Goal: Information Seeking & Learning: Learn about a topic

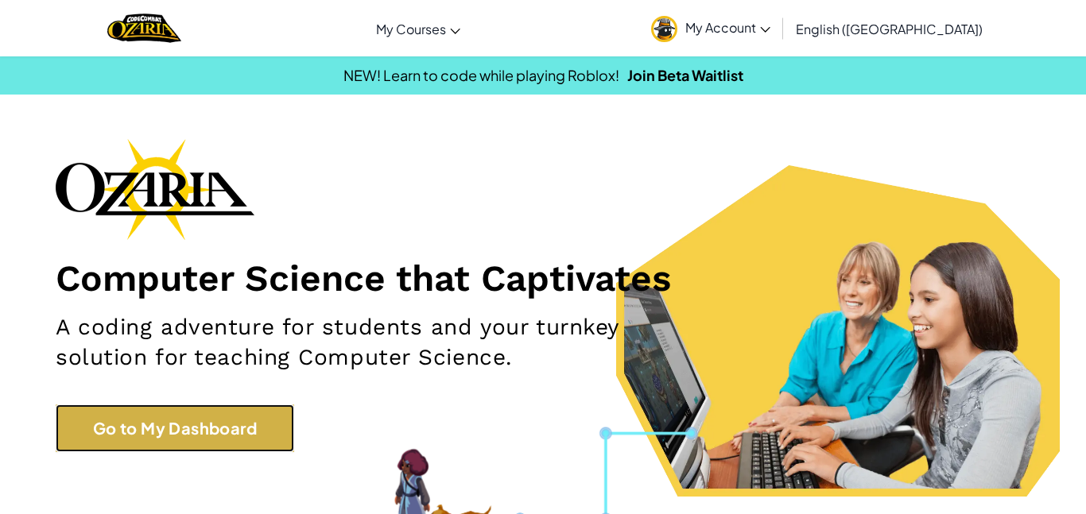
click at [258, 449] on link "Go to My Dashboard" at bounding box center [175, 428] width 238 height 48
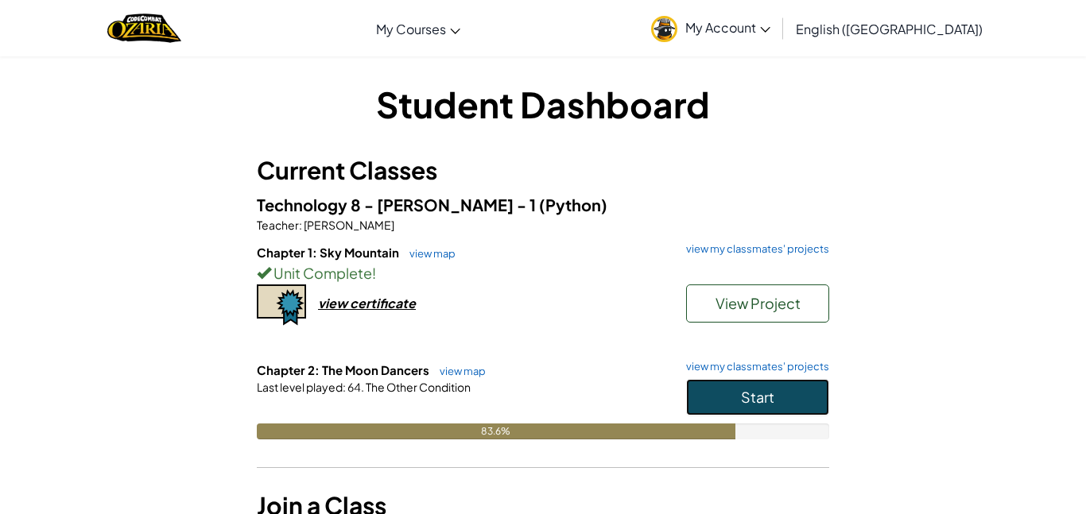
click at [732, 404] on button "Start" at bounding box center [757, 397] width 143 height 37
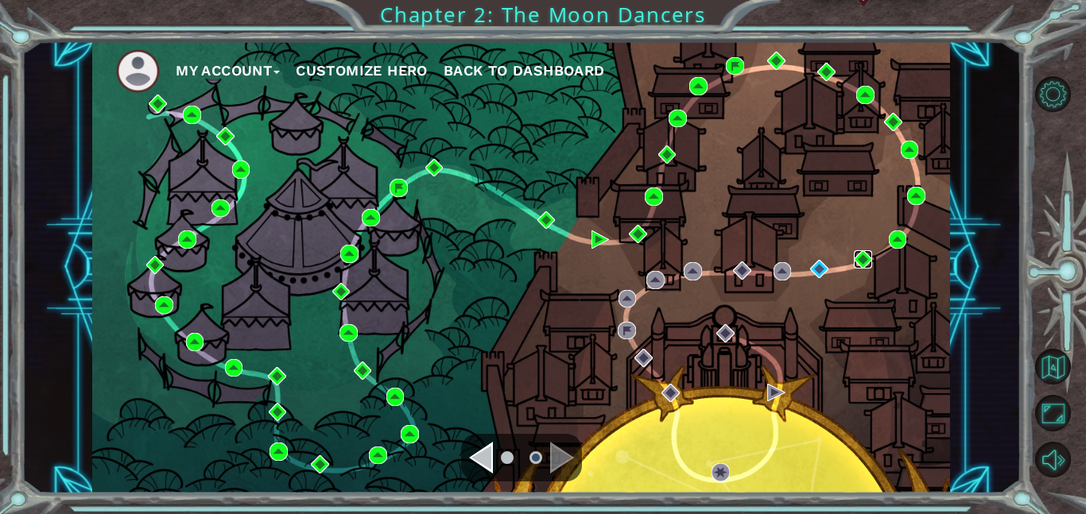
click at [864, 264] on img at bounding box center [862, 259] width 18 height 18
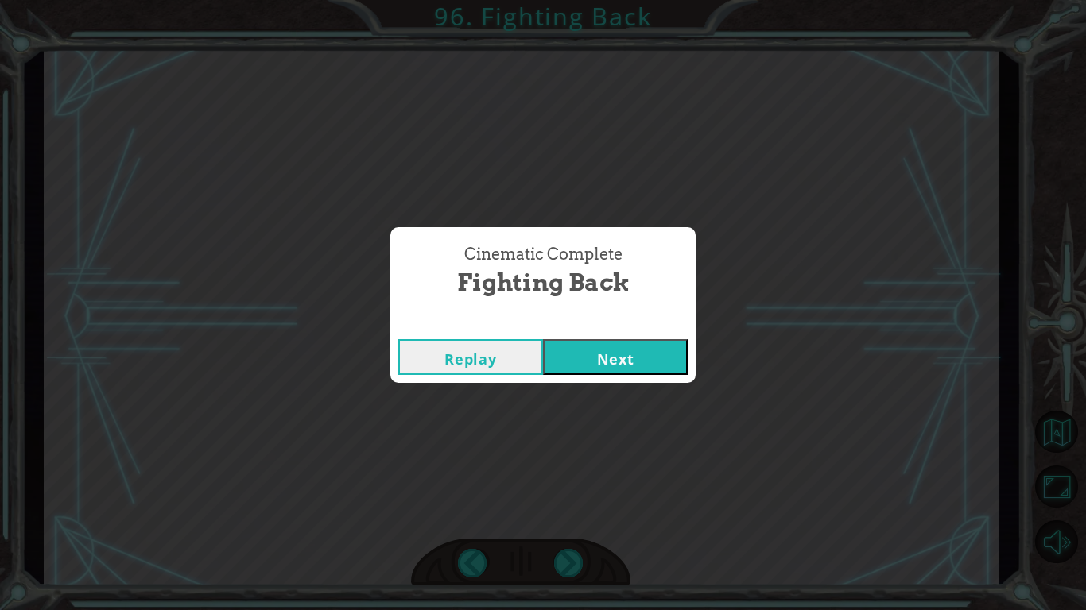
click at [633, 349] on button "Next" at bounding box center [615, 357] width 145 height 36
click at [555, 360] on button "Next" at bounding box center [615, 357] width 145 height 36
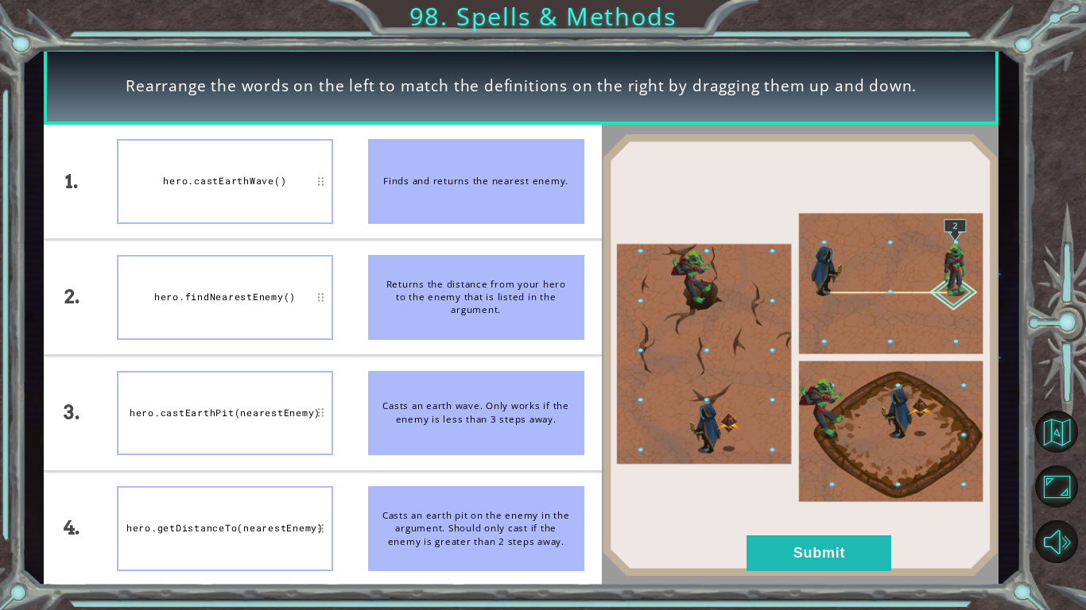
click at [741, 506] on img at bounding box center [800, 355] width 397 height 443
click at [780, 513] on button "Submit" at bounding box center [818, 554] width 145 height 36
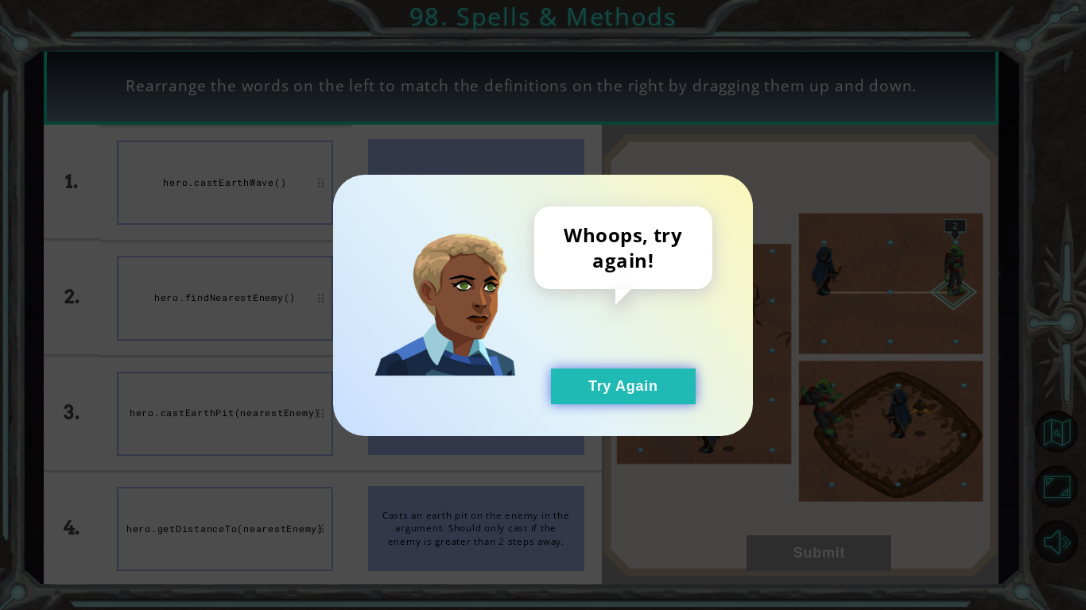
click at [635, 389] on button "Try Again" at bounding box center [623, 387] width 145 height 36
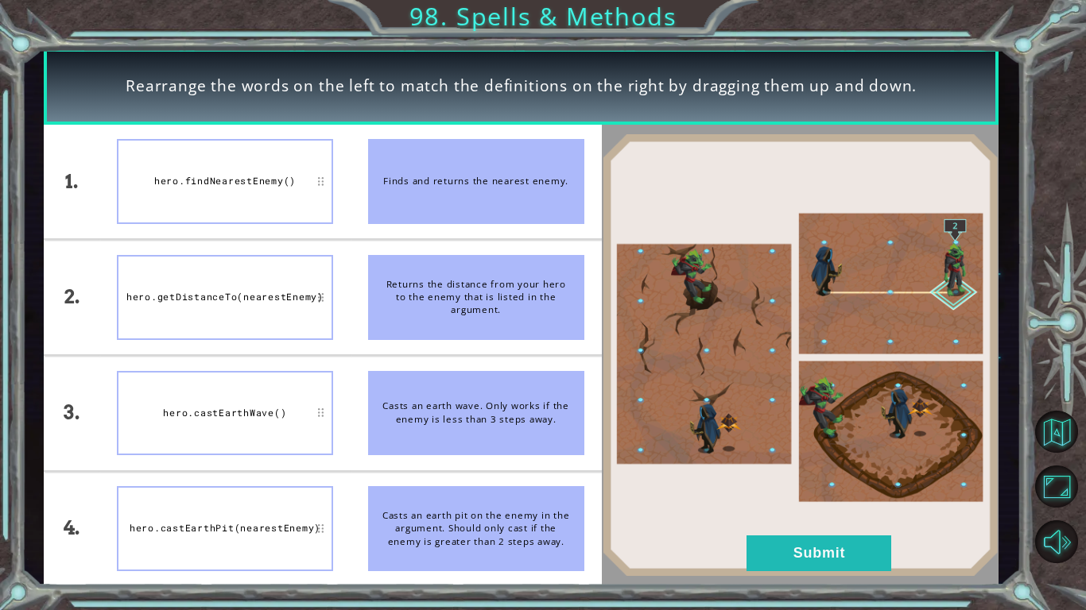
click at [407, 303] on div "Returns the distance from your hero to the enemy that is listed in the argument." at bounding box center [476, 297] width 216 height 85
click at [790, 513] on button "Submit" at bounding box center [818, 554] width 145 height 36
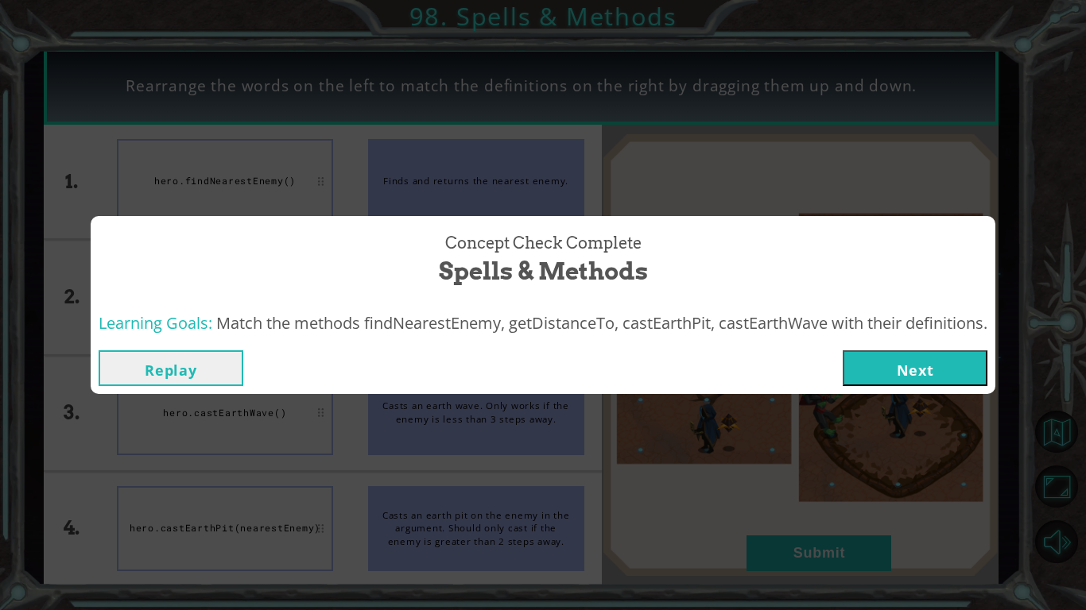
click at [918, 382] on button "Next" at bounding box center [914, 368] width 145 height 36
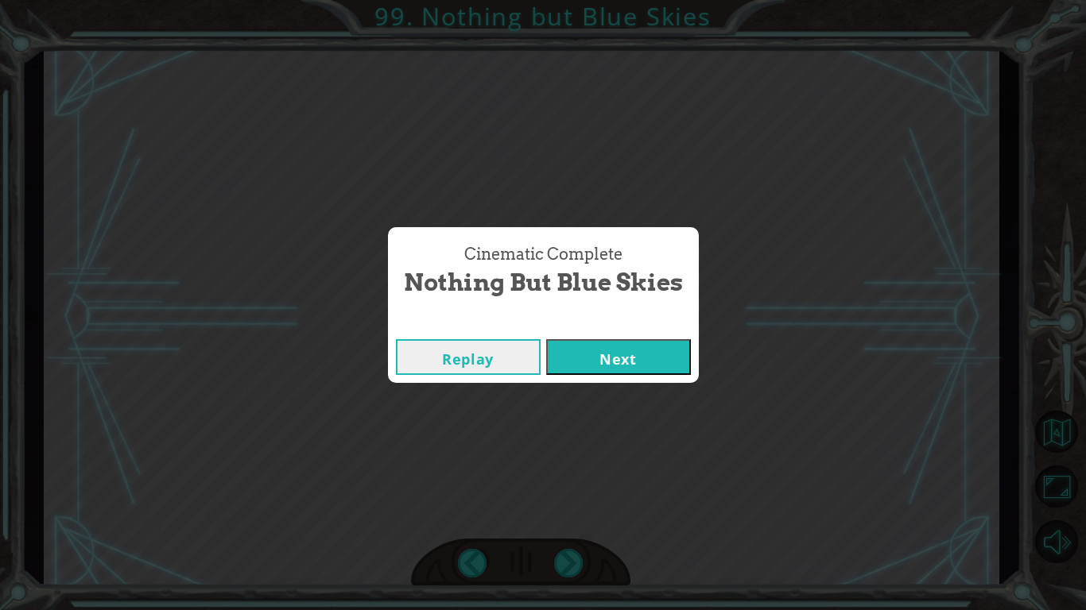
click at [635, 326] on div "Cinematic Complete" at bounding box center [543, 323] width 311 height 16
click at [644, 369] on button "Next" at bounding box center [618, 357] width 145 height 36
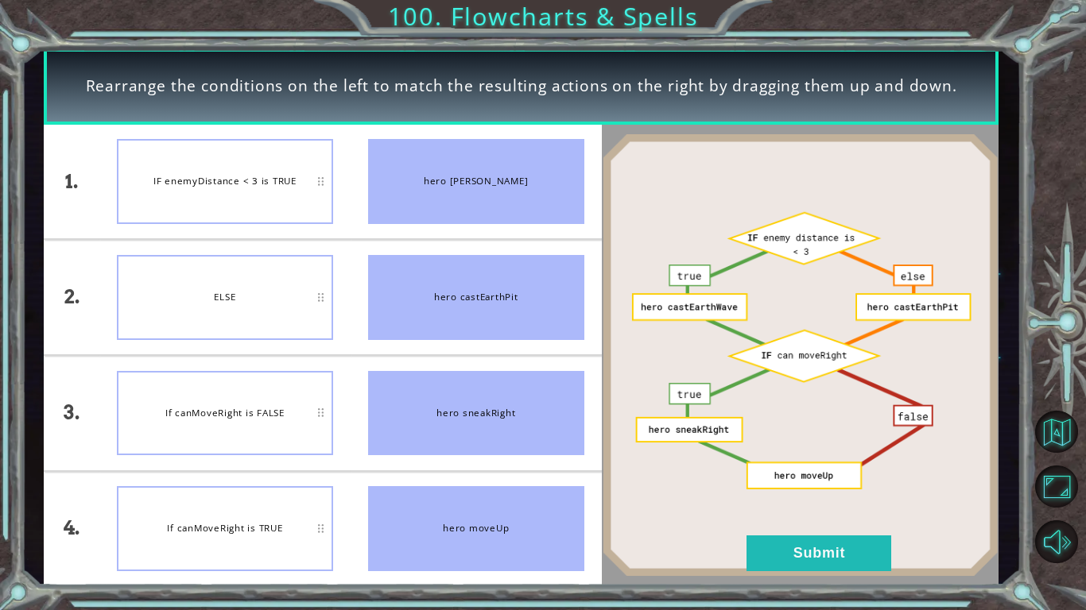
click at [270, 513] on div "If canMoveRight is TRUE" at bounding box center [225, 528] width 216 height 85
click at [775, 513] on button "Submit" at bounding box center [818, 554] width 145 height 36
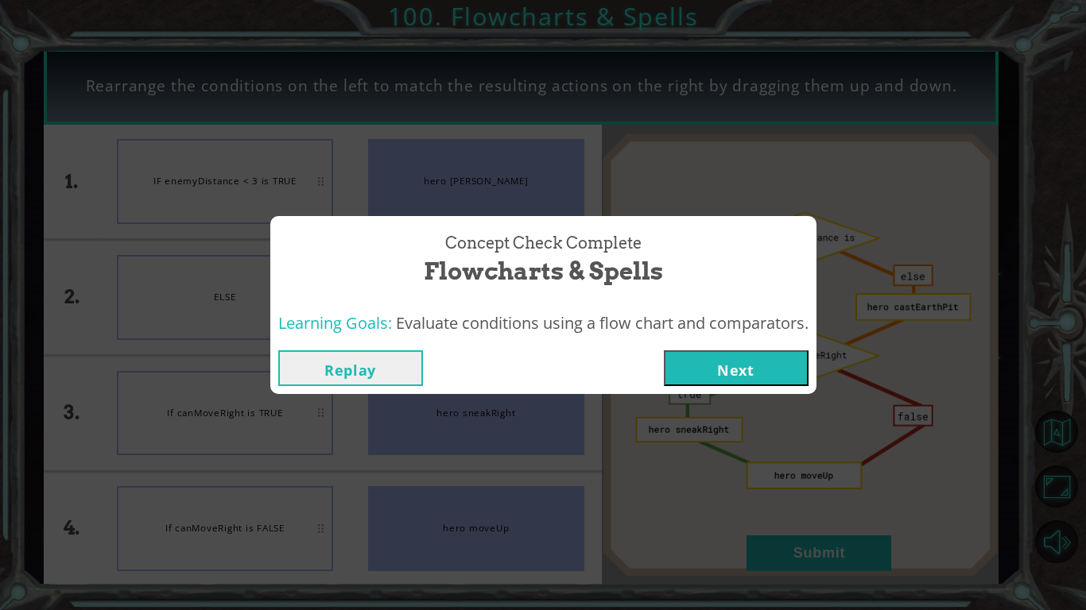
click at [728, 380] on button "Next" at bounding box center [736, 368] width 145 height 36
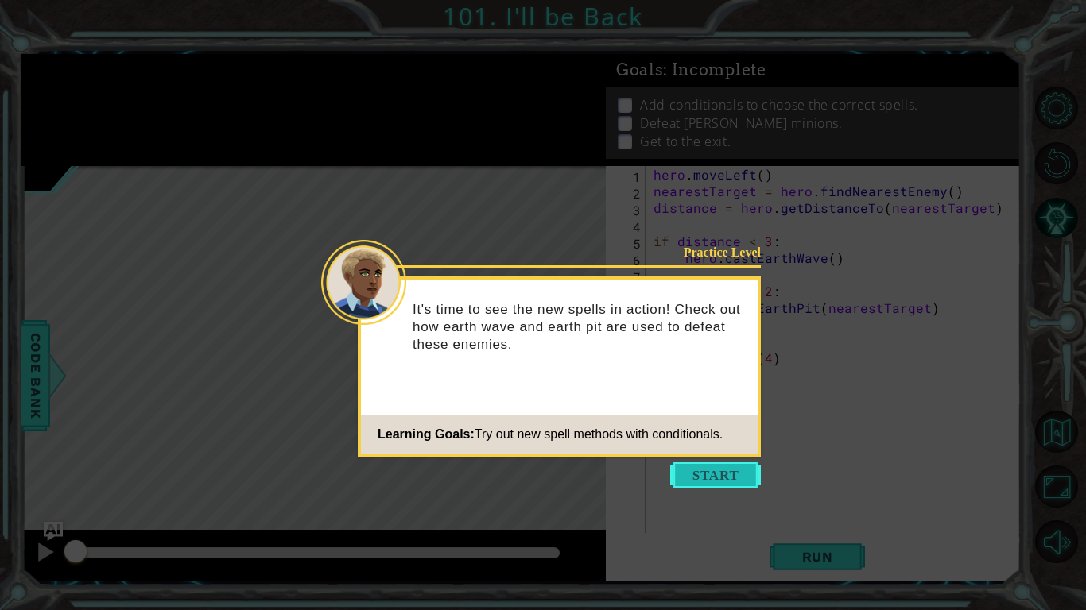
click at [713, 486] on button "Start" at bounding box center [715, 475] width 91 height 25
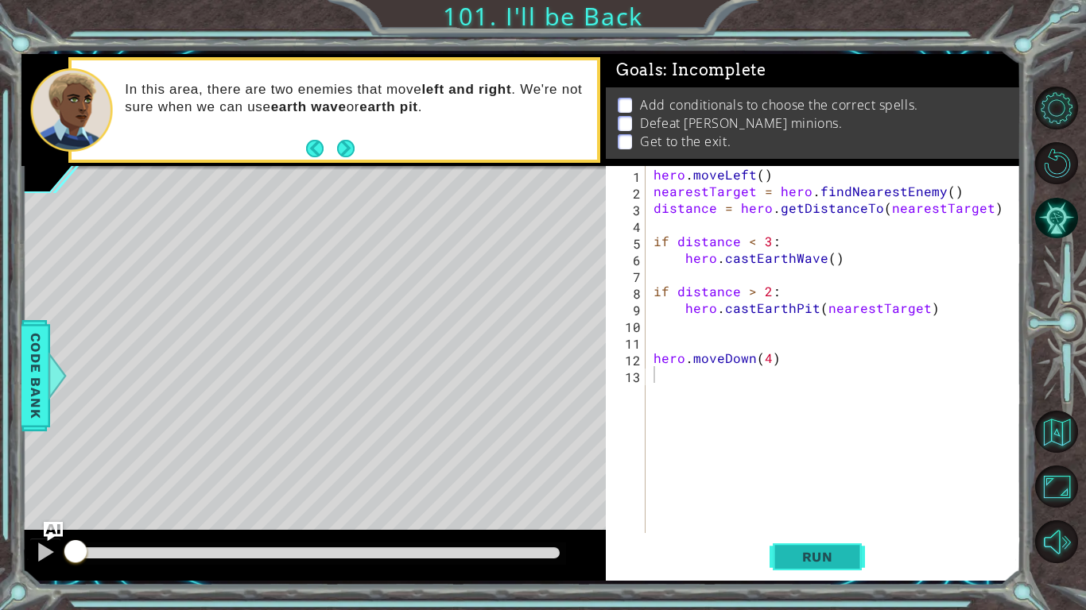
click at [795, 513] on button "Run" at bounding box center [816, 556] width 95 height 41
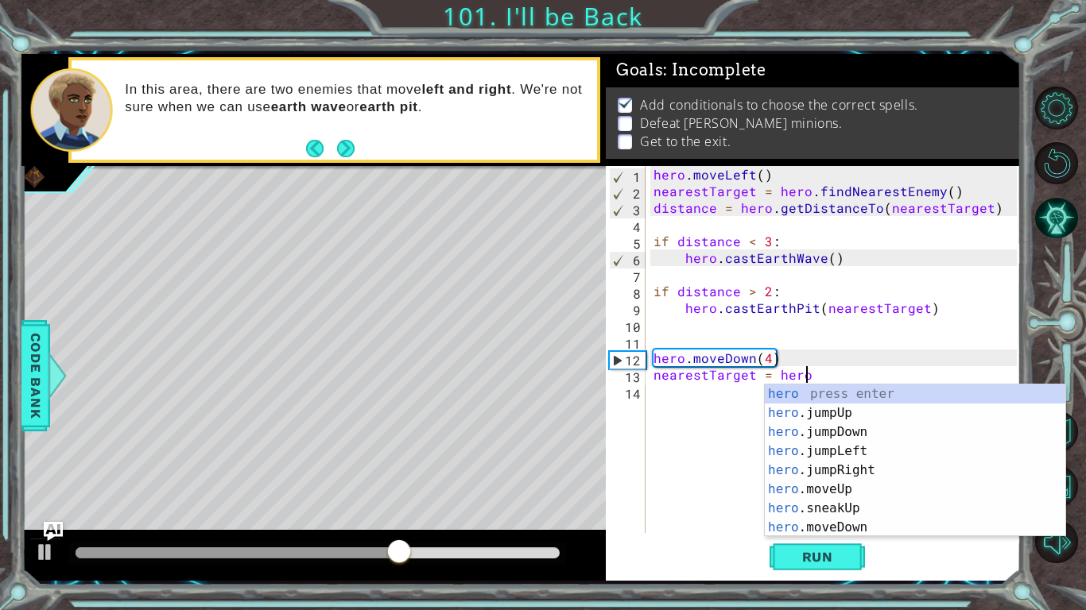
scroll to position [0, 9]
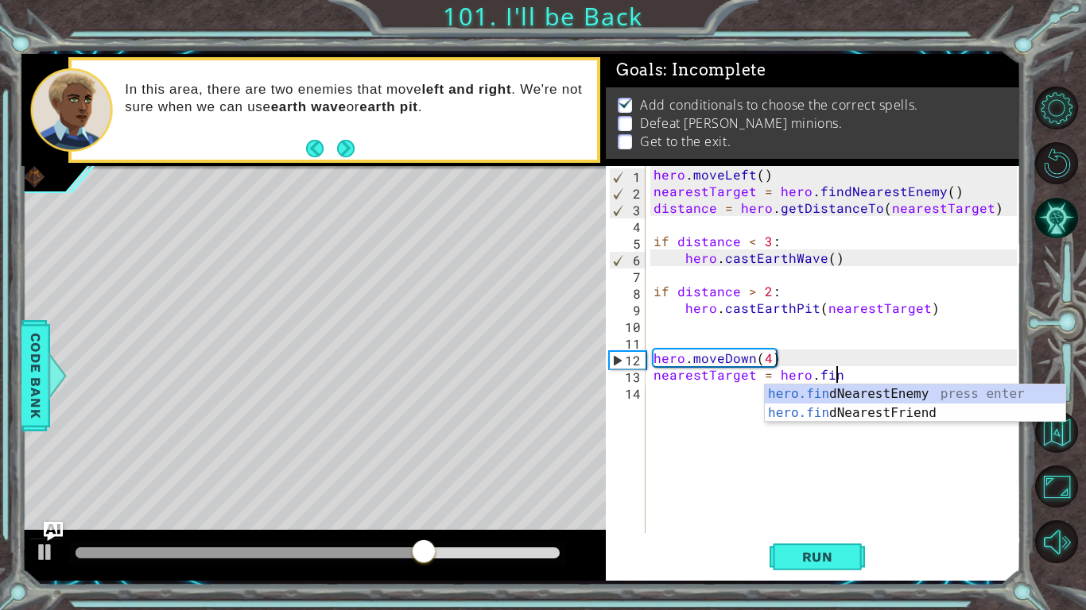
type textarea "nearestTarget = hero.find"
click at [801, 388] on div "hero.find NearestEnemy press enter hero.find NearestFriend press enter" at bounding box center [914, 423] width 300 height 76
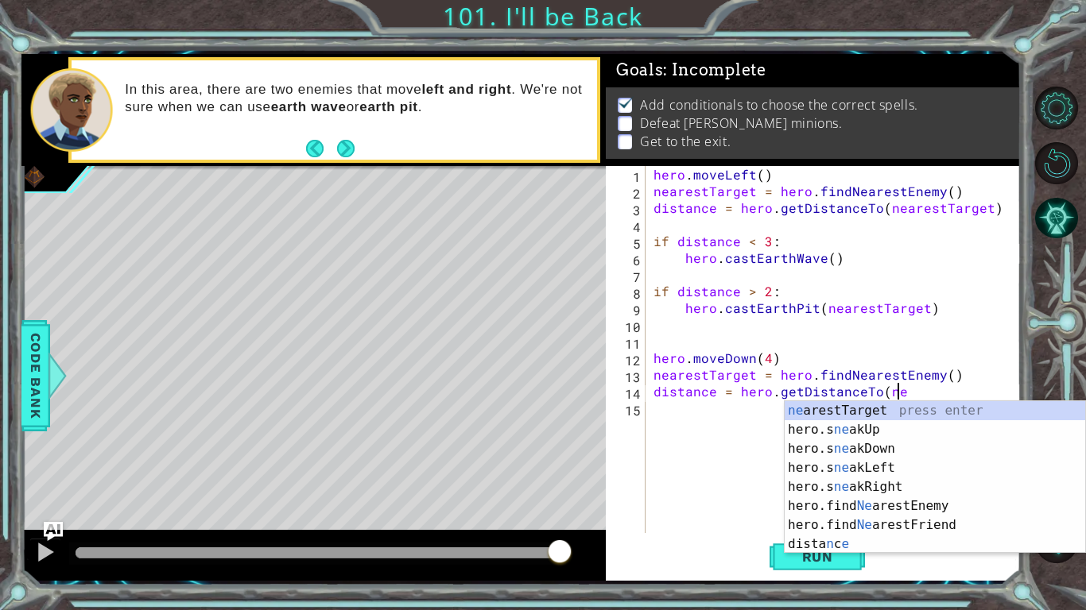
scroll to position [0, 14]
click at [811, 411] on div "ne arestTarget press enter hero.s ne akUp press enter hero.s ne akDown press en…" at bounding box center [934, 496] width 300 height 191
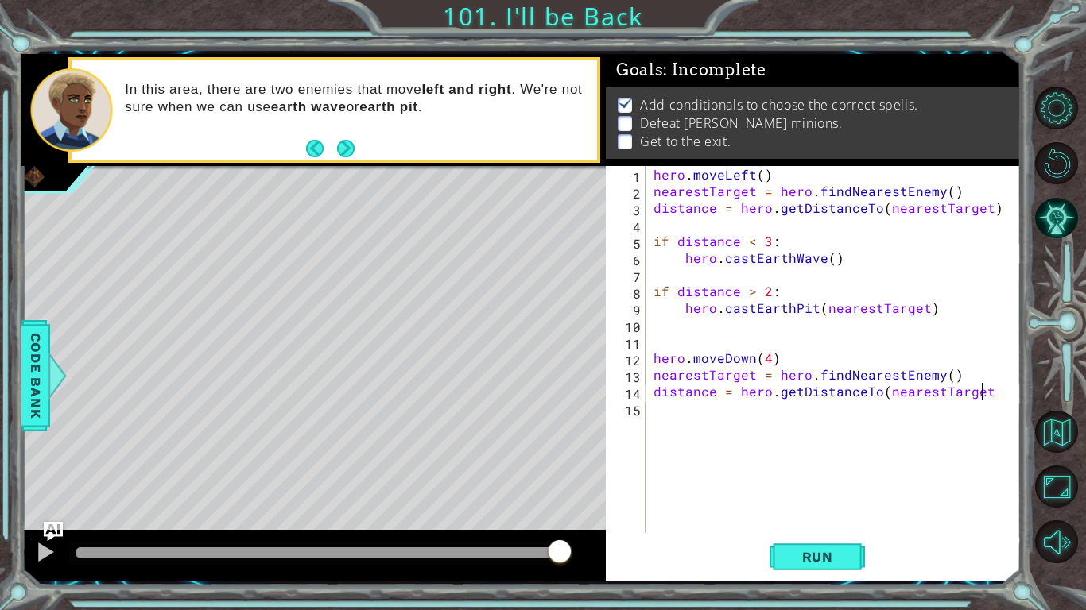
type textarea "distance = hero.getDistanceTo(nearestTarget)"
type textarea "if distance > 3:"
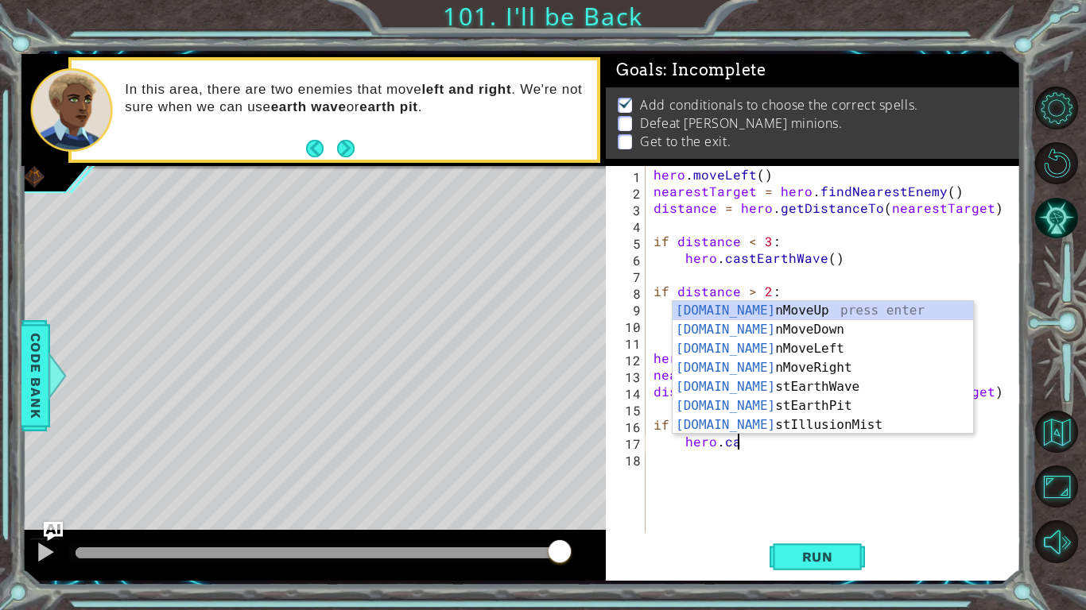
scroll to position [0, 5]
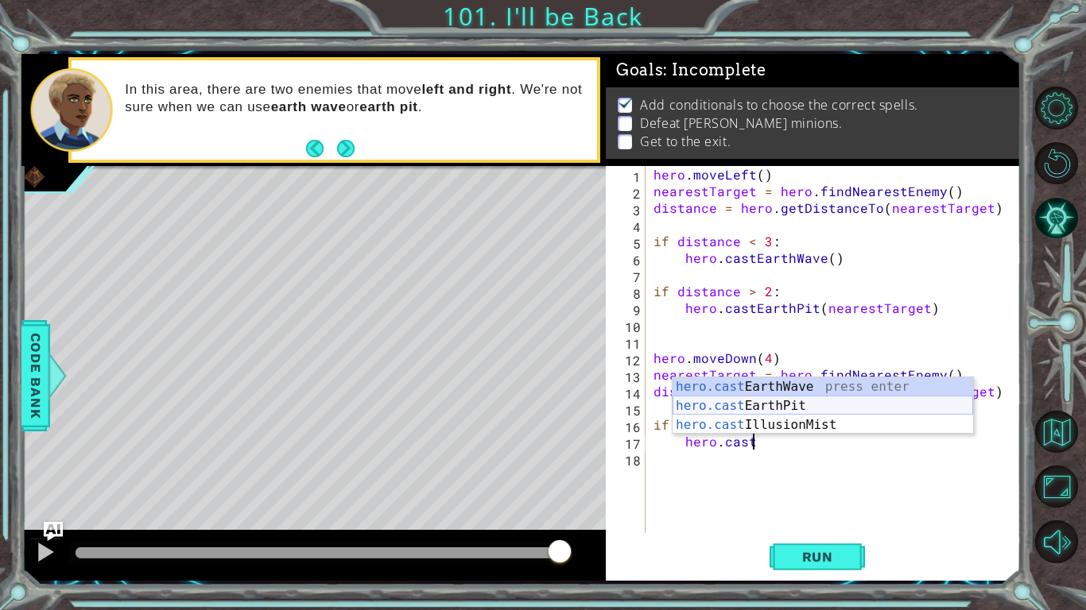
click at [834, 405] on div "hero.cast EarthWave press enter hero.cast EarthPit press enter hero.cast Illusi…" at bounding box center [822, 424] width 300 height 95
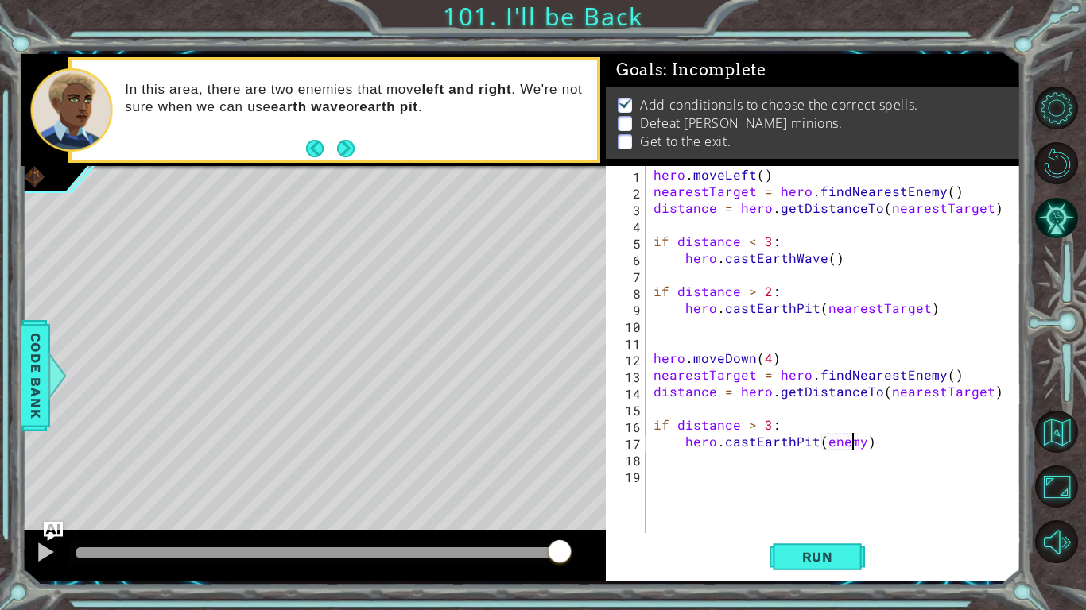
click at [853, 441] on div "hero . moveLeft ( ) nearestTarget = hero . findNearestEnemy ( ) distance = hero…" at bounding box center [837, 366] width 374 height 401
click at [861, 441] on div "hero . moveLeft ( ) nearestTarget = hero . findNearestEnemy ( ) distance = hero…" at bounding box center [837, 366] width 374 height 401
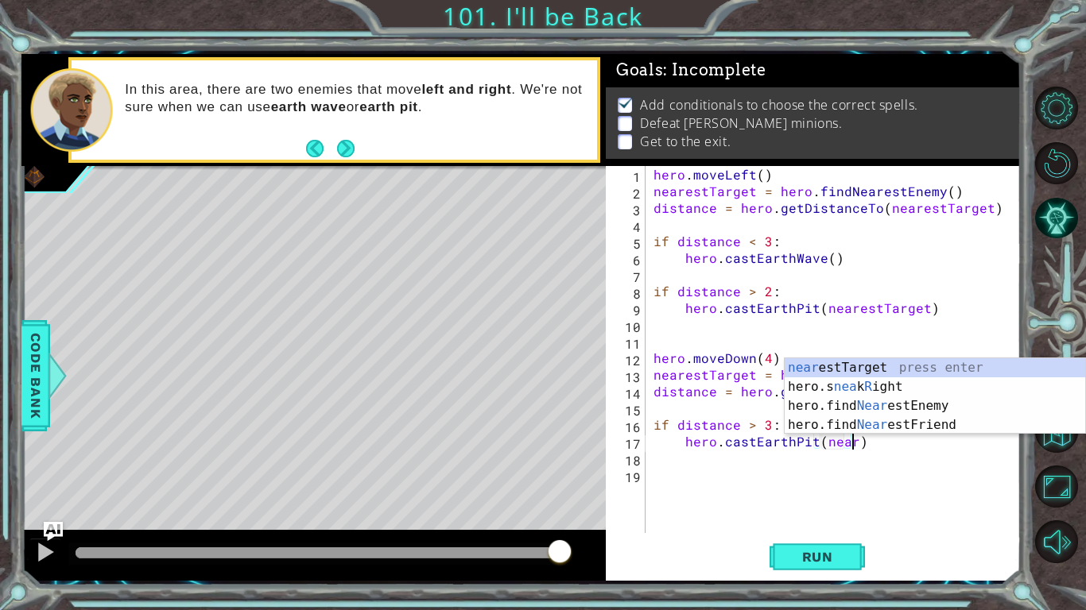
scroll to position [0, 12]
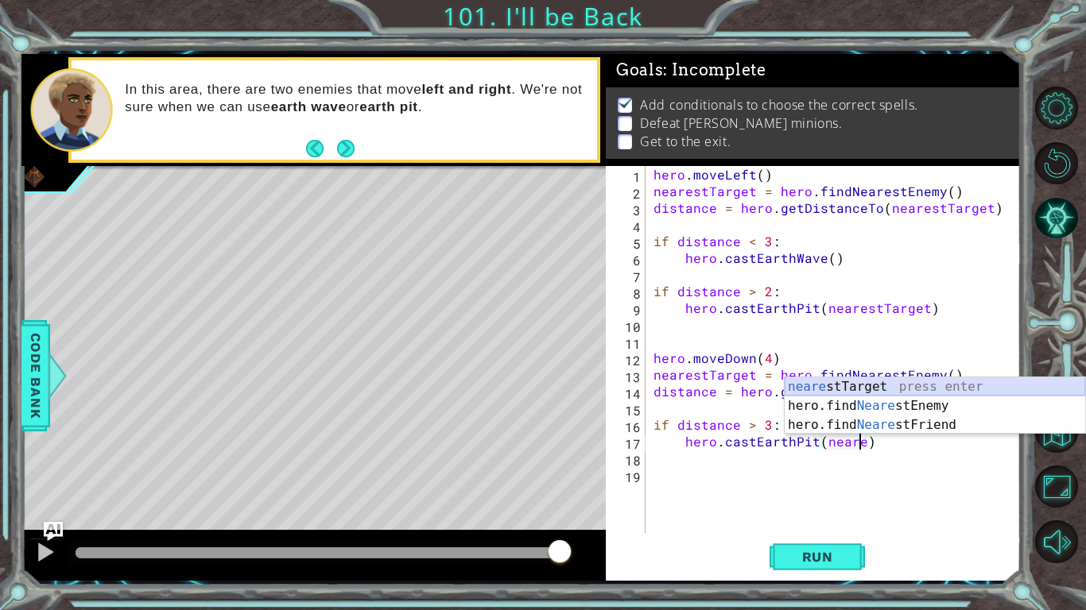
click at [878, 389] on div "neare stTarget press enter hero.find Neare stEnemy press enter hero.find Neare …" at bounding box center [934, 424] width 300 height 95
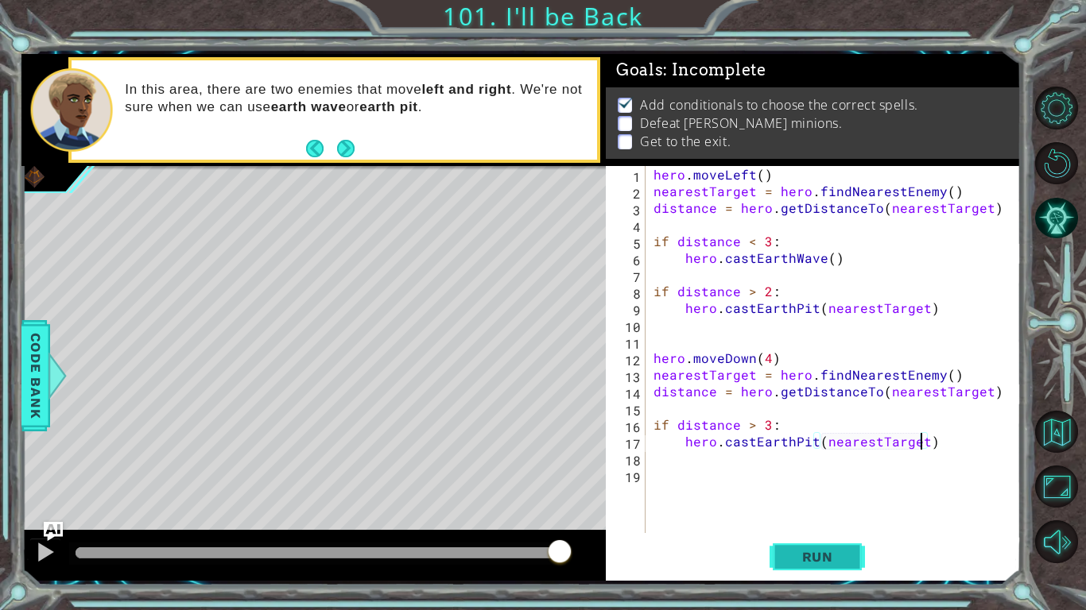
click at [816, 513] on span "Run" at bounding box center [817, 557] width 63 height 16
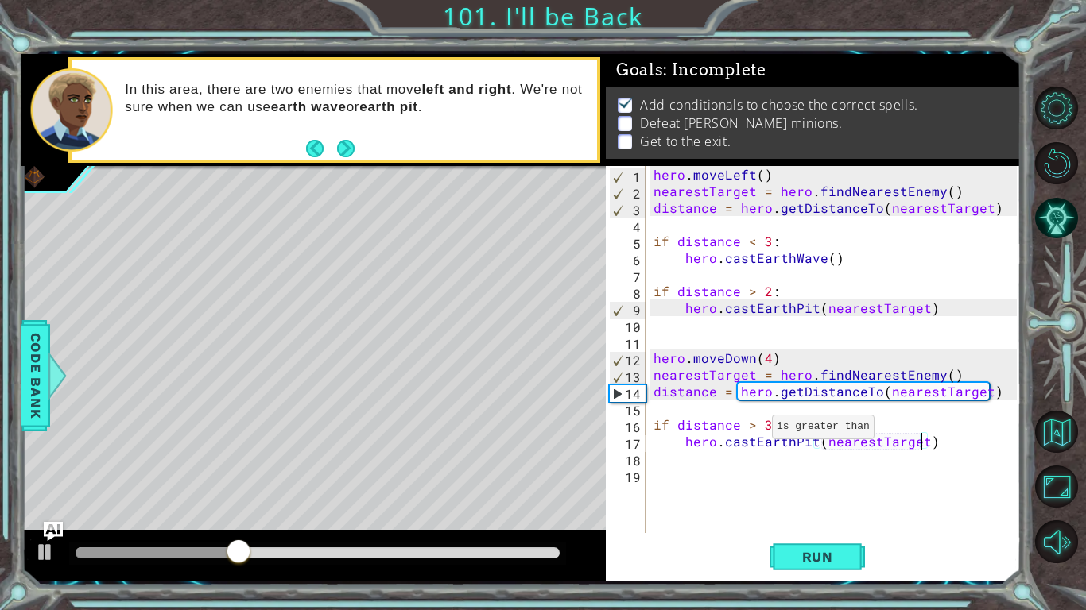
click at [752, 430] on div "hero . moveLeft ( ) nearestTarget = hero . findNearestEnemy ( ) distance = hero…" at bounding box center [837, 366] width 374 height 401
click at [926, 436] on div "hero . moveLeft ( ) nearestTarget = hero . findNearestEnemy ( ) distance = hero…" at bounding box center [837, 366] width 374 height 401
type textarea "hero.castEarthPit(nearestTarget)"
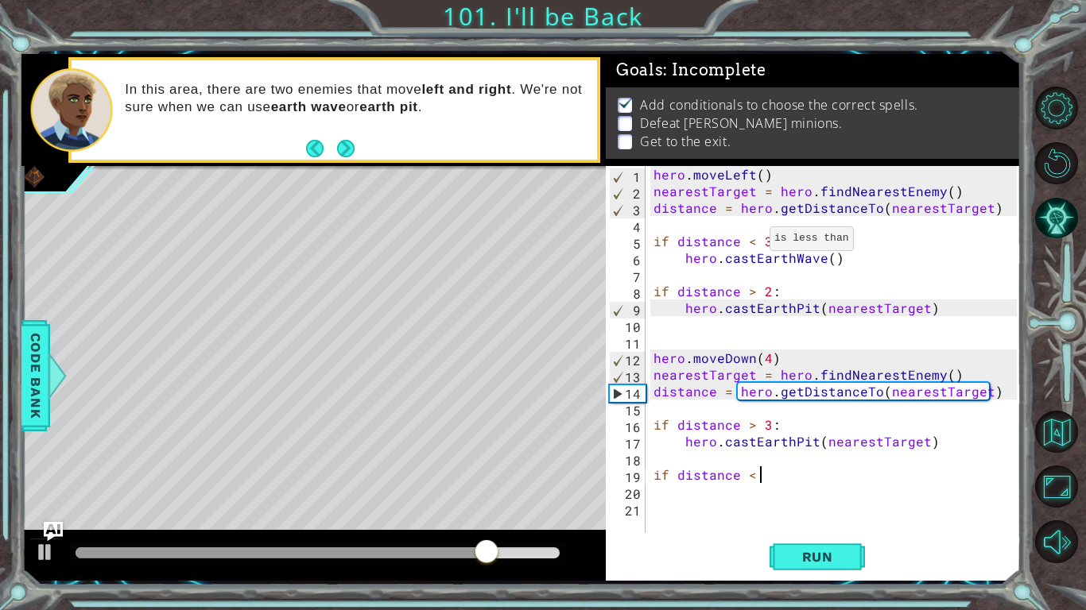
scroll to position [0, 6]
type textarea "if distance < 2:"
type textarea "j"
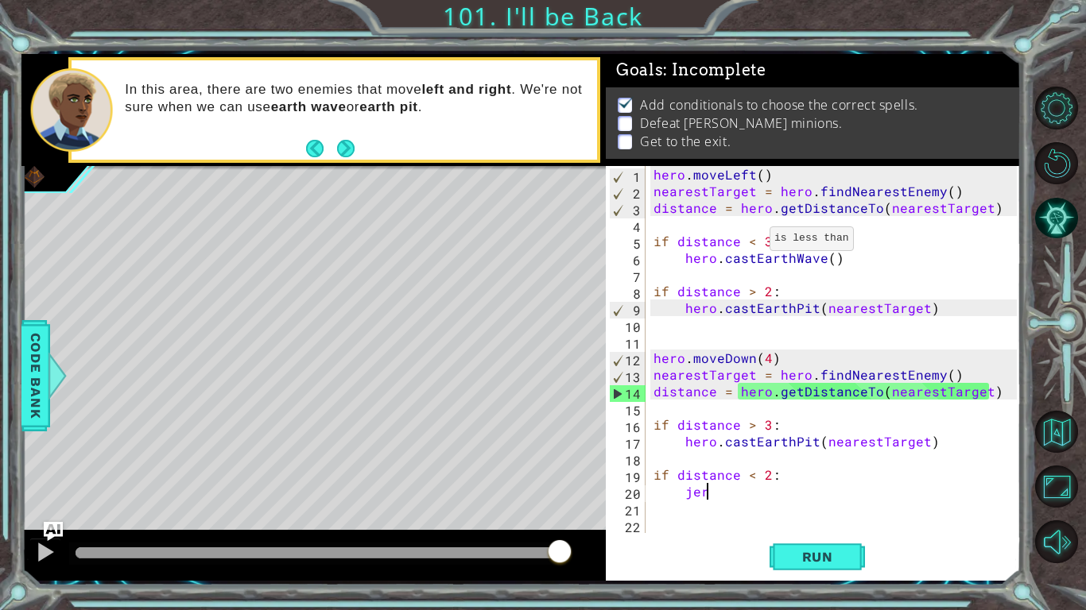
type textarea "j"
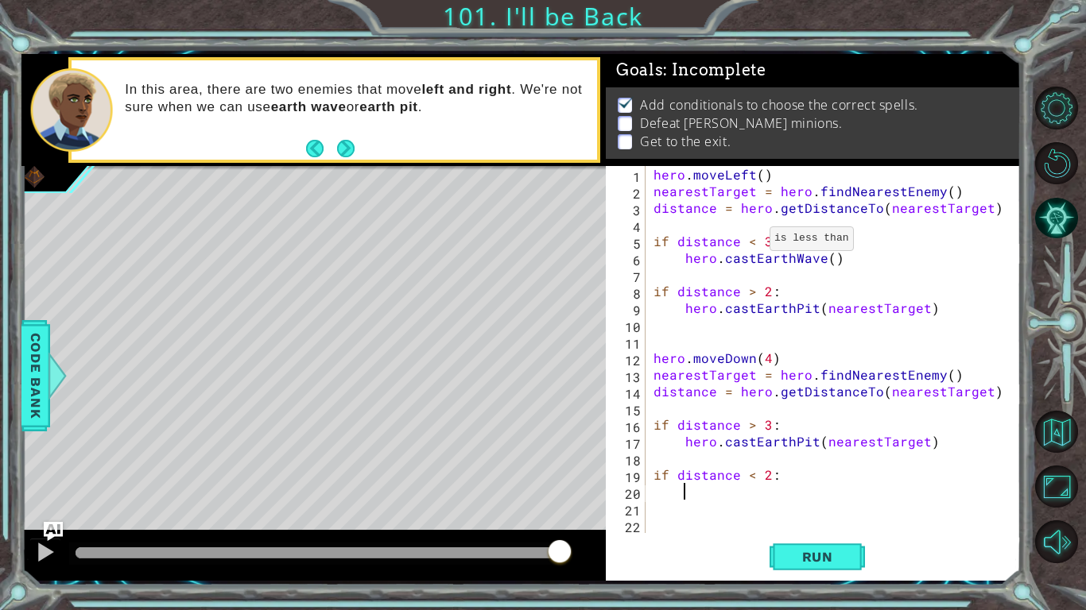
type textarea "e"
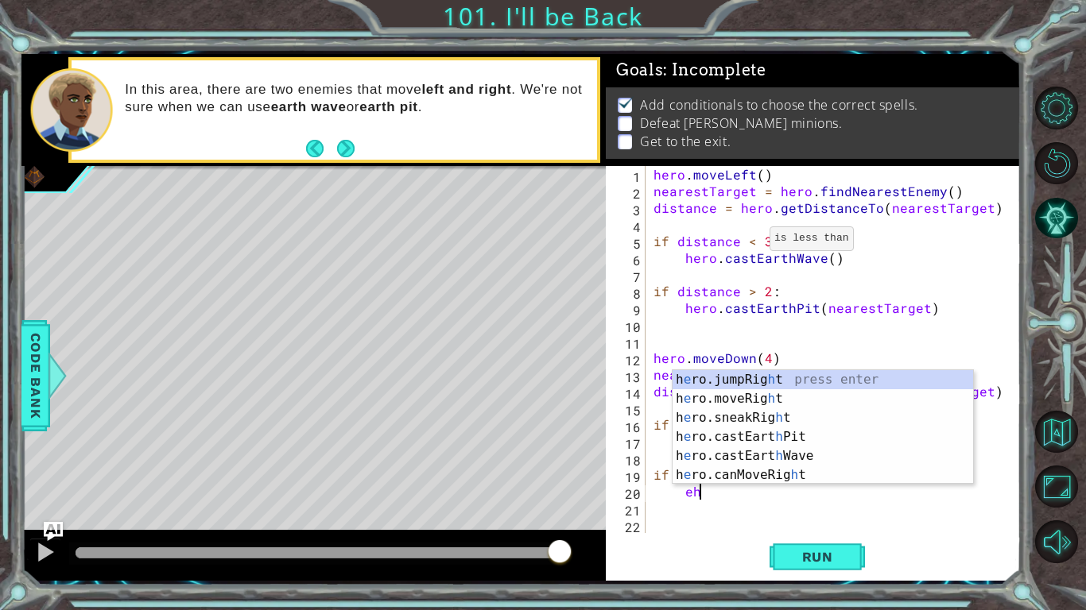
type textarea "e"
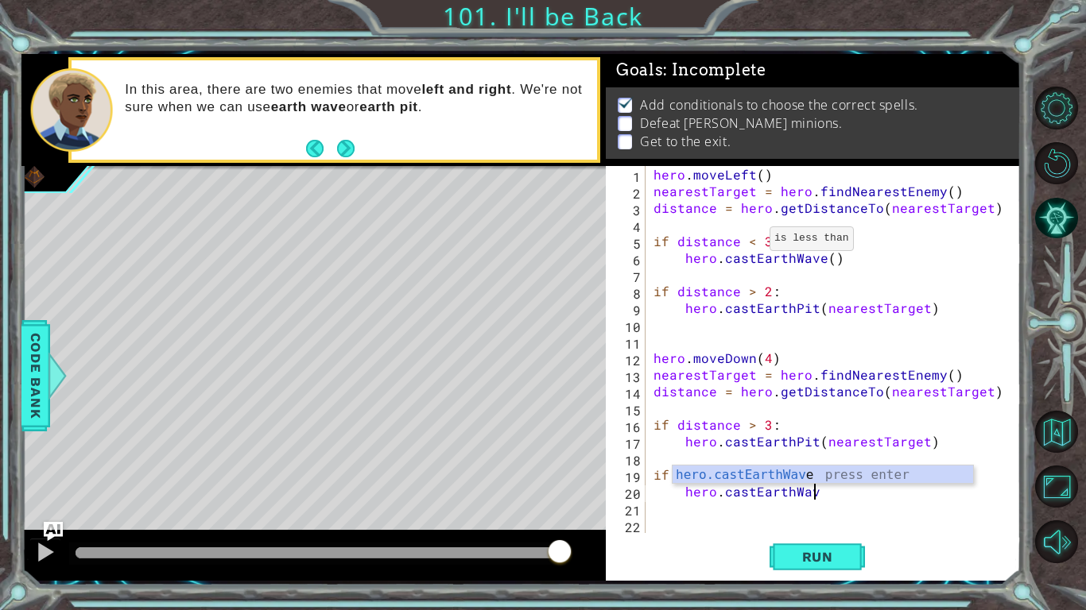
scroll to position [0, 10]
type textarea "hero.castEarthWave()"
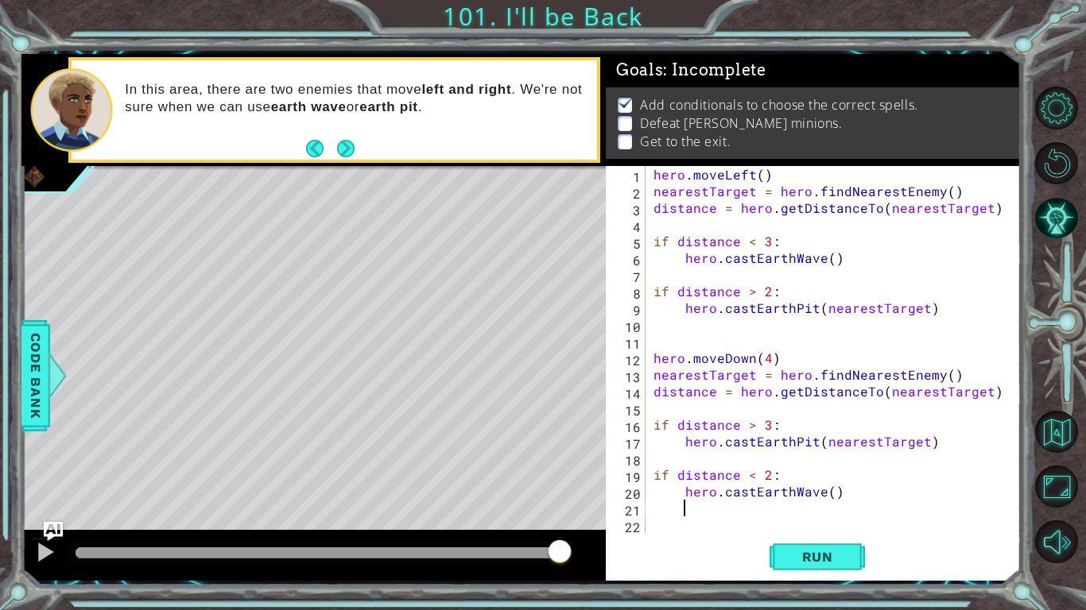
scroll to position [0, 1]
click at [819, 513] on span "Run" at bounding box center [817, 557] width 63 height 16
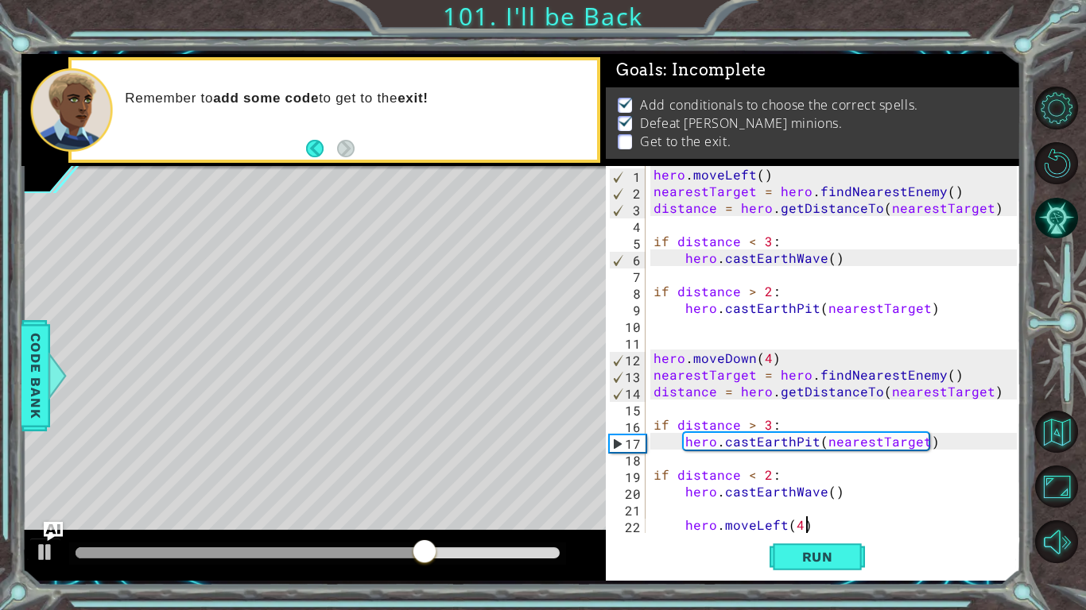
scroll to position [0, 9]
type textarea "hero.moveLeft(4)"
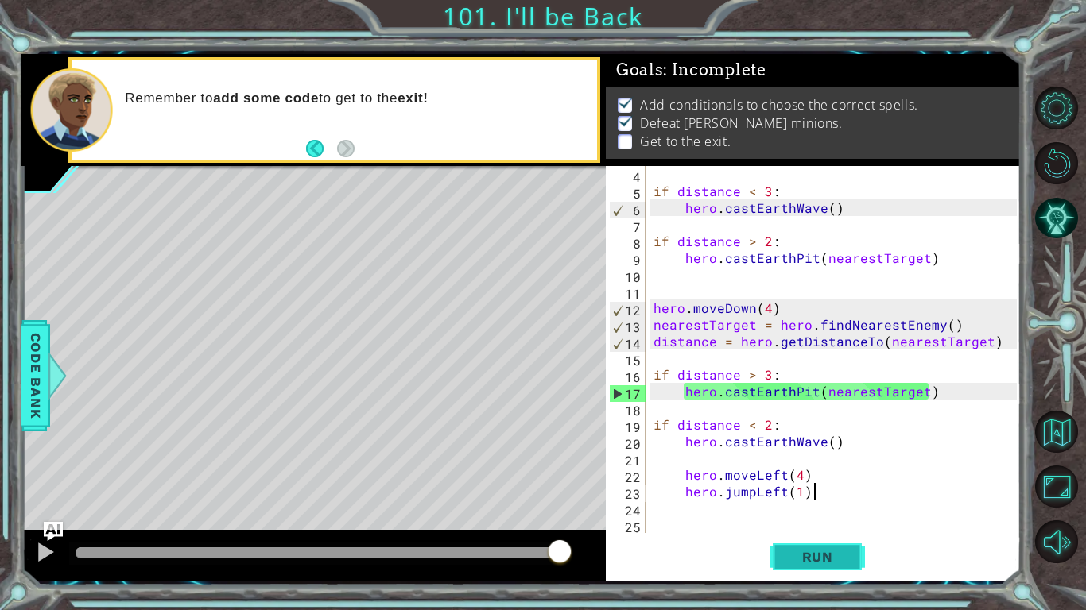
click at [819, 513] on span "Run" at bounding box center [817, 557] width 63 height 16
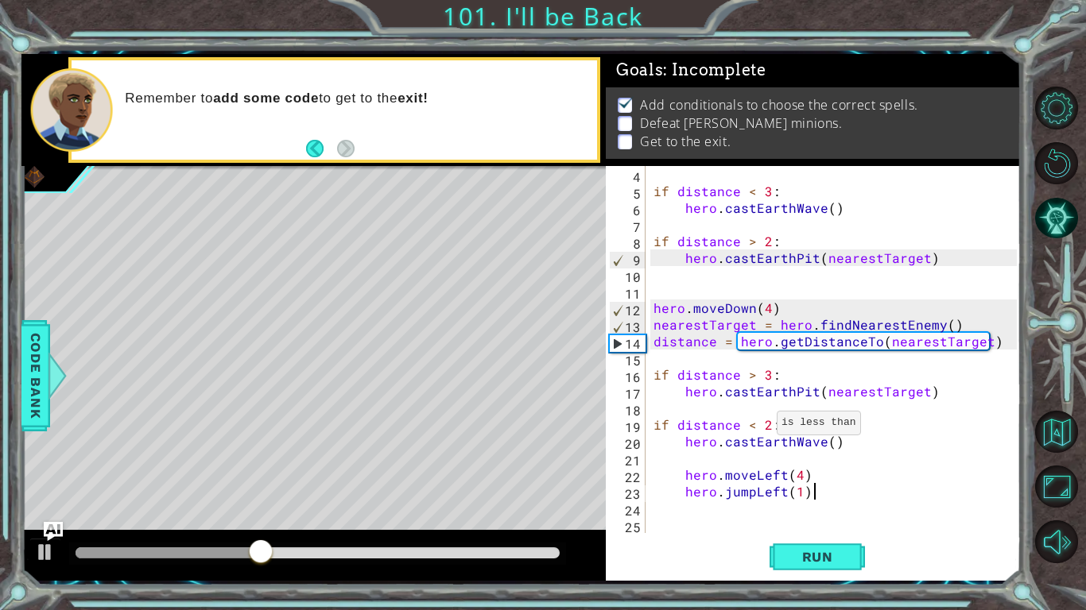
click at [757, 426] on div "if distance < 3 : hero . castEarthWave ( ) if distance > 2 : hero . [GEOGRAPHIC…" at bounding box center [837, 366] width 374 height 401
click at [752, 427] on div "if distance < 3 : hero . castEarthWave ( ) if distance > 2 : hero . [GEOGRAPHIC…" at bounding box center [837, 366] width 374 height 401
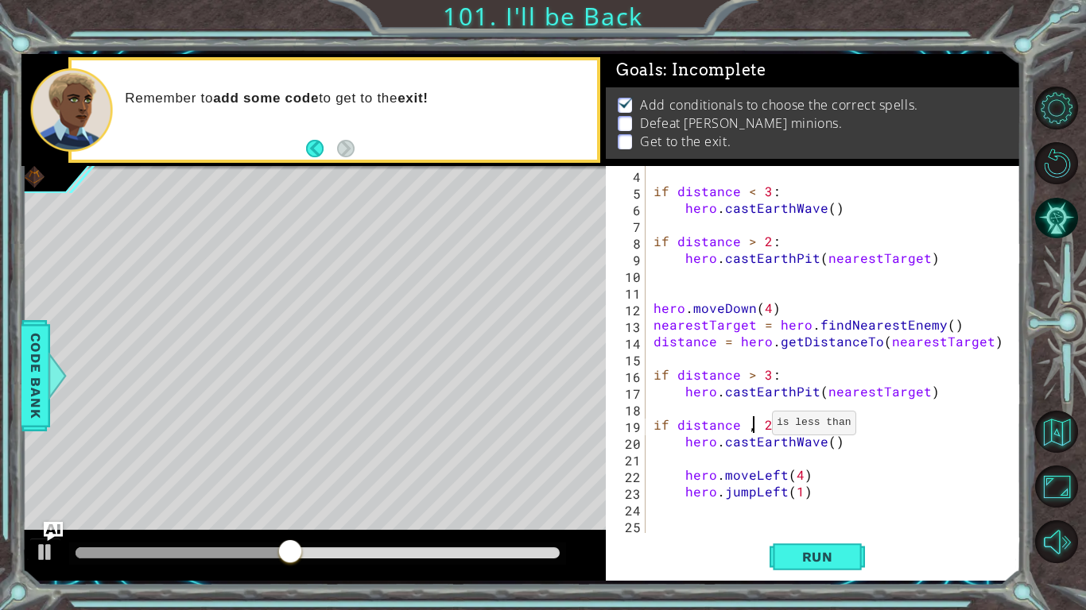
scroll to position [0, 6]
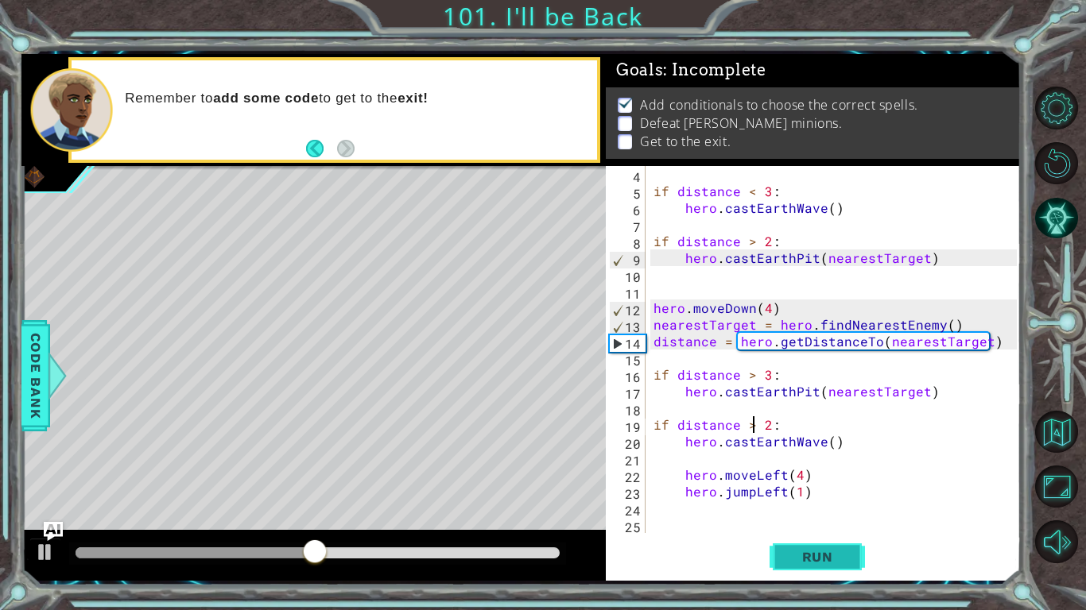
type textarea "if distance > 2:"
click at [790, 513] on button "Run" at bounding box center [816, 556] width 95 height 41
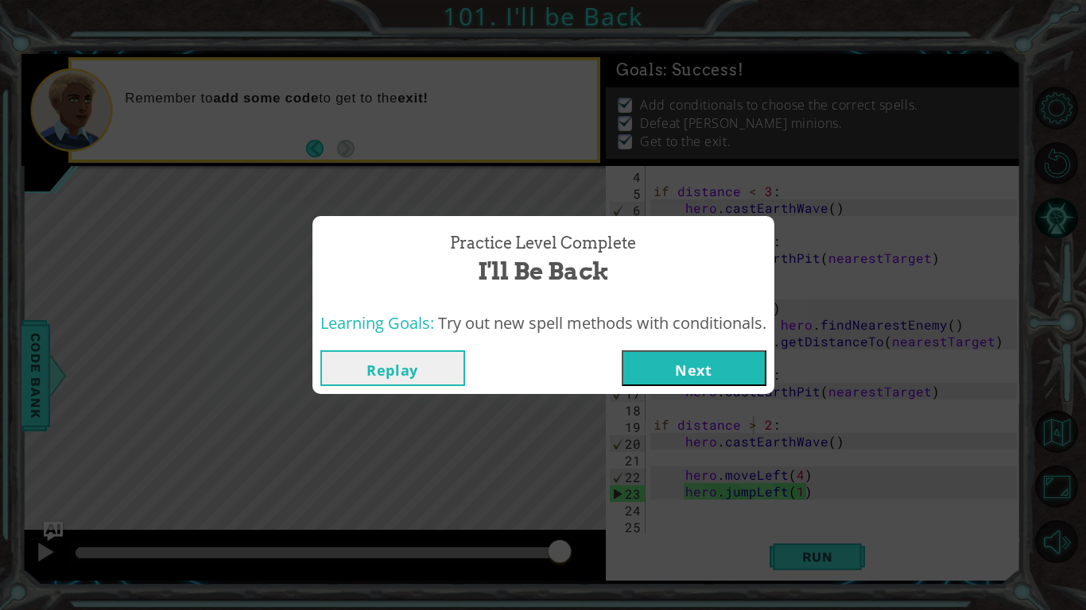
click at [651, 358] on button "Next" at bounding box center [693, 368] width 145 height 36
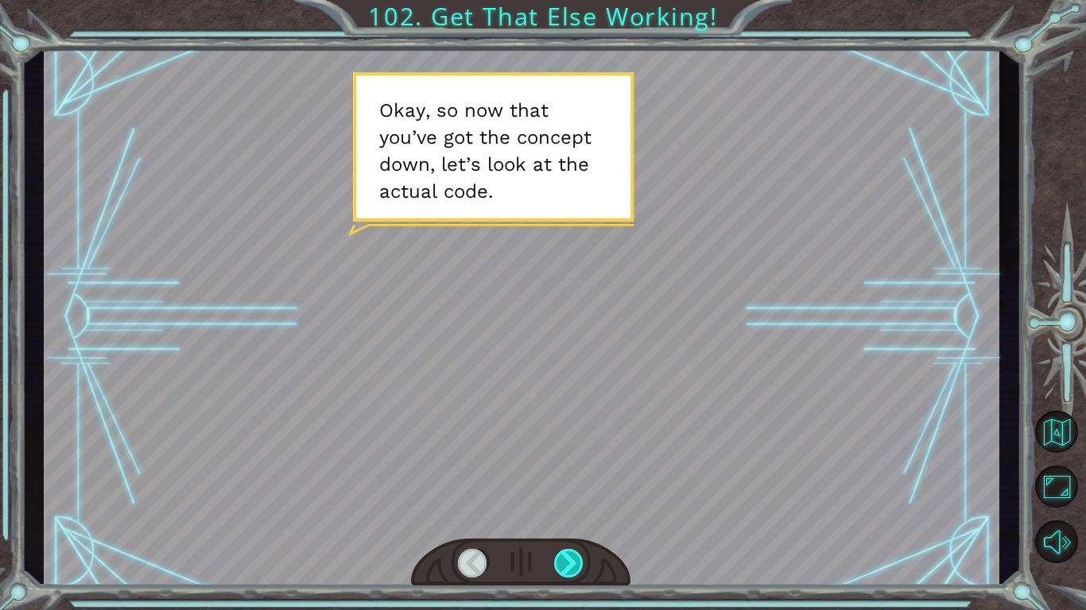
click at [561, 513] on div at bounding box center [569, 563] width 30 height 29
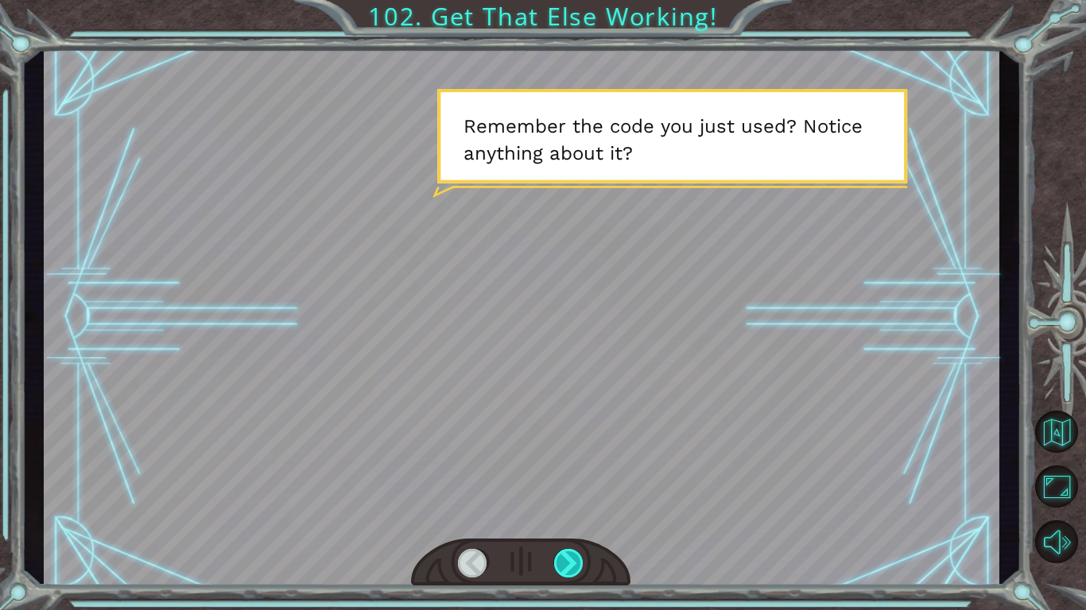
click at [561, 513] on div at bounding box center [569, 563] width 30 height 29
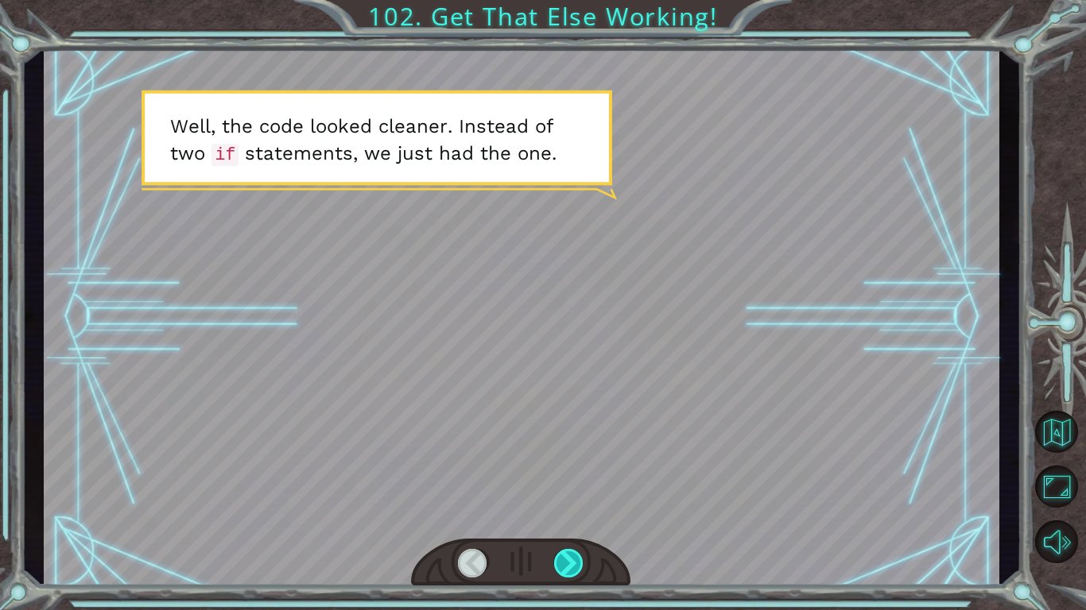
click at [561, 513] on div at bounding box center [569, 563] width 30 height 29
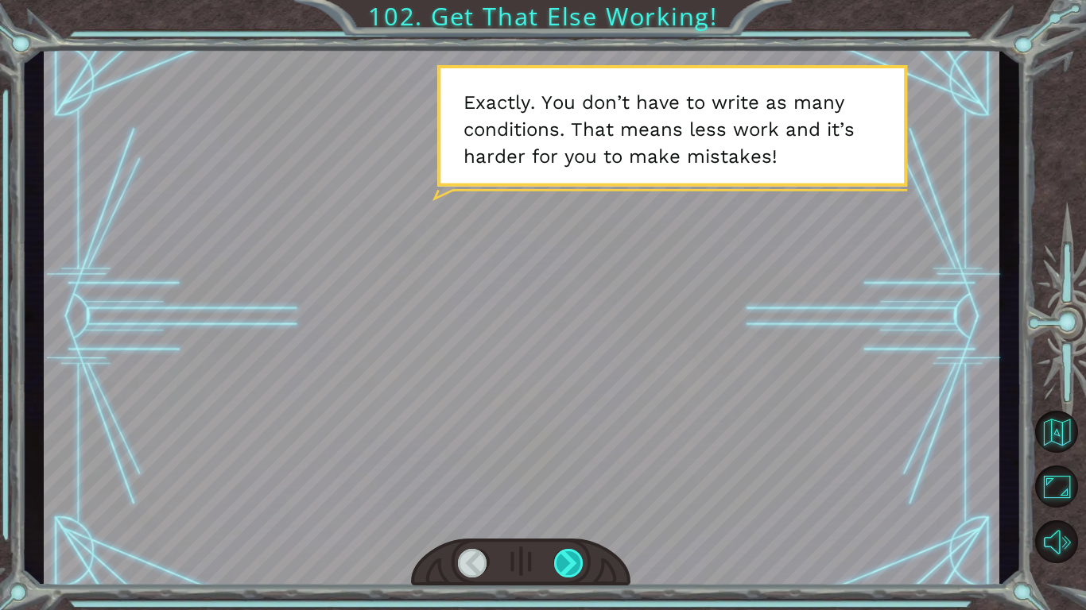
click at [561, 513] on div at bounding box center [569, 563] width 30 height 29
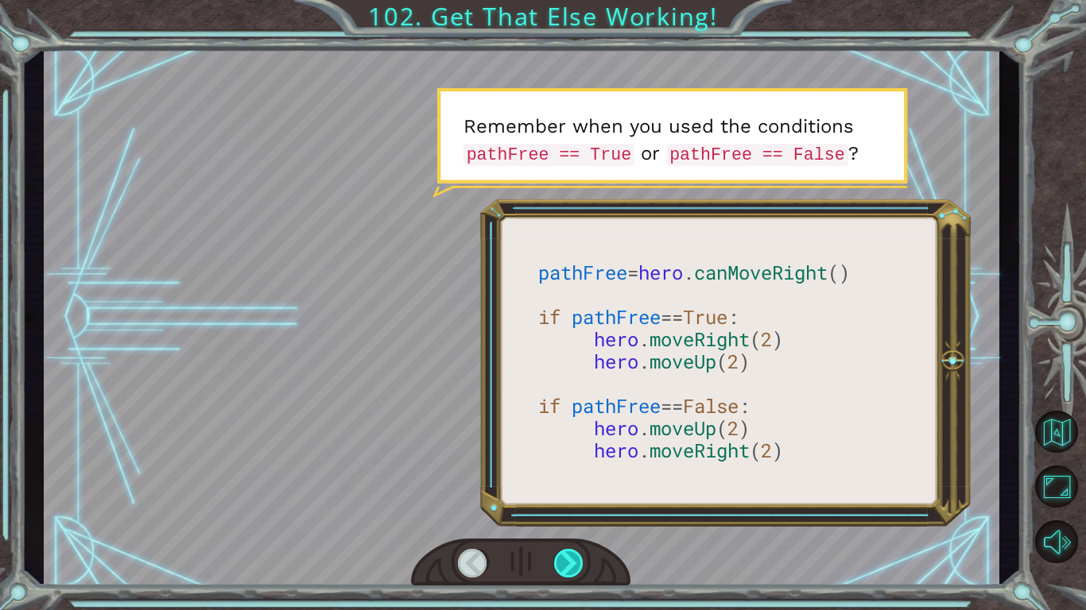
click at [561, 513] on div at bounding box center [569, 563] width 30 height 29
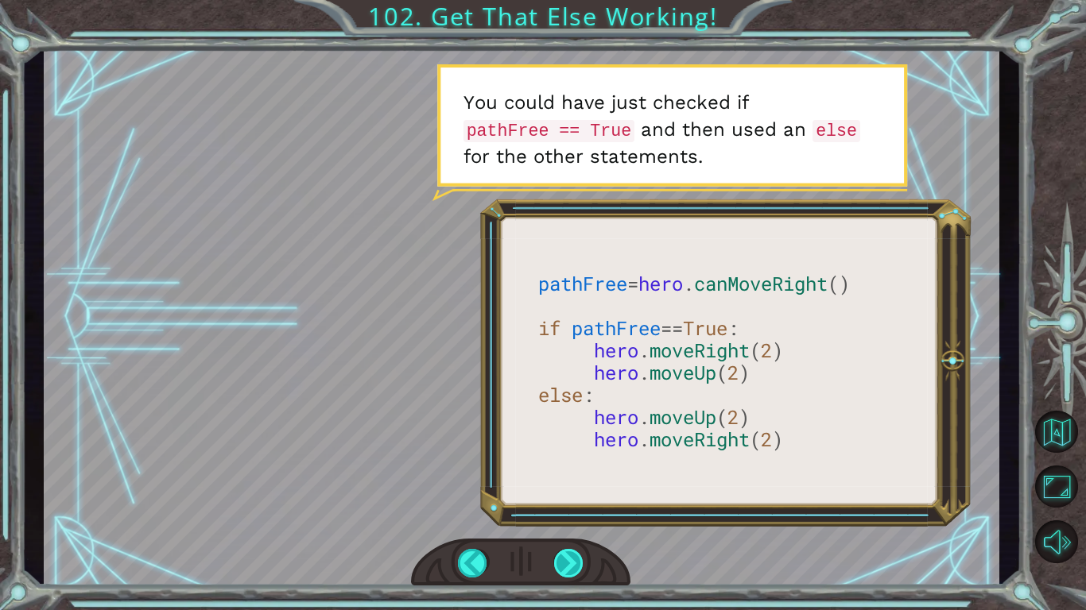
click at [561, 513] on div at bounding box center [569, 563] width 30 height 29
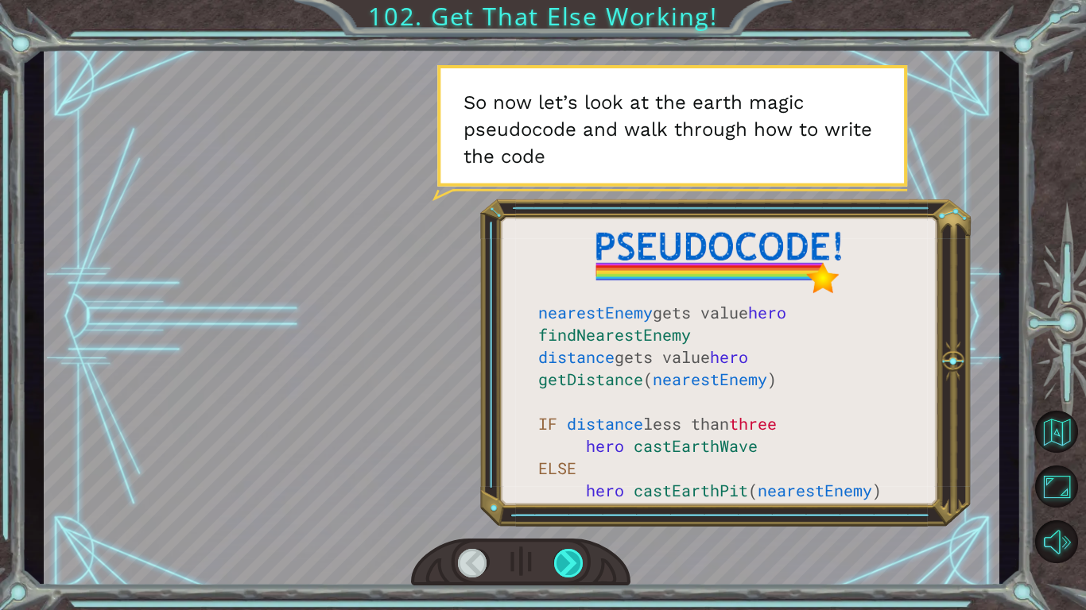
click at [561, 513] on div at bounding box center [569, 563] width 30 height 29
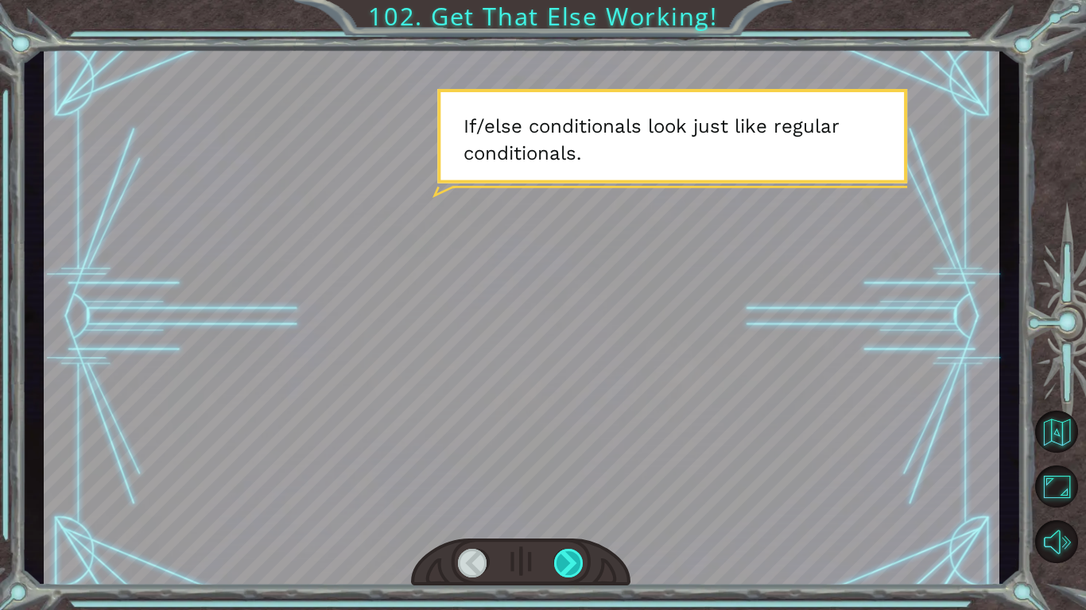
click at [557, 513] on div at bounding box center [569, 563] width 30 height 29
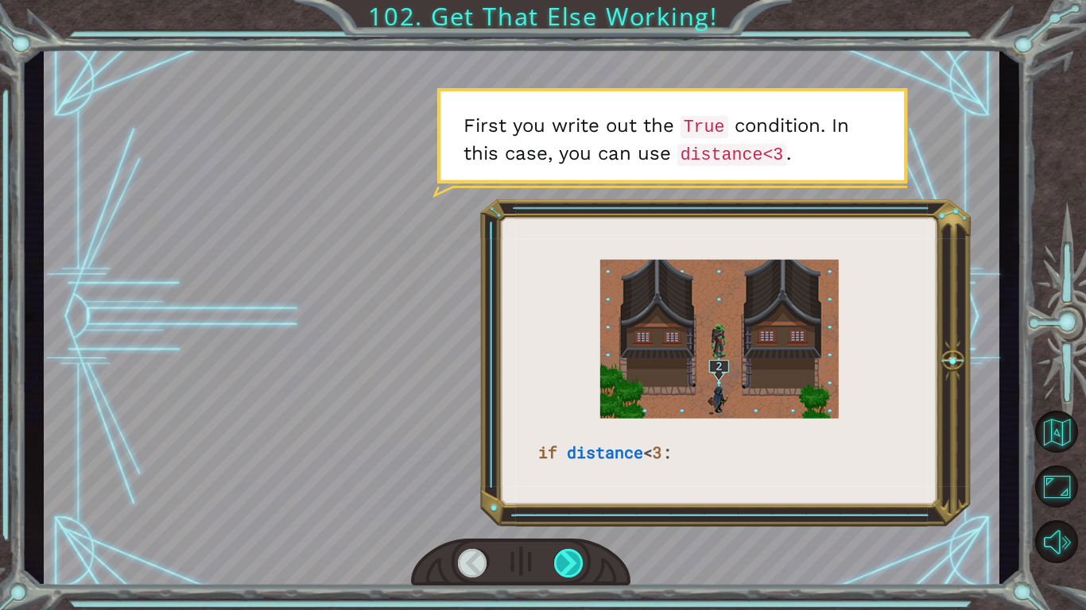
click at [557, 513] on div at bounding box center [569, 563] width 30 height 29
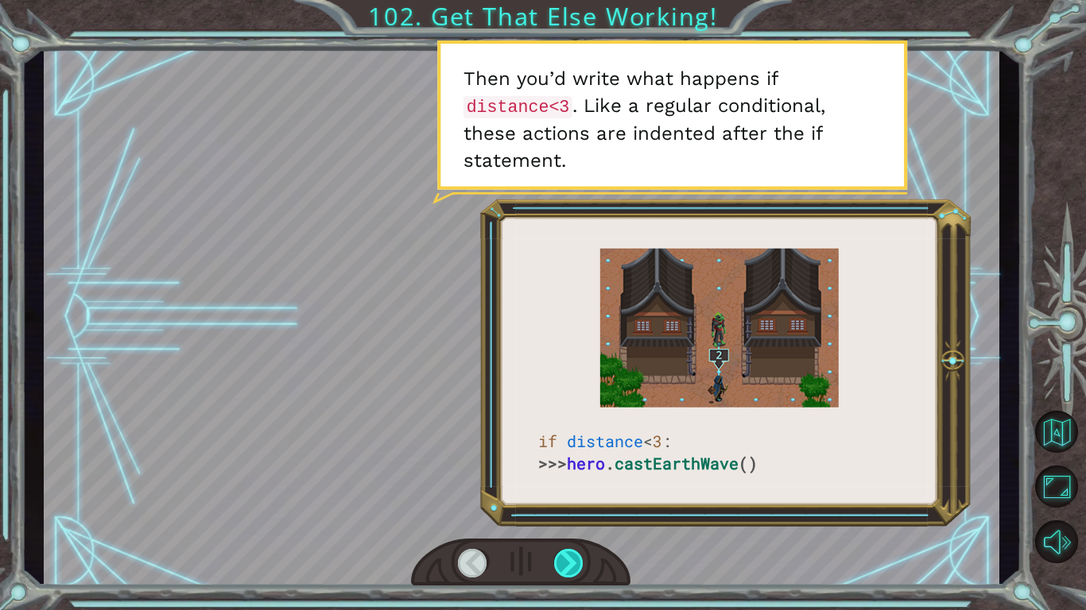
click at [557, 513] on div at bounding box center [569, 563] width 30 height 29
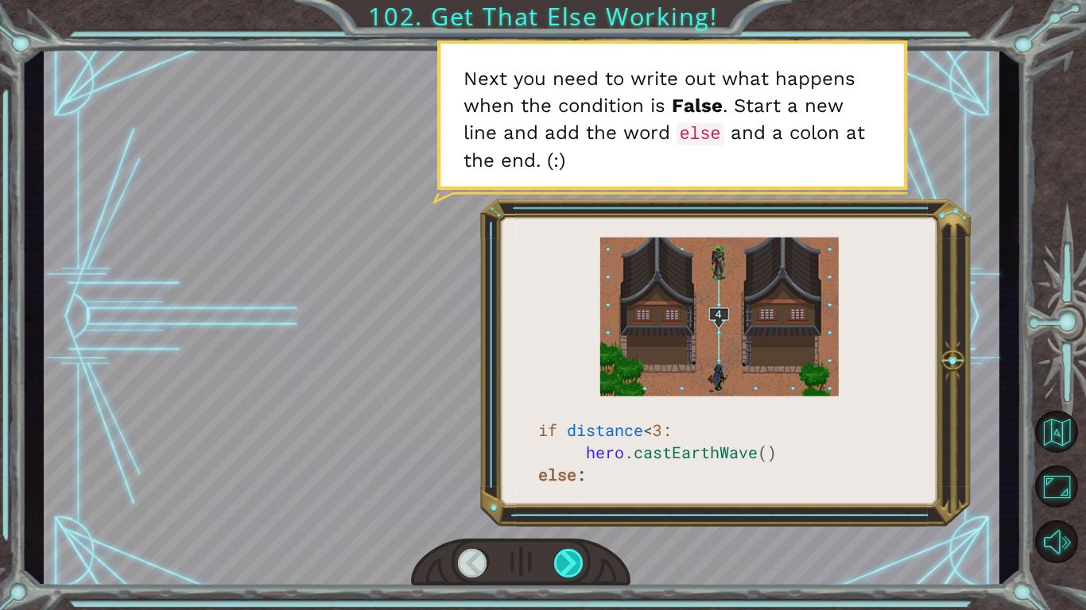
click at [557, 513] on div at bounding box center [569, 563] width 30 height 29
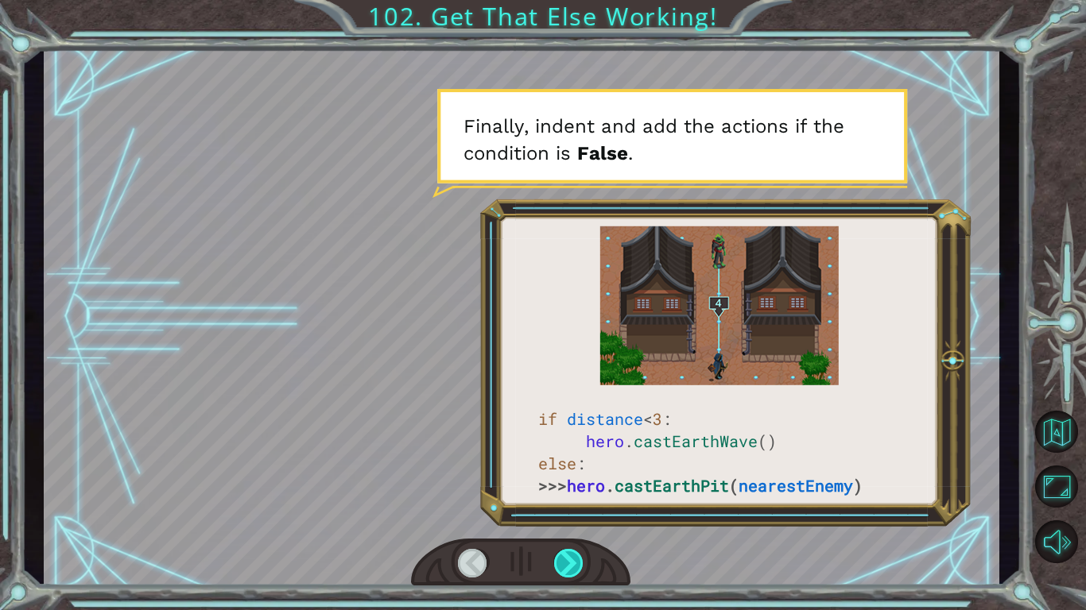
click at [557, 513] on div at bounding box center [569, 563] width 30 height 29
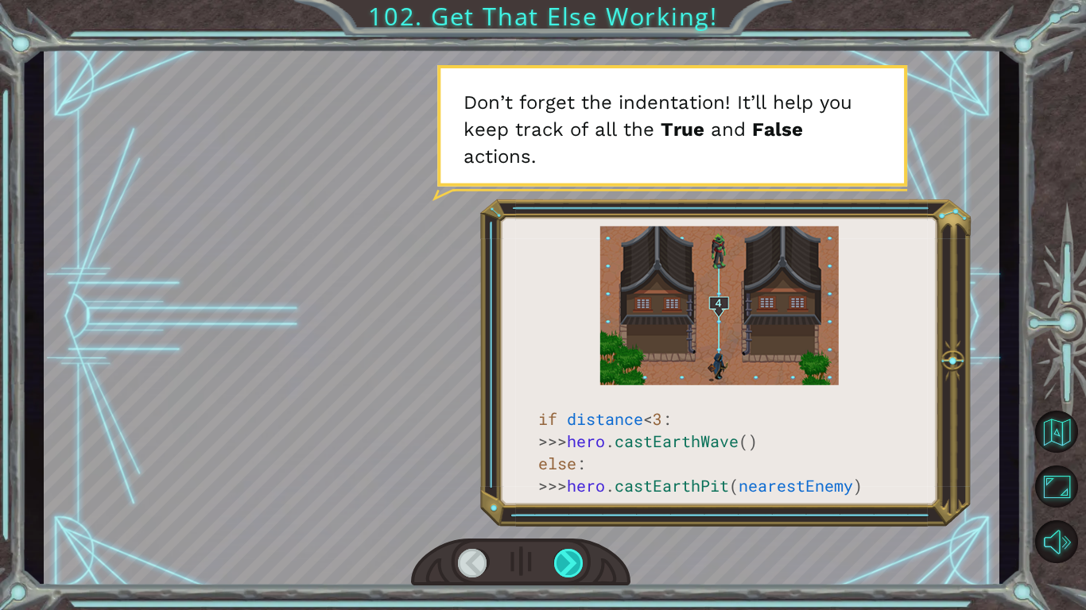
click at [557, 513] on div at bounding box center [569, 563] width 30 height 29
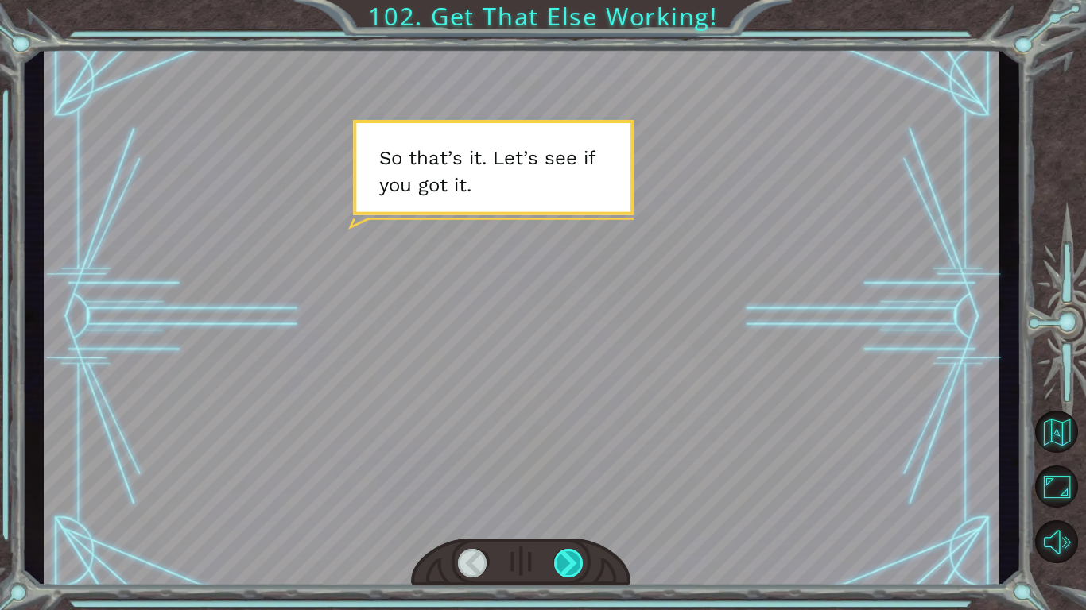
click at [557, 513] on div at bounding box center [569, 563] width 30 height 29
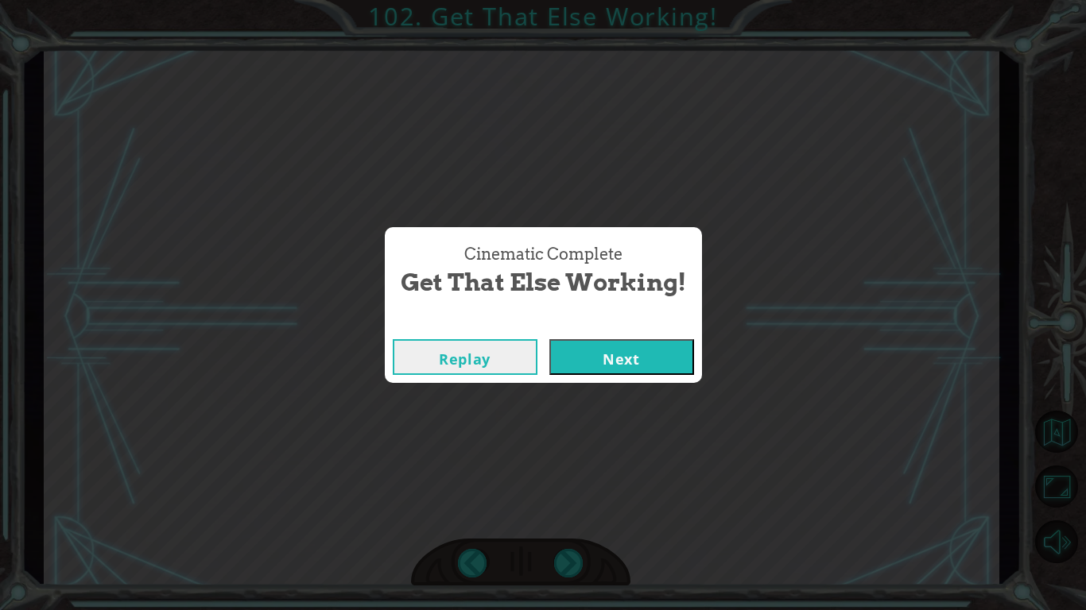
click at [652, 370] on button "Next" at bounding box center [621, 357] width 145 height 36
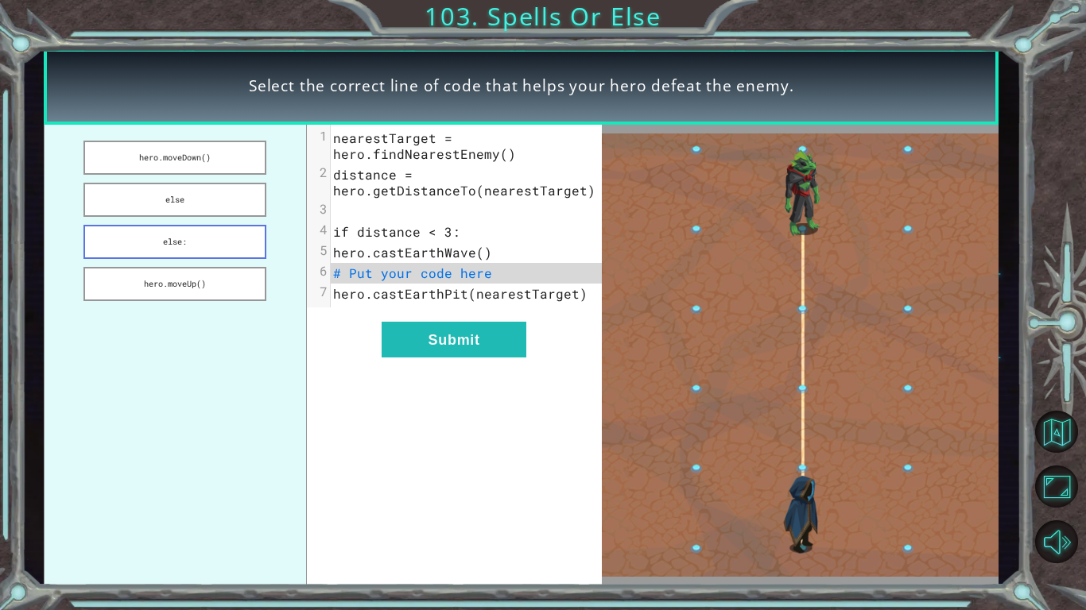
click at [212, 234] on button "else:" at bounding box center [174, 242] width 183 height 34
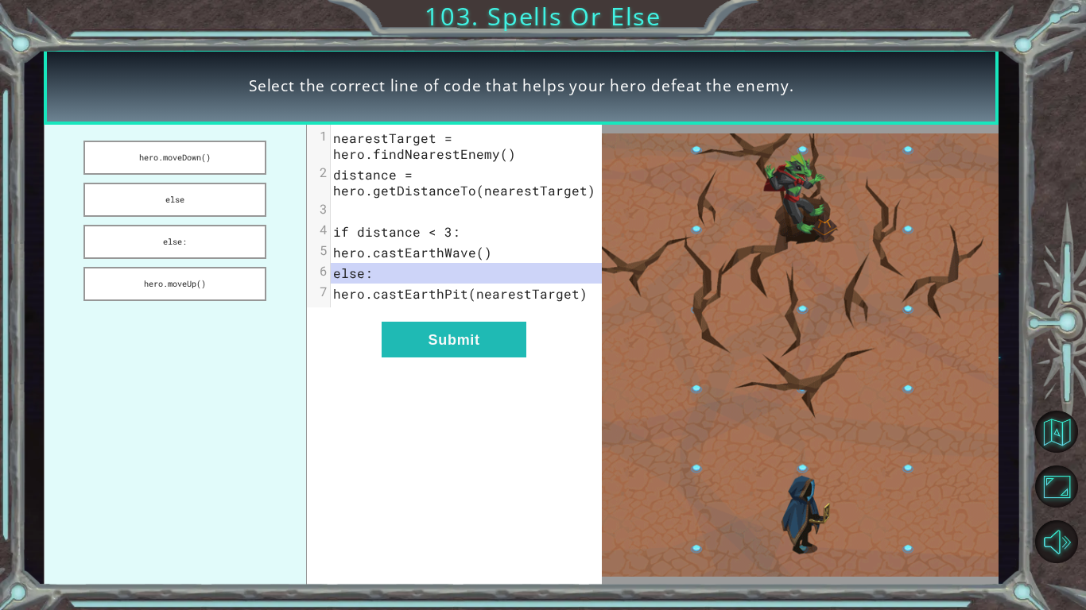
click at [401, 320] on div "xxxxxxxxxx 7 1 nearestTarget = hero.findNearestEnemy() 2 distance = hero.getDis…" at bounding box center [454, 356] width 295 height 462
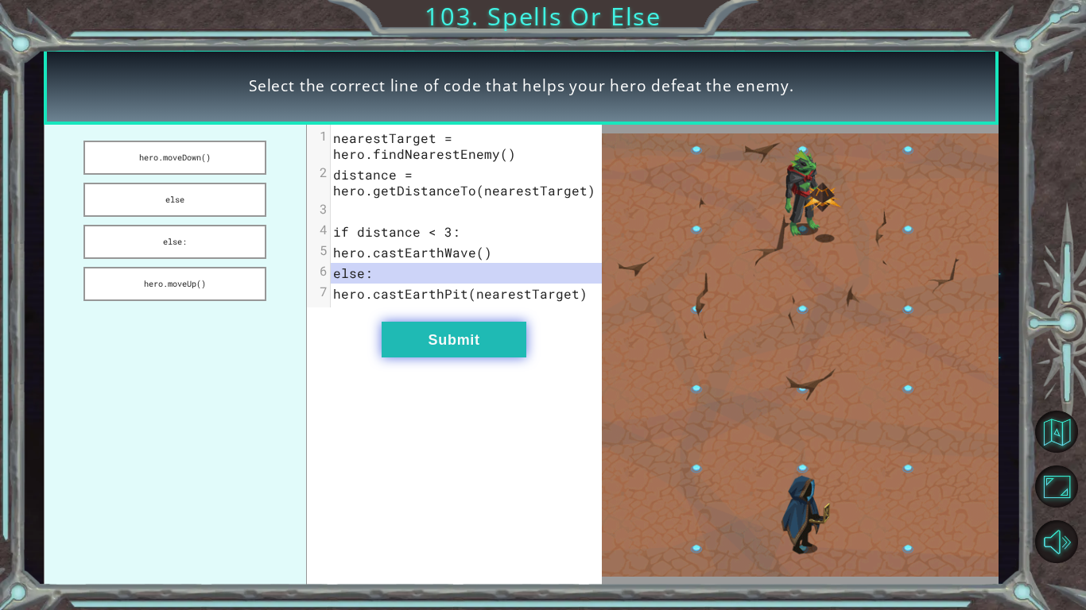
click at [402, 329] on button "Submit" at bounding box center [453, 340] width 145 height 36
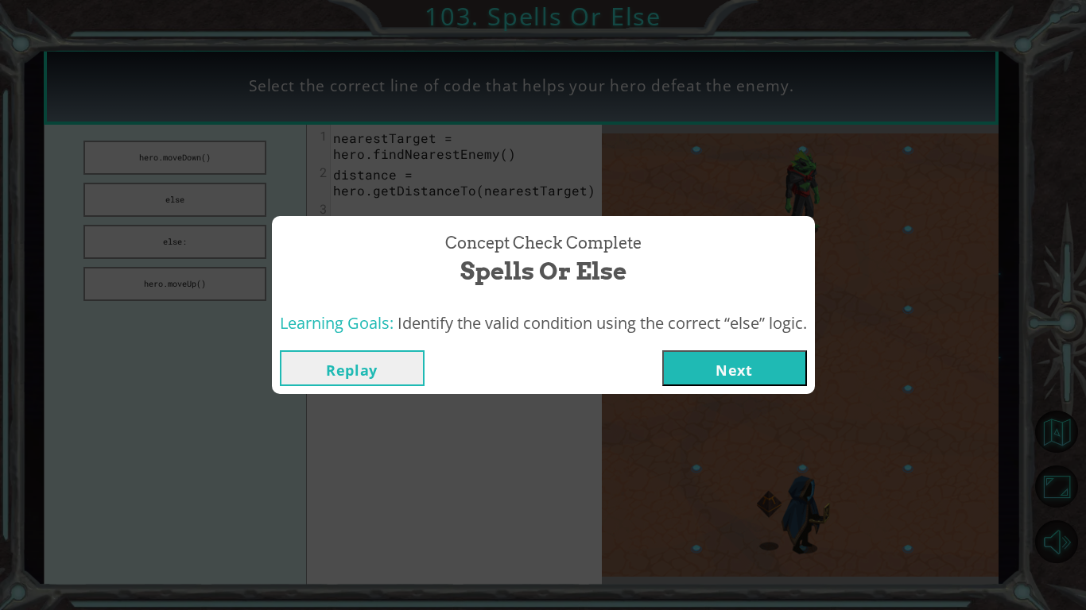
click at [704, 352] on button "Next" at bounding box center [734, 368] width 145 height 36
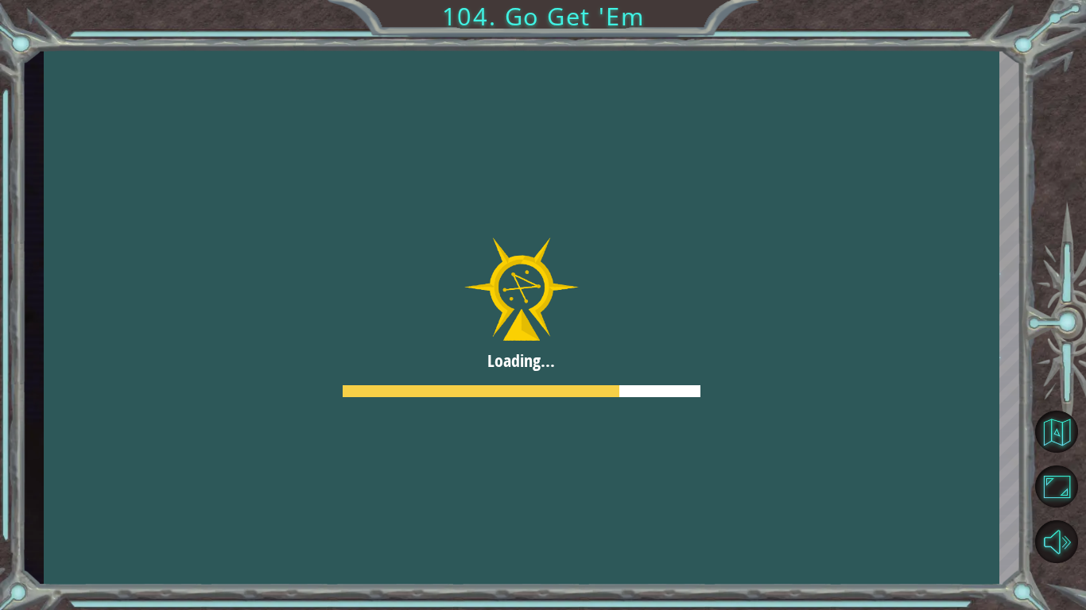
click at [704, 352] on div at bounding box center [521, 316] width 955 height 537
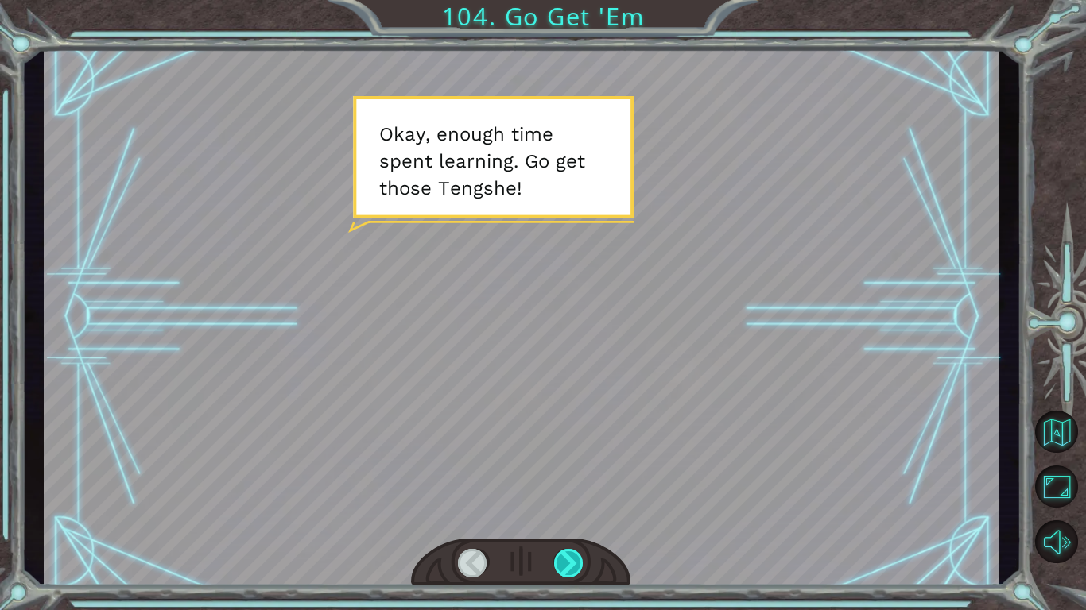
click at [560, 513] on div at bounding box center [569, 563] width 30 height 29
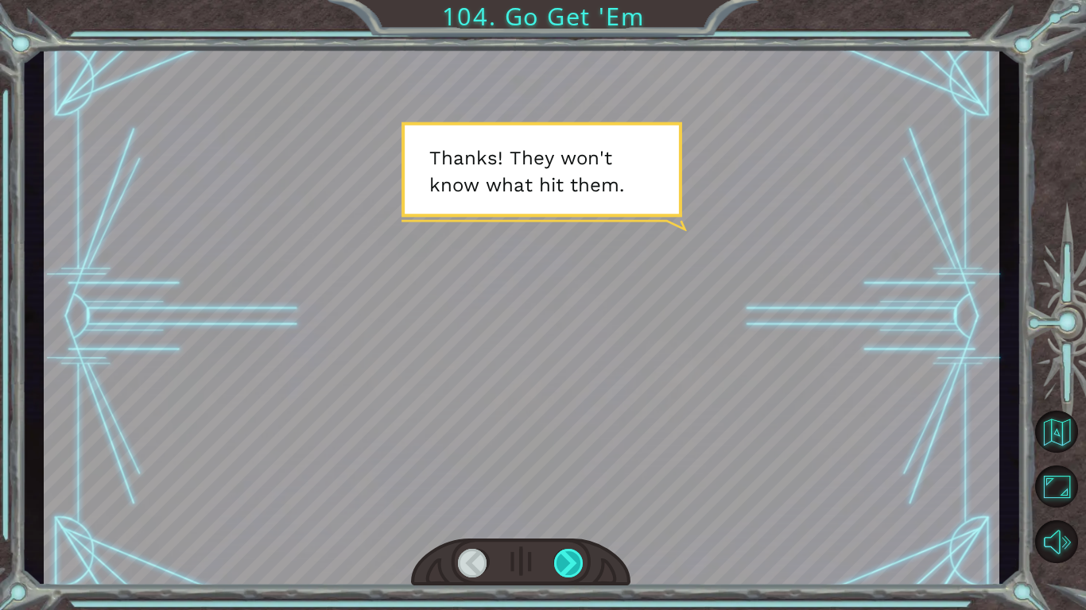
click at [560, 513] on div at bounding box center [569, 563] width 30 height 29
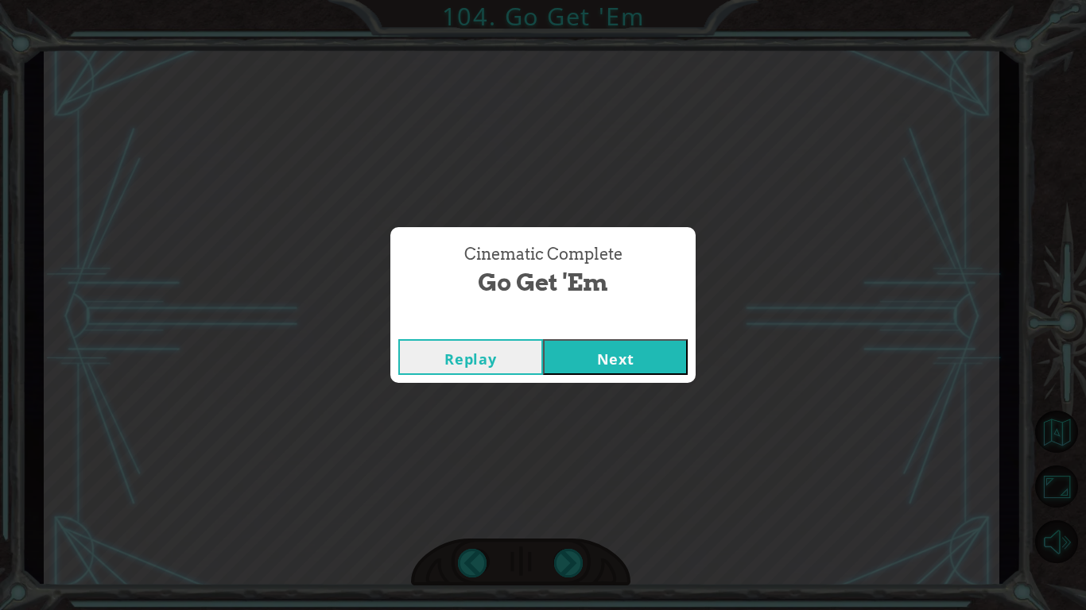
click at [613, 368] on button "Next" at bounding box center [615, 357] width 145 height 36
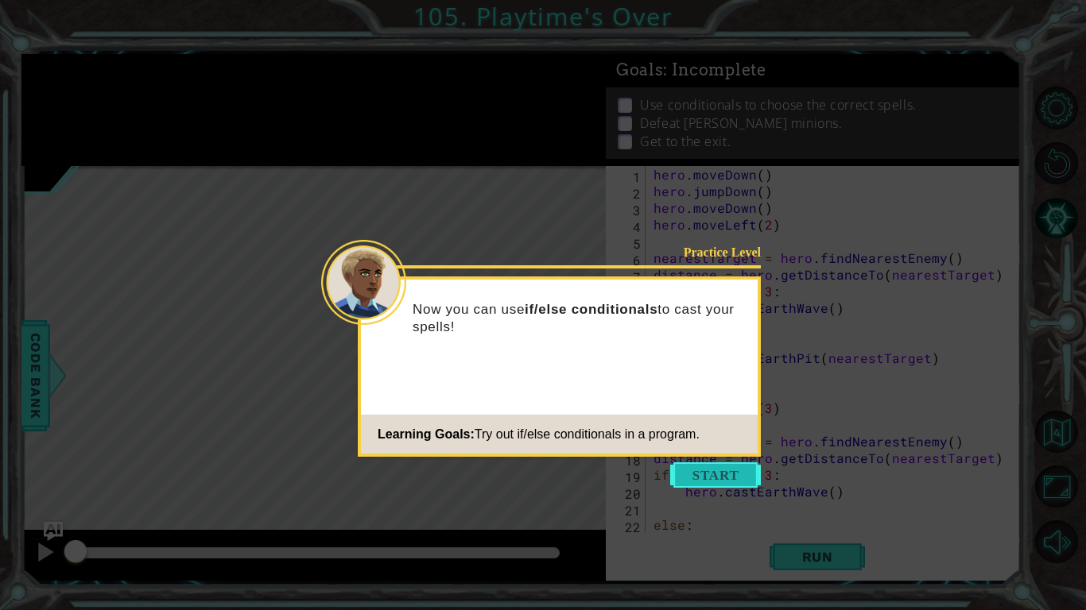
click at [703, 471] on button "Start" at bounding box center [715, 475] width 91 height 25
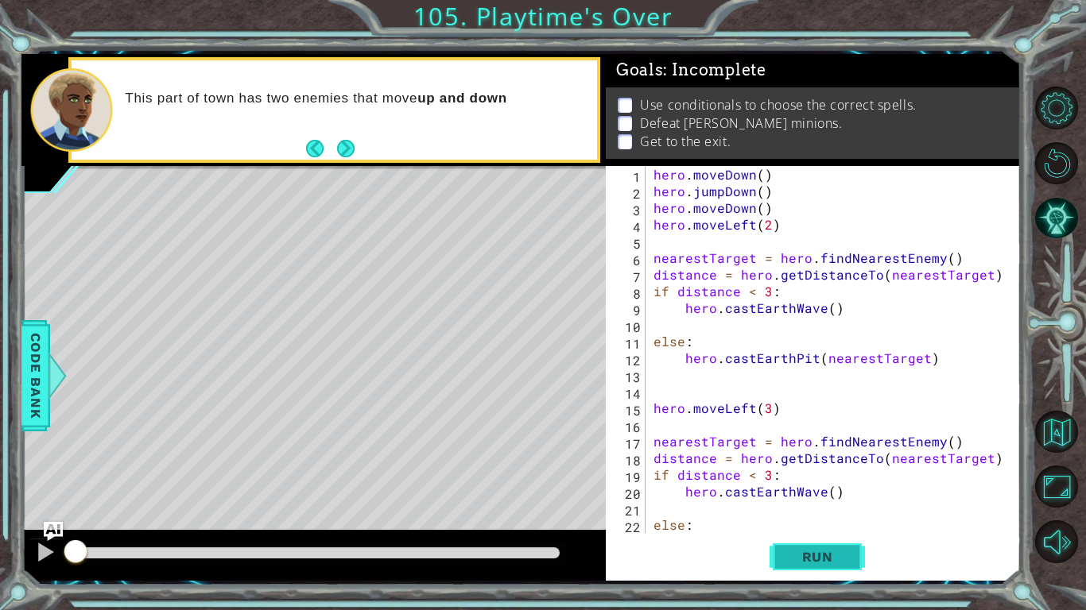
click at [791, 513] on span "Run" at bounding box center [817, 557] width 63 height 16
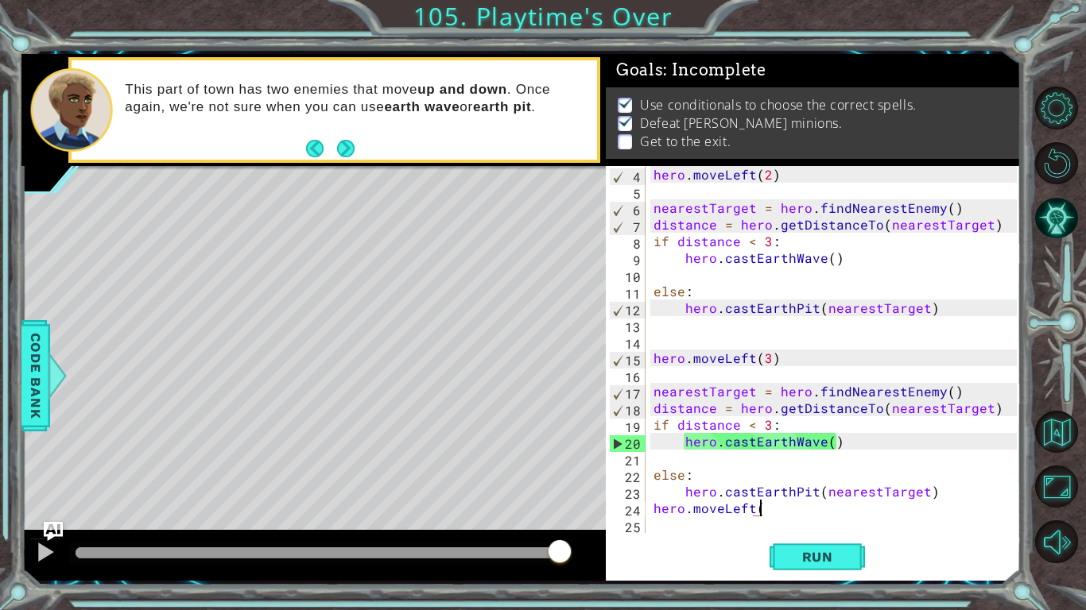
scroll to position [0, 6]
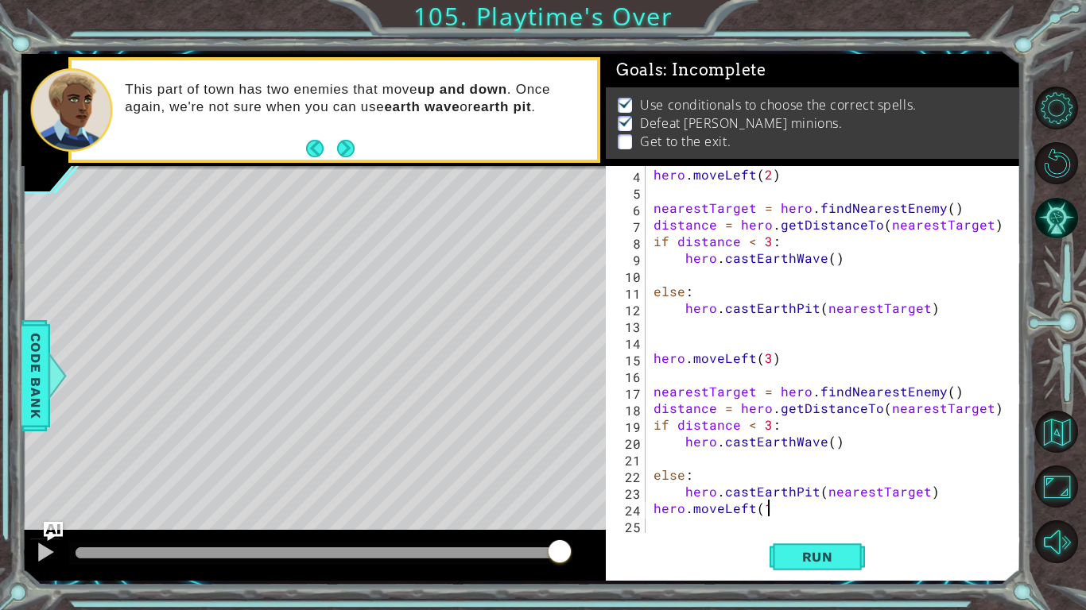
type textarea "hero.moveLeft(1)"
type textarea "m"
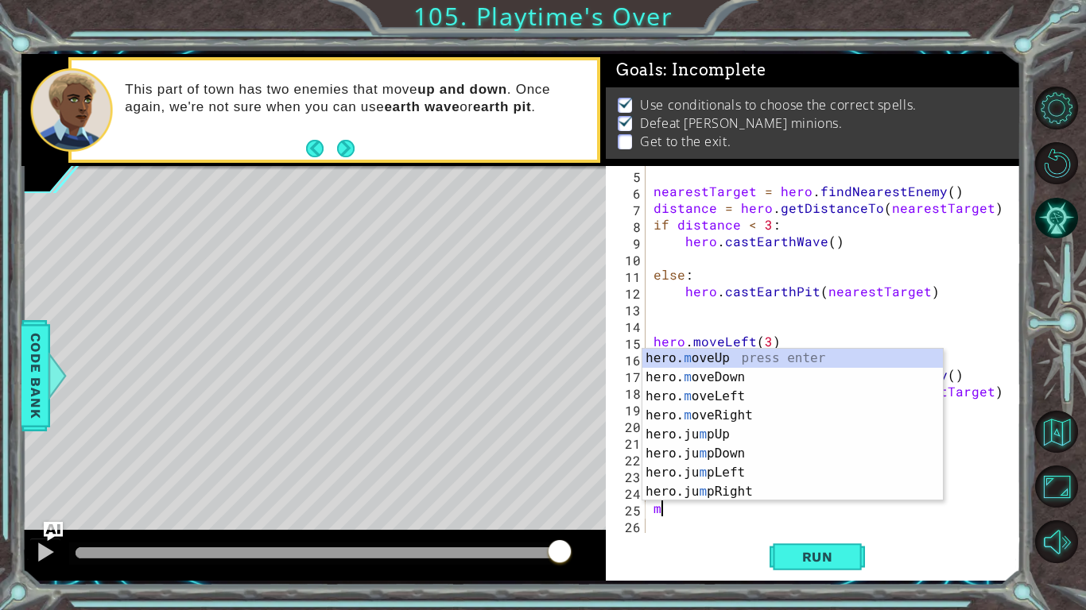
scroll to position [67, 0]
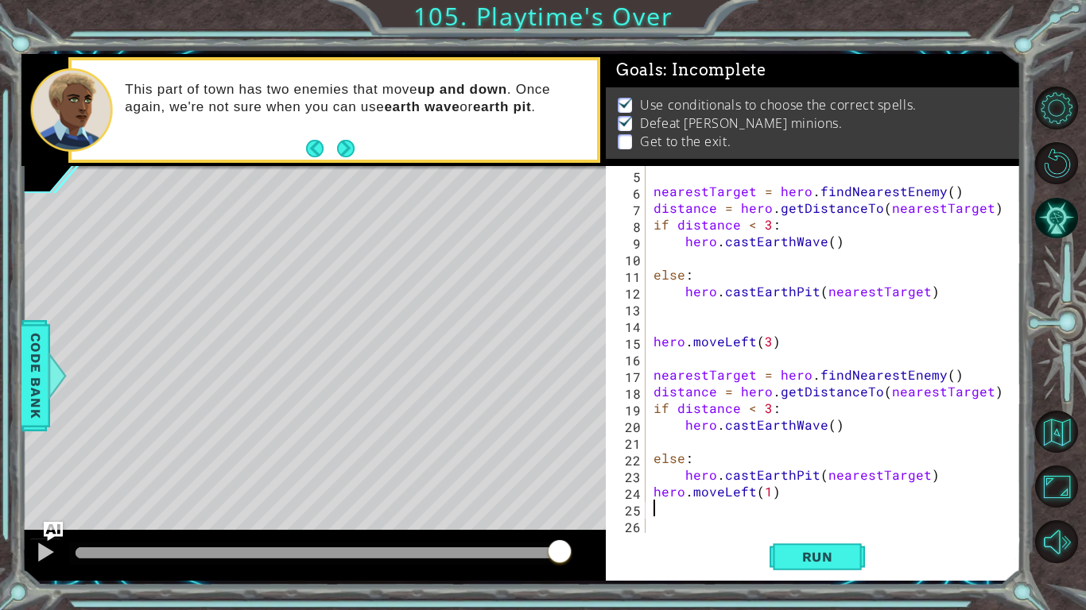
type textarea "e"
type textarea "hero.moveDown(1)"
click at [790, 513] on button "Run" at bounding box center [816, 556] width 95 height 41
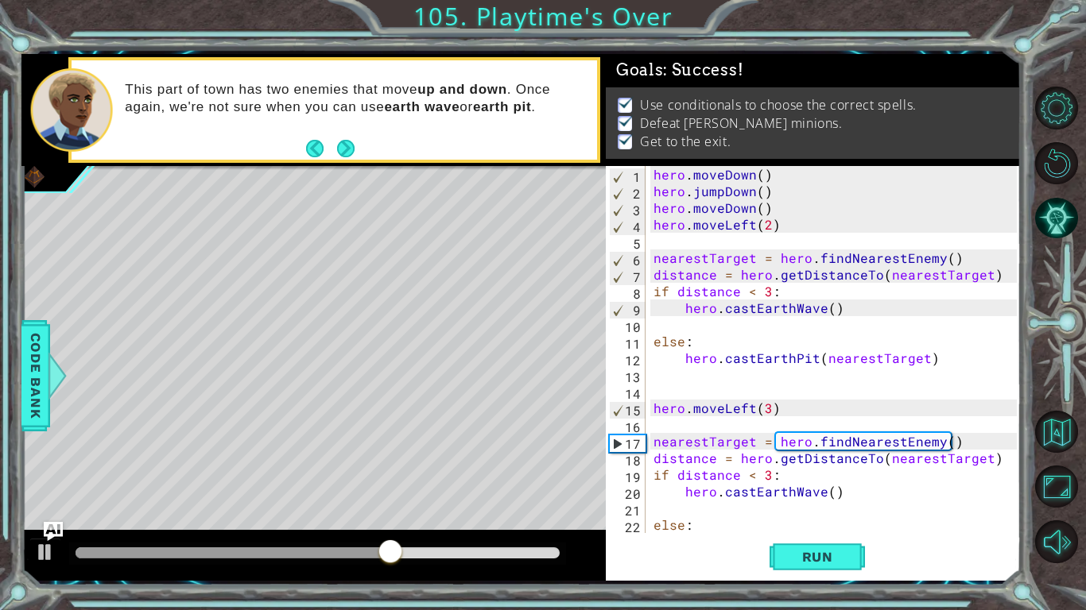
scroll to position [67, 0]
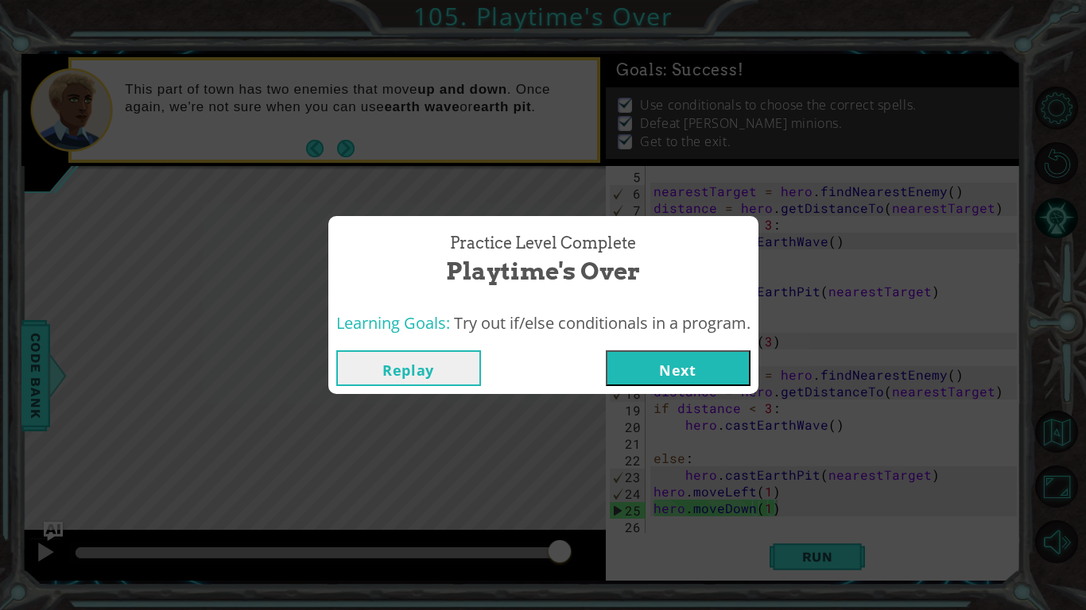
click at [415, 366] on button "Replay" at bounding box center [408, 368] width 145 height 36
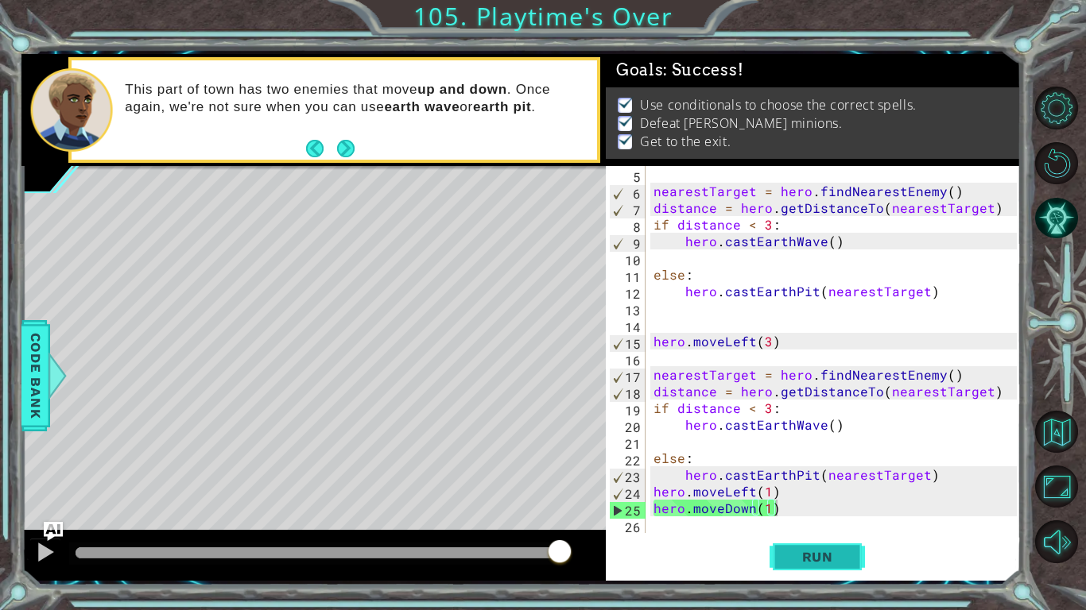
click at [792, 513] on button "Run" at bounding box center [816, 556] width 95 height 41
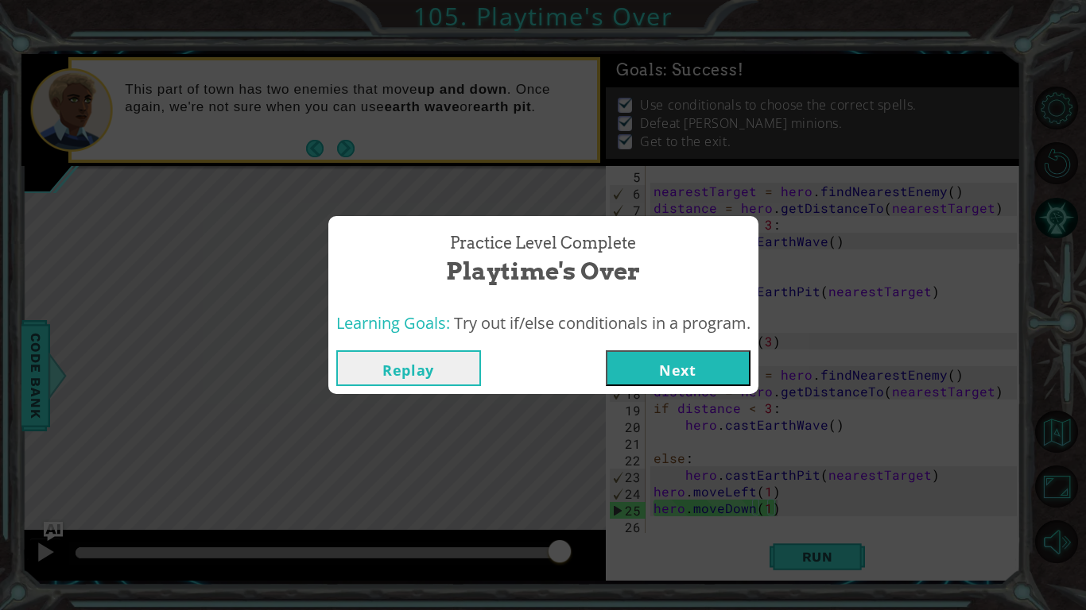
click at [710, 360] on button "Next" at bounding box center [678, 368] width 145 height 36
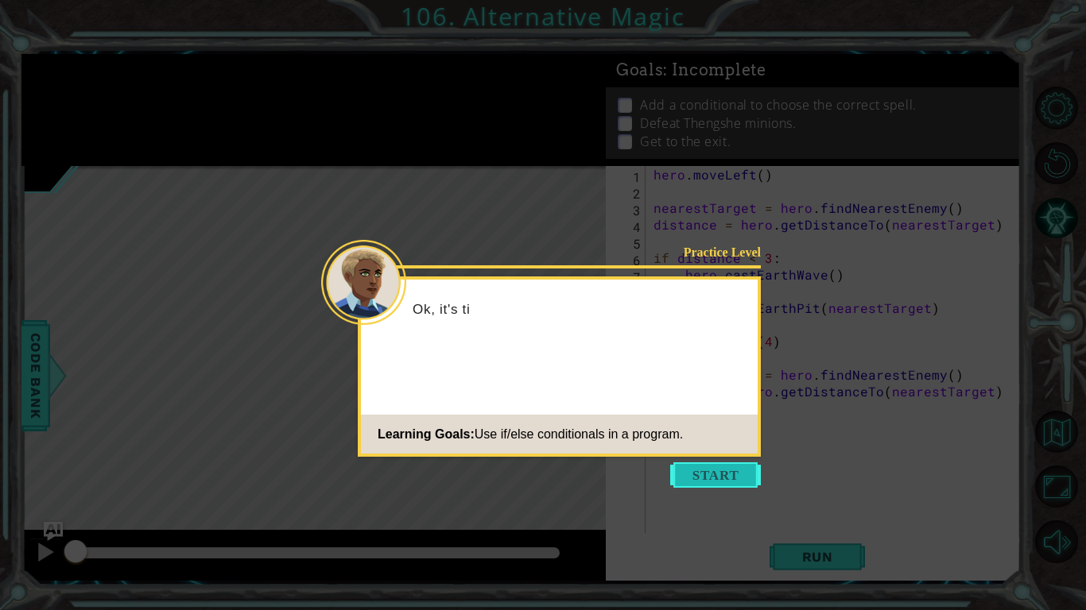
click at [730, 473] on button "Start" at bounding box center [715, 475] width 91 height 25
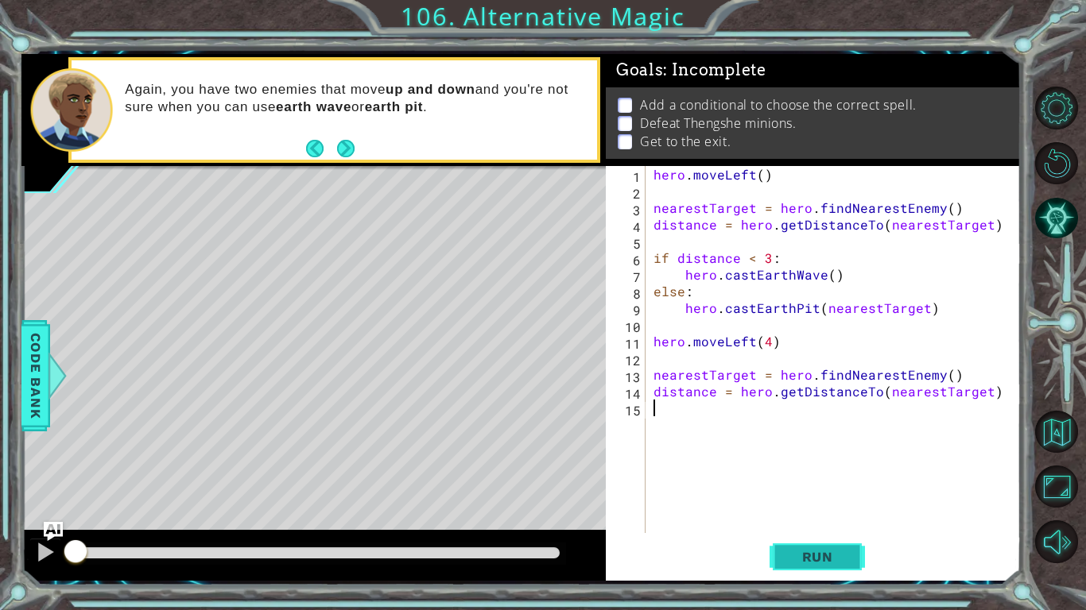
click at [807, 513] on button "Run" at bounding box center [816, 556] width 95 height 41
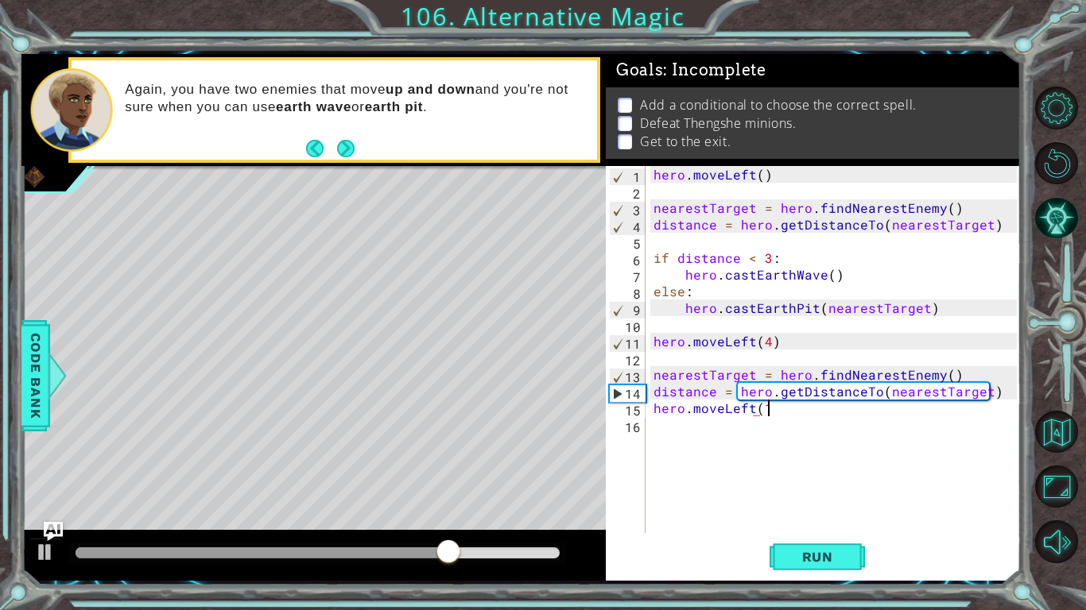
scroll to position [0, 6]
click at [806, 513] on span "Run" at bounding box center [817, 557] width 63 height 16
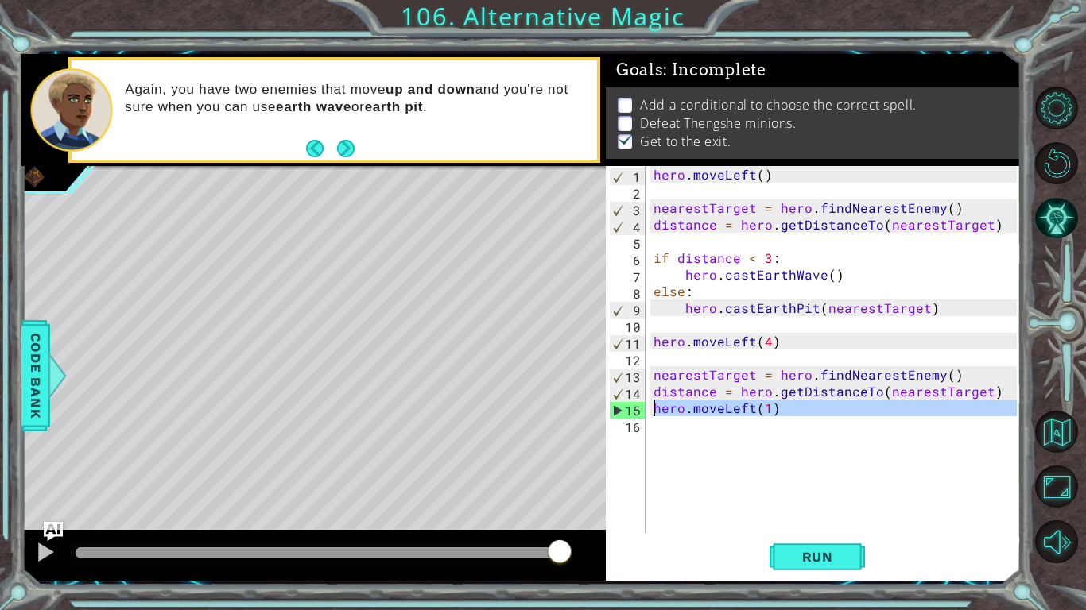
drag, startPoint x: 788, startPoint y: 423, endPoint x: 652, endPoint y: 405, distance: 136.2
click at [652, 405] on div "hero . moveLeft ( ) nearestTarget = hero . findNearestEnemy ( ) distance = hero…" at bounding box center [837, 366] width 374 height 401
type textarea "hero.moveLeft(1)"
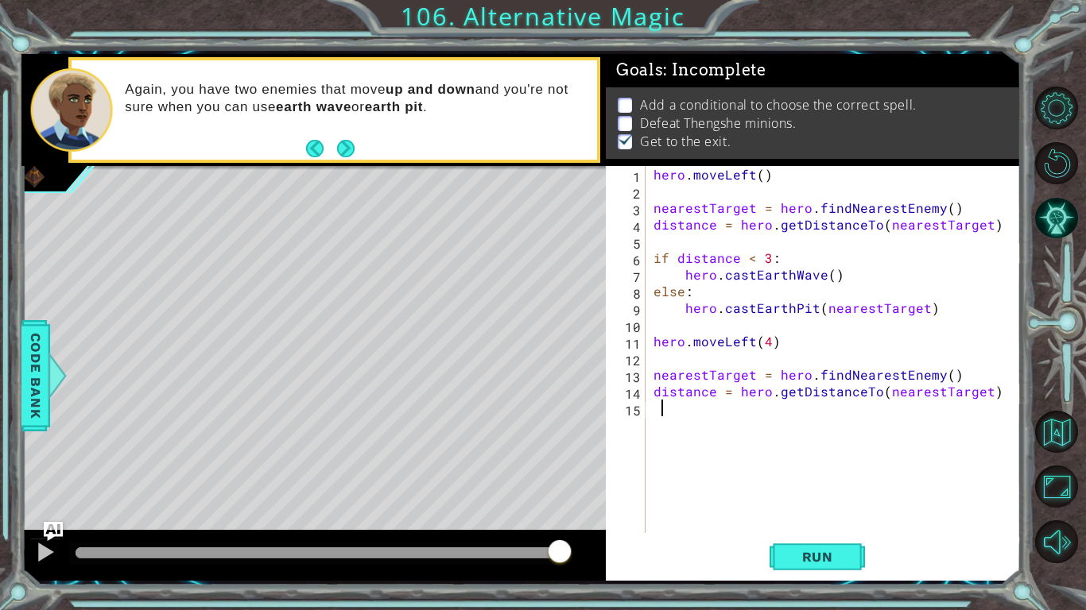
type textarea "\"
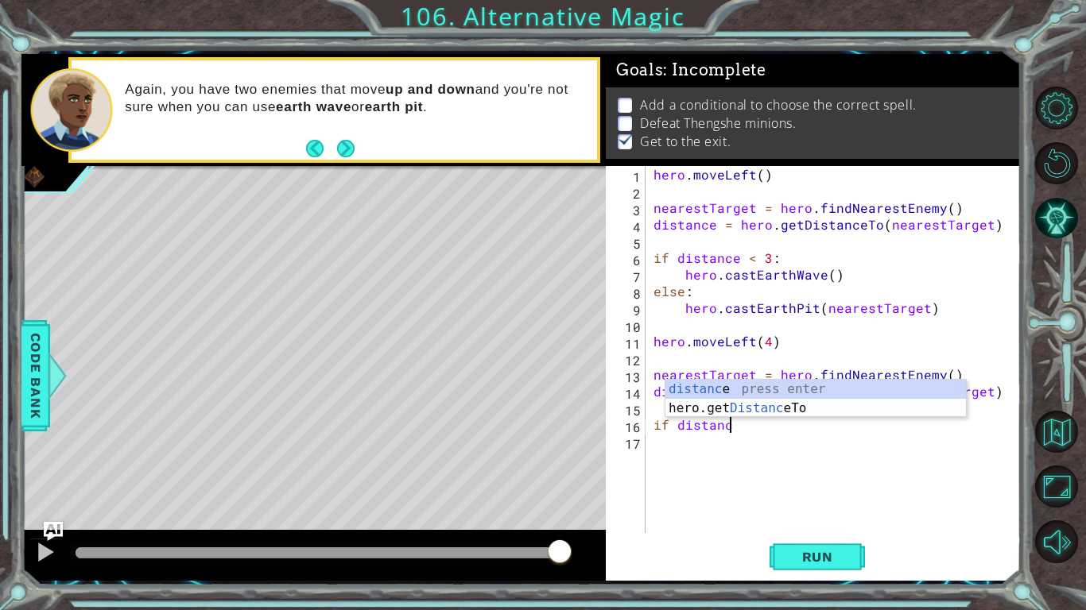
scroll to position [0, 4]
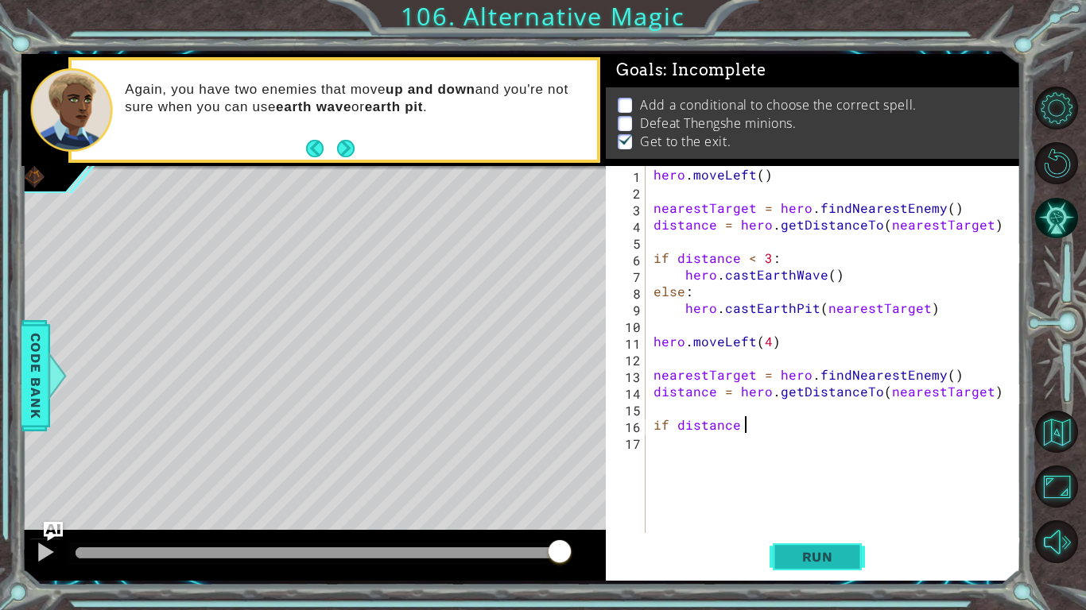
type textarea "if distance"
click at [794, 513] on span "Run" at bounding box center [817, 557] width 63 height 16
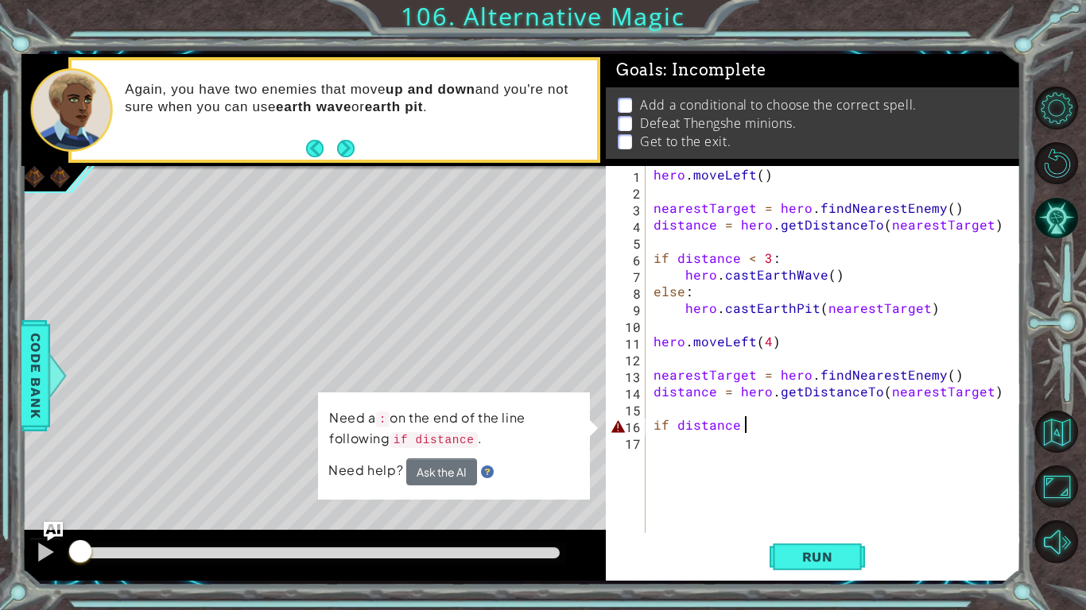
drag, startPoint x: 129, startPoint y: 545, endPoint x: 79, endPoint y: 558, distance: 50.9
click at [79, 513] on div at bounding box center [80, 553] width 29 height 29
drag, startPoint x: 548, startPoint y: 403, endPoint x: 238, endPoint y: 468, distance: 316.7
click at [238, 468] on div "1 ההההההההההההההההההההההההההההההההההההההההההההההההההההההההההההההההההההההההההההה…" at bounding box center [520, 317] width 999 height 527
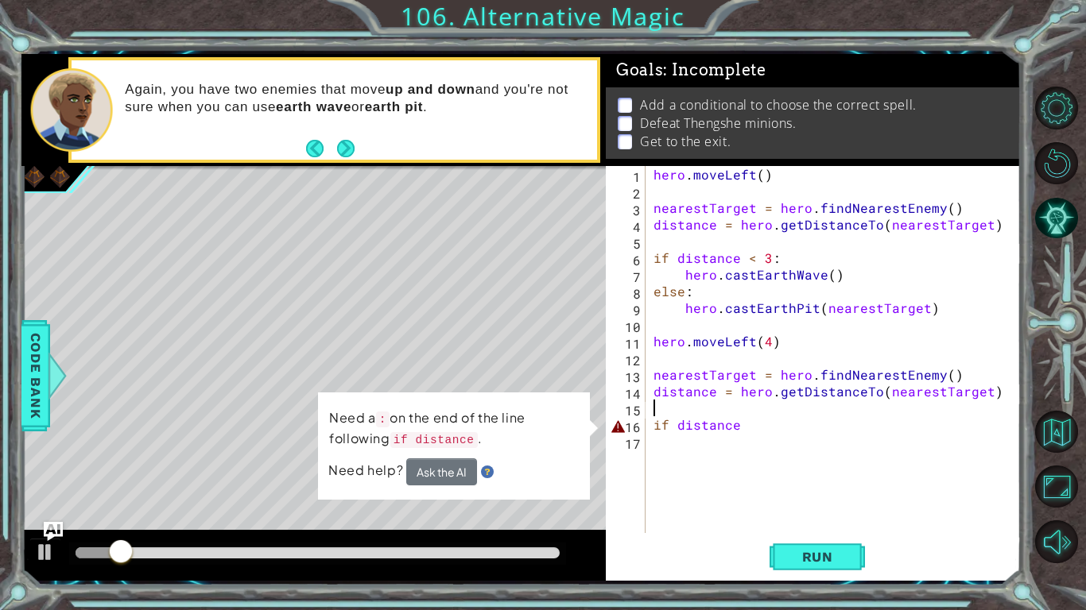
click at [782, 409] on div "hero . moveLeft ( ) nearestTarget = hero . findNearestEnemy ( ) distance = hero…" at bounding box center [837, 366] width 374 height 401
click at [779, 415] on div "hero . moveLeft ( ) nearestTarget = hero . findNearestEnemy ( ) distance = hero…" at bounding box center [837, 366] width 374 height 401
click at [775, 421] on div "hero . moveLeft ( ) nearestTarget = hero . findNearestEnemy ( ) distance = hero…" at bounding box center [837, 366] width 374 height 401
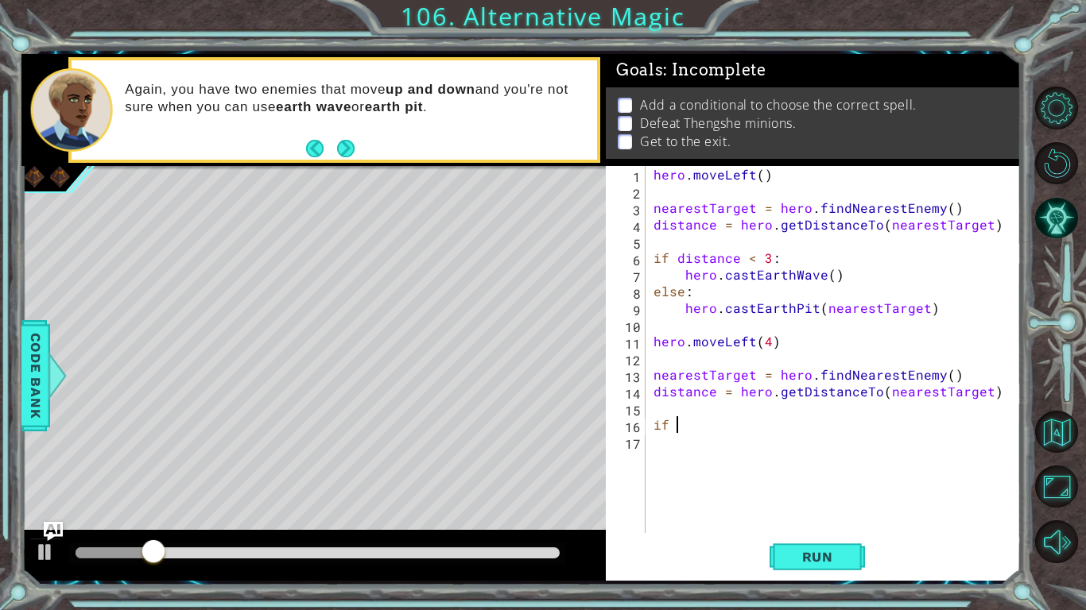
type textarea "i"
click at [50, 513] on button at bounding box center [45, 554] width 32 height 33
click at [45, 513] on button at bounding box center [45, 554] width 32 height 33
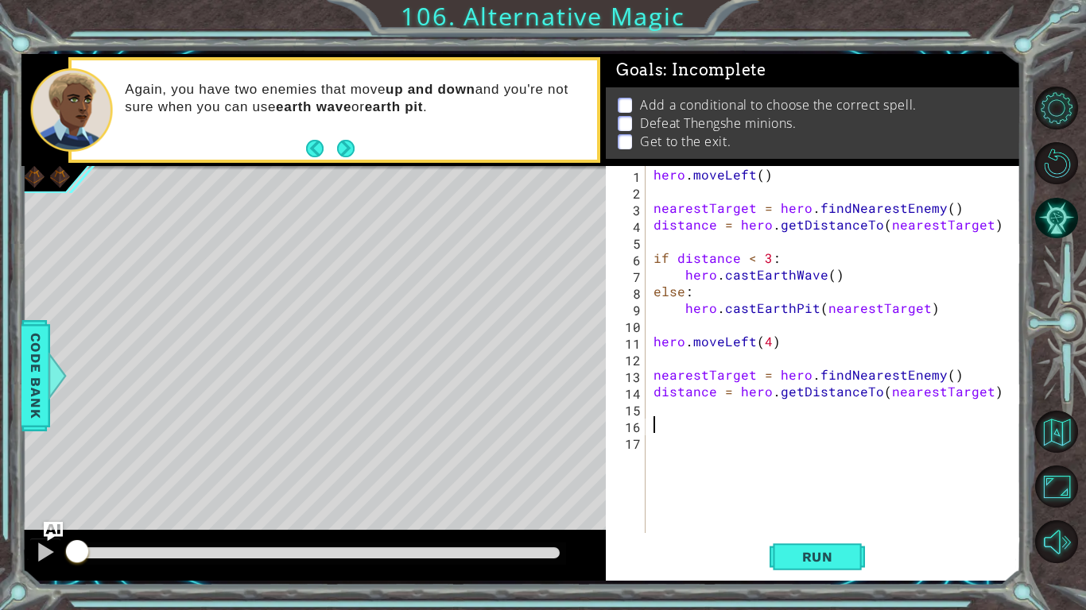
drag, startPoint x: 195, startPoint y: 563, endPoint x: 0, endPoint y: 586, distance: 196.9
click at [0, 513] on div "1 ההההההההההההההההההההההההההההההההההההההההההההההההההההההההההההההההההההההההההההה…" at bounding box center [543, 305] width 1086 height 610
drag, startPoint x: 695, startPoint y: 250, endPoint x: 308, endPoint y: 397, distance: 414.7
click at [308, 397] on div "1 ההההההההההההההההההההההההההההההההההההההההההההההההההההההההההההההההההההההההההההה…" at bounding box center [520, 317] width 999 height 527
type textarea "nearestTarget = hero.findNearestEnemy() distance = hero.getDistanceTo(nearestTa…"
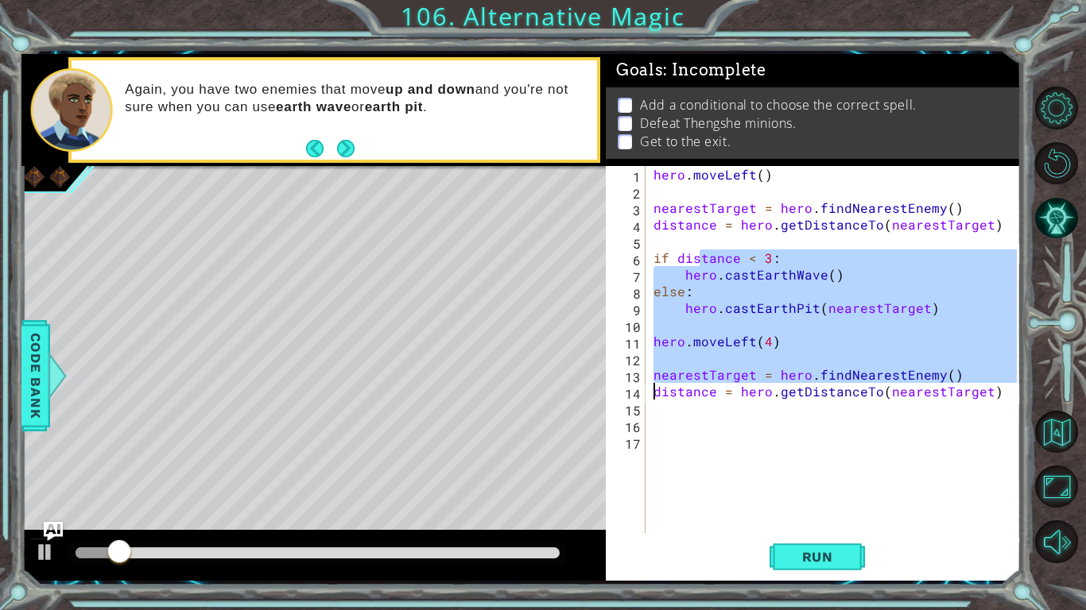
click at [300, 414] on div "Level Map" at bounding box center [388, 400] width 734 height 468
click at [799, 442] on div "hero . moveLeft ( ) nearestTarget = hero . findNearestEnemy ( ) distance = hero…" at bounding box center [837, 366] width 374 height 401
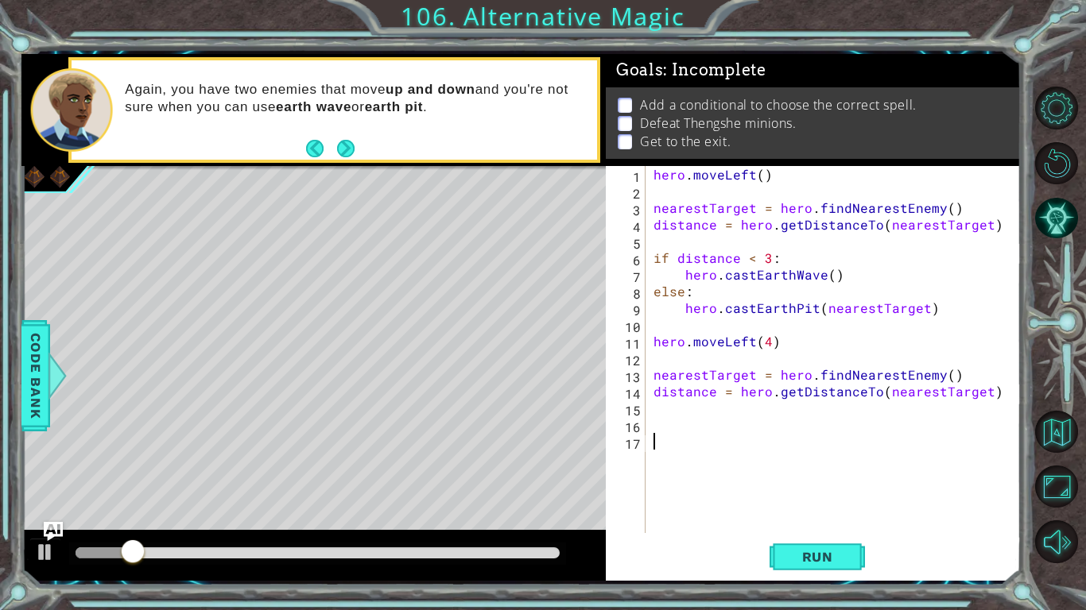
click at [799, 442] on div "hero . moveLeft ( ) nearestTarget = hero . findNearestEnemy ( ) distance = hero…" at bounding box center [837, 366] width 374 height 401
drag, startPoint x: 136, startPoint y: 563, endPoint x: 38, endPoint y: 567, distance: 97.8
click at [38, 513] on div at bounding box center [313, 555] width 584 height 51
drag, startPoint x: 69, startPoint y: 542, endPoint x: 498, endPoint y: 590, distance: 431.8
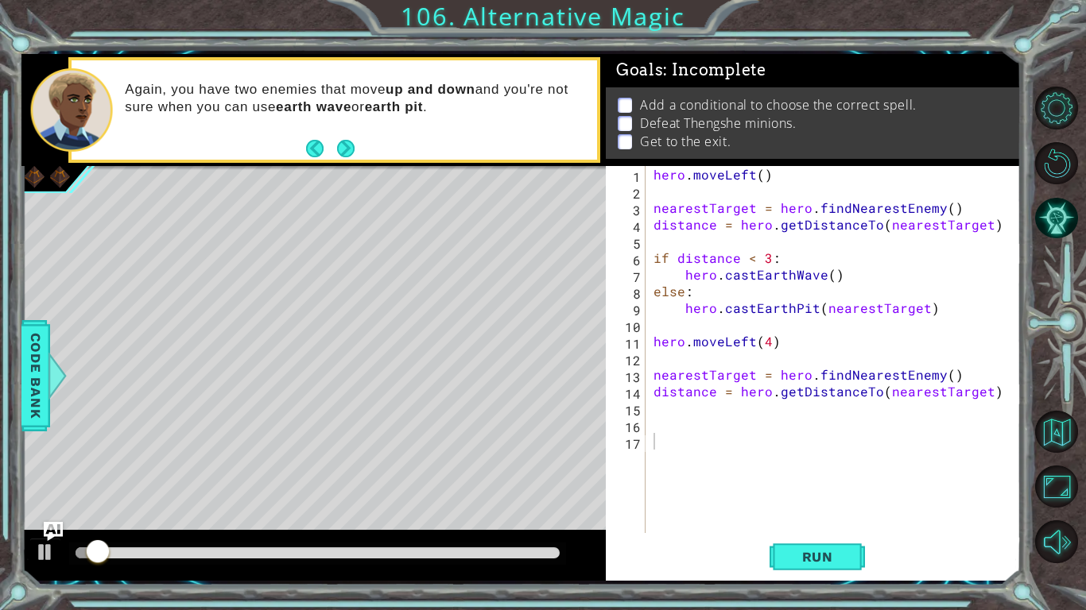
click at [498, 513] on div "1 ההההההההההההההההההההההההההההההההההההההההההההההההההההההההההההההההההההההההההההה…" at bounding box center [543, 305] width 1086 height 610
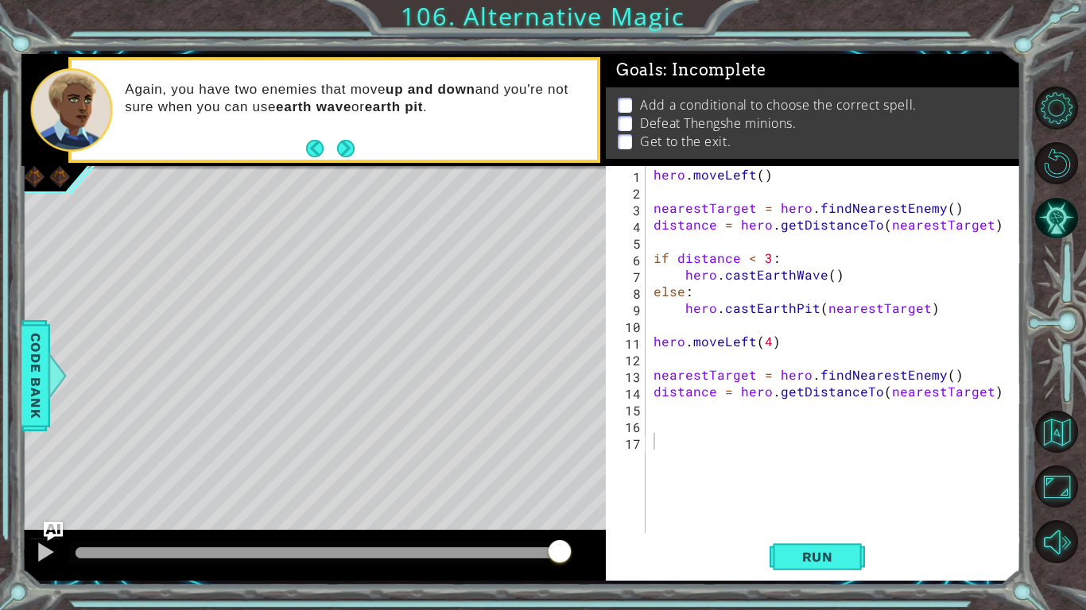
drag, startPoint x: 122, startPoint y: 544, endPoint x: 620, endPoint y: 610, distance: 502.5
click at [620, 513] on div "1 ההההההההההההההההההההההההההההההההההההההההההההההההההההההההההההההההההההההההההההה…" at bounding box center [543, 305] width 1086 height 610
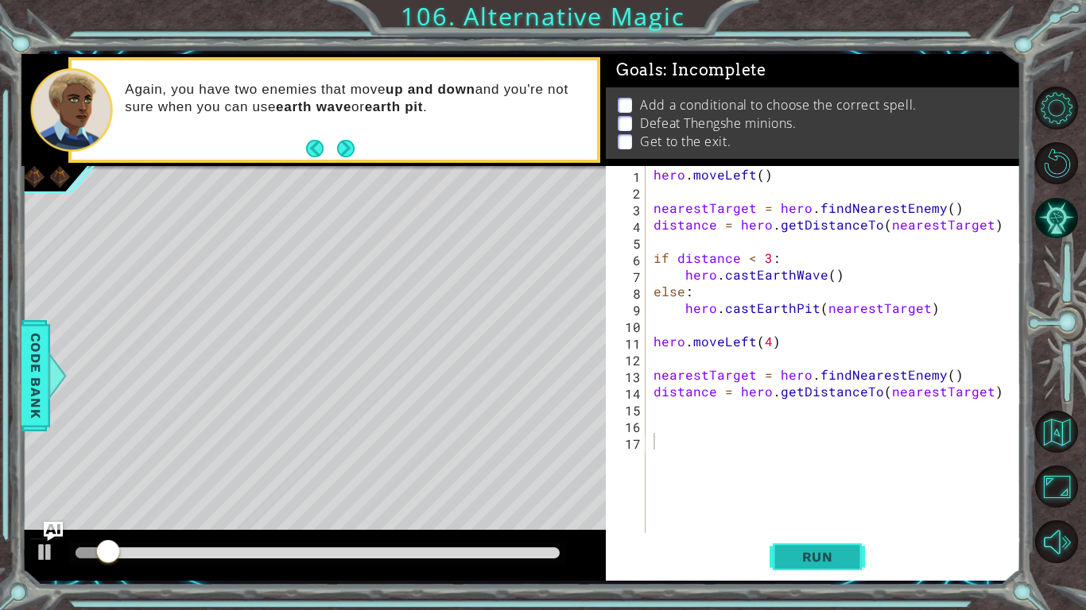
click at [807, 513] on button "Run" at bounding box center [816, 556] width 95 height 41
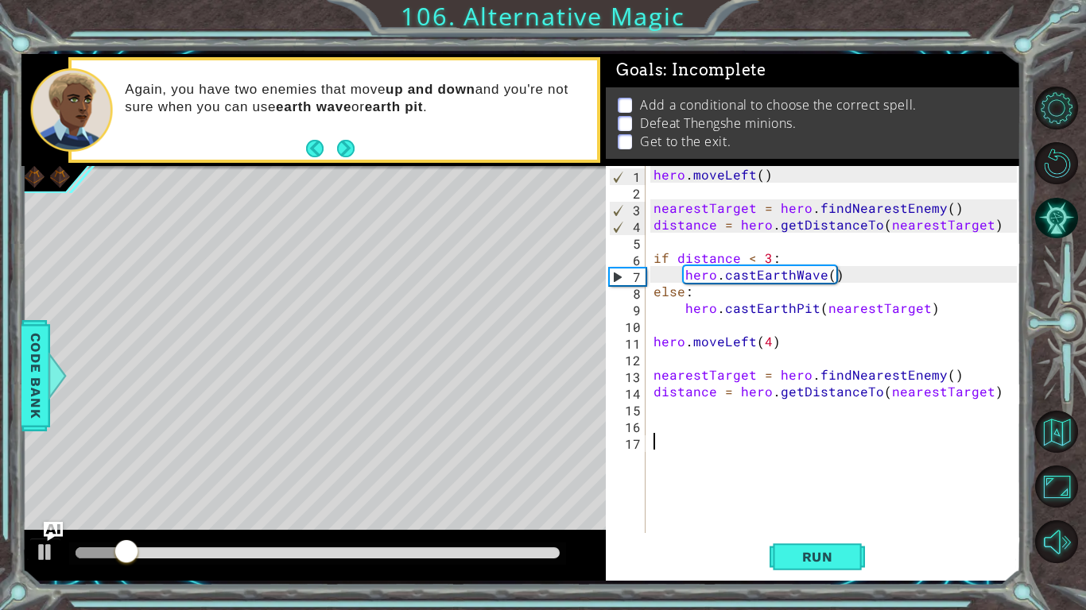
click at [26, 513] on div at bounding box center [313, 555] width 584 height 51
click at [38, 513] on div at bounding box center [45, 552] width 21 height 21
click at [51, 513] on div at bounding box center [45, 552] width 21 height 21
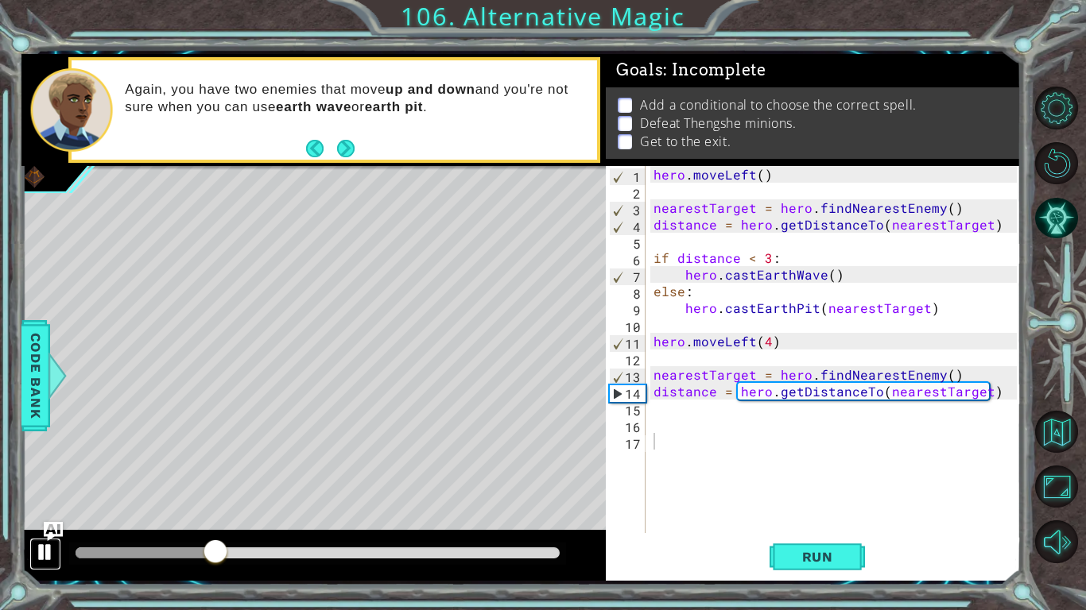
click at [43, 513] on div at bounding box center [45, 552] width 21 height 21
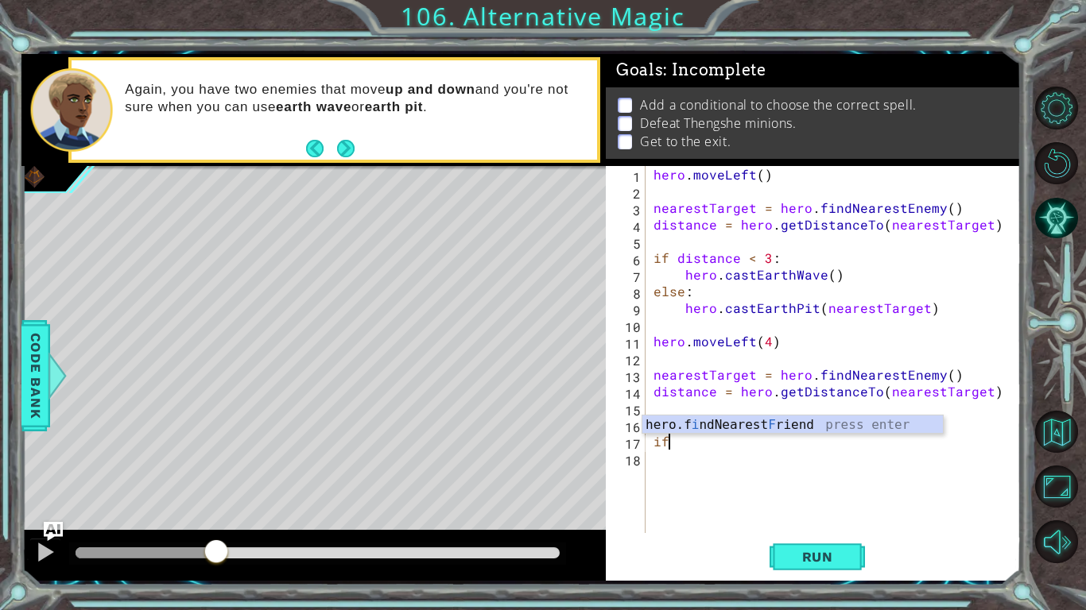
type textarea "i"
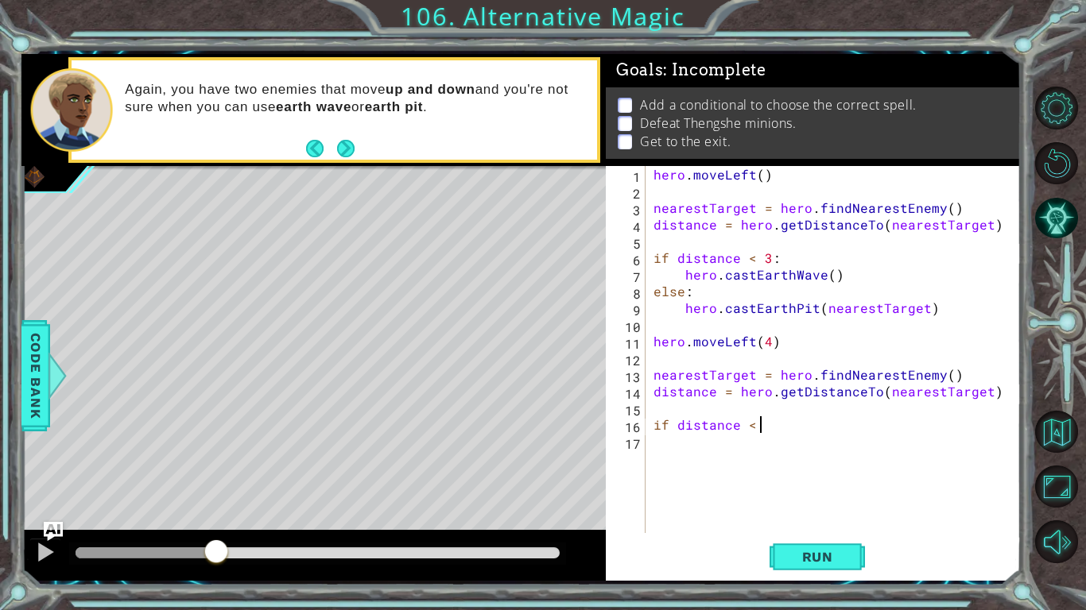
scroll to position [0, 6]
type textarea "if distance < 5:"
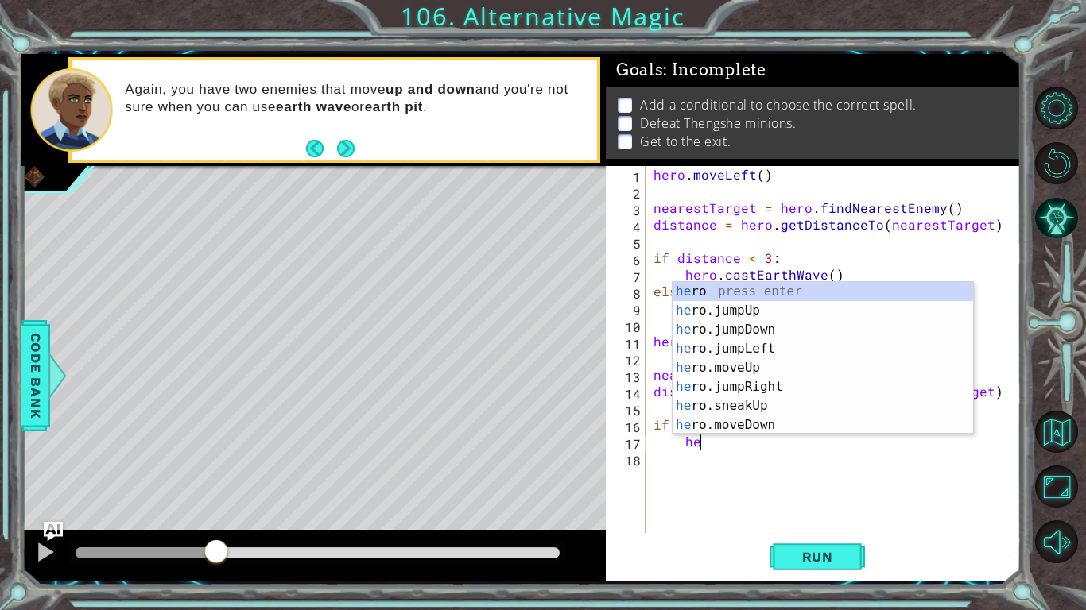
scroll to position [0, 2]
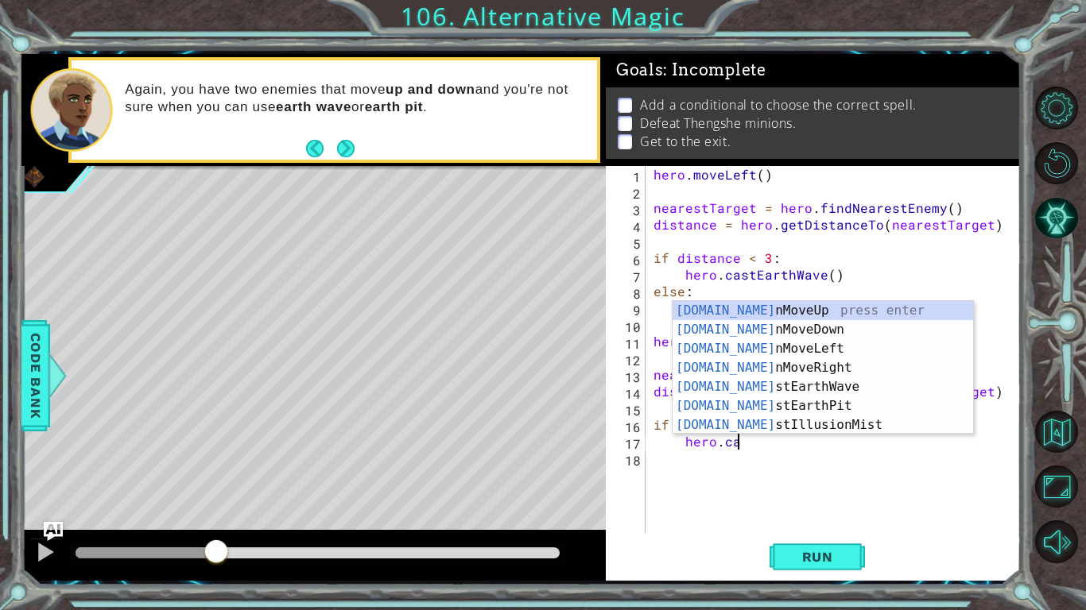
type textarea "hero.cas"
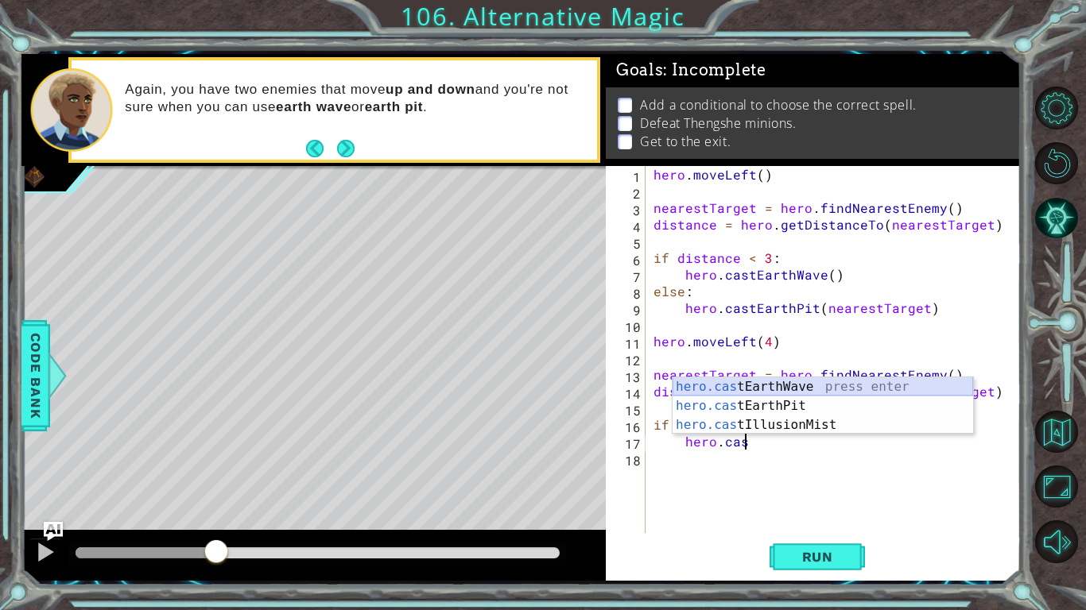
click at [781, 380] on div "hero.cas tEarthWave press enter hero.cas tEarthPit press enter hero.cas tIllusi…" at bounding box center [822, 424] width 300 height 95
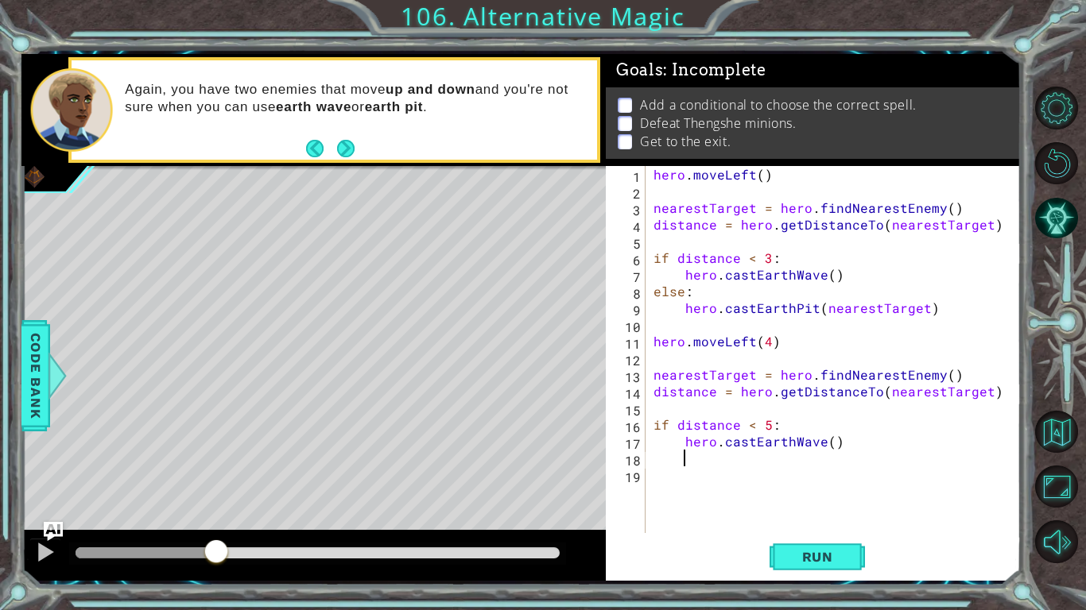
click at [781, 380] on div "hero . moveLeft ( ) nearestTarget = hero . findNearestEnemy ( ) distance = hero…" at bounding box center [837, 366] width 374 height 401
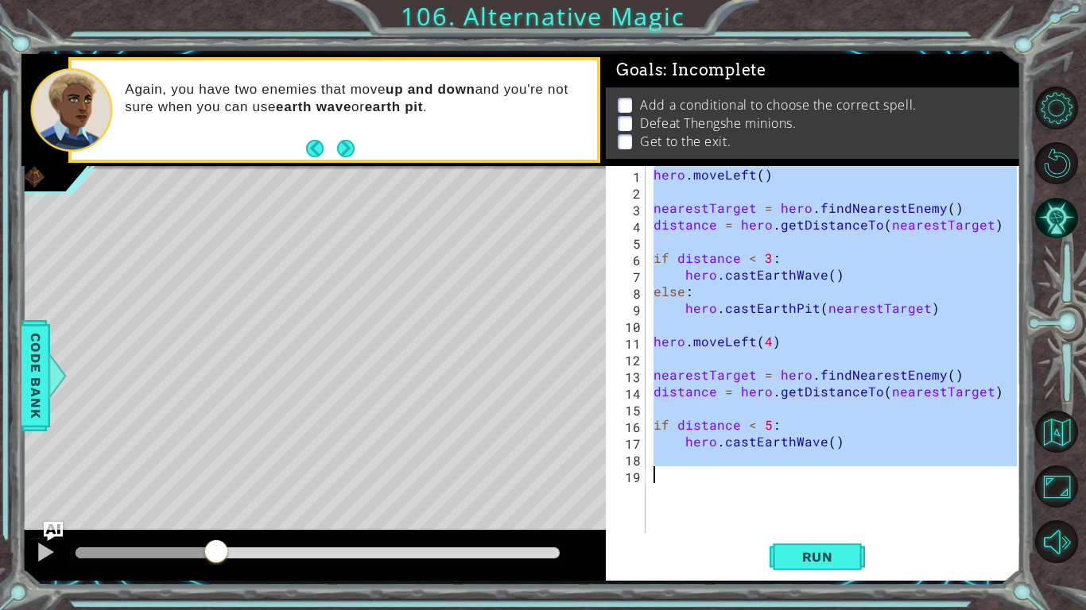
click at [659, 198] on div "hero . moveLeft ( ) nearestTarget = hero . findNearestEnemy ( ) distance = hero…" at bounding box center [833, 349] width 366 height 367
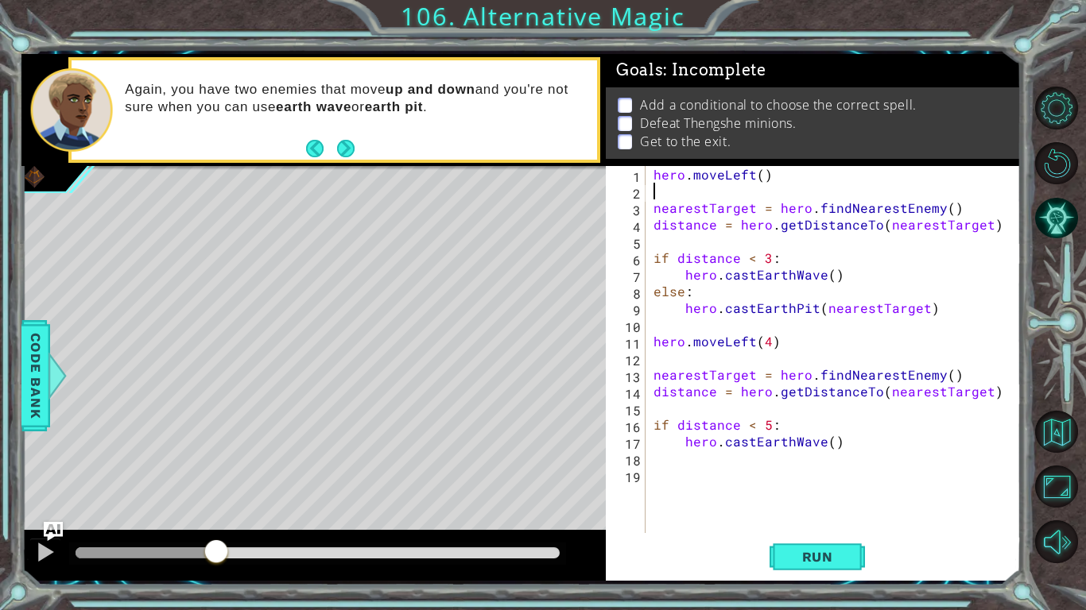
scroll to position [0, 0]
click at [40, 401] on span "Code Bank" at bounding box center [35, 375] width 25 height 97
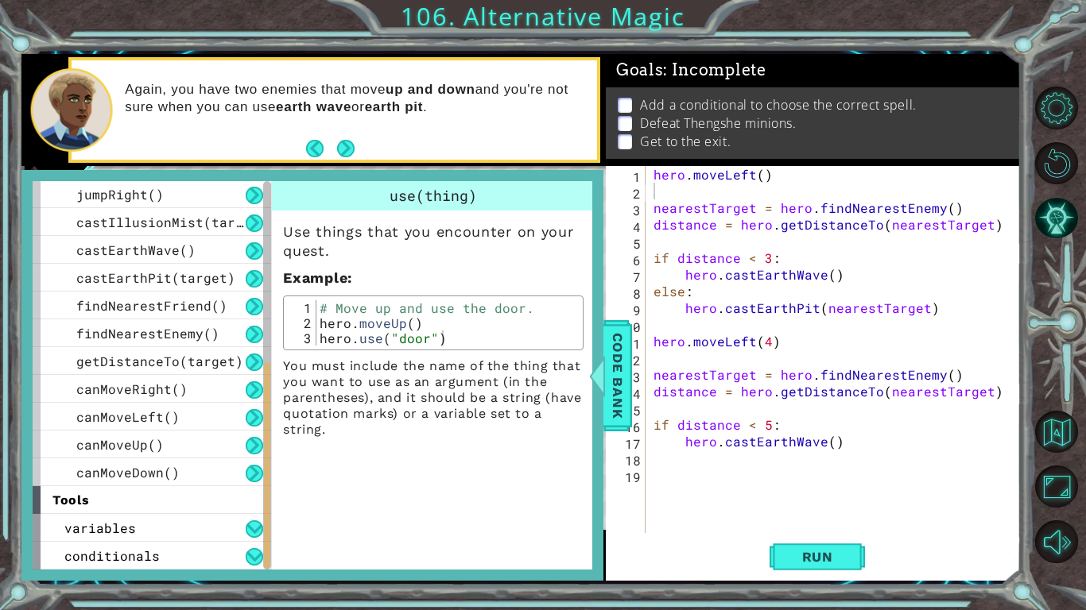
scroll to position [390, 0]
click at [248, 513] on button at bounding box center [254, 556] width 17 height 17
click at [249, 513] on button at bounding box center [254, 556] width 17 height 17
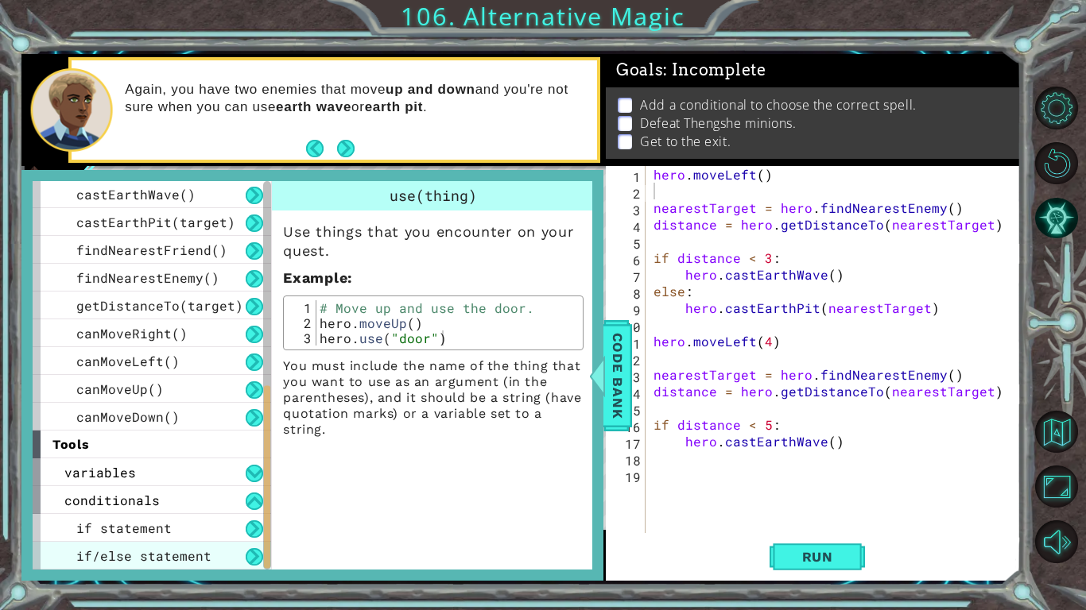
click at [187, 513] on span "if/else statement" at bounding box center [143, 556] width 135 height 17
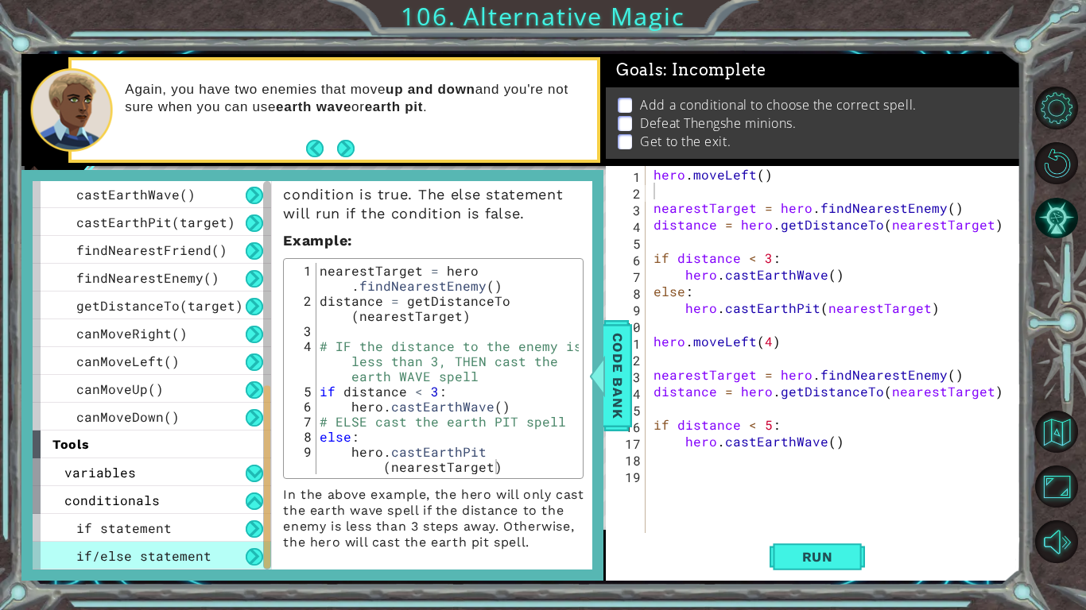
scroll to position [134, 0]
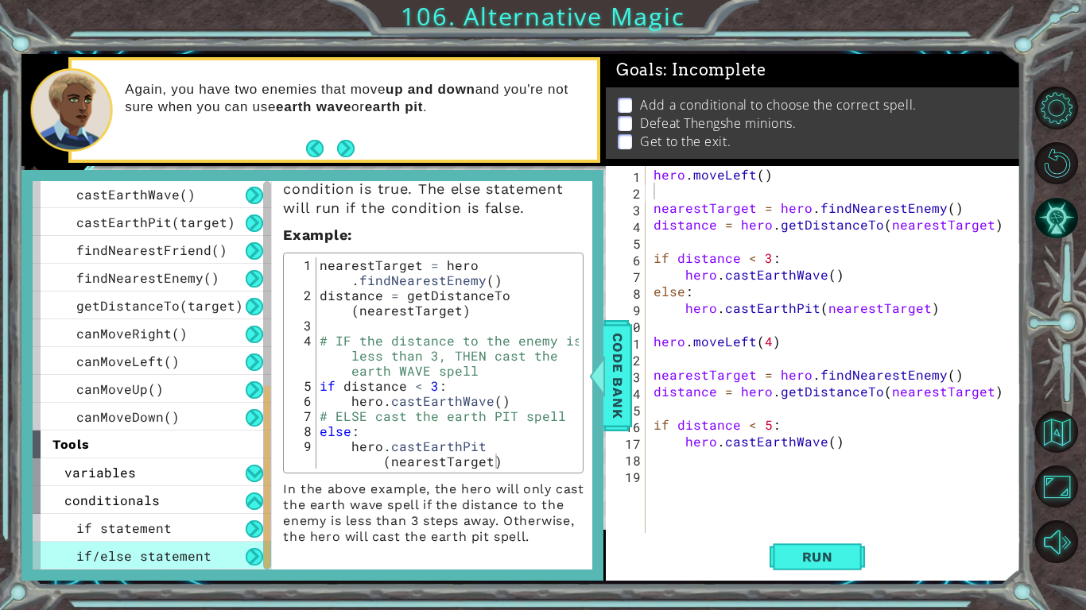
click at [717, 449] on div "hero . moveLeft ( ) nearestTarget = hero . findNearestEnemy ( ) distance = hero…" at bounding box center [837, 366] width 374 height 401
click at [820, 443] on div "hero . moveLeft ( ) nearestTarget = hero . findNearestEnemy ( ) distance = hero…" at bounding box center [837, 366] width 374 height 401
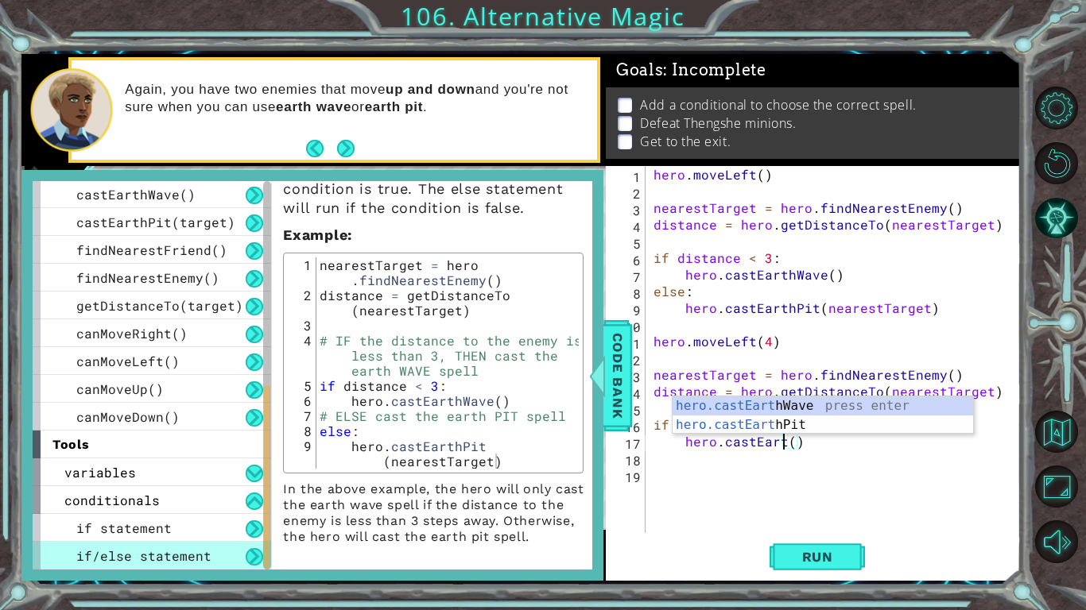
click at [822, 431] on div "hero.castEart hWave press enter hero.castEart hPit press enter" at bounding box center [822, 435] width 300 height 76
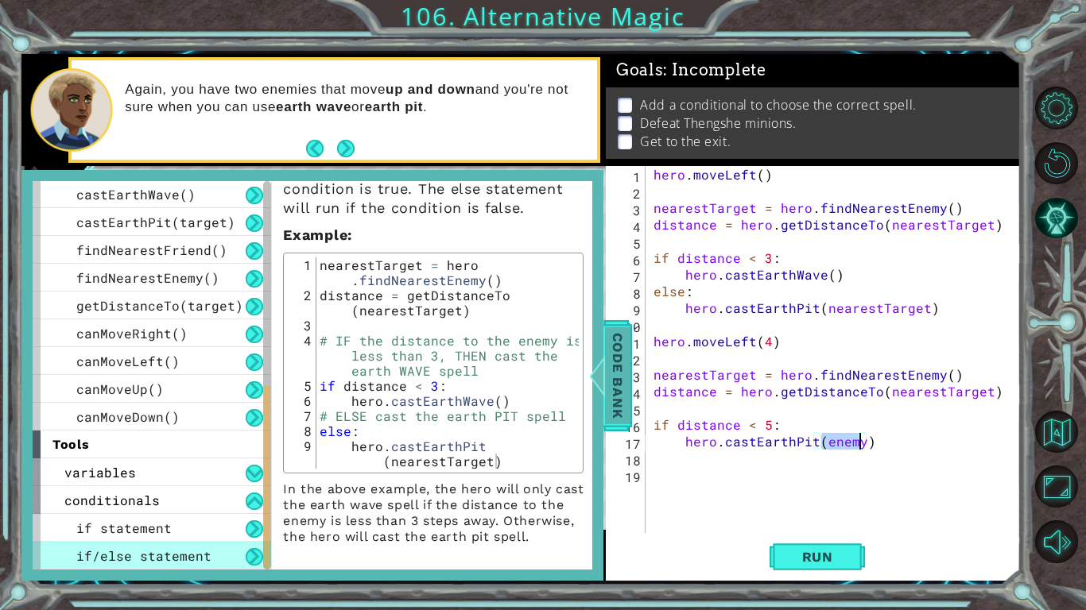
click at [614, 358] on span "Code Bank" at bounding box center [617, 375] width 25 height 97
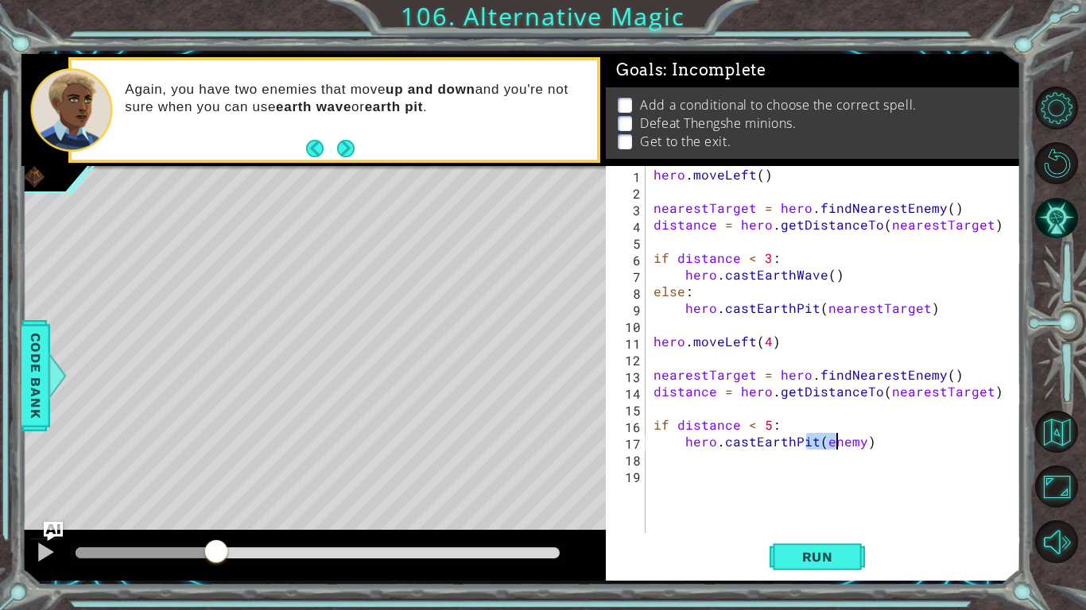
drag, startPoint x: 809, startPoint y: 448, endPoint x: 840, endPoint y: 441, distance: 31.8
click at [840, 441] on div "hero . moveLeft ( ) nearestTarget = hero . findNearestEnemy ( ) distance = hero…" at bounding box center [837, 366] width 374 height 401
click at [840, 441] on div "hero . moveLeft ( ) nearestTarget = hero . findNearestEnemy ( ) distance = hero…" at bounding box center [833, 349] width 366 height 367
click at [822, 442] on div "hero . moveLeft ( ) nearestTarget = hero . findNearestEnemy ( ) distance = hero…" at bounding box center [837, 366] width 374 height 401
drag, startPoint x: 822, startPoint y: 442, endPoint x: 861, endPoint y: 449, distance: 39.6
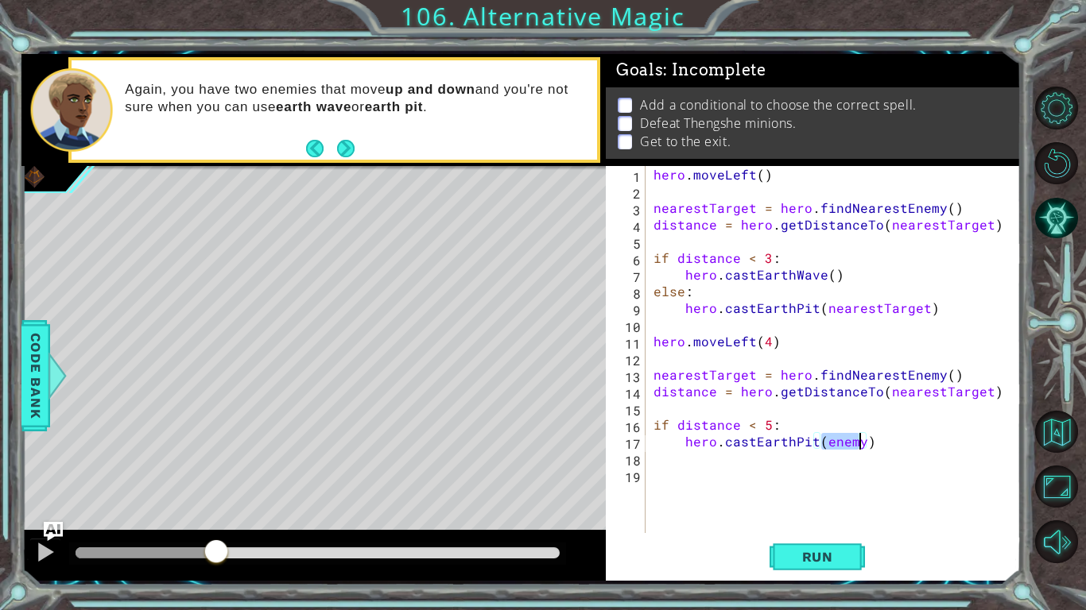
click at [861, 449] on div "hero . moveLeft ( ) nearestTarget = hero . findNearestEnemy ( ) distance = hero…" at bounding box center [837, 366] width 374 height 401
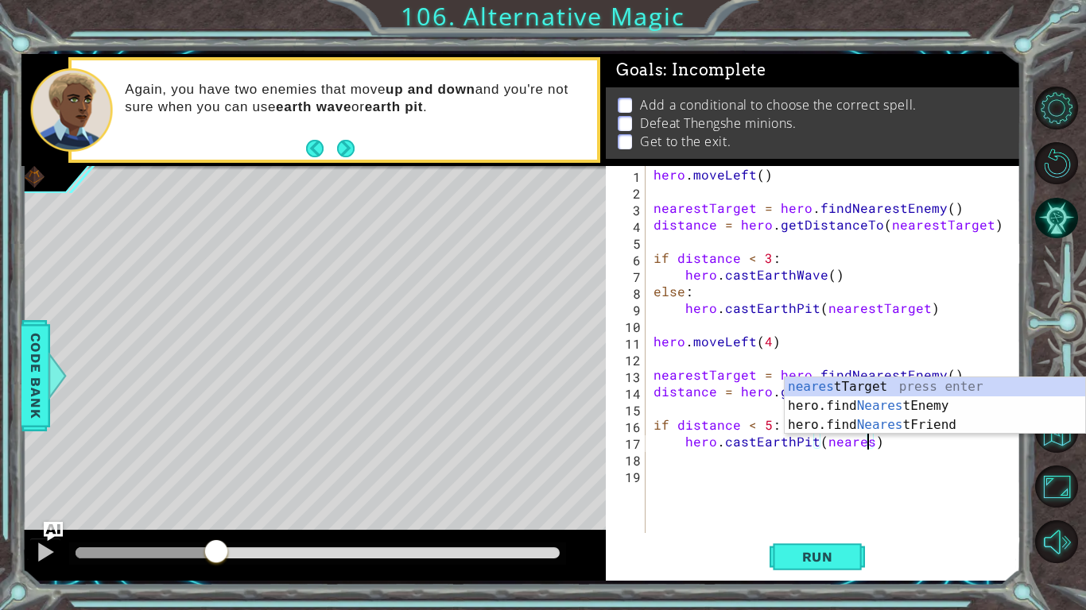
scroll to position [0, 13]
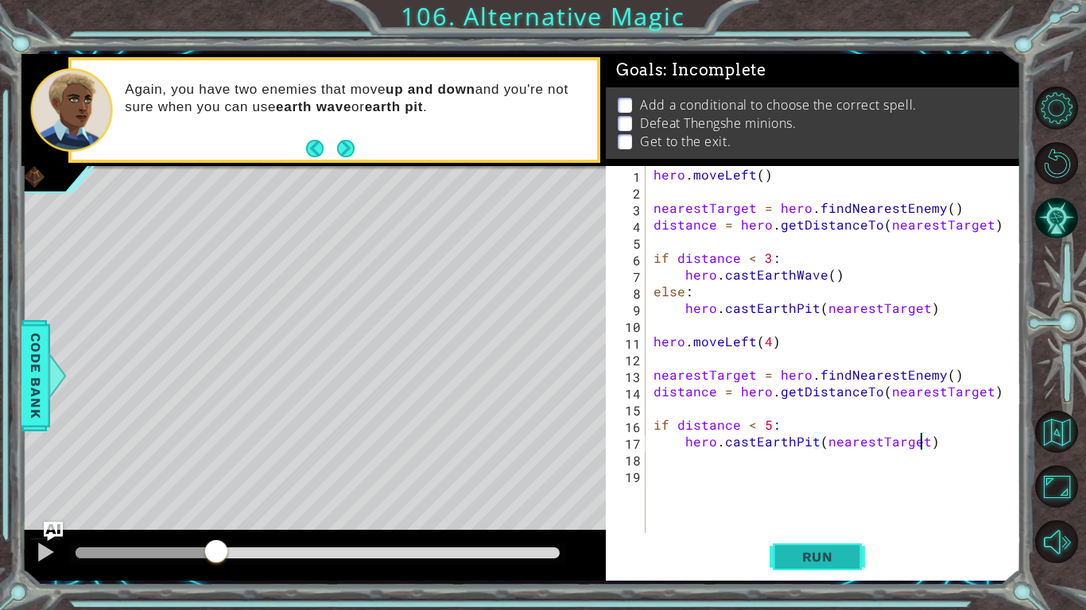
type textarea "hero.castEarthPit(nearestTarget)"
click at [813, 513] on span "Run" at bounding box center [817, 557] width 63 height 16
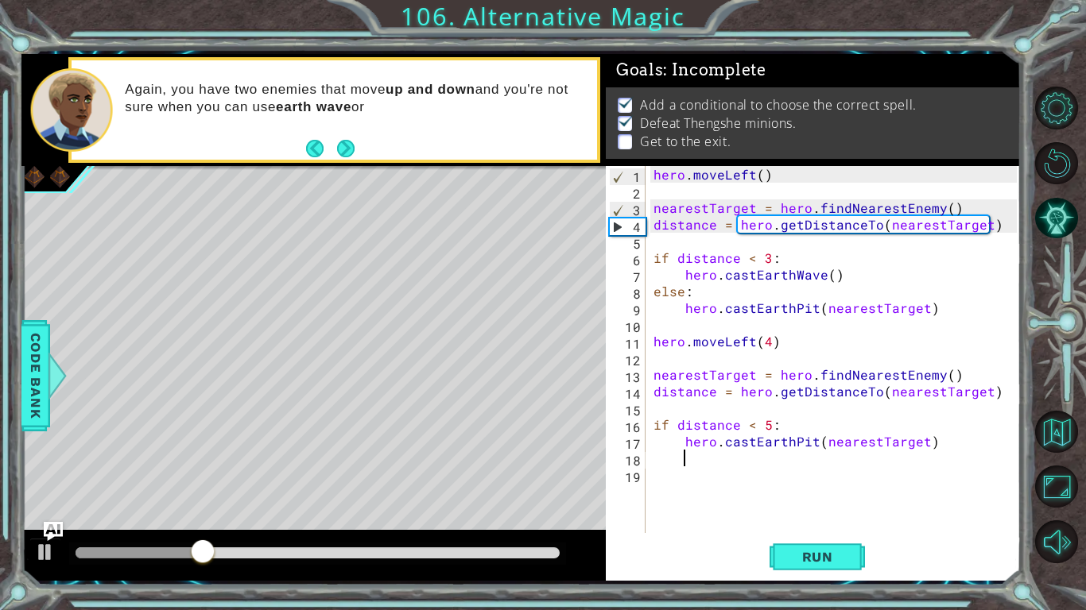
click at [699, 461] on div "hero . moveLeft ( ) nearestTarget = hero . findNearestEnemy ( ) distance = hero…" at bounding box center [837, 366] width 374 height 401
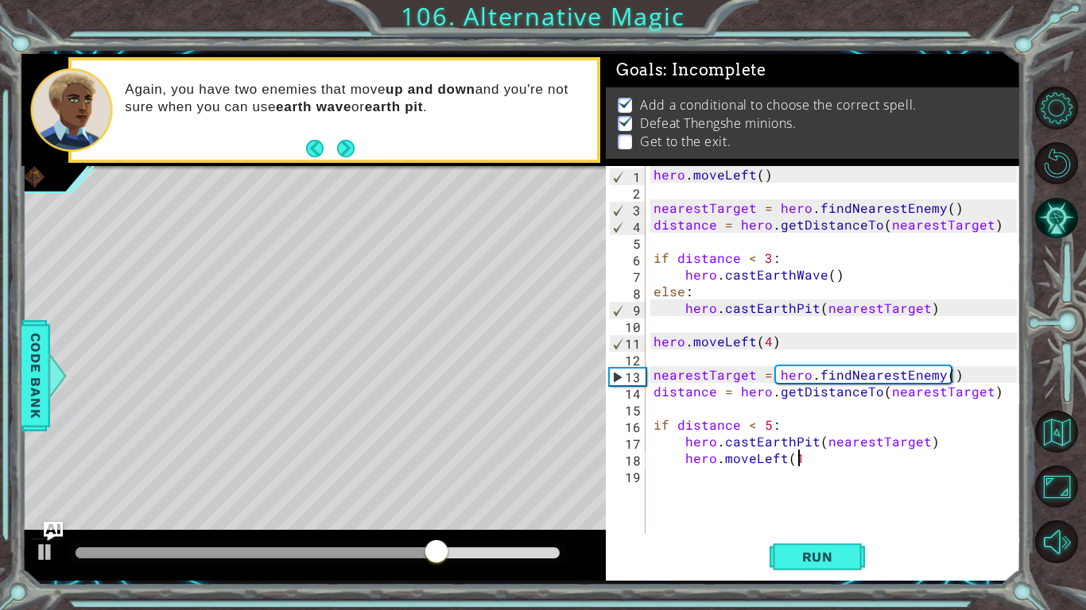
scroll to position [0, 9]
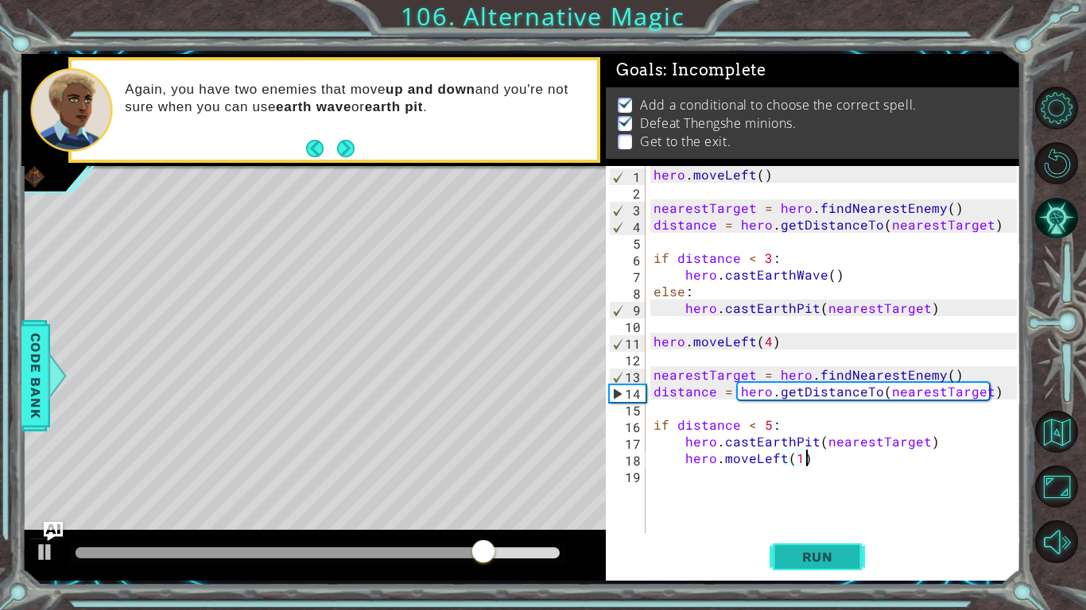
click at [847, 513] on span "Run" at bounding box center [817, 557] width 63 height 16
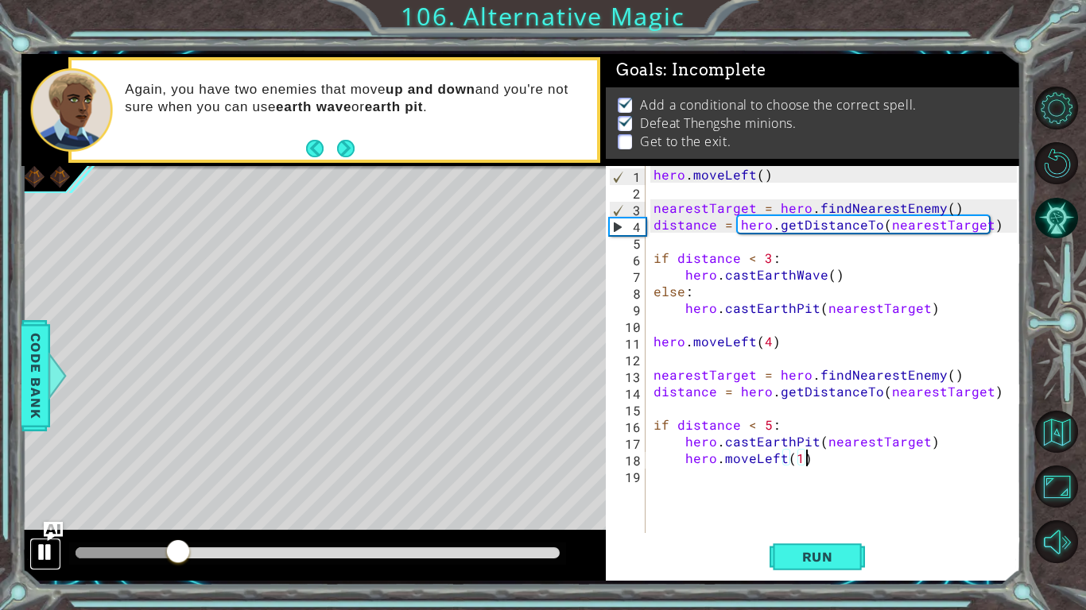
click at [39, 513] on div at bounding box center [45, 552] width 21 height 21
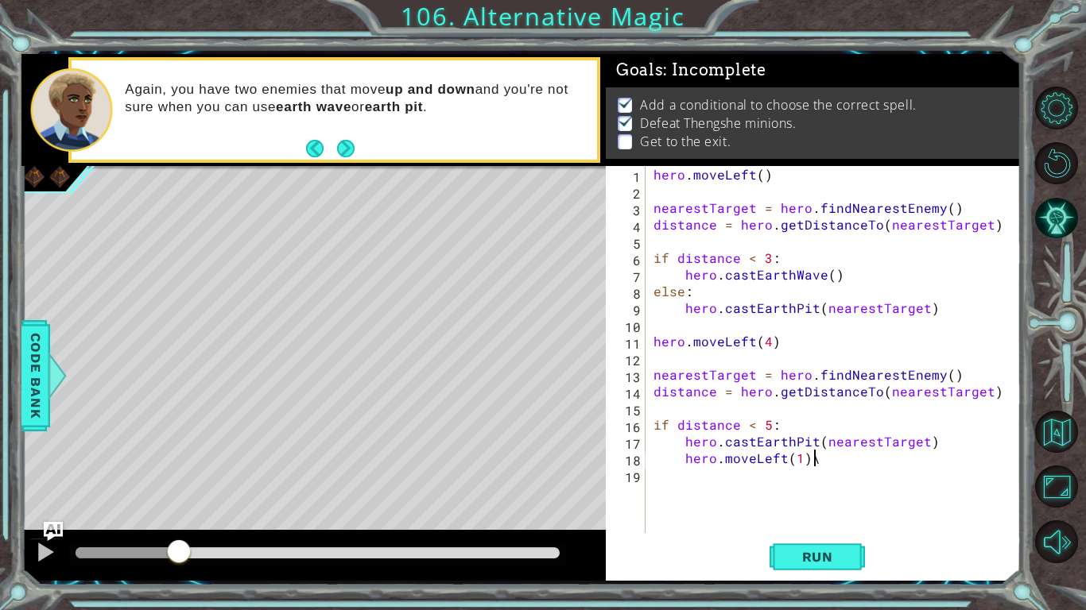
type textarea "hero.moveLeft(1)"
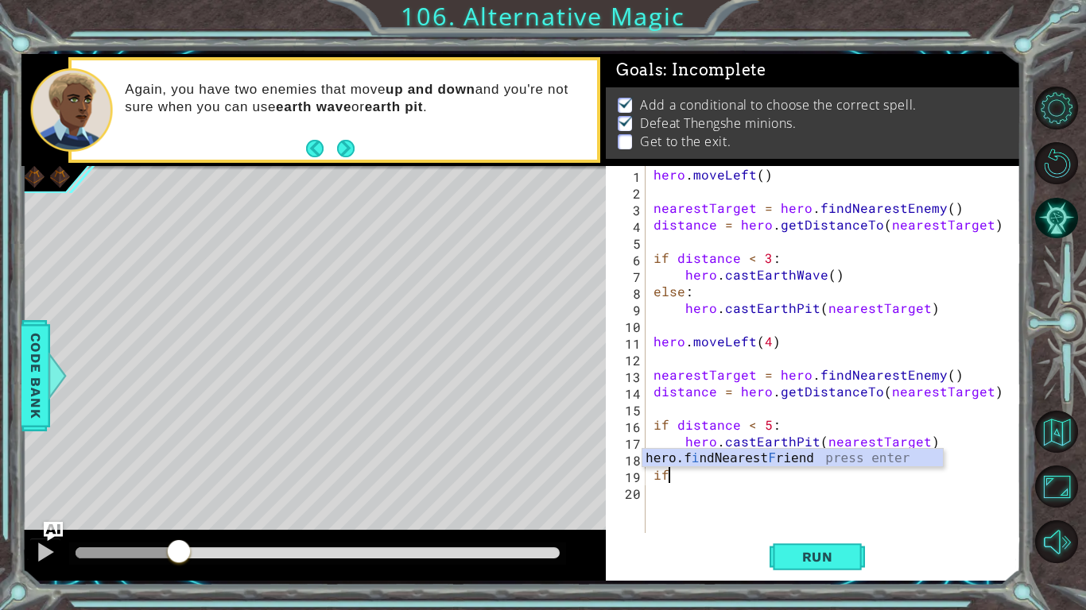
scroll to position [0, 0]
type textarea "i"
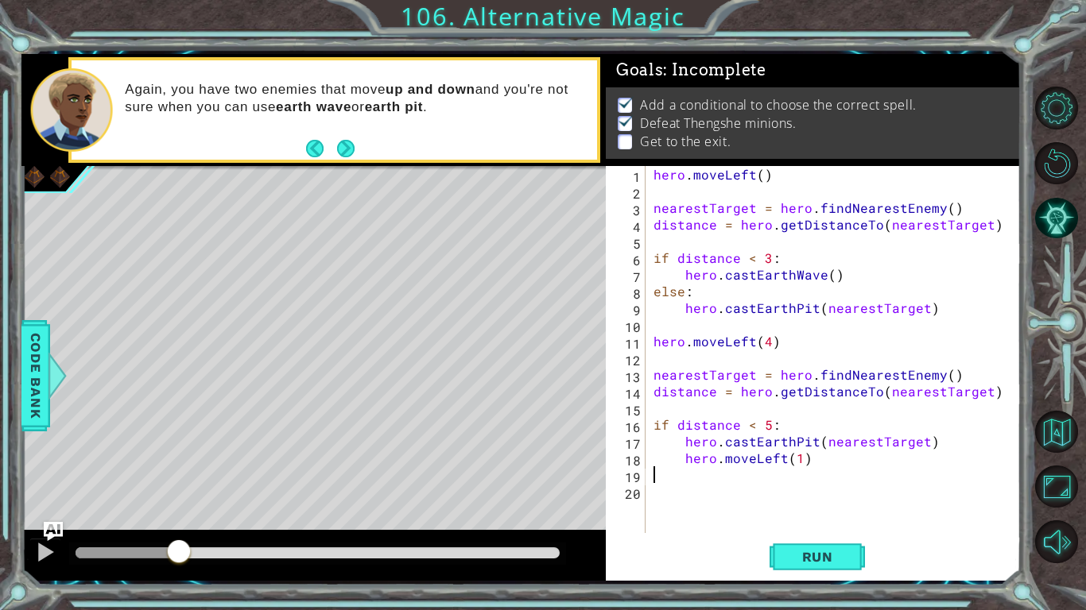
type textarea "hero.moveLeft(1)"
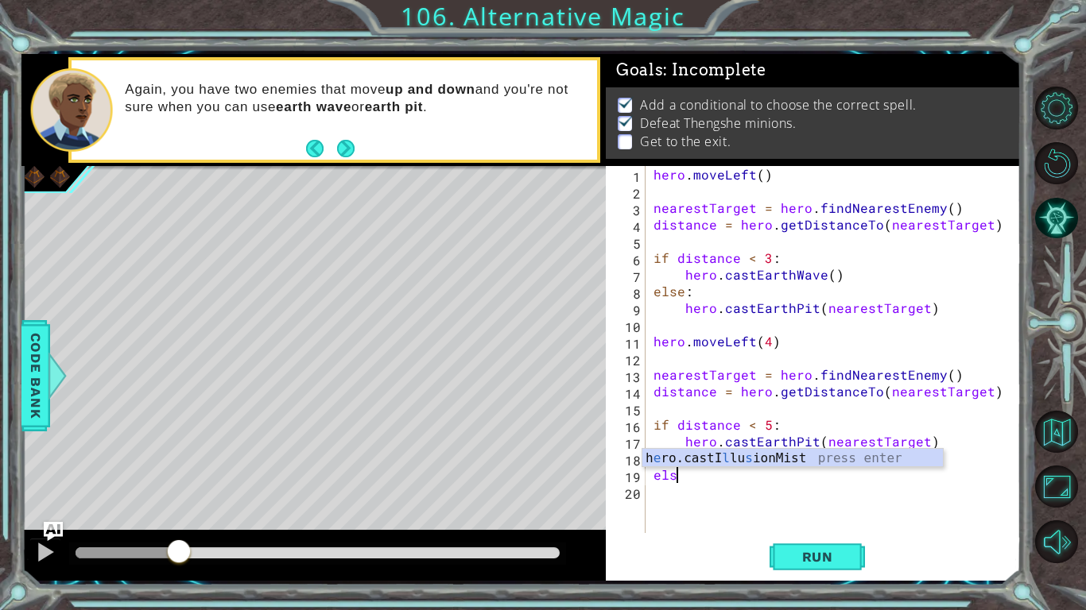
scroll to position [0, 1]
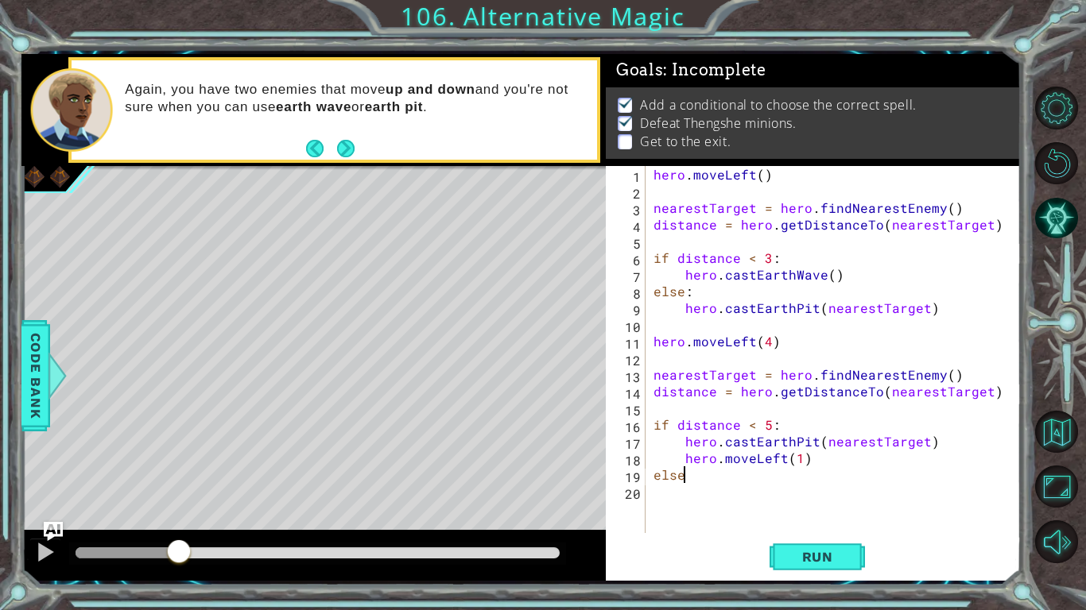
type textarea "else;"
type textarea "else:"
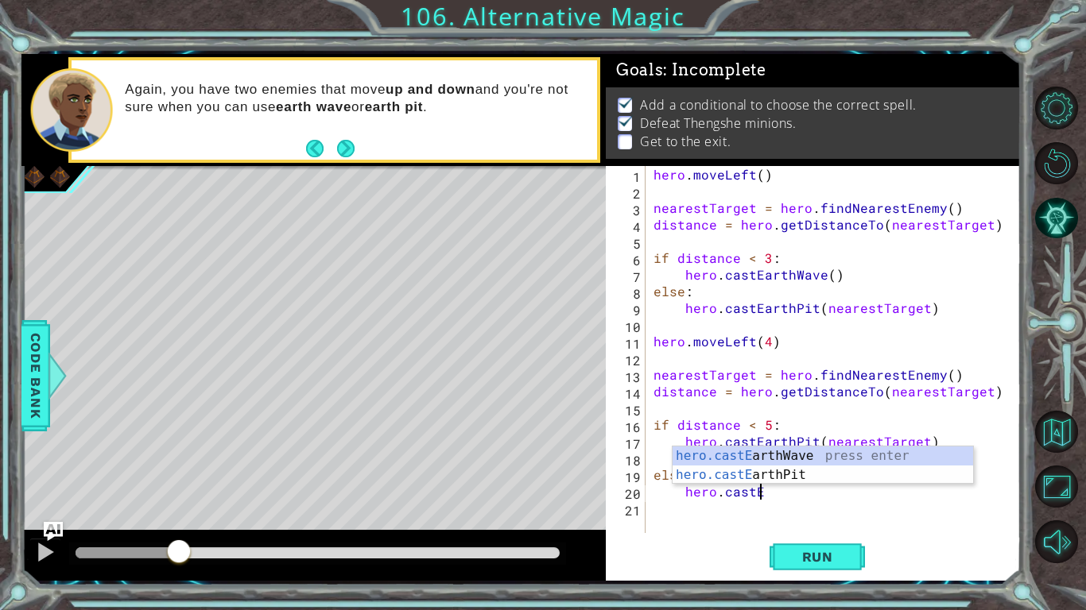
scroll to position [0, 6]
type textarea "hero.castEar"
click at [703, 451] on div "hero.castEar thWave press enter hero.castEar thPit press enter" at bounding box center [822, 485] width 300 height 76
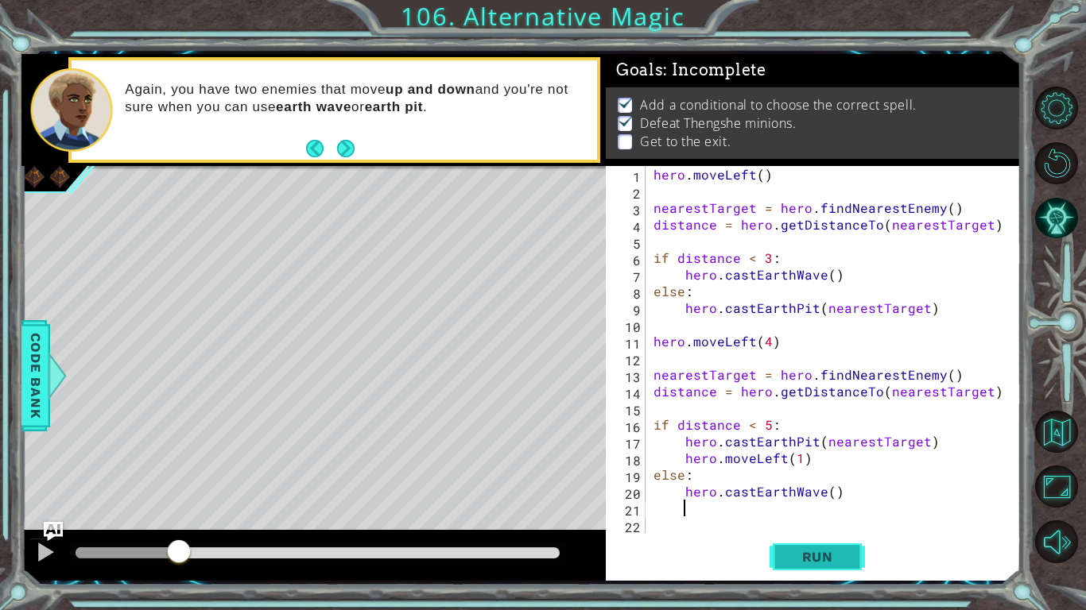
click at [800, 513] on span "Run" at bounding box center [817, 557] width 63 height 16
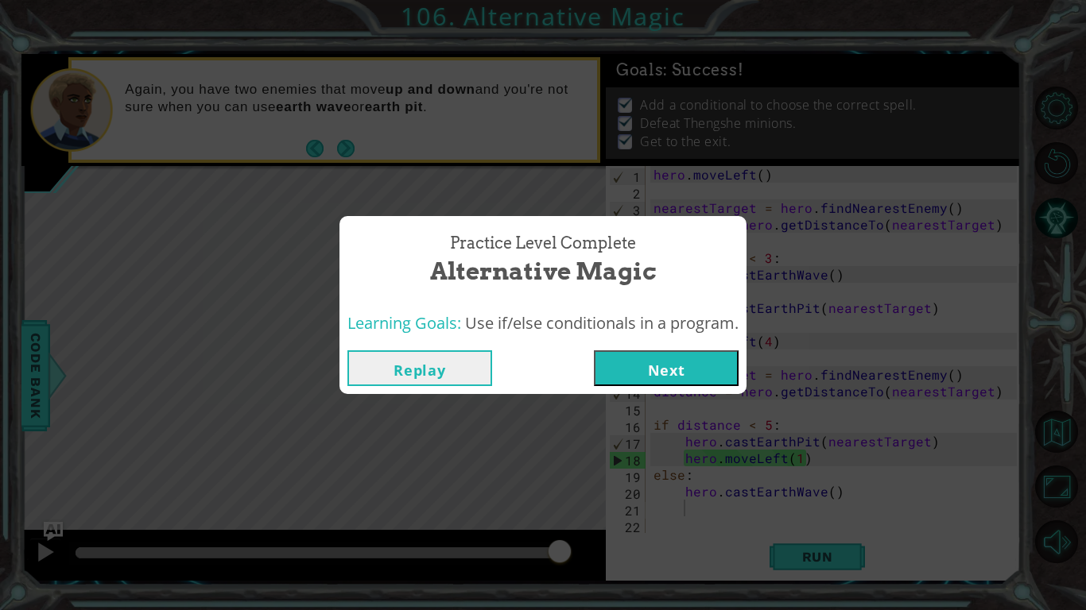
click at [640, 369] on button "Next" at bounding box center [666, 368] width 145 height 36
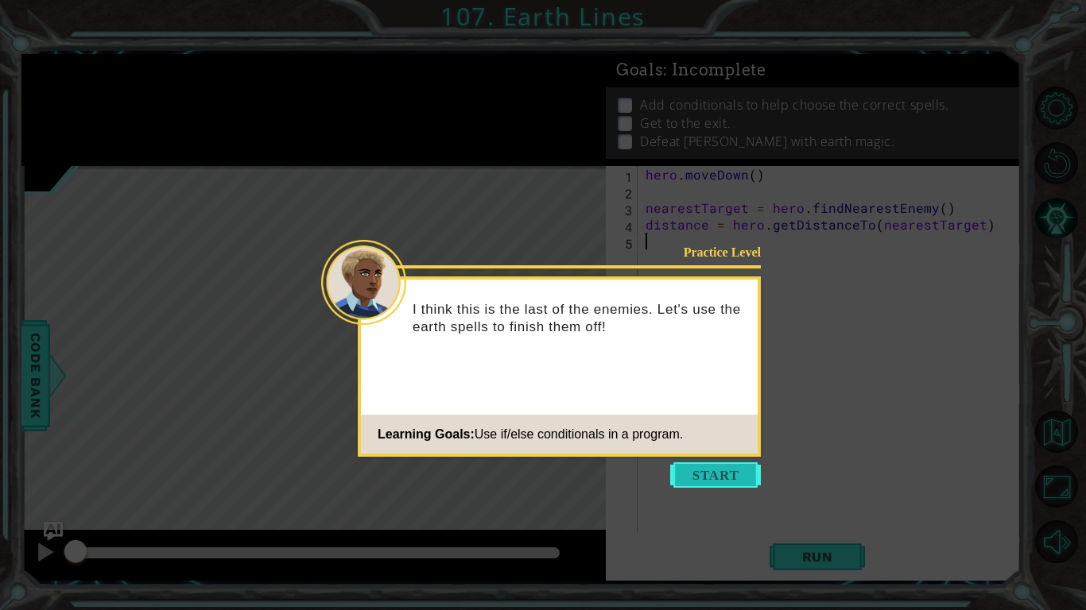
click at [711, 479] on button "Start" at bounding box center [715, 475] width 91 height 25
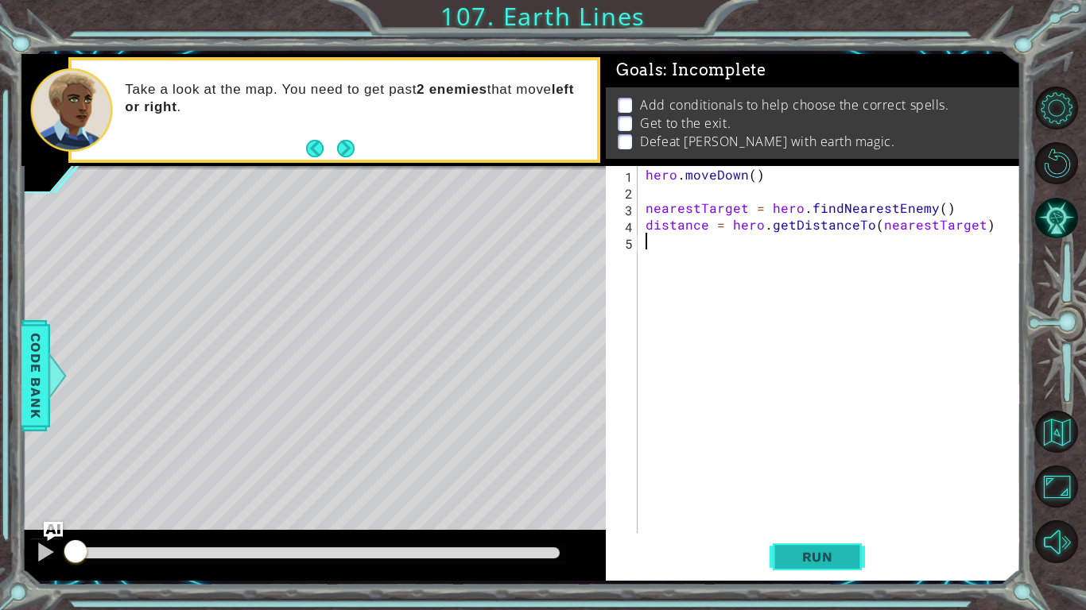
click at [803, 513] on button "Run" at bounding box center [816, 556] width 95 height 41
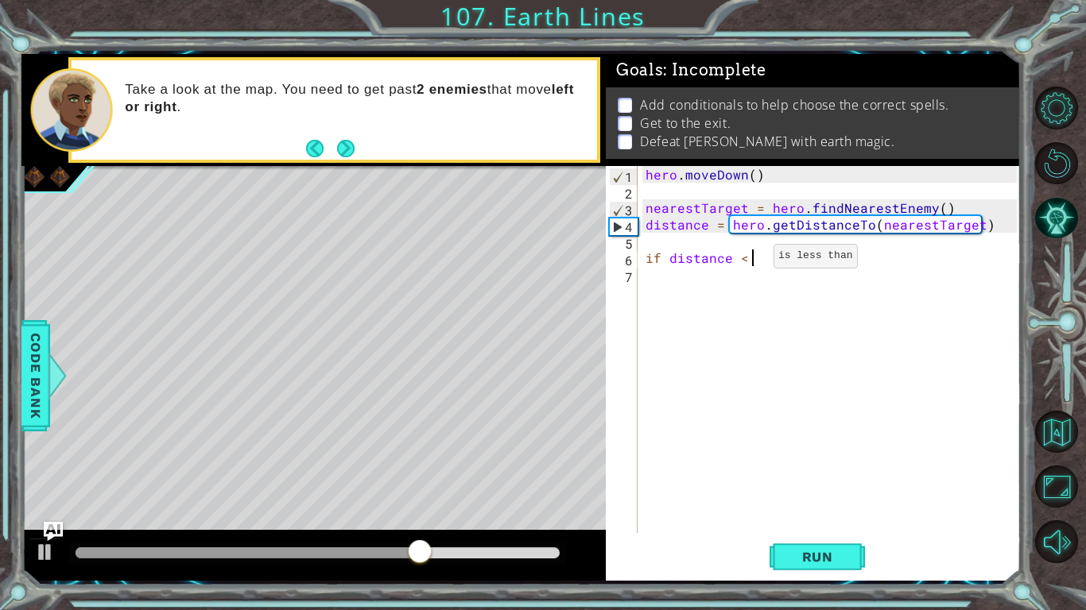
scroll to position [0, 6]
type textarea "if distance < 3"
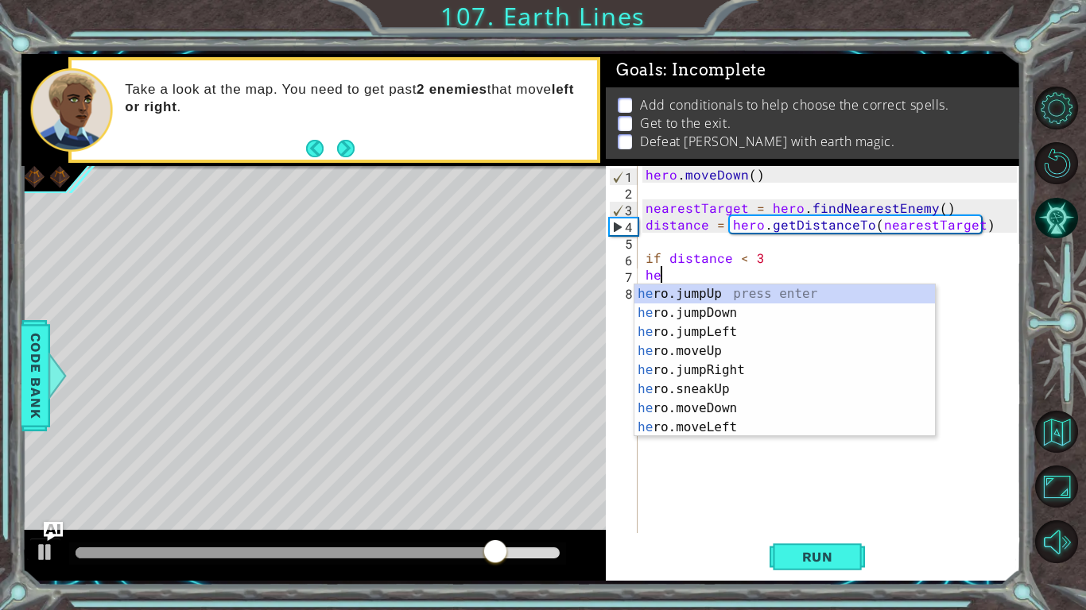
scroll to position [0, 0]
type textarea "h"
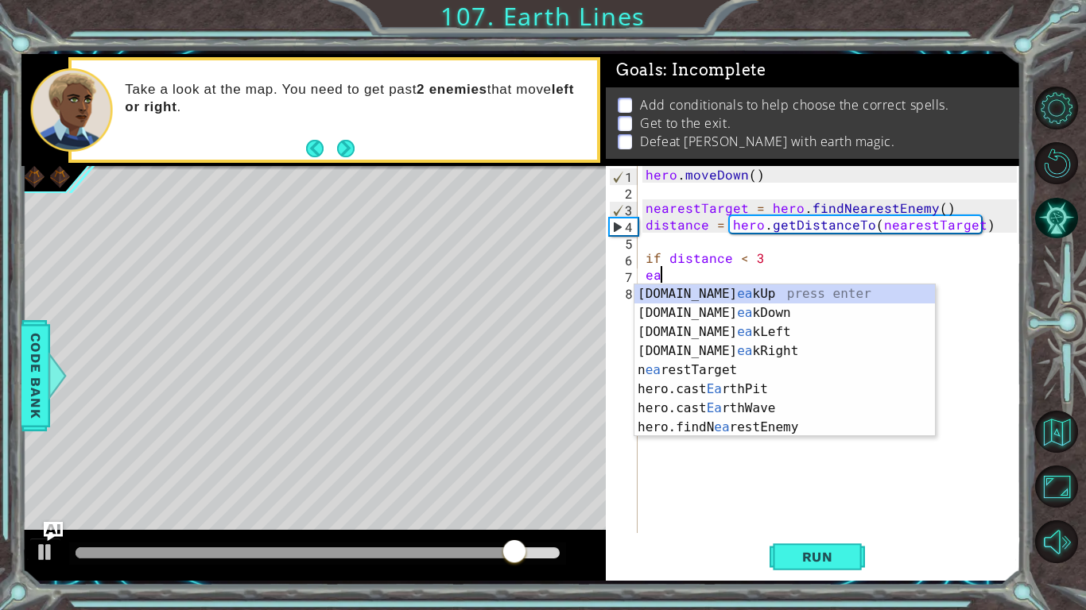
type textarea "ear"
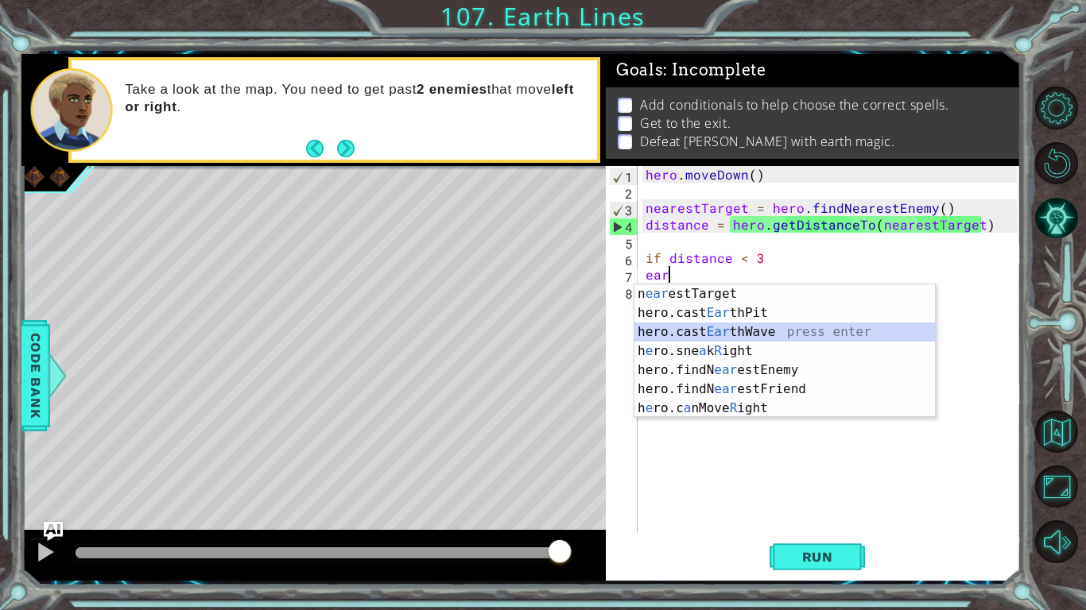
click at [754, 324] on div "n ear estTarget press enter hero.cast Ear thPit press enter hero.cast Ear thWav…" at bounding box center [784, 370] width 300 height 172
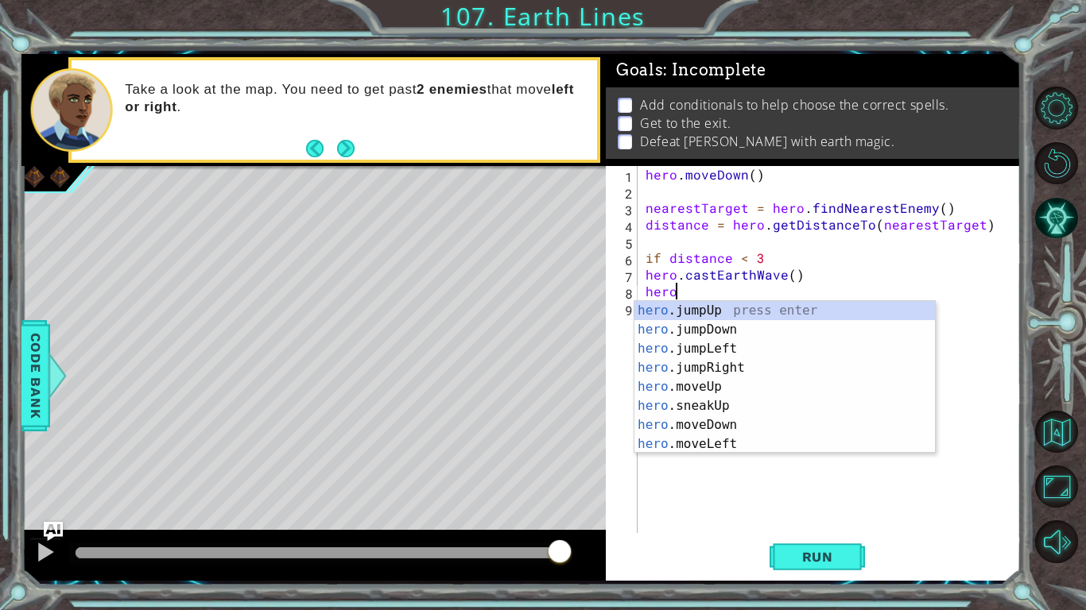
scroll to position [0, 2]
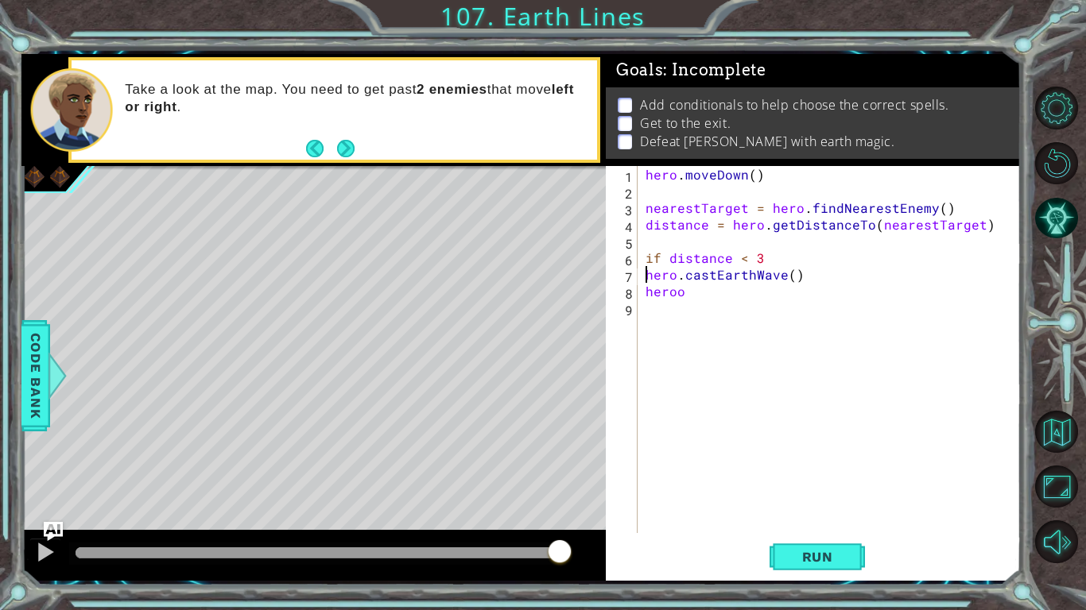
click at [647, 281] on div "hero . [GEOGRAPHIC_DATA] ( ) nearestTarget = hero . findNearestEnemy ( ) distan…" at bounding box center [833, 366] width 382 height 401
click at [633, 292] on div "8" at bounding box center [623, 293] width 29 height 17
click at [644, 297] on div "hero . [GEOGRAPHIC_DATA] ( ) nearestTarget = hero . findNearestEnemy ( ) distan…" at bounding box center [833, 366] width 382 height 401
type textarea "heroo"
click at [707, 300] on div "hero . [GEOGRAPHIC_DATA] ( ) nearestTarget = hero . findNearestEnemy ( ) distan…" at bounding box center [833, 366] width 382 height 401
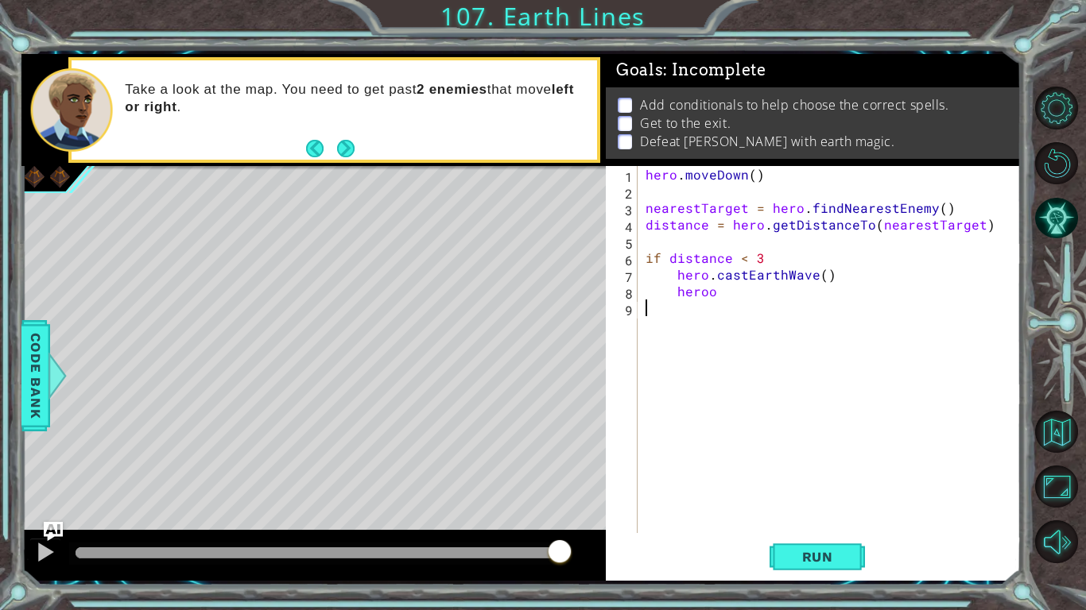
scroll to position [0, 0]
click at [721, 299] on div "hero . [GEOGRAPHIC_DATA] ( ) nearestTarget = hero . findNearestEnemy ( ) distan…" at bounding box center [833, 366] width 382 height 401
type textarea "hero.moveDown(4)"
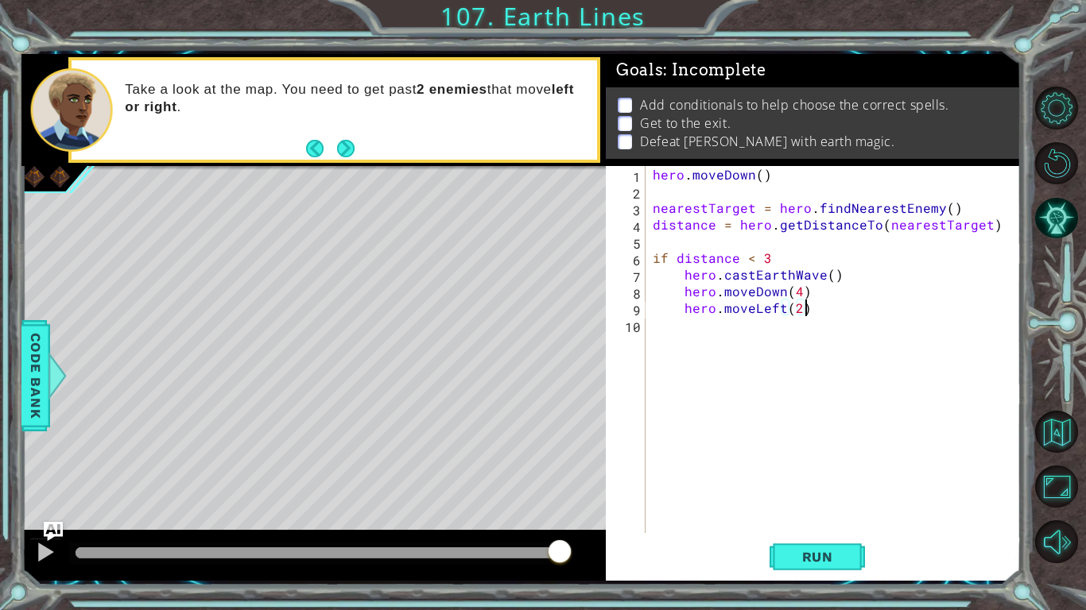
type textarea "hero.moveLeft(2)"
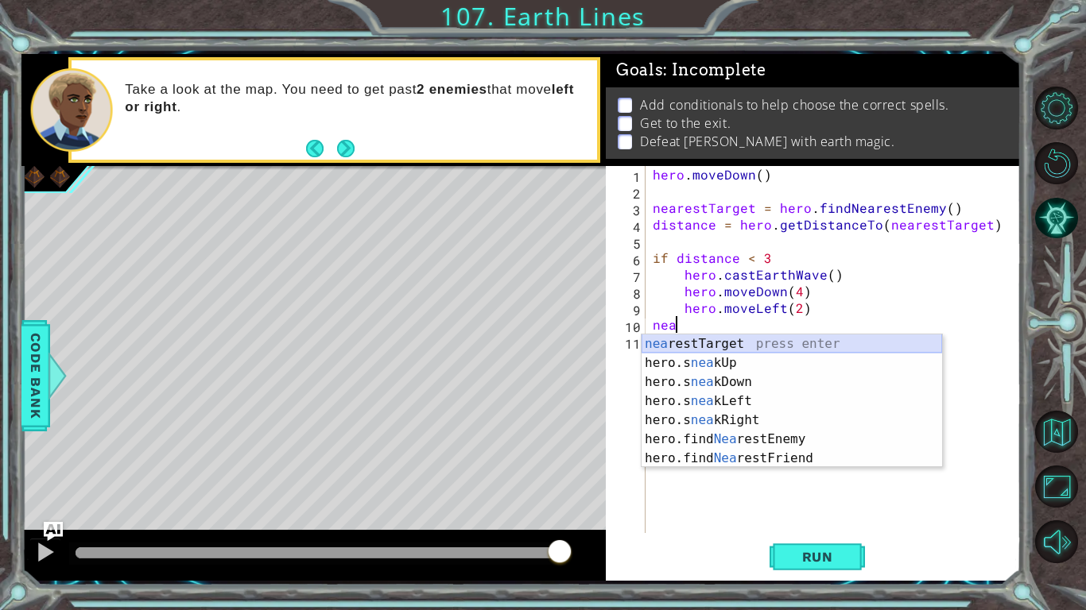
click at [725, 342] on div "nea restTarget press enter hero.s nea kUp press enter hero.s nea kDown press en…" at bounding box center [791, 421] width 300 height 172
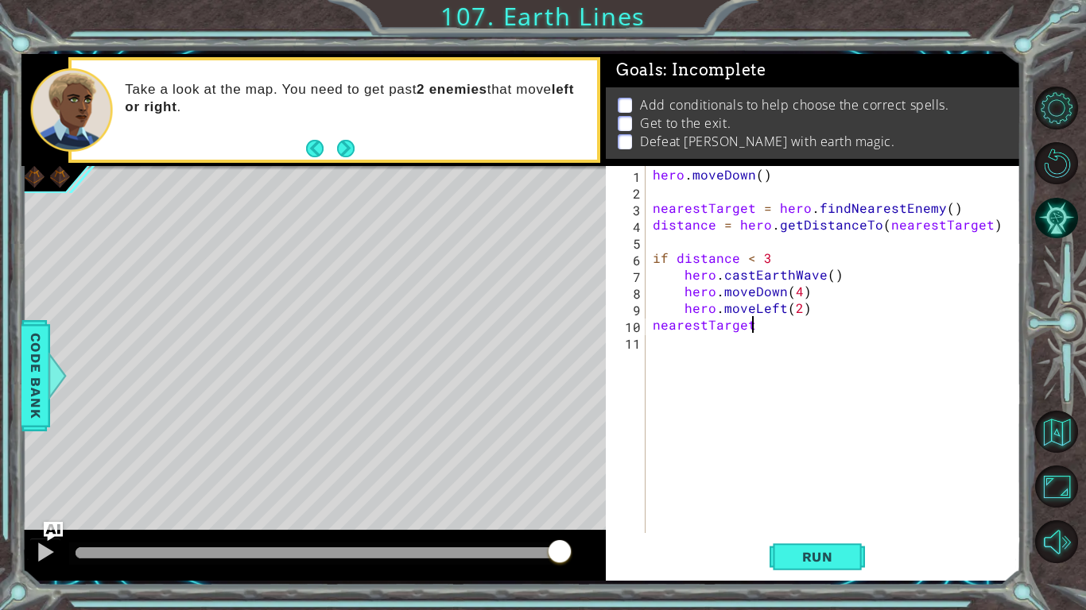
click at [652, 326] on div "hero . [GEOGRAPHIC_DATA] ( ) nearestTarget = hero . findNearestEnemy ( ) distan…" at bounding box center [836, 366] width 375 height 401
click at [766, 337] on div "hero . [GEOGRAPHIC_DATA] ( ) nearestTarget = hero . findNearestEnemy ( ) distan…" at bounding box center [836, 366] width 375 height 401
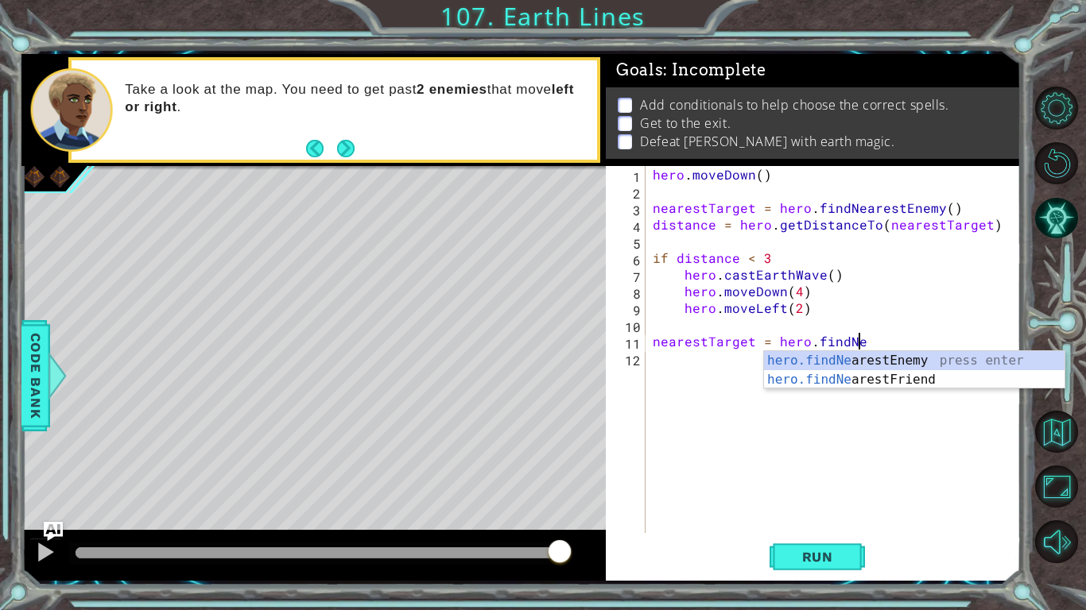
scroll to position [0, 12]
type textarea "nearestTarget = hero.findNea"
click at [777, 363] on div "hero.findNea restEnemy press enter hero.findNea restFriend press enter" at bounding box center [914, 389] width 300 height 76
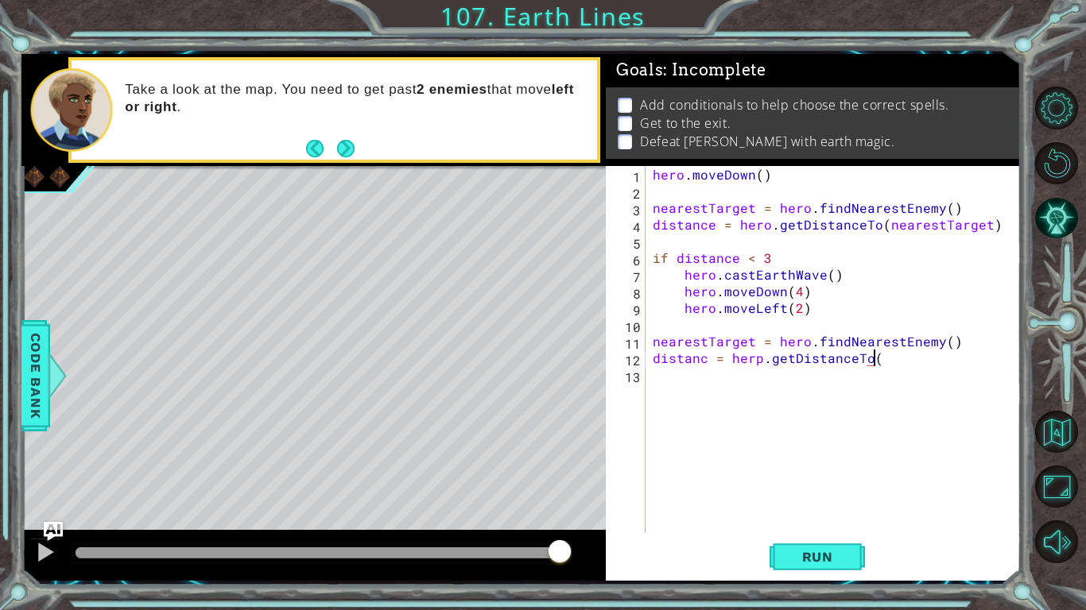
scroll to position [0, 14]
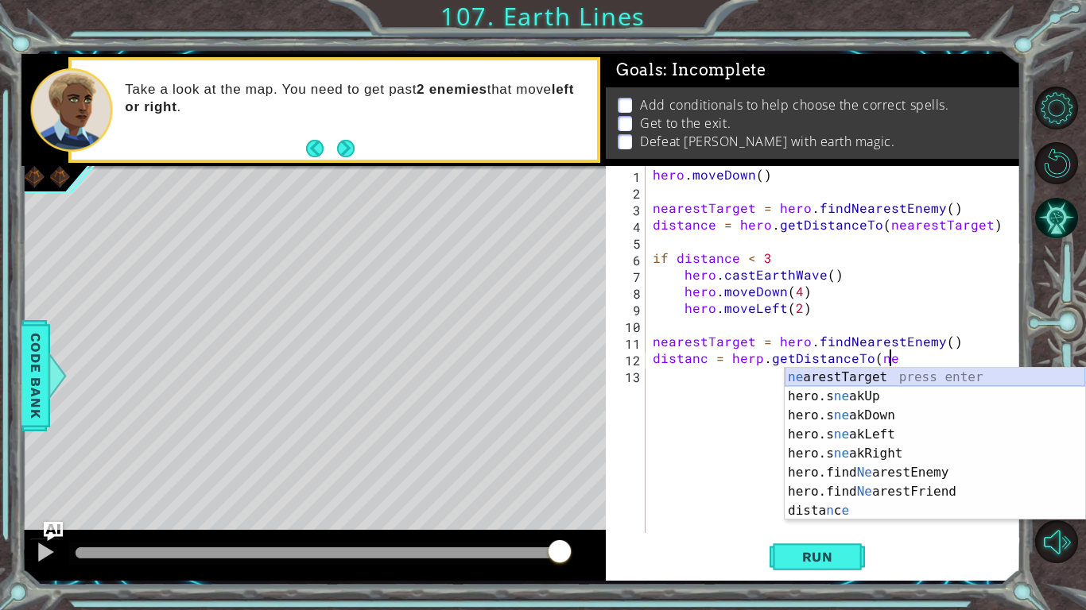
click at [815, 374] on div "ne arestTarget press enter hero.s ne akUp press enter hero.s ne akDown press en…" at bounding box center [934, 463] width 300 height 191
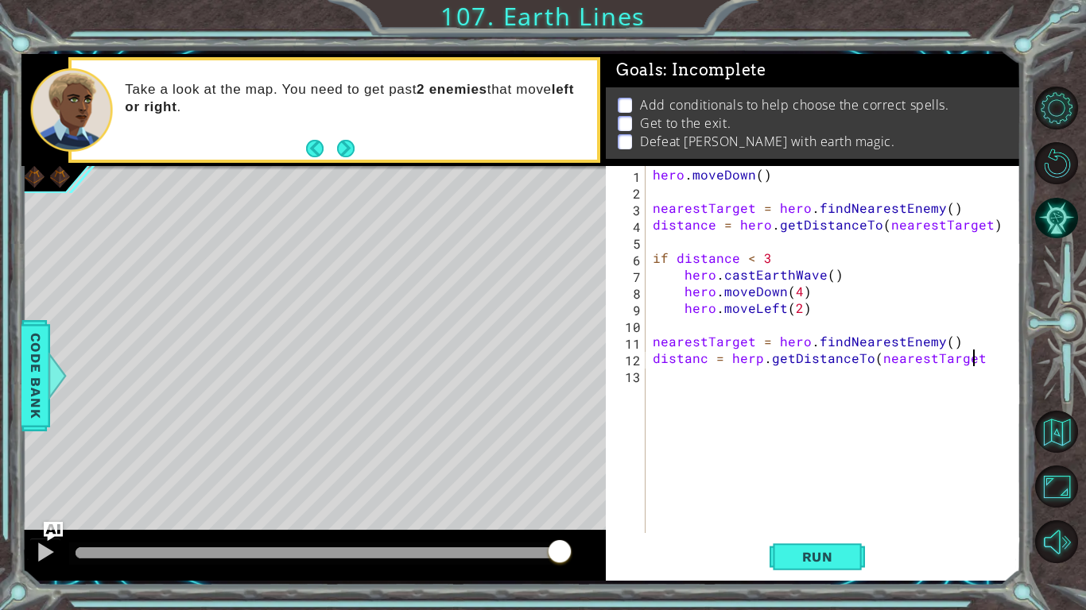
scroll to position [0, 19]
click at [703, 362] on div "hero . [GEOGRAPHIC_DATA] ( ) nearestTarget = hero . findNearestEnemy ( ) distan…" at bounding box center [836, 366] width 375 height 401
click at [764, 359] on div "hero . [GEOGRAPHIC_DATA] ( ) nearestTarget = hero . findNearestEnemy ( ) distan…" at bounding box center [836, 366] width 375 height 401
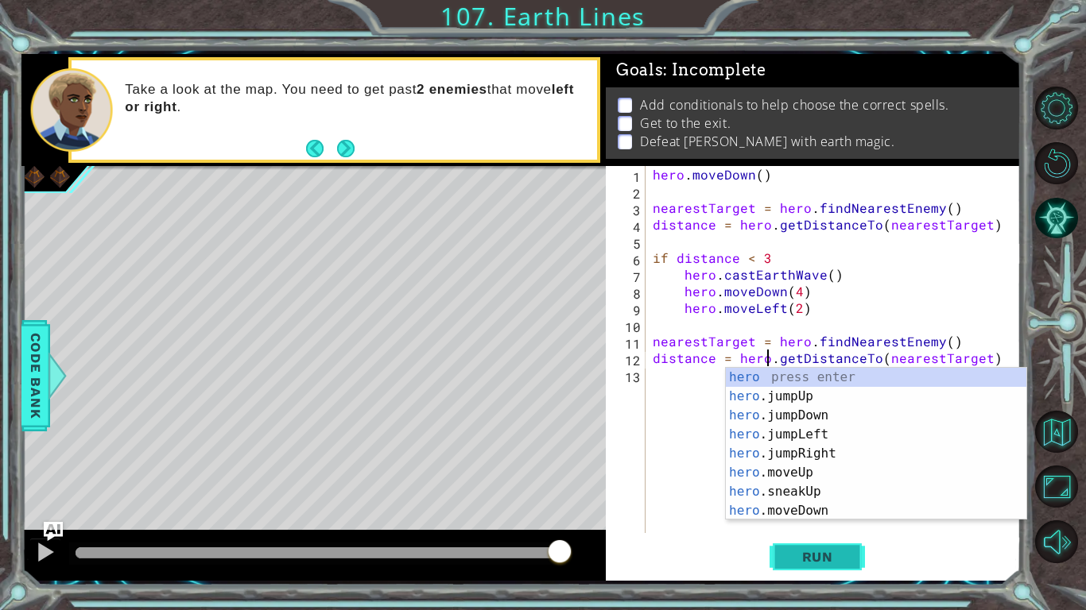
click at [823, 513] on button "Run" at bounding box center [816, 556] width 95 height 41
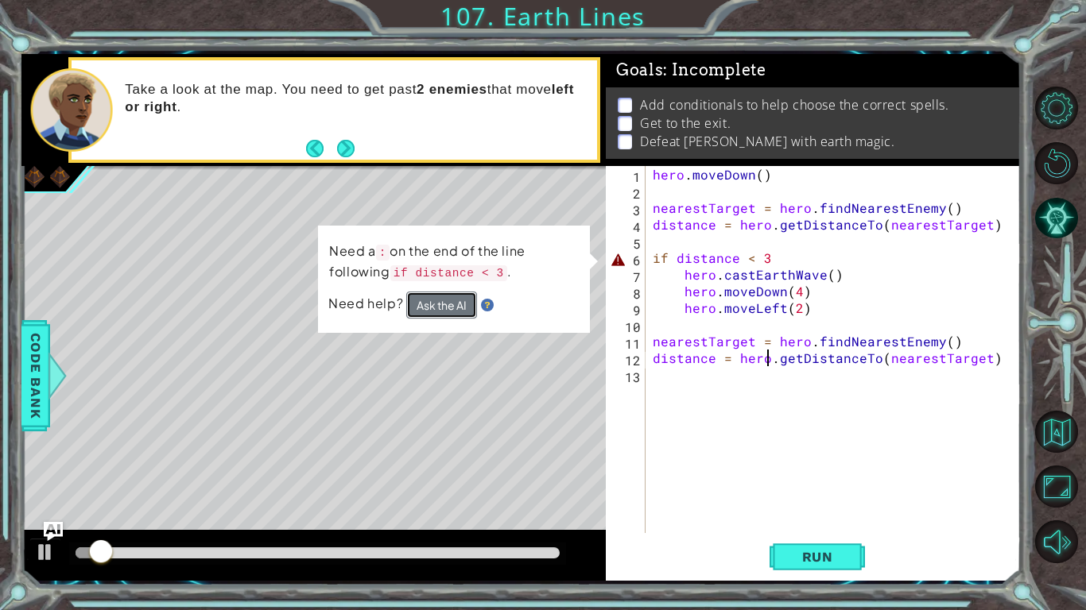
click at [460, 294] on button "Ask the AI" at bounding box center [441, 305] width 71 height 27
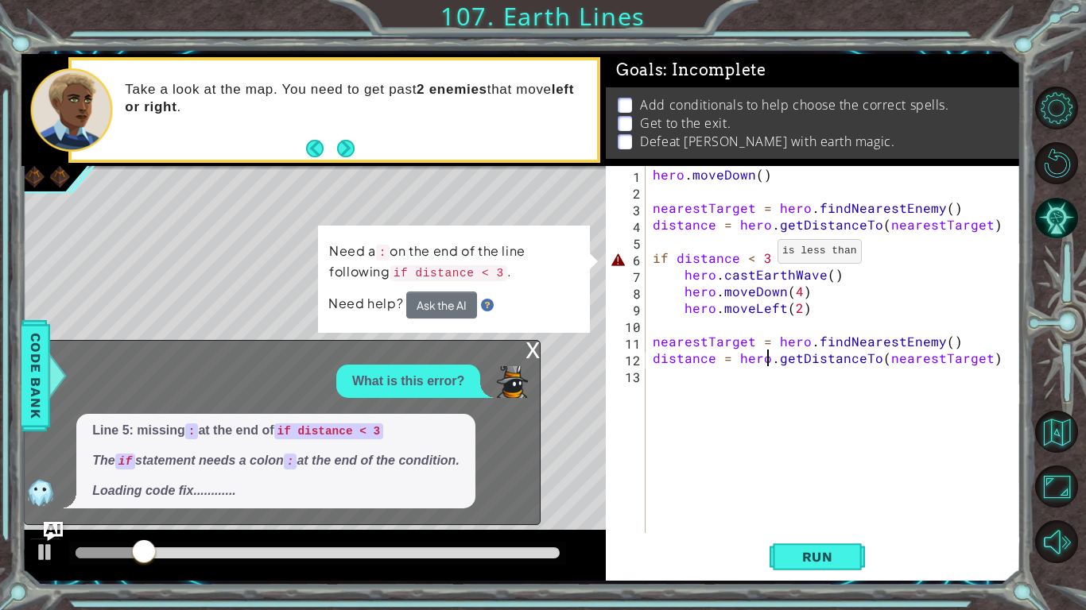
click at [757, 254] on div "hero . [GEOGRAPHIC_DATA] ( ) nearestTarget = hero . findNearestEnemy ( ) distan…" at bounding box center [836, 366] width 375 height 401
click at [765, 258] on div "hero . [GEOGRAPHIC_DATA] ( ) nearestTarget = hero . findNearestEnemy ( ) distan…" at bounding box center [836, 366] width 375 height 401
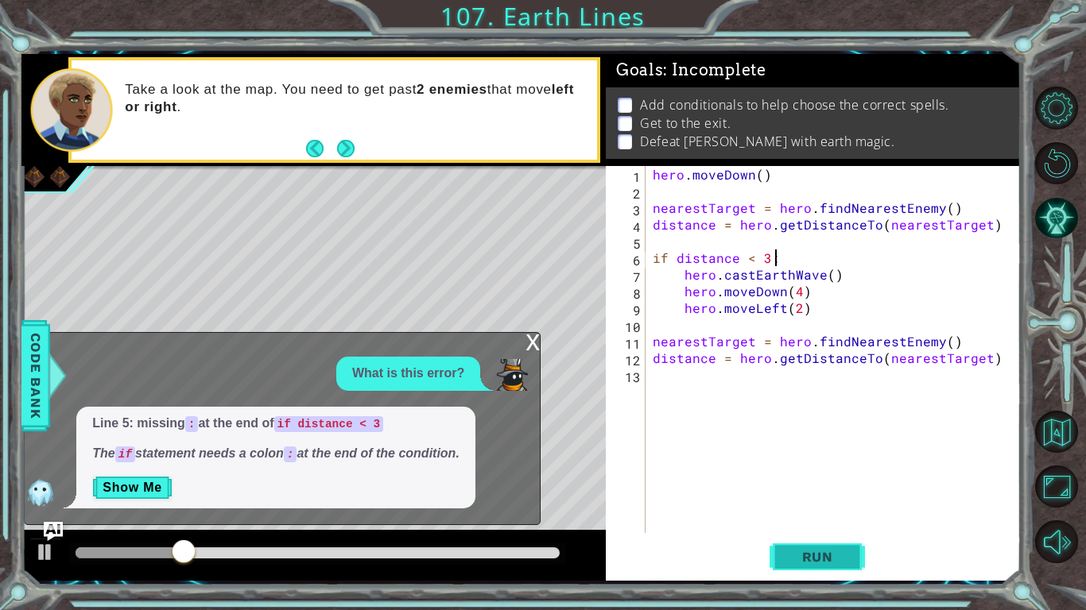
type textarea "if distance < 3:"
click at [798, 513] on span "Run" at bounding box center [817, 557] width 63 height 16
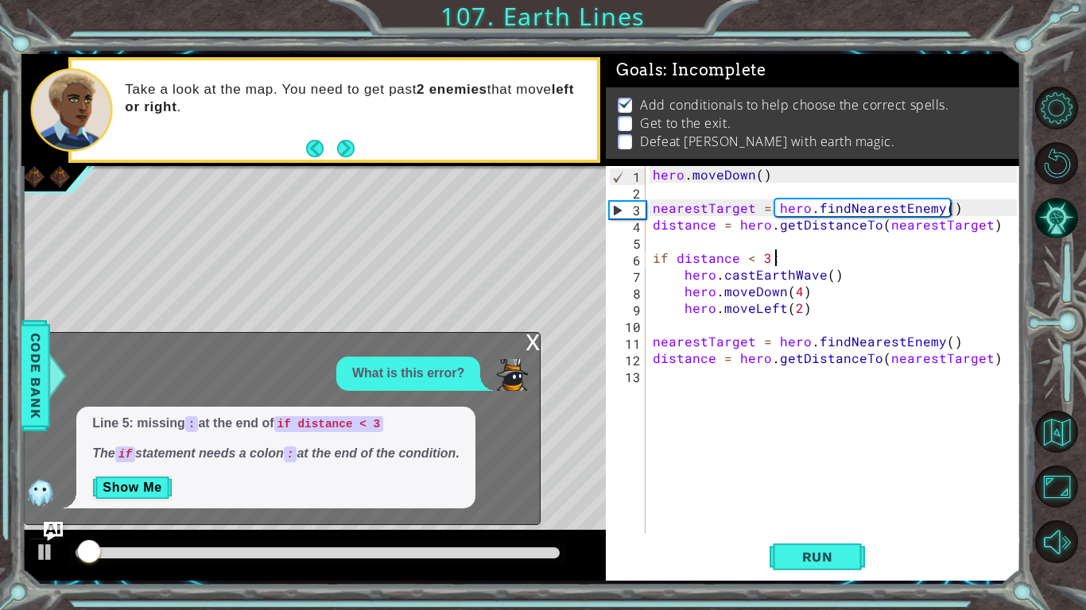
click at [529, 343] on div "x" at bounding box center [532, 341] width 14 height 16
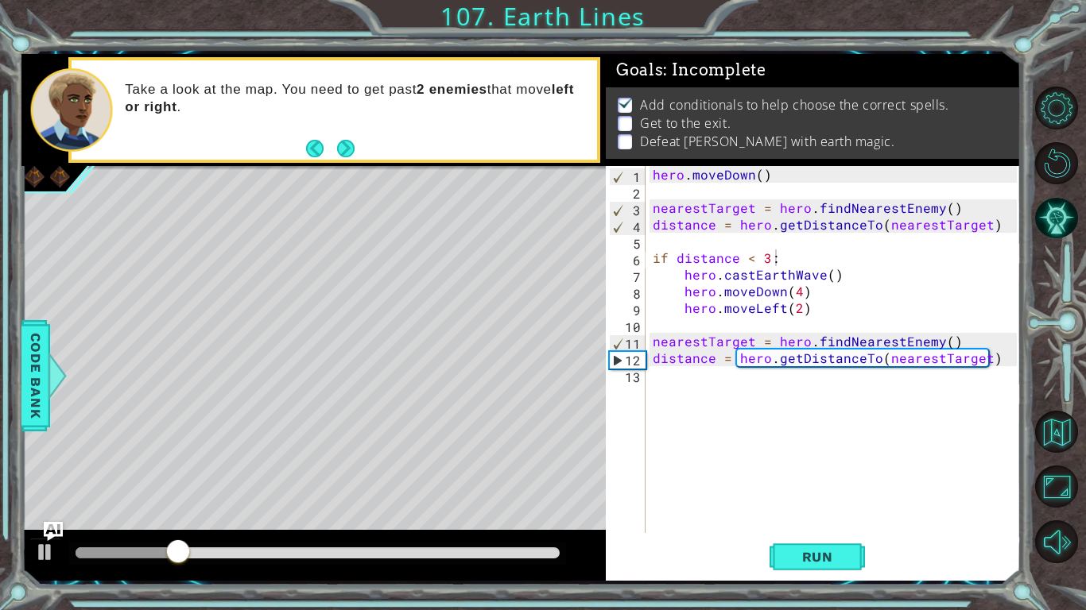
click at [852, 411] on div "hero . [GEOGRAPHIC_DATA] ( ) nearestTarget = hero . findNearestEnemy ( ) distan…" at bounding box center [836, 366] width 375 height 401
click at [819, 328] on div "hero . [GEOGRAPHIC_DATA] ( ) nearestTarget = hero . findNearestEnemy ( ) distan…" at bounding box center [836, 366] width 375 height 401
click at [63, 388] on div at bounding box center [58, 376] width 20 height 48
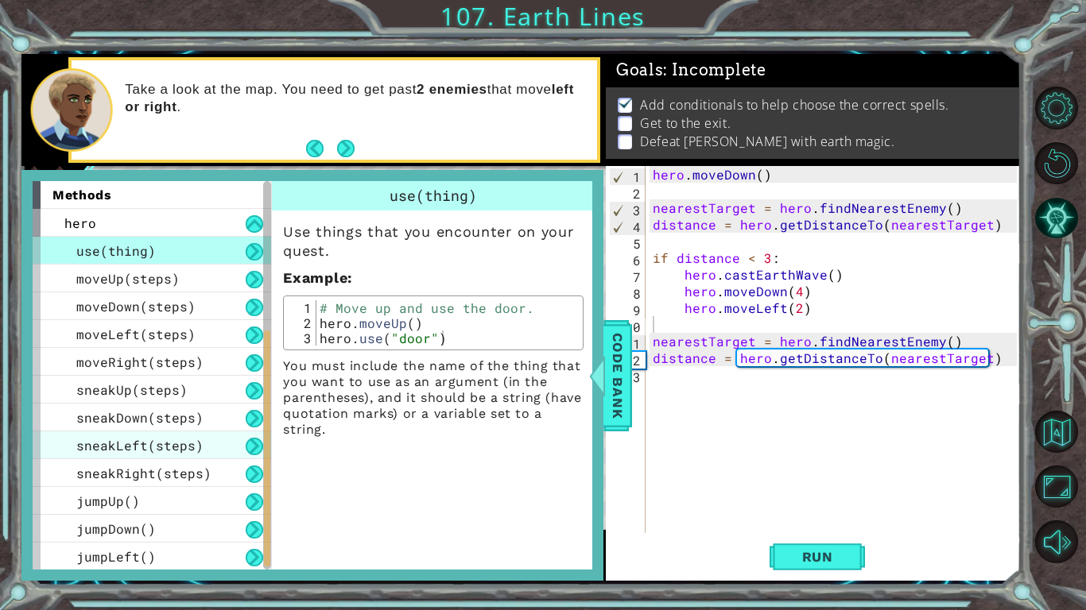
scroll to position [390, 0]
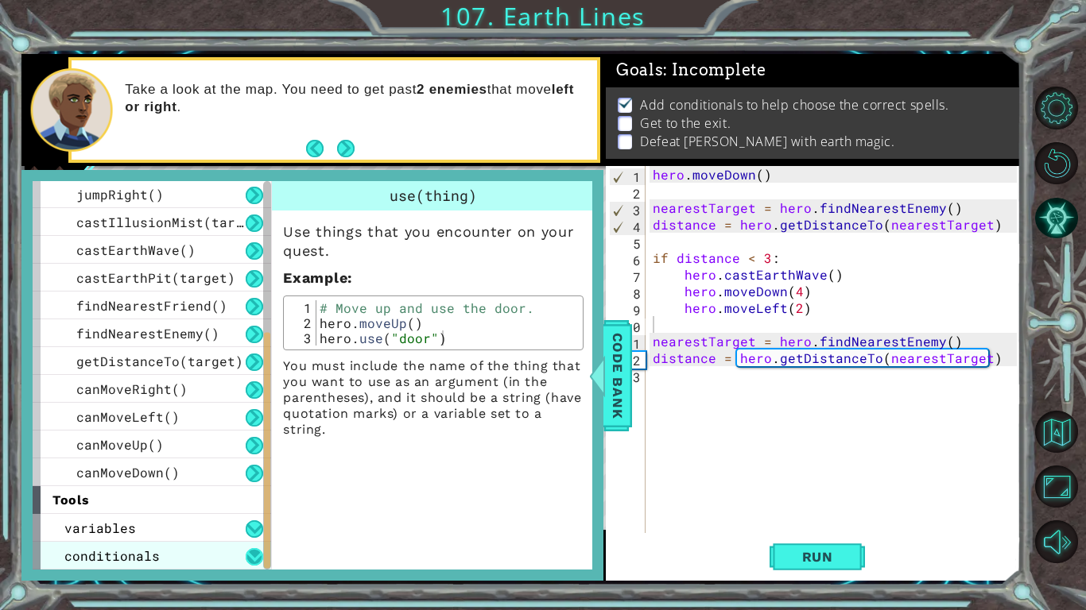
click at [248, 513] on button at bounding box center [254, 556] width 17 height 17
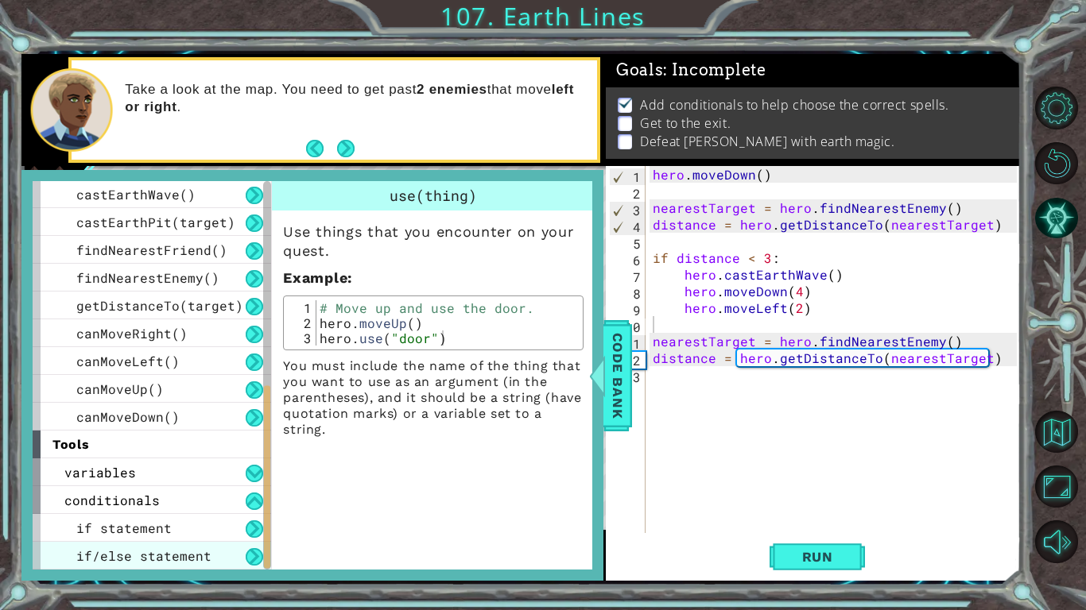
click at [236, 513] on div "if/else statement" at bounding box center [152, 556] width 238 height 28
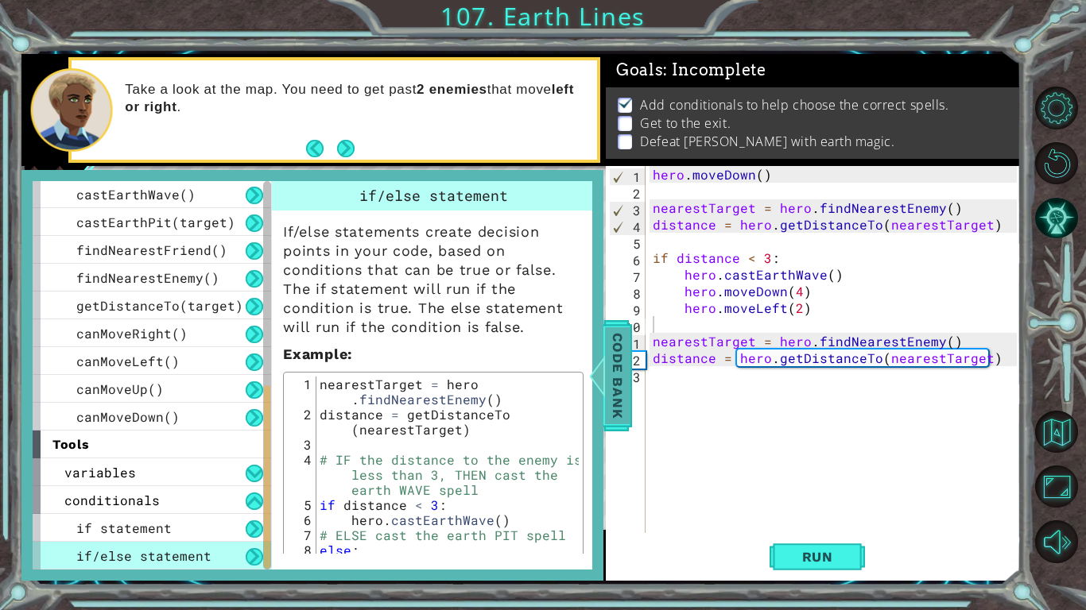
click at [603, 396] on div at bounding box center [597, 376] width 20 height 48
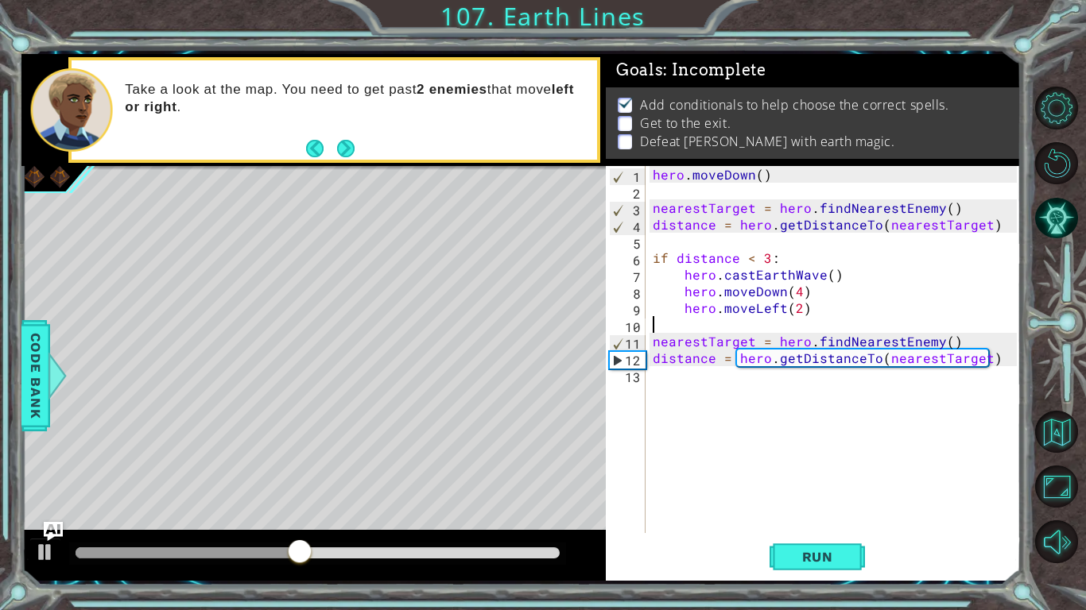
click at [706, 319] on div "hero . [GEOGRAPHIC_DATA] ( ) nearestTarget = hero . findNearestEnemy ( ) distan…" at bounding box center [836, 366] width 375 height 401
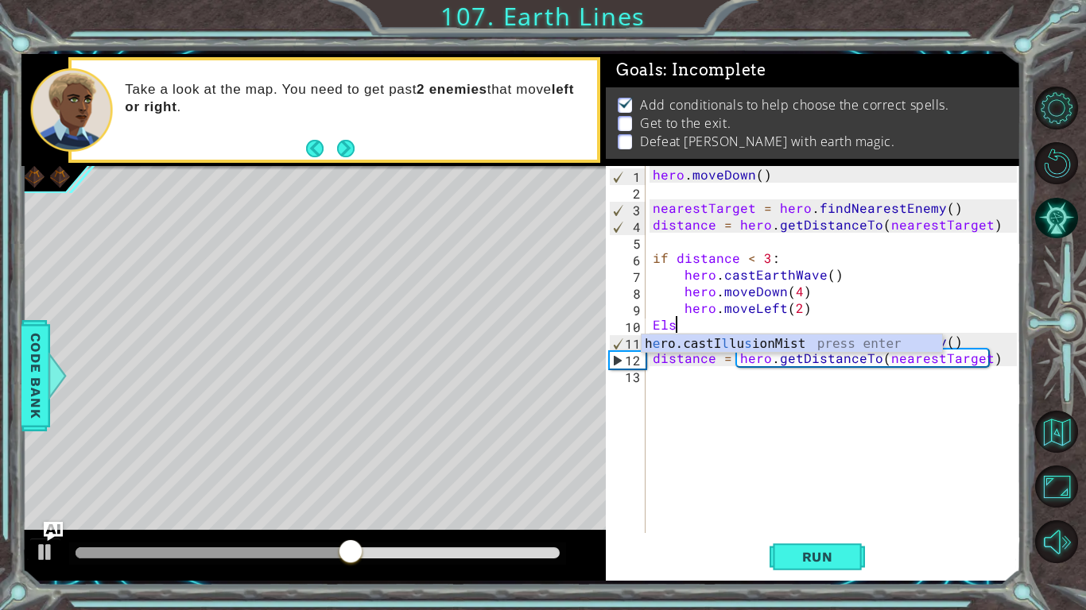
scroll to position [0, 1]
type textarea "Else"
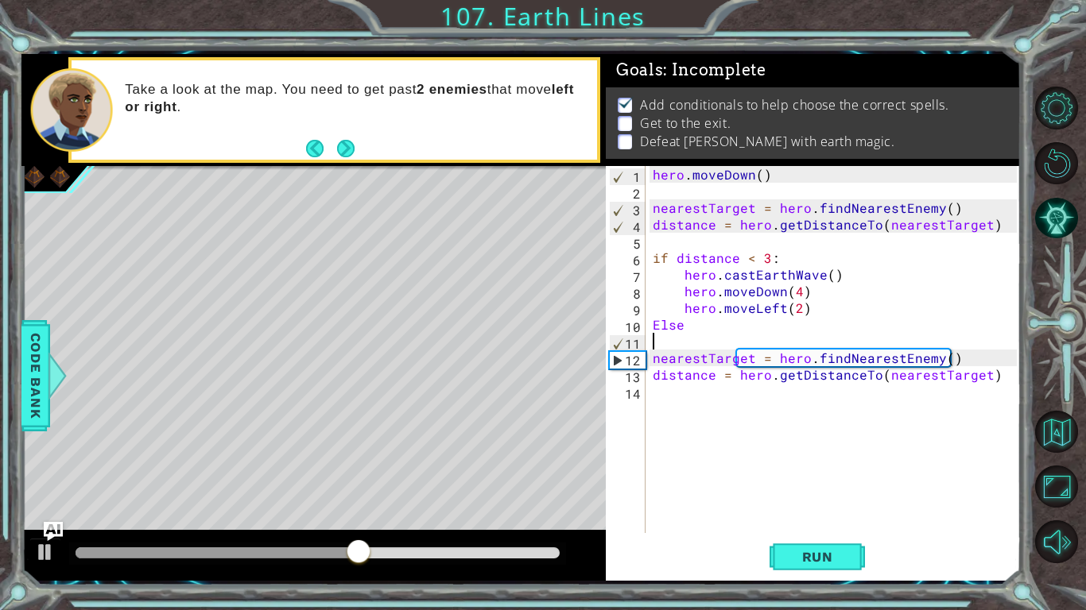
scroll to position [0, 0]
type textarea ";"
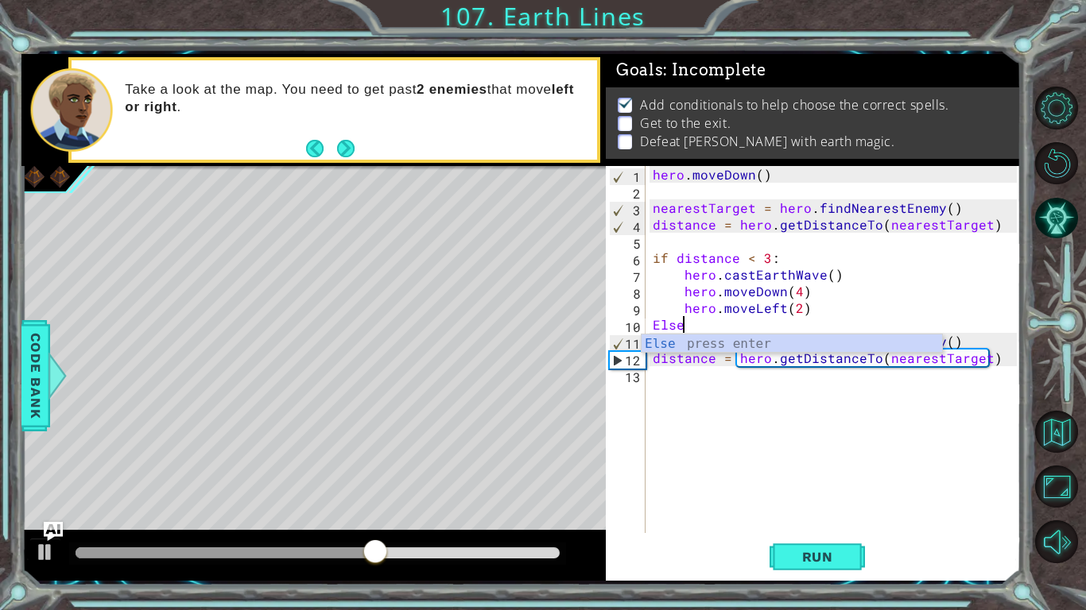
type textarea "Else:"
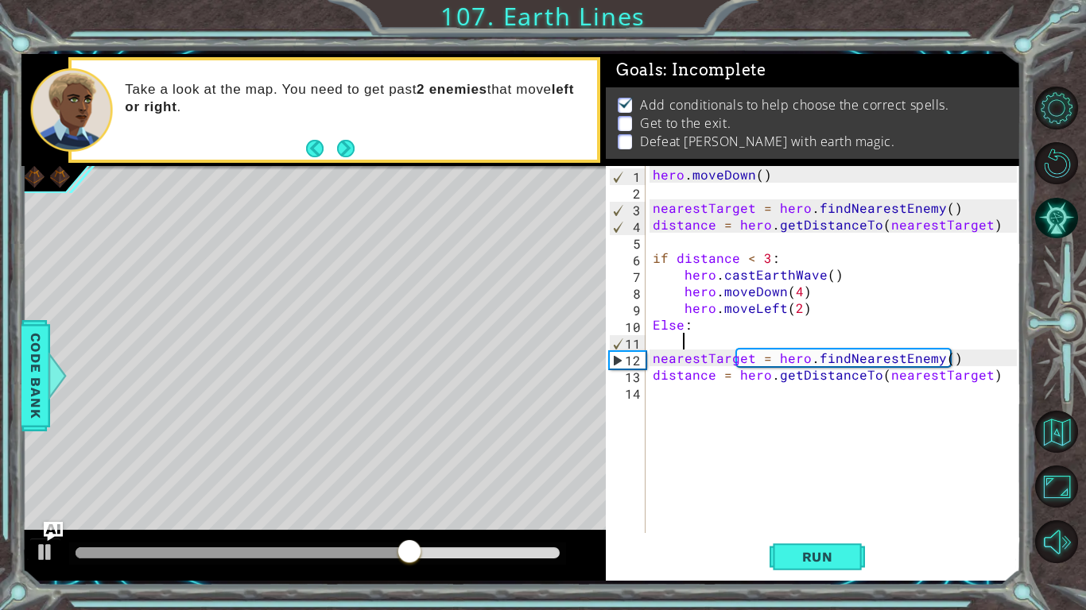
scroll to position [0, 2]
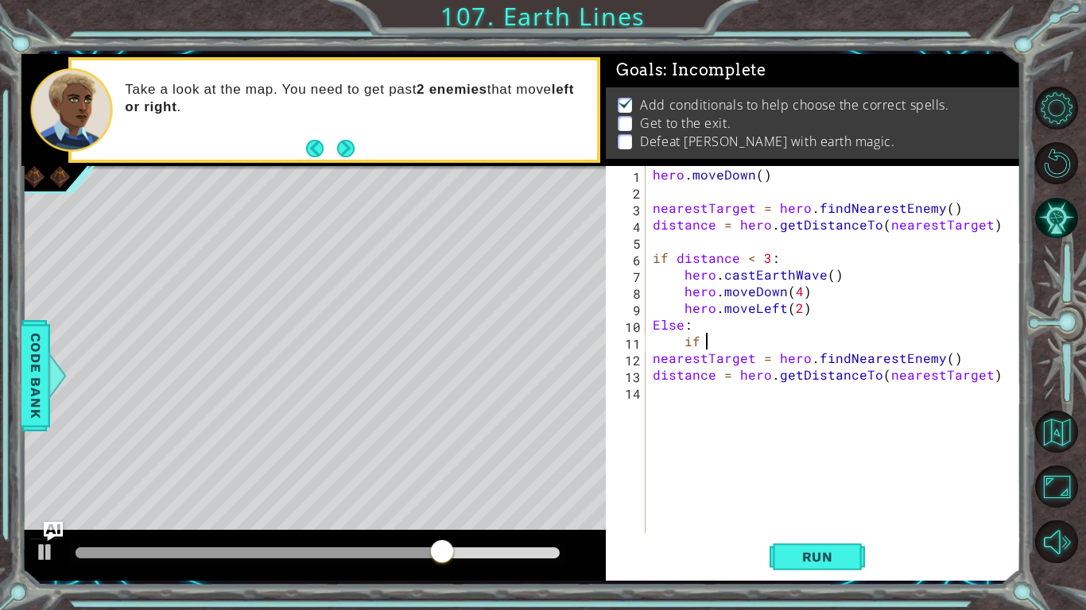
type textarea "i"
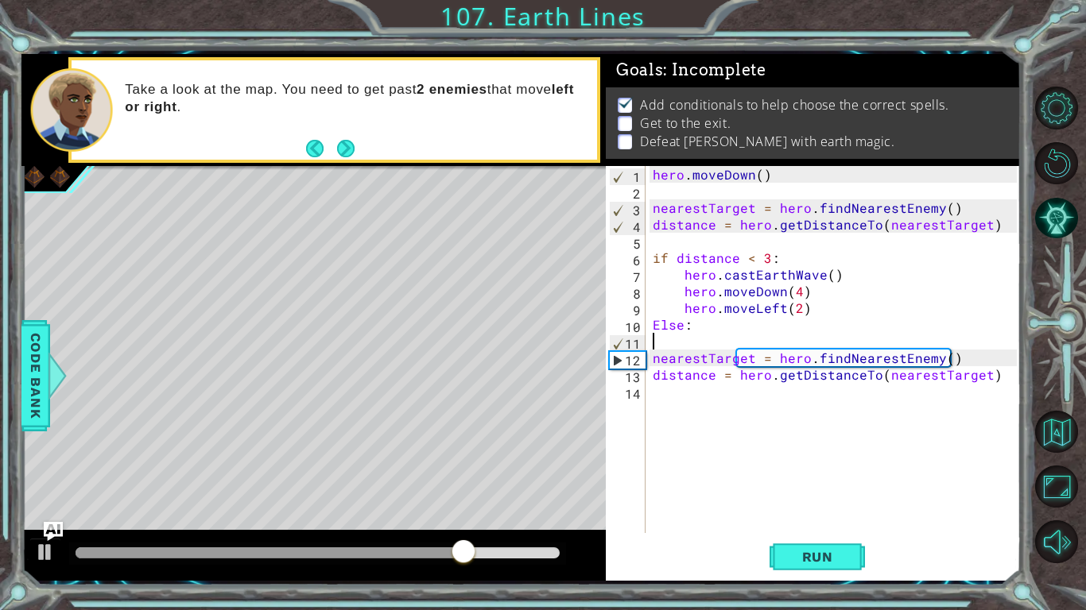
scroll to position [0, 0]
type textarea "h"
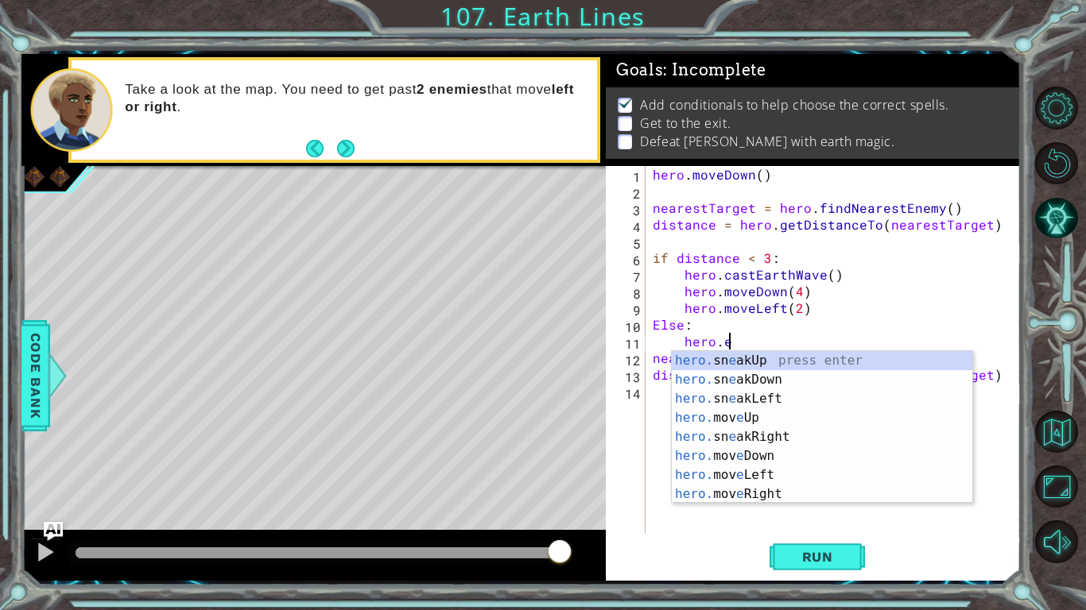
scroll to position [0, 4]
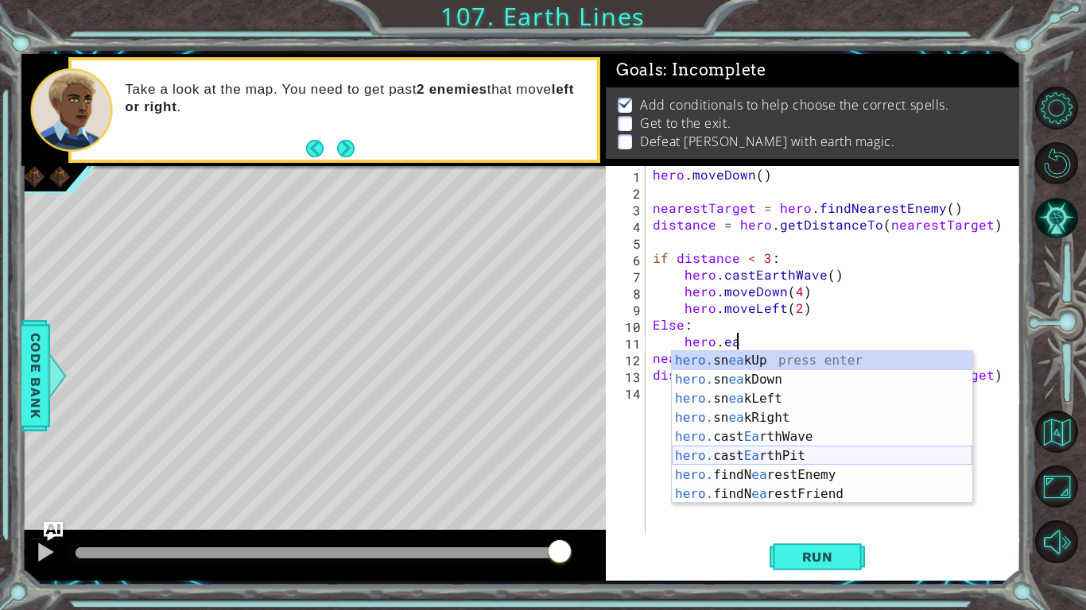
click at [799, 465] on div "hero. sn ea kUp press enter hero. sn ea kDown press enter hero. sn ea kLeft pre…" at bounding box center [822, 446] width 300 height 191
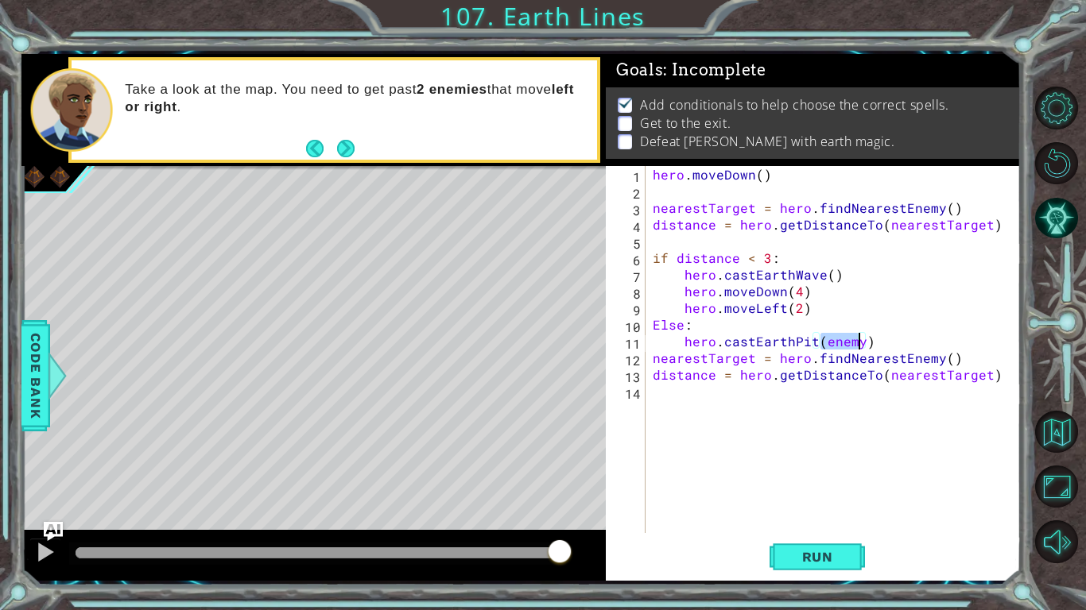
scroll to position [0, 11]
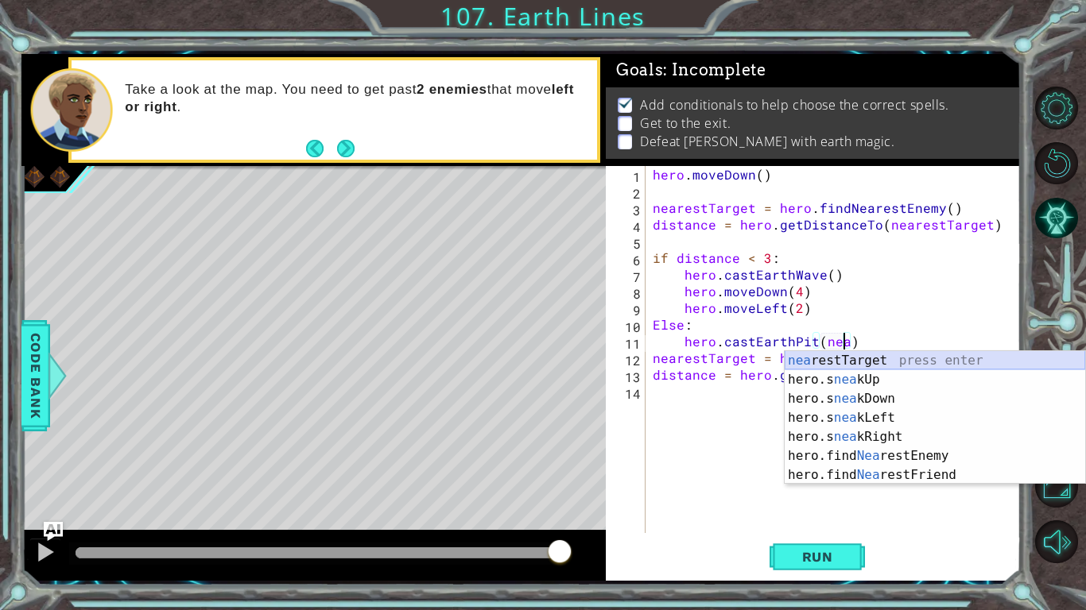
click at [859, 362] on div "nea restTarget press enter hero.s nea kUp press enter hero.s nea kDown press en…" at bounding box center [934, 437] width 300 height 172
type textarea "hero.castEarthPit(nearestTarget)"
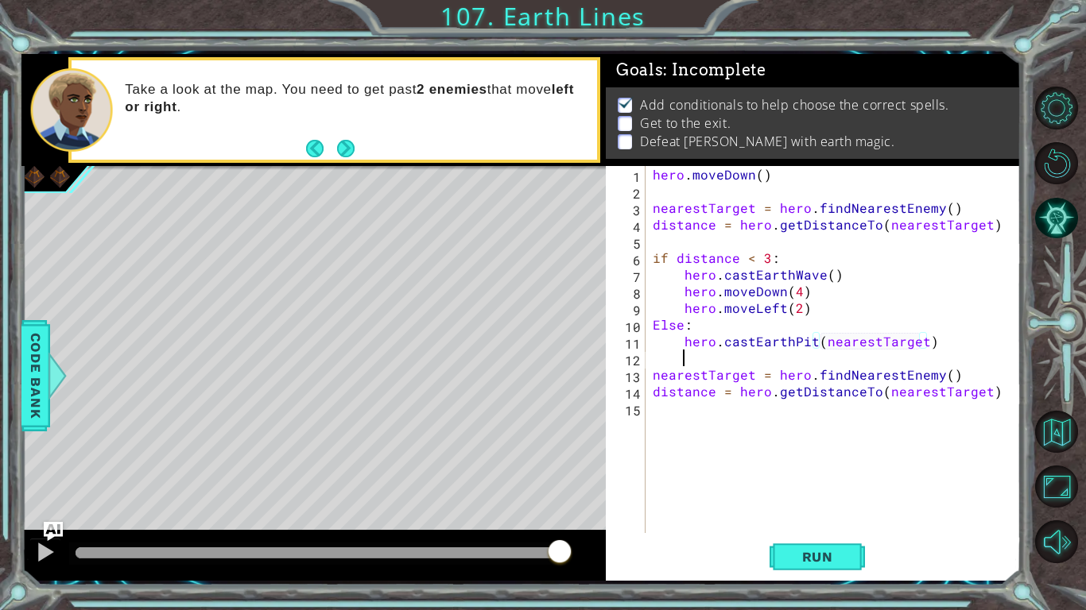
scroll to position [0, 1]
click at [823, 287] on div "hero . [GEOGRAPHIC_DATA] ( ) nearestTarget = hero . findNearestEnemy ( ) distan…" at bounding box center [836, 366] width 375 height 401
click at [826, 277] on div "hero . [GEOGRAPHIC_DATA] ( ) nearestTarget = hero . findNearestEnemy ( ) distan…" at bounding box center [836, 366] width 375 height 401
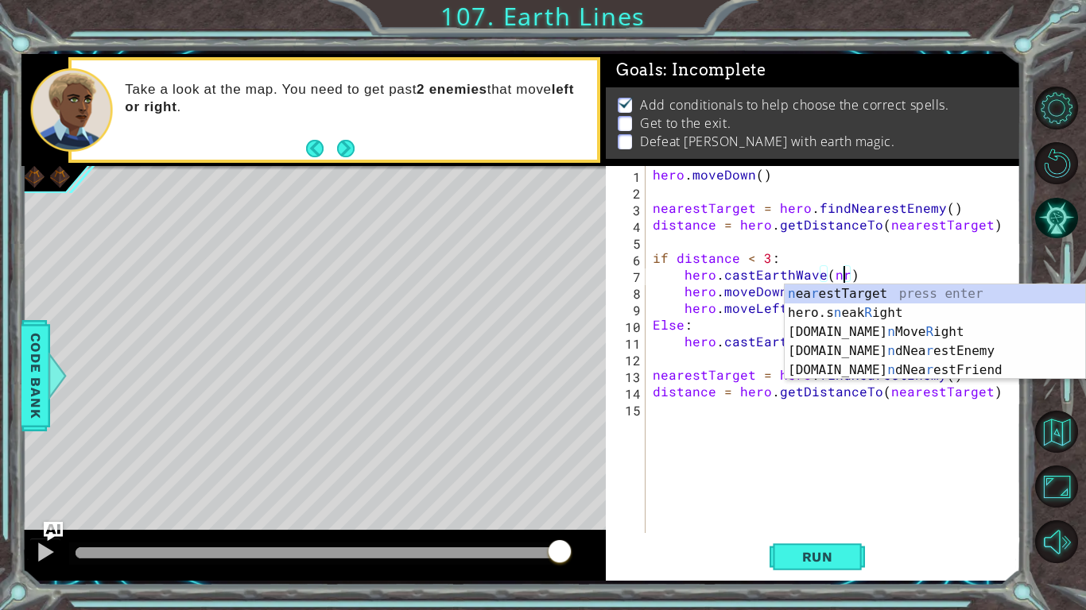
scroll to position [0, 12]
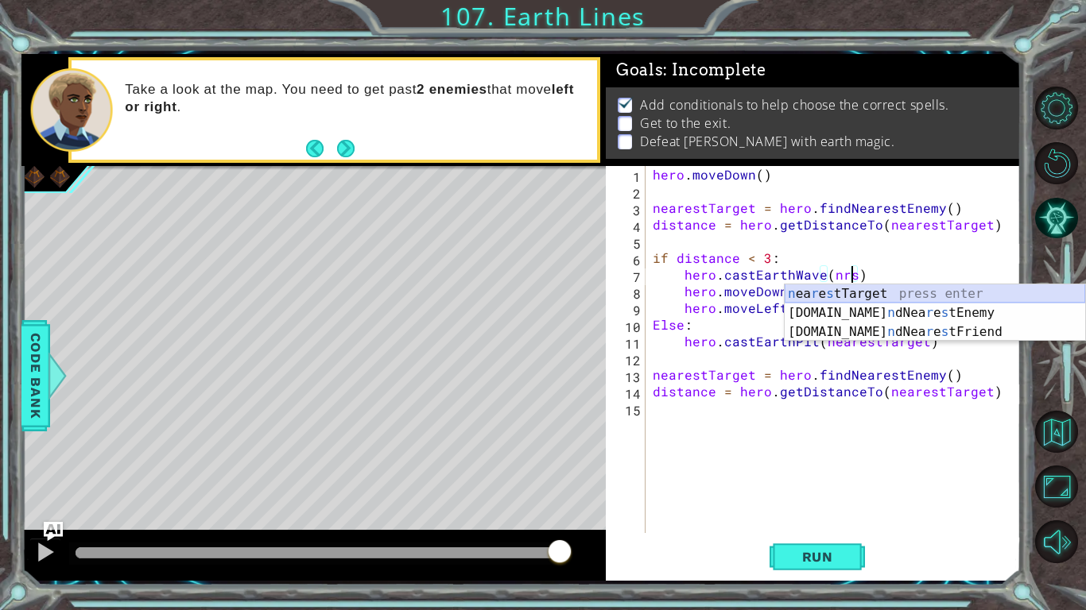
click at [842, 291] on div "n ea r e s tTarget press enter [DOMAIN_NAME] n dNea r e s tEnemy press enter [D…" at bounding box center [934, 331] width 300 height 95
type textarea "hero.castEarthWave(nearestTarget)"
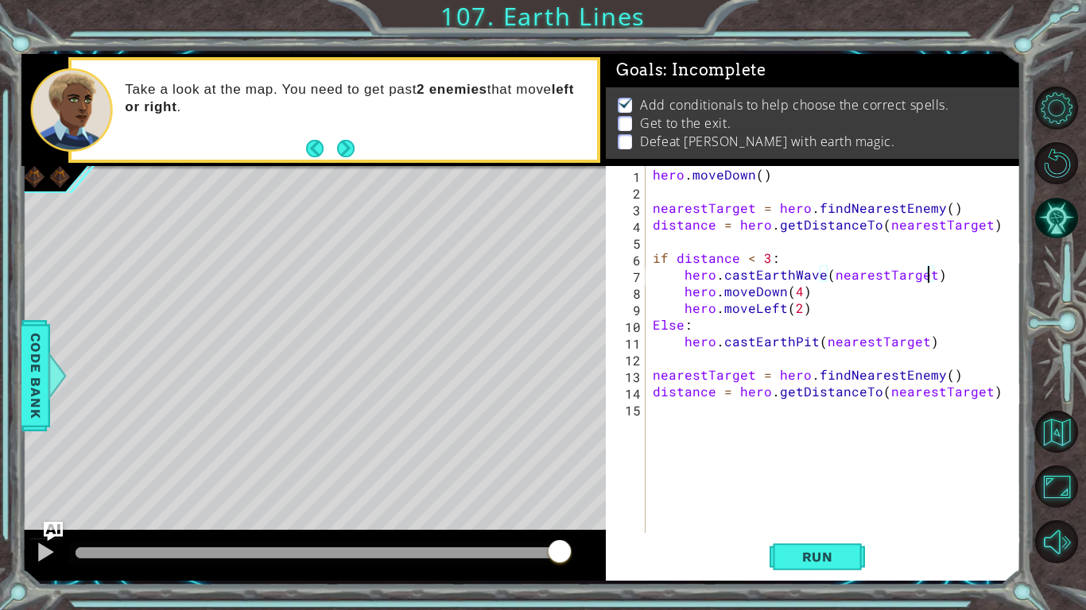
click at [792, 359] on div "hero . [GEOGRAPHIC_DATA] ( ) nearestTarget = hero . findNearestEnemy ( ) distan…" at bounding box center [836, 366] width 375 height 401
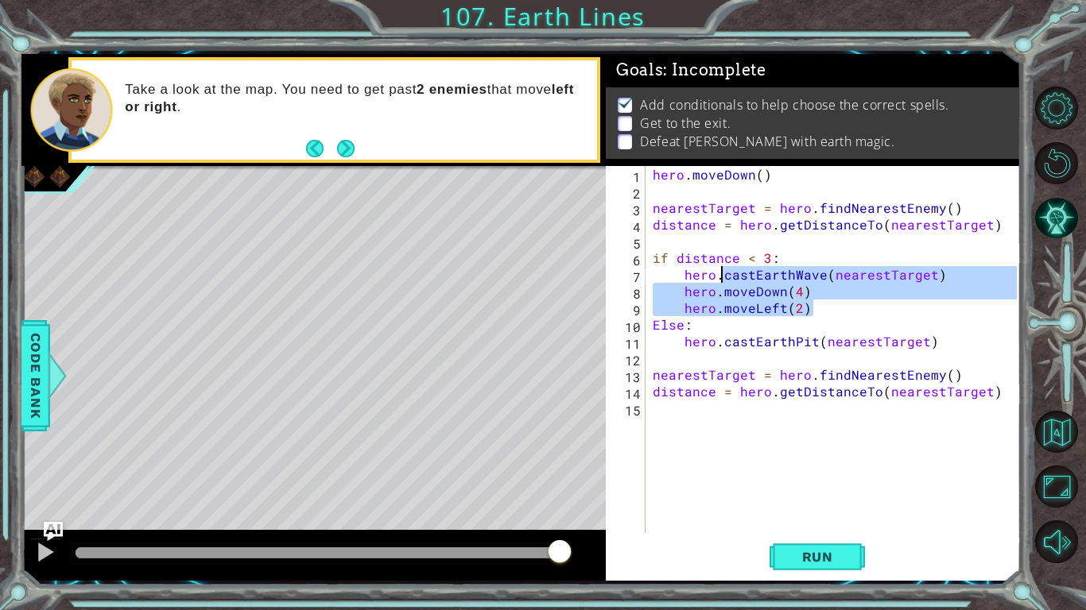
drag, startPoint x: 823, startPoint y: 308, endPoint x: 698, endPoint y: 266, distance: 131.4
click at [698, 266] on div "hero . [GEOGRAPHIC_DATA] ( ) nearestTarget = hero . findNearestEnemy ( ) distan…" at bounding box center [836, 366] width 375 height 401
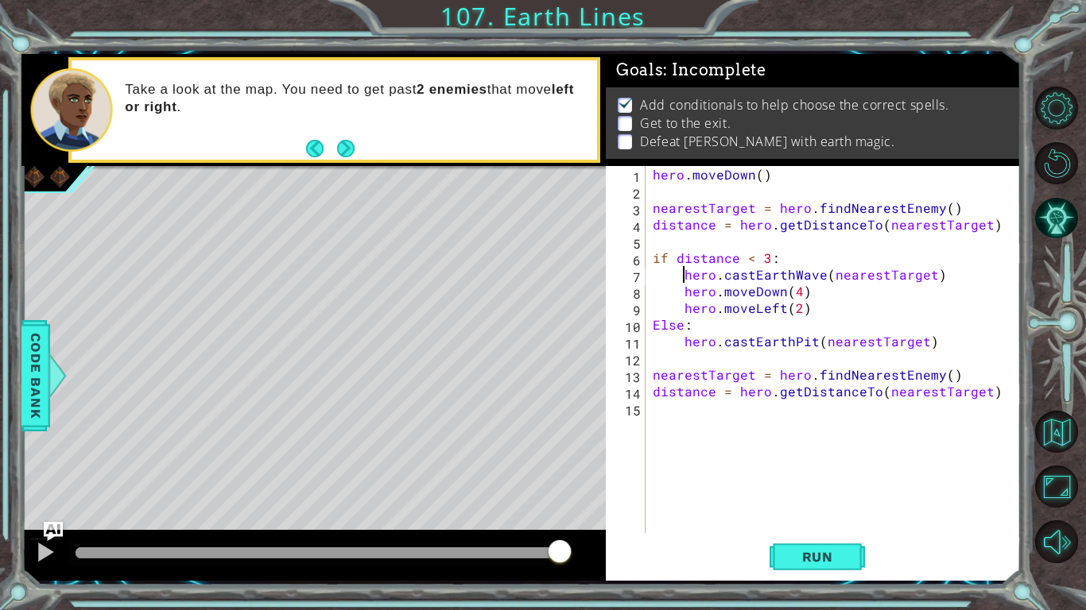
click at [683, 272] on div "hero . [GEOGRAPHIC_DATA] ( ) nearestTarget = hero . findNearestEnemy ( ) distan…" at bounding box center [836, 366] width 375 height 401
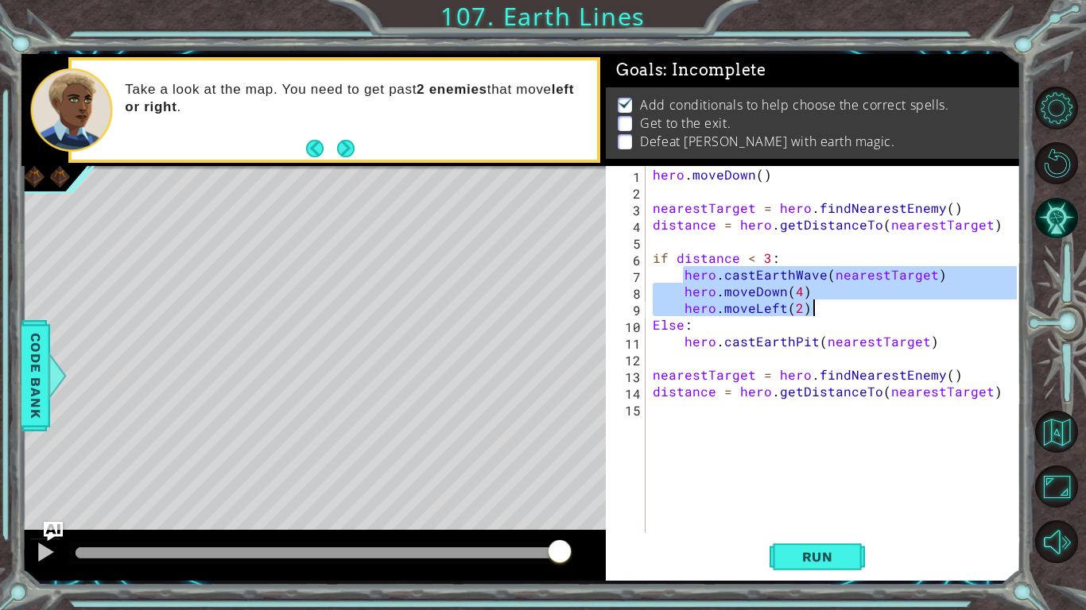
drag, startPoint x: 683, startPoint y: 272, endPoint x: 803, endPoint y: 304, distance: 124.3
click at [803, 304] on div "hero . [GEOGRAPHIC_DATA] ( ) nearestTarget = hero . findNearestEnemy ( ) distan…" at bounding box center [836, 366] width 375 height 401
click at [802, 348] on div "hero . [GEOGRAPHIC_DATA] ( ) nearestTarget = hero . findNearestEnemy ( ) distan…" at bounding box center [836, 366] width 375 height 401
type textarea "hero.castEarthPit(nearestTarget)"
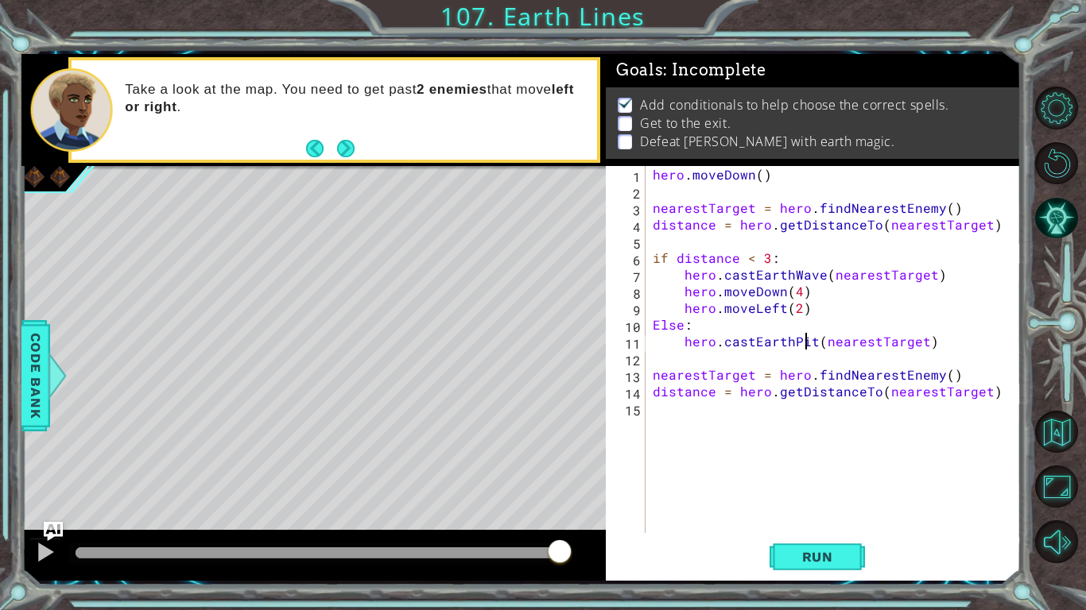
click at [804, 361] on div "hero . [GEOGRAPHIC_DATA] ( ) nearestTarget = hero . findNearestEnemy ( ) distan…" at bounding box center [836, 366] width 375 height 401
paste textarea "hero.moveLeft(2)"
type textarea "hero.moveLeft(2)"
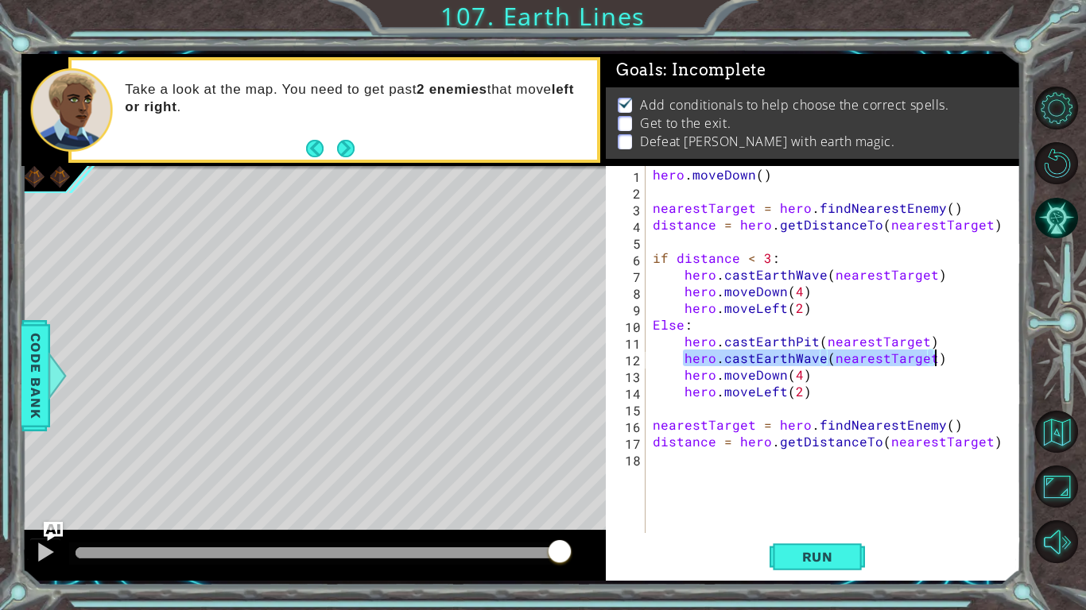
drag, startPoint x: 680, startPoint y: 355, endPoint x: 962, endPoint y: 356, distance: 281.3
click at [962, 356] on div "hero . [GEOGRAPHIC_DATA] ( ) nearestTarget = hero . findNearestEnemy ( ) distan…" at bounding box center [836, 366] width 375 height 401
type textarea "hero.castEarthWave(nearestTarget)"
type textarea "\"
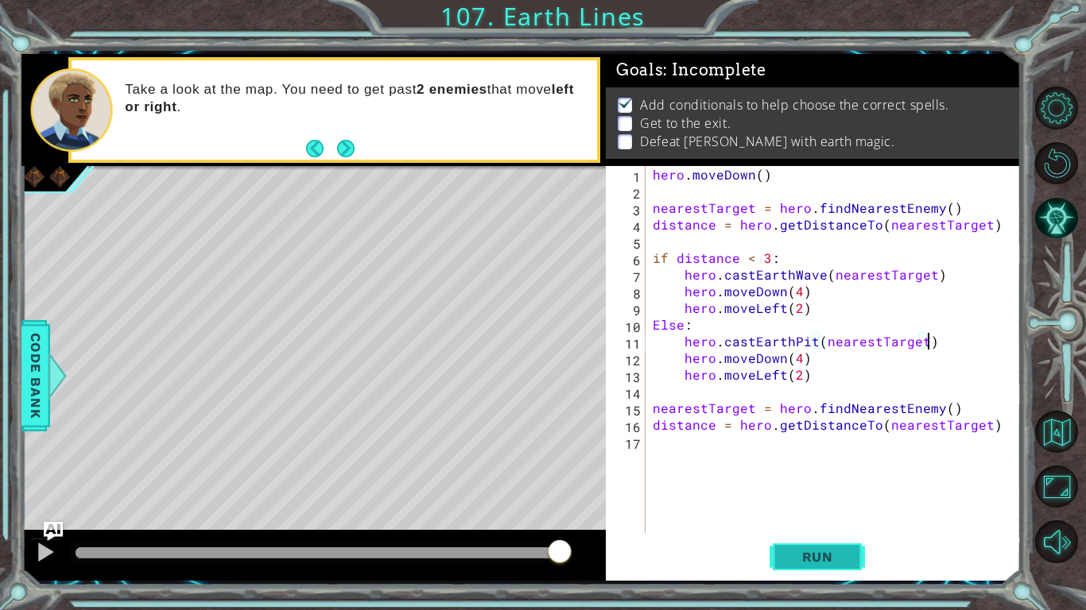
click at [824, 513] on span "Run" at bounding box center [817, 557] width 63 height 16
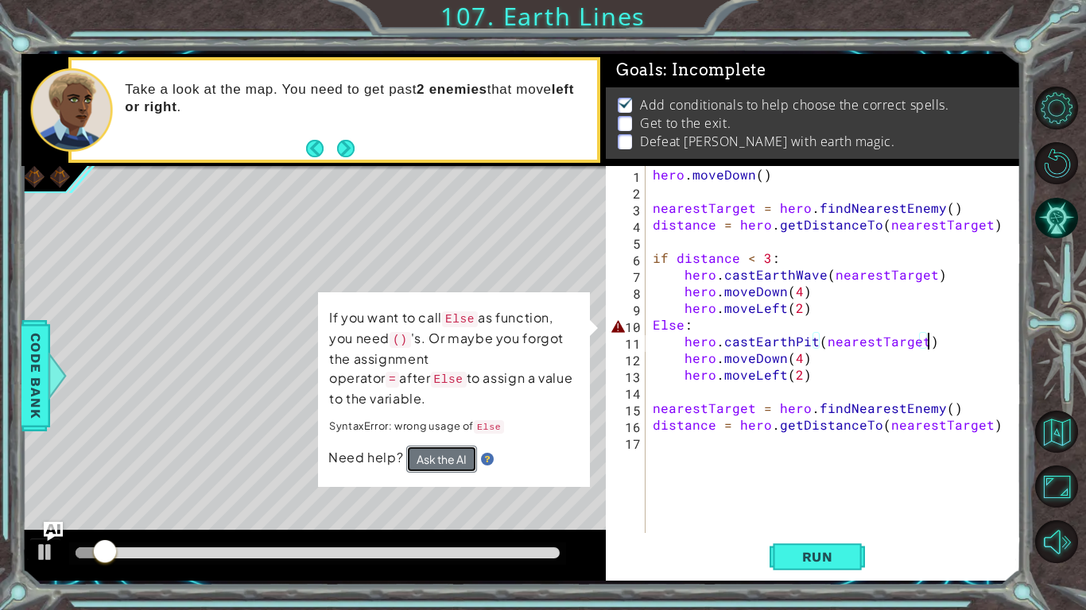
click at [450, 446] on button "Ask the AI" at bounding box center [441, 459] width 71 height 27
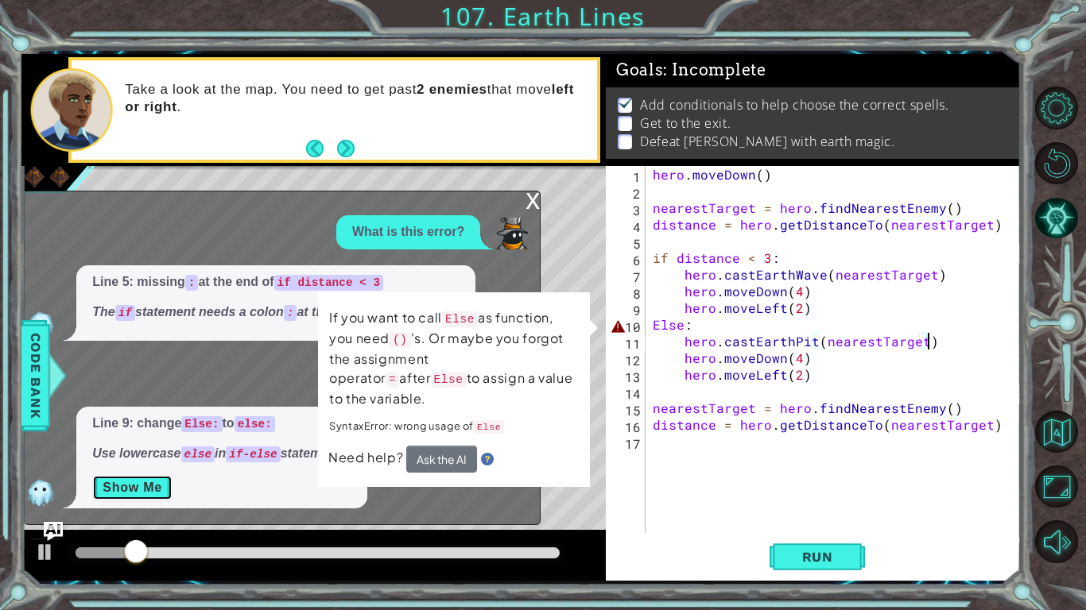
click at [145, 494] on button "Show Me" at bounding box center [132, 487] width 80 height 25
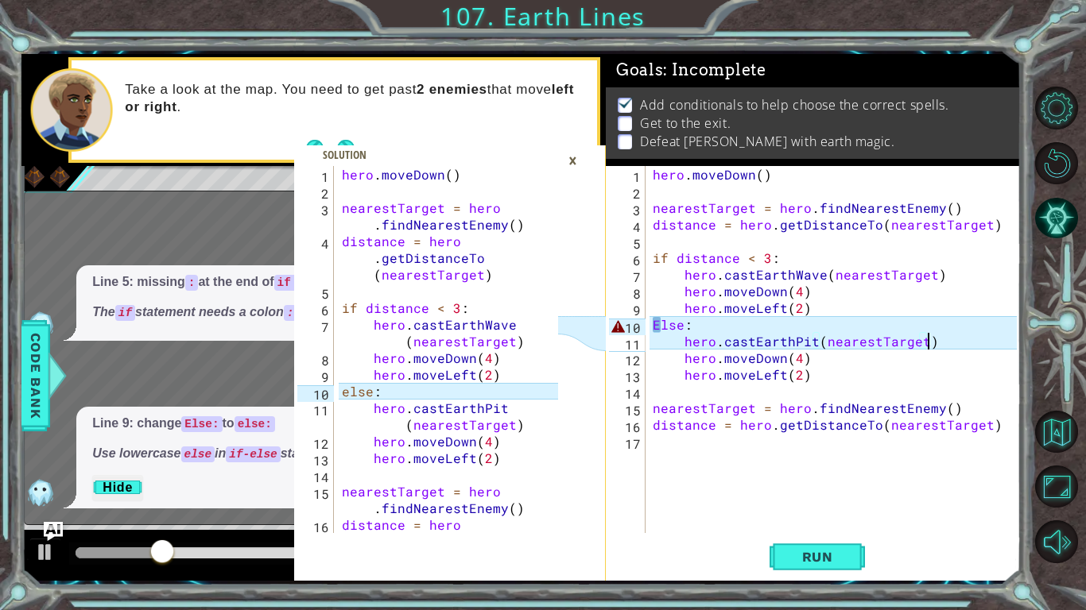
click at [656, 320] on div "hero . [GEOGRAPHIC_DATA] ( ) nearestTarget = hero . findNearestEnemy ( ) distan…" at bounding box center [836, 366] width 375 height 401
click at [660, 322] on div "hero . [GEOGRAPHIC_DATA] ( ) nearestTarget = hero . findNearestEnemy ( ) distan…" at bounding box center [836, 366] width 375 height 401
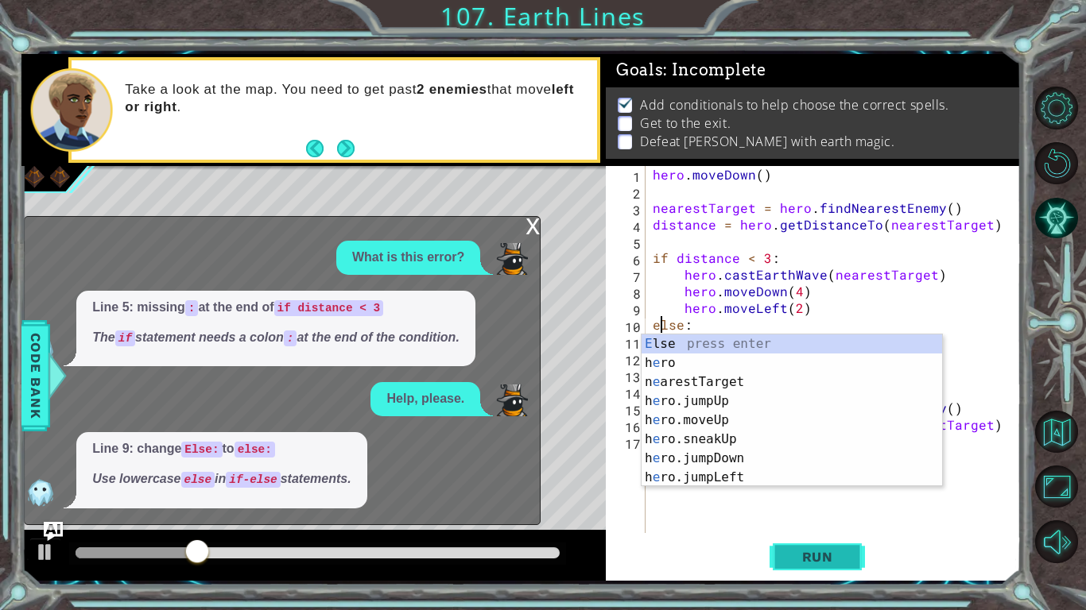
type textarea "else:"
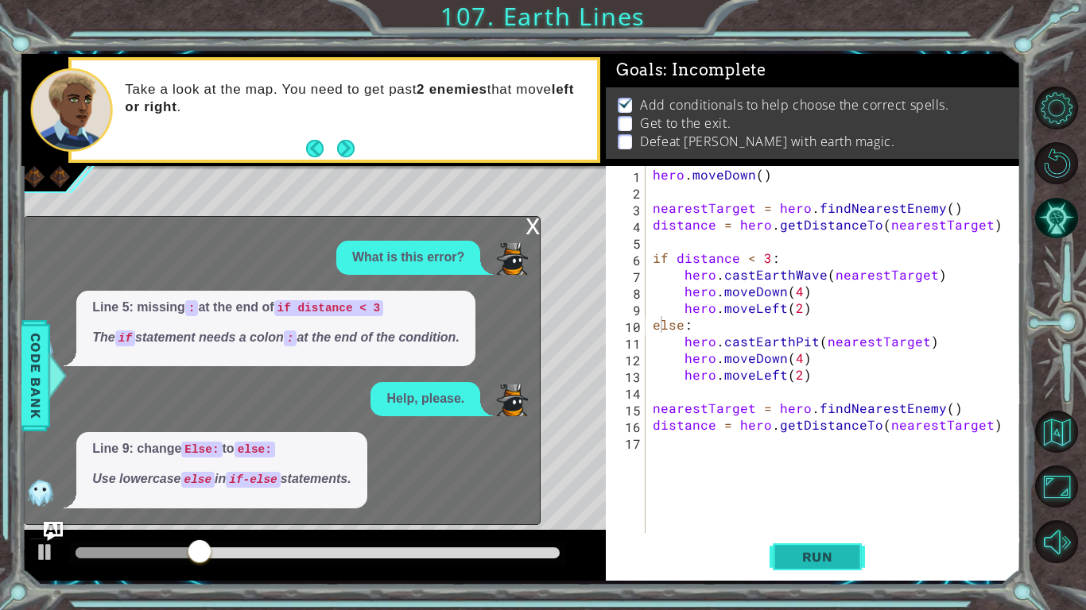
click at [807, 513] on span "Run" at bounding box center [817, 557] width 63 height 16
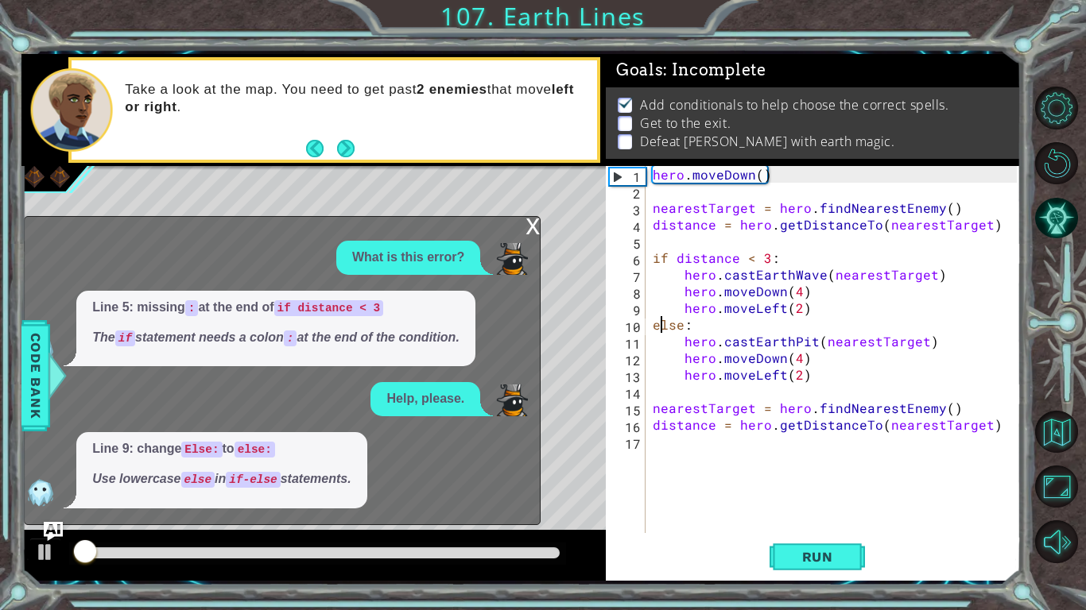
click at [532, 229] on div "x" at bounding box center [532, 225] width 14 height 16
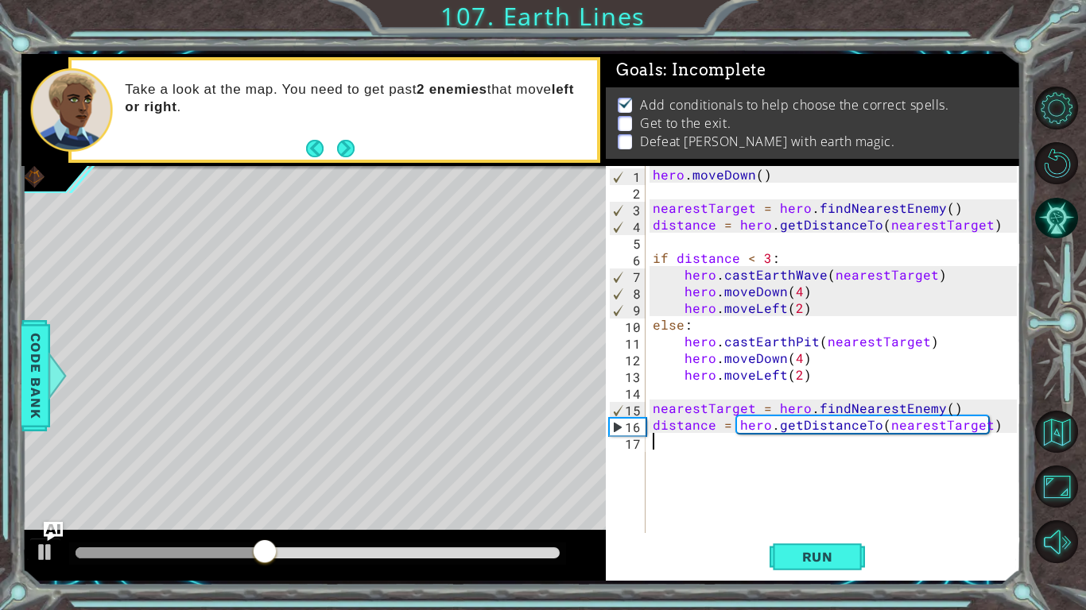
click at [663, 455] on div "hero . [GEOGRAPHIC_DATA] ( ) nearestTarget = hero . findNearestEnemy ( ) distan…" at bounding box center [836, 366] width 375 height 401
type textarea "\"
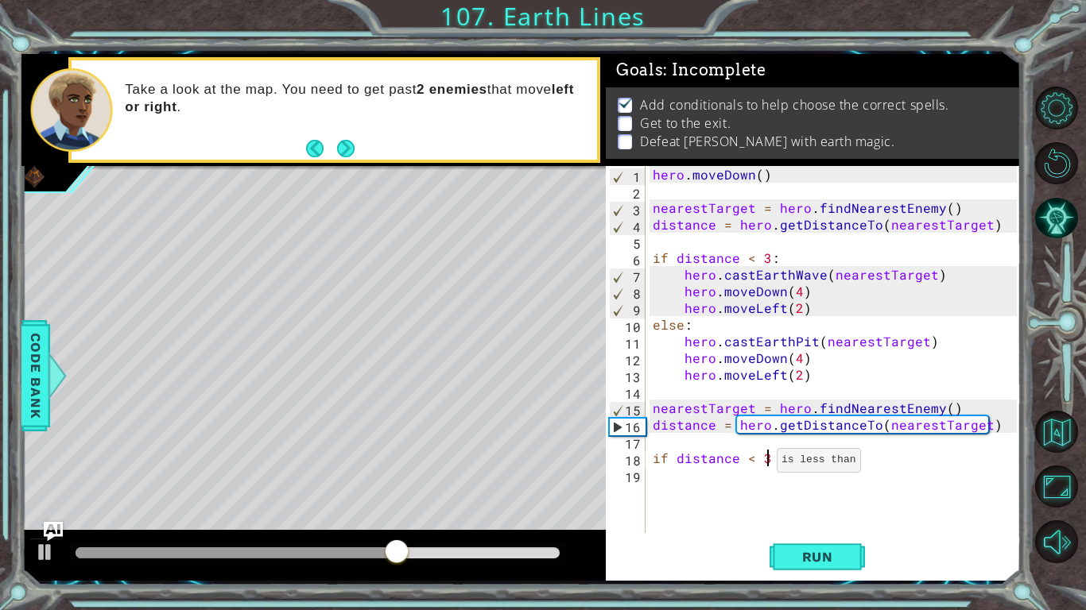
scroll to position [0, 6]
type textarea "if distance < 3:"
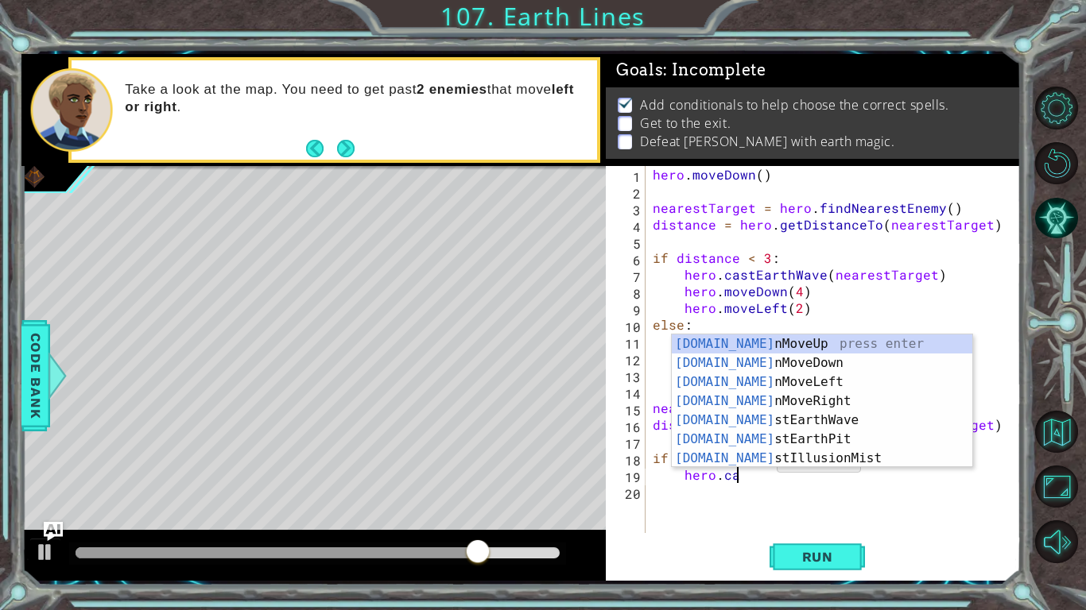
scroll to position [0, 5]
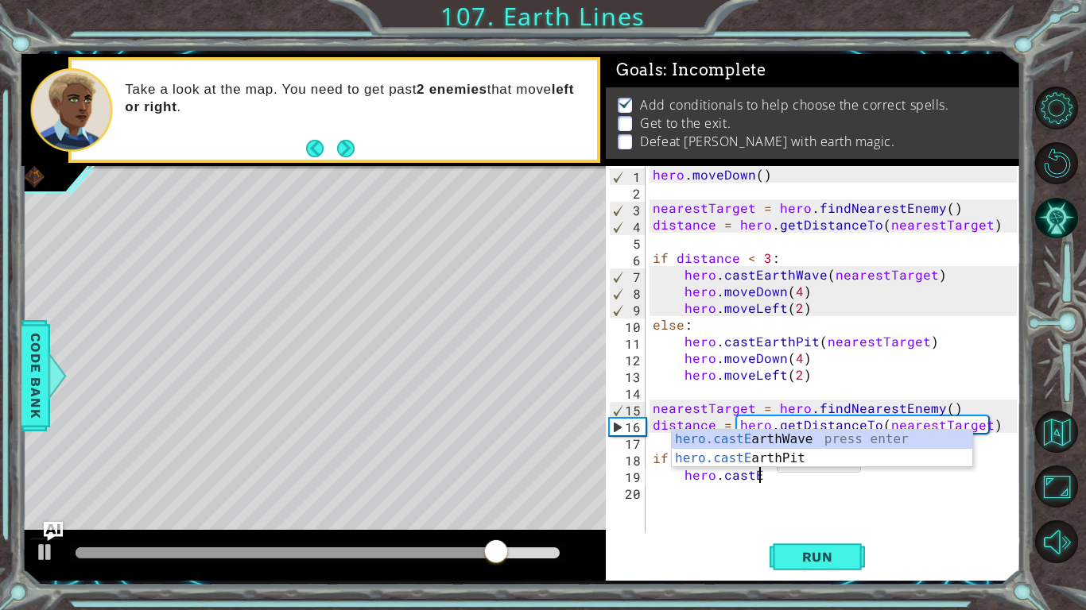
type textarea "hero.castEa"
click at [785, 435] on div "hero.castEa rthWave press enter hero.castEa rthPit press enter" at bounding box center [822, 468] width 300 height 76
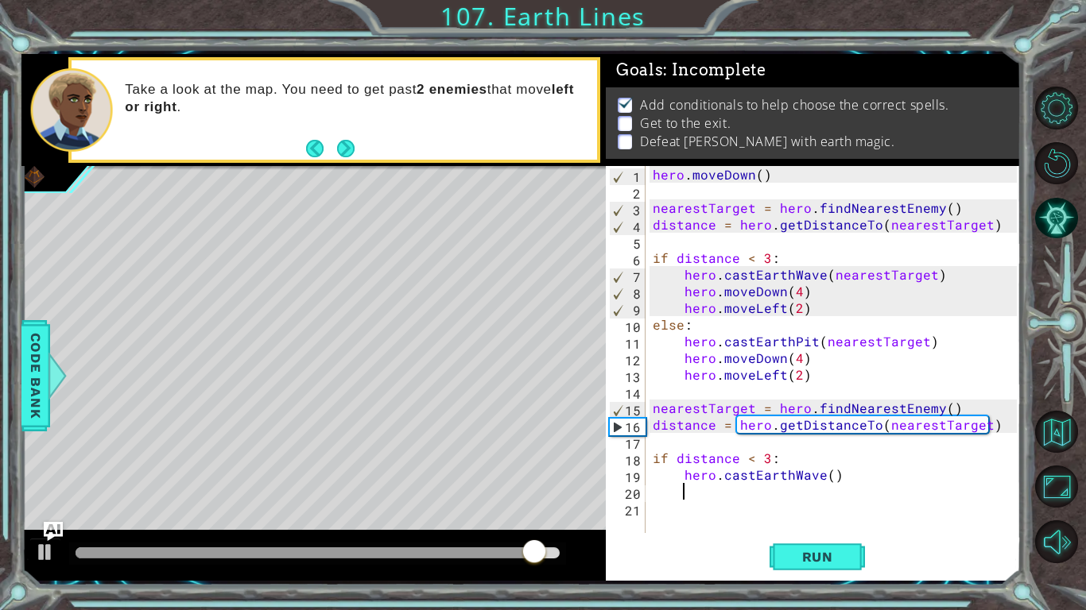
scroll to position [0, 1]
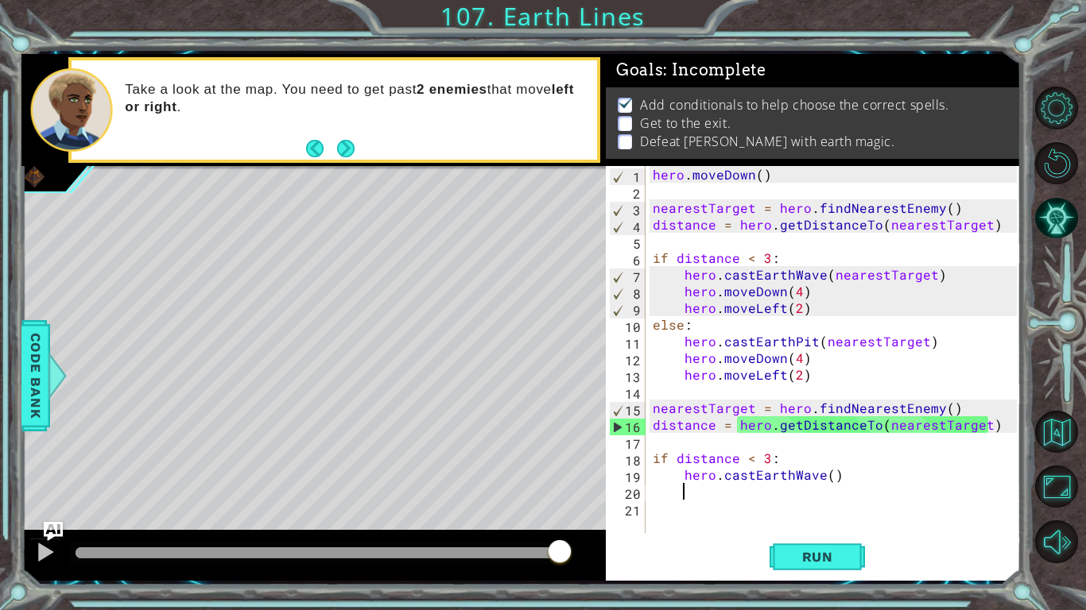
click at [828, 476] on div "hero . [GEOGRAPHIC_DATA] ( ) nearestTarget = hero . findNearestEnemy ( ) distan…" at bounding box center [836, 366] width 375 height 401
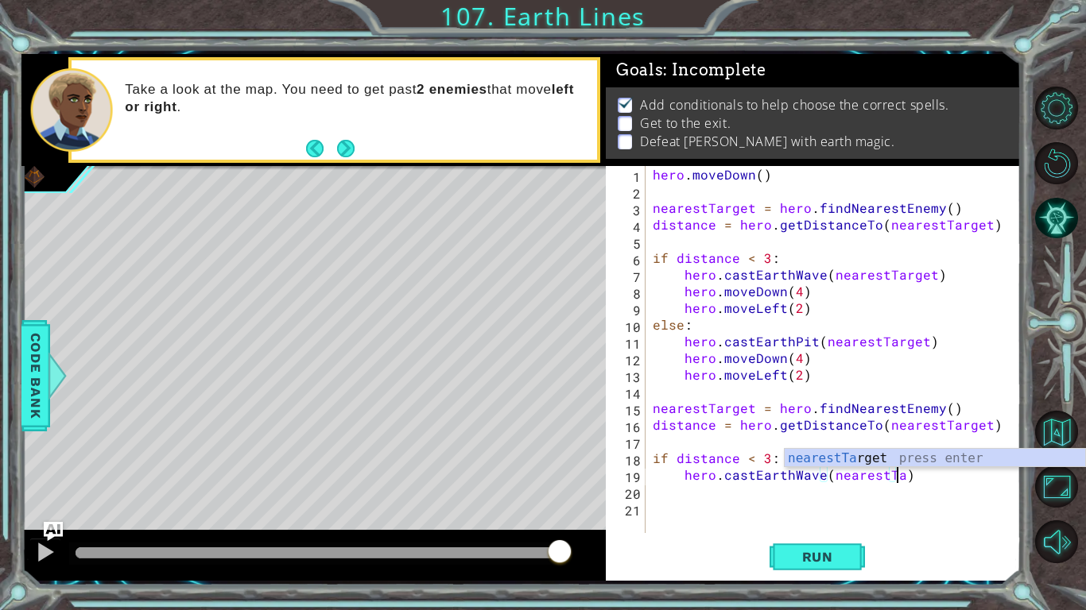
scroll to position [0, 15]
click at [828, 462] on div "nearestTar get press enter" at bounding box center [934, 477] width 300 height 57
type textarea "hero.castEarthWave(nearestTarget)"
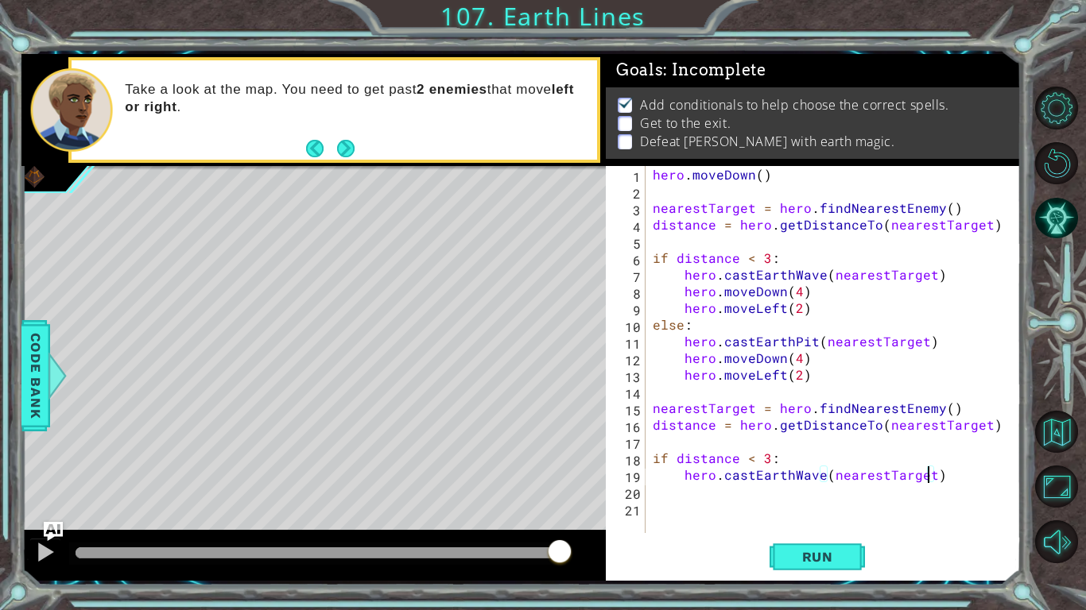
click at [998, 492] on div "hero . [GEOGRAPHIC_DATA] ( ) nearestTarget = hero . findNearestEnemy ( ) distan…" at bounding box center [836, 366] width 375 height 401
type textarea "hero.moveLeft(3)"
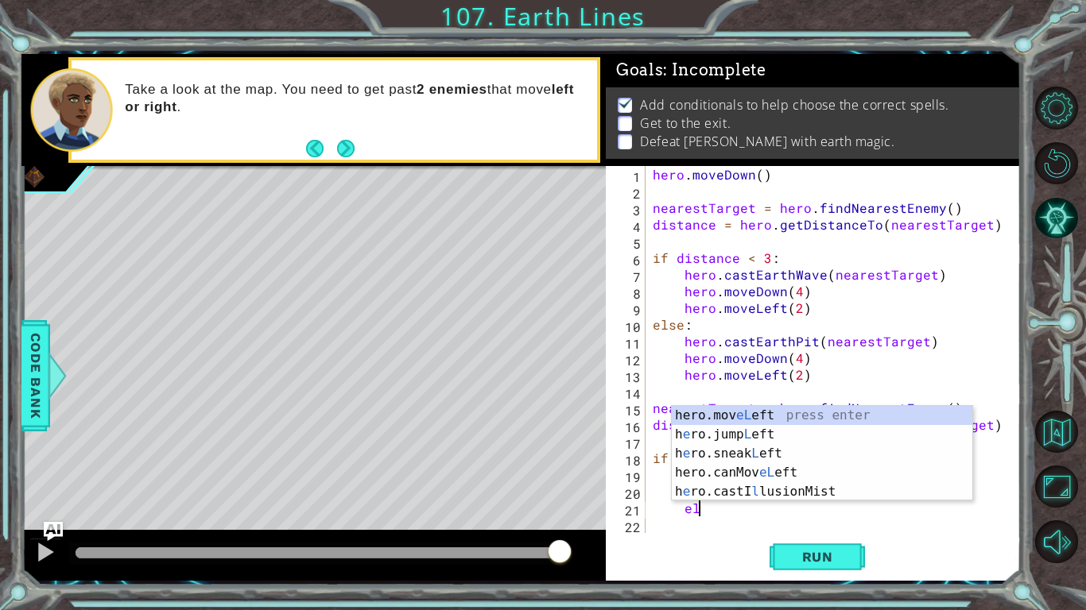
type textarea "e"
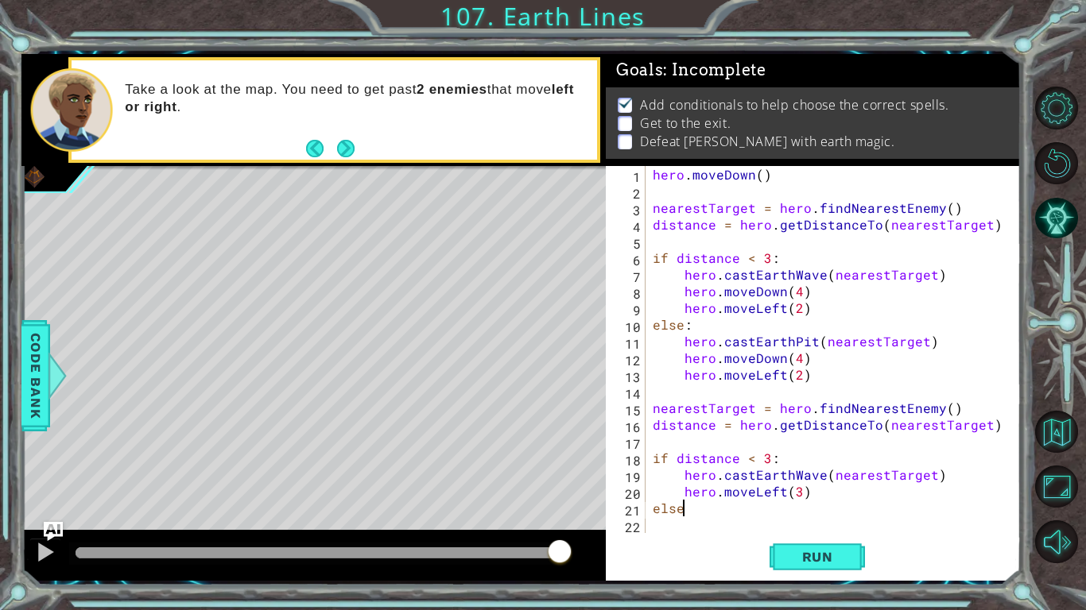
type textarea "else:"
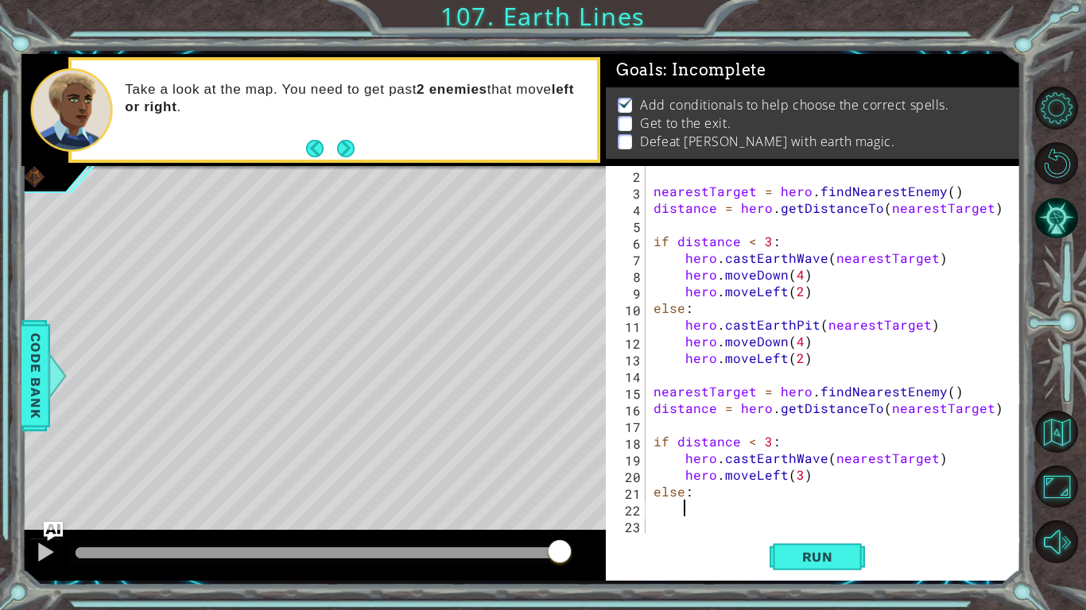
scroll to position [17, 0]
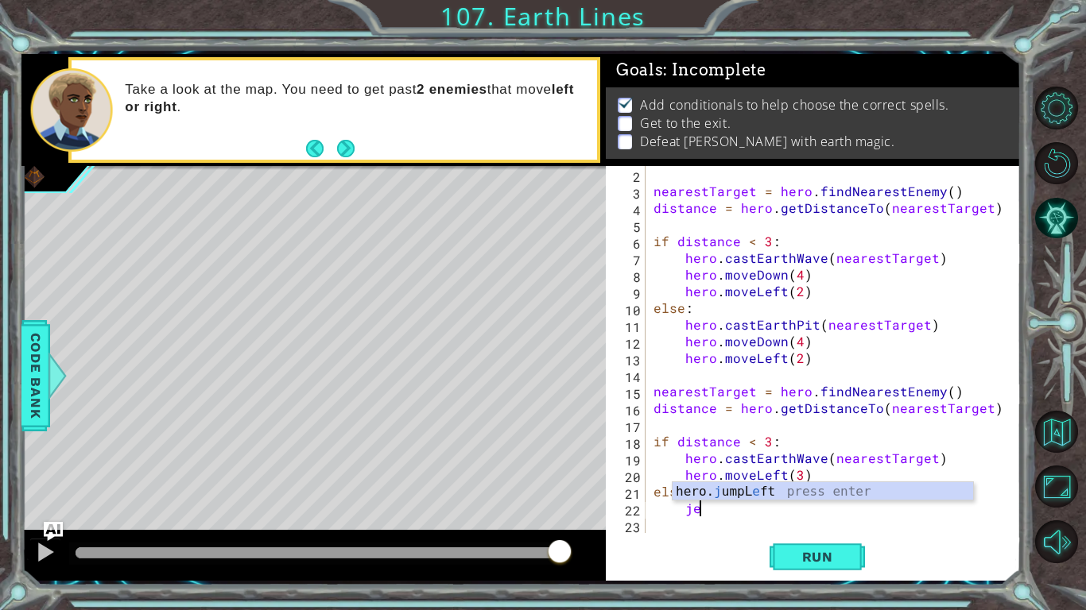
type textarea "j"
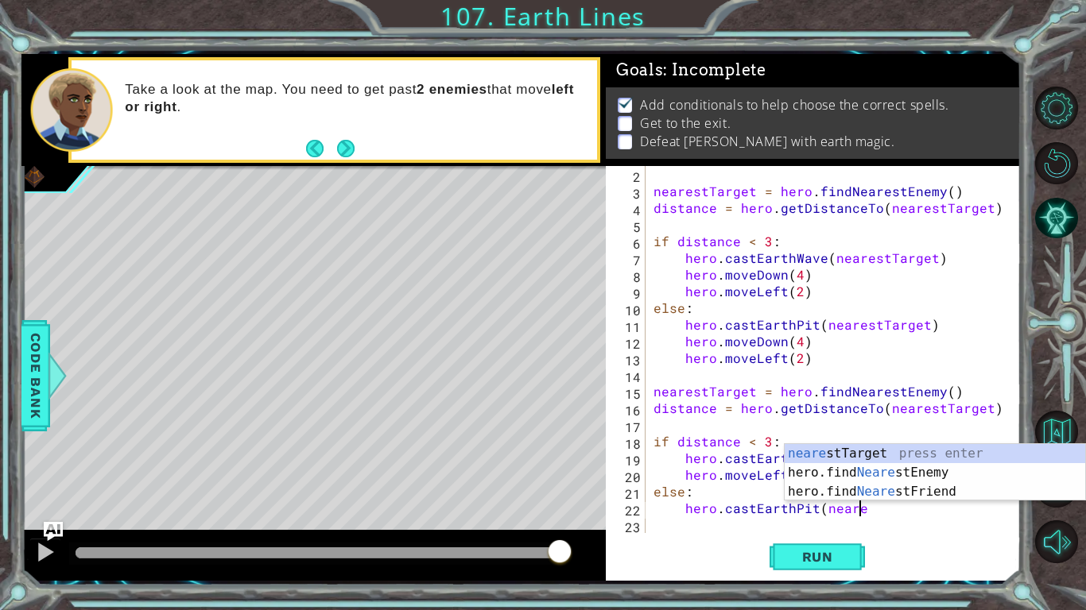
scroll to position [0, 12]
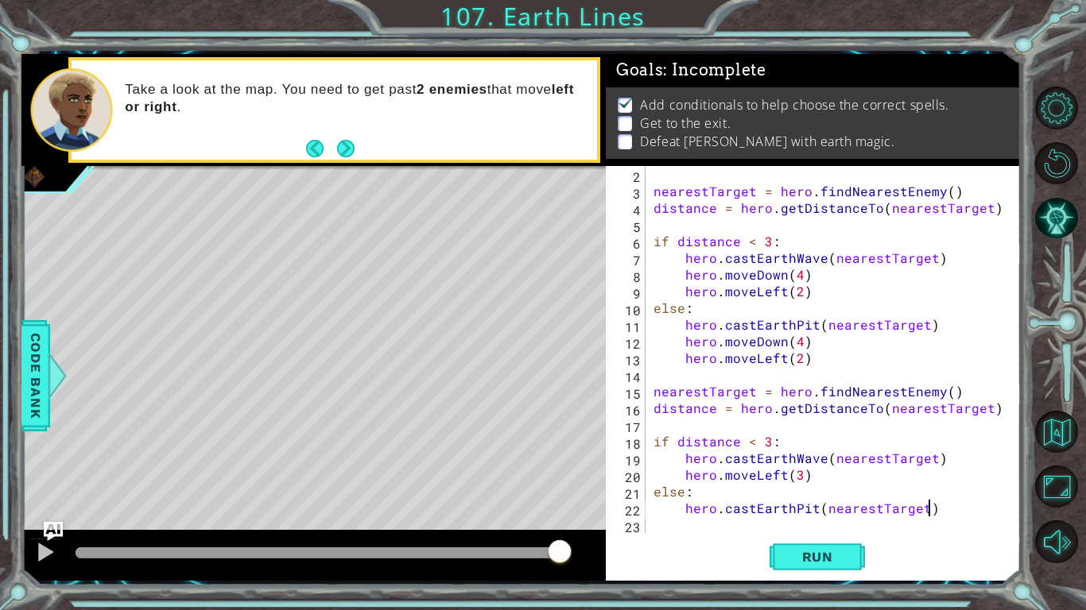
type textarea "hero.castEarthPit(nearestTarget)"
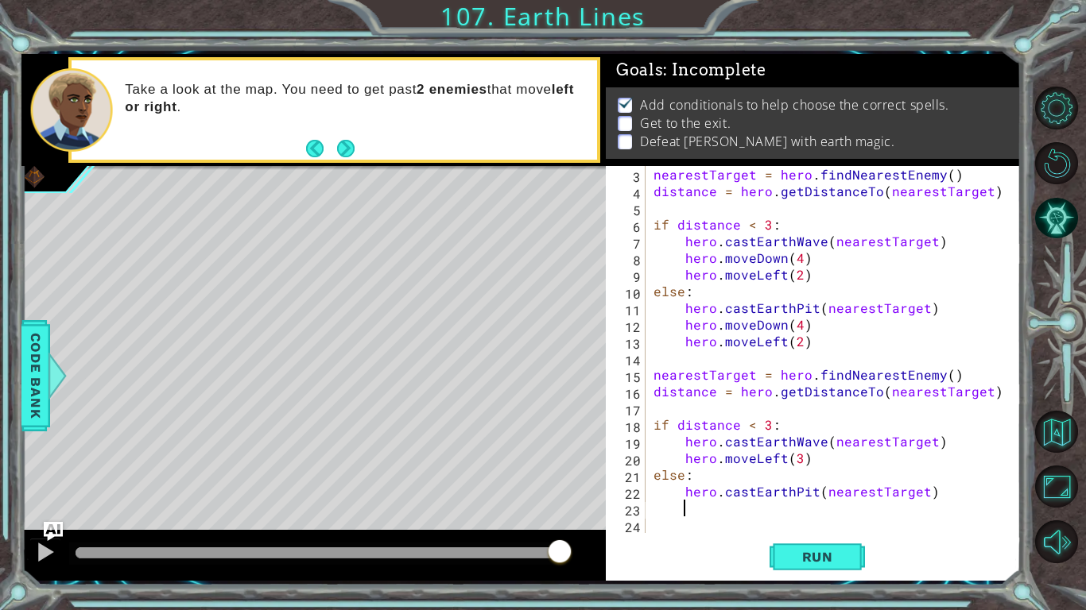
scroll to position [33, 0]
drag, startPoint x: 678, startPoint y: 460, endPoint x: 835, endPoint y: 465, distance: 157.4
click at [835, 465] on div "nearestTarget = hero . findNearestEnemy ( ) distance = hero . getDistanceTo ( n…" at bounding box center [837, 366] width 374 height 401
type textarea "hero.moveLeft(3)"
click at [953, 513] on div "nearestTarget = hero . findNearestEnemy ( ) distance = hero . getDistanceTo ( n…" at bounding box center [837, 366] width 374 height 401
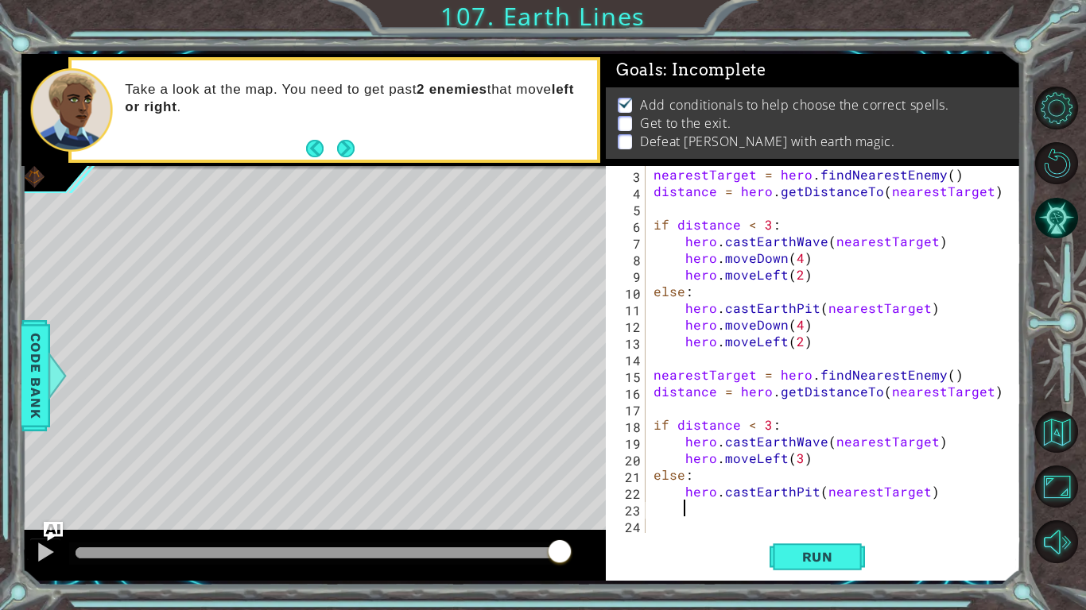
paste textarea "hero.moveLeft(3)"
click at [846, 513] on button "Run" at bounding box center [816, 556] width 95 height 41
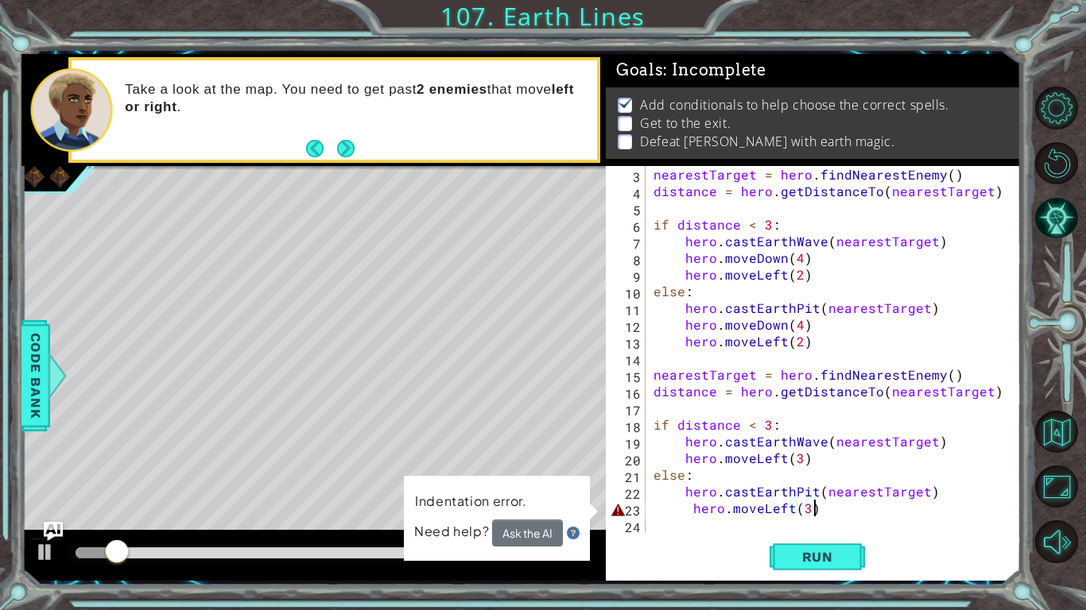
click at [787, 513] on div "nearestTarget = hero . findNearestEnemy ( ) distance = hero . getDistanceTo ( n…" at bounding box center [837, 366] width 374 height 401
click at [793, 513] on div "nearestTarget = hero . findNearestEnemy ( ) distance = hero . getDistanceTo ( n…" at bounding box center [837, 366] width 374 height 401
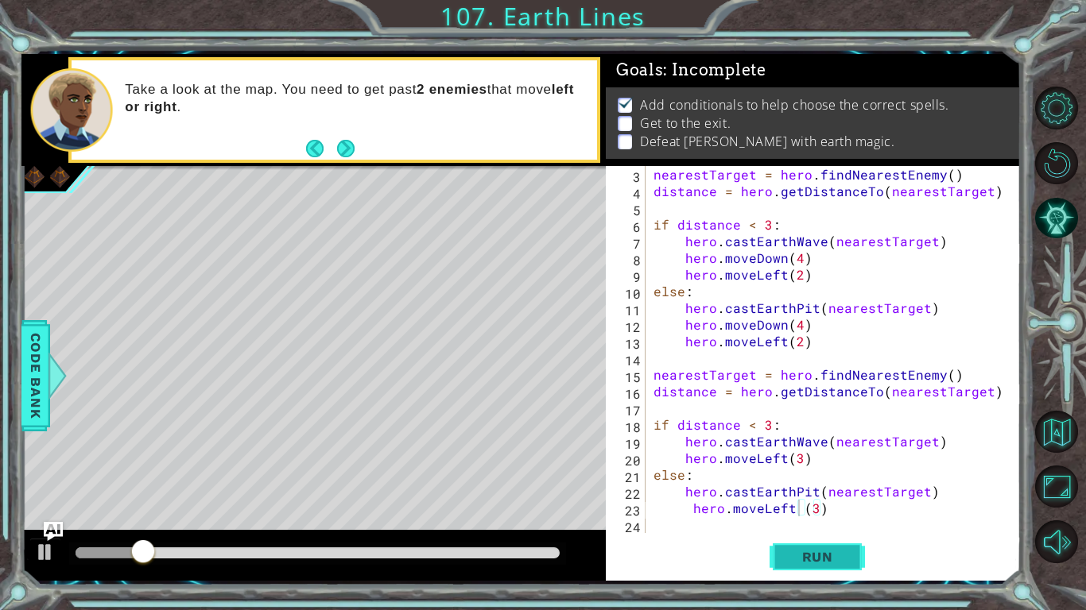
click at [816, 513] on span "Run" at bounding box center [817, 557] width 63 height 16
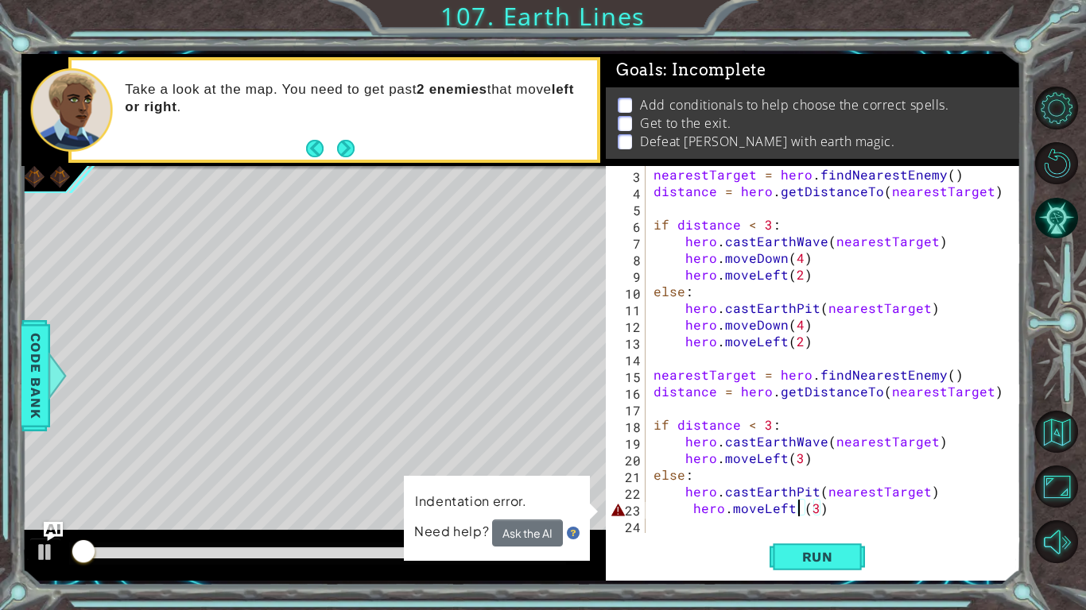
click at [684, 505] on div "nearestTarget = hero . findNearestEnemy ( ) distance = hero . getDistanceTo ( n…" at bounding box center [837, 366] width 374 height 401
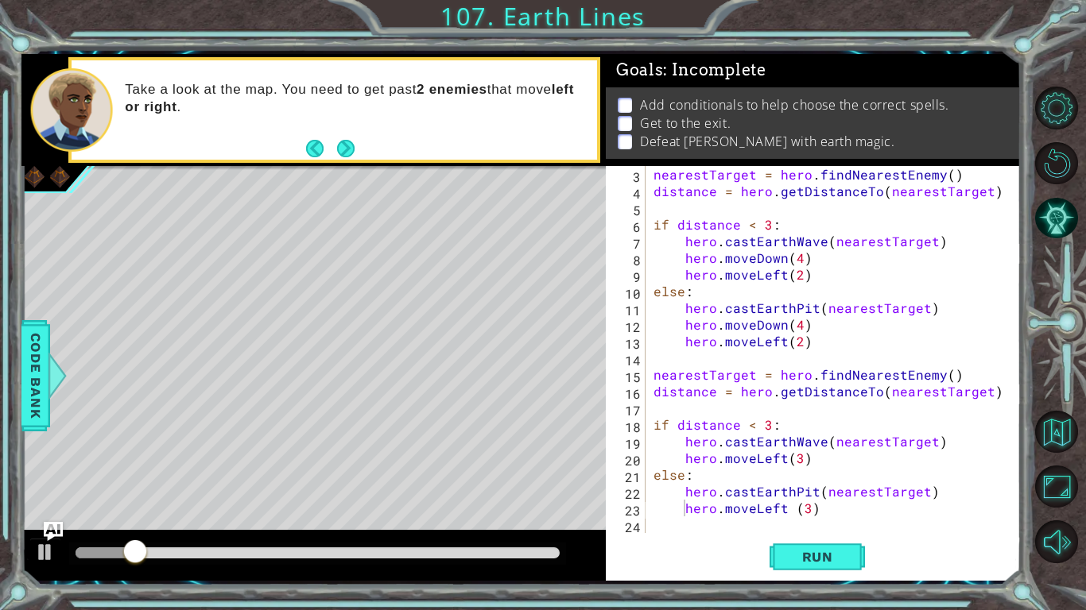
click at [762, 513] on div "Run" at bounding box center [817, 556] width 415 height 41
click at [780, 513] on button "Run" at bounding box center [816, 556] width 95 height 41
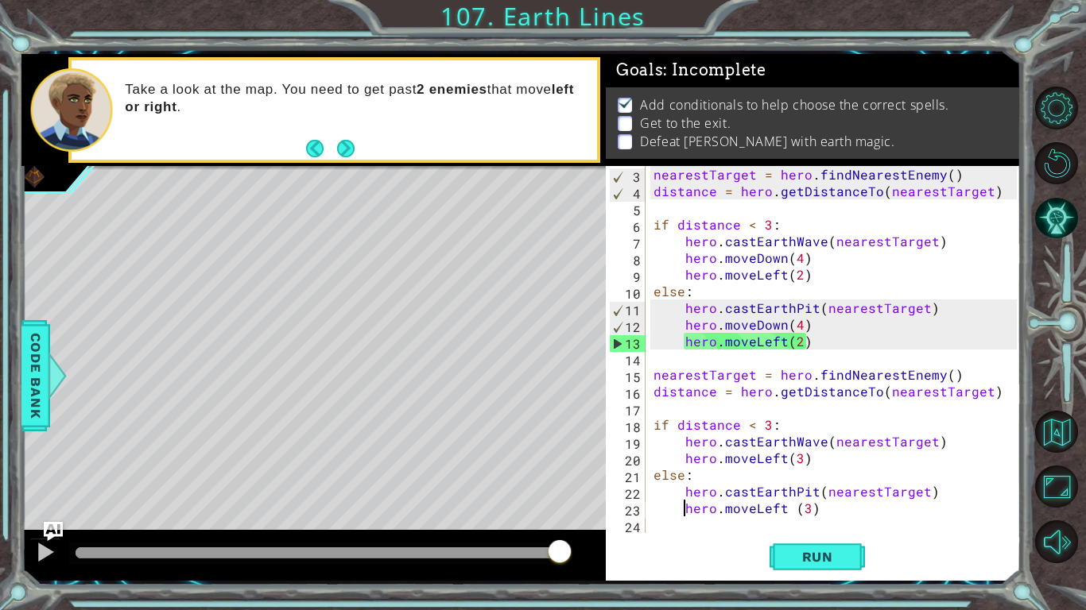
click at [720, 480] on div "nearestTarget = hero . findNearestEnemy ( ) distance = hero . getDistanceTo ( n…" at bounding box center [837, 366] width 374 height 401
type textarea "else:"
click at [824, 513] on button "Run" at bounding box center [816, 556] width 95 height 41
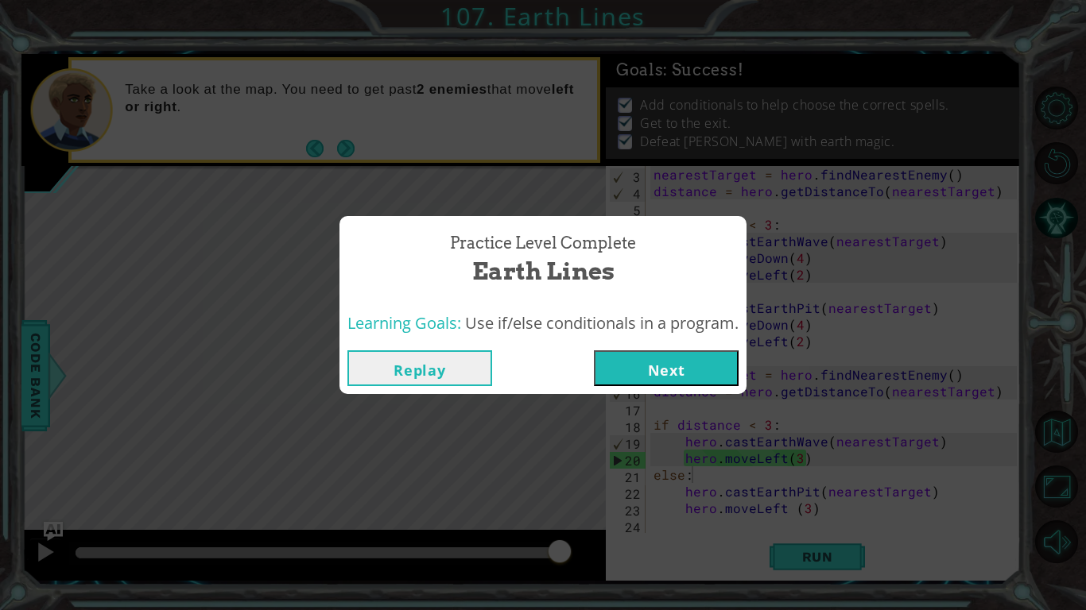
click at [655, 383] on button "Next" at bounding box center [666, 368] width 145 height 36
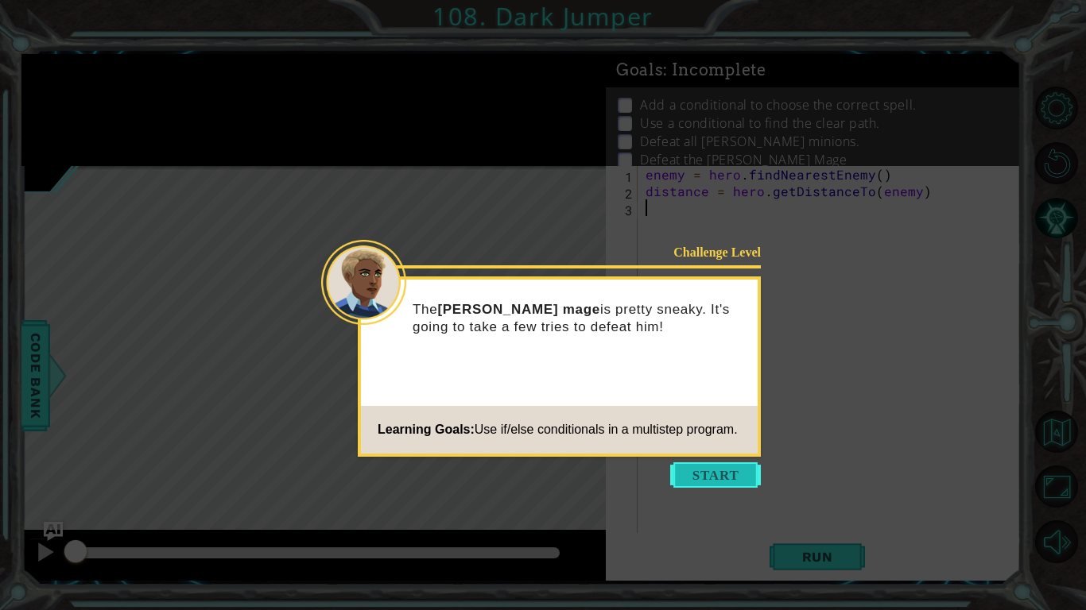
click at [688, 474] on button "Start" at bounding box center [715, 475] width 91 height 25
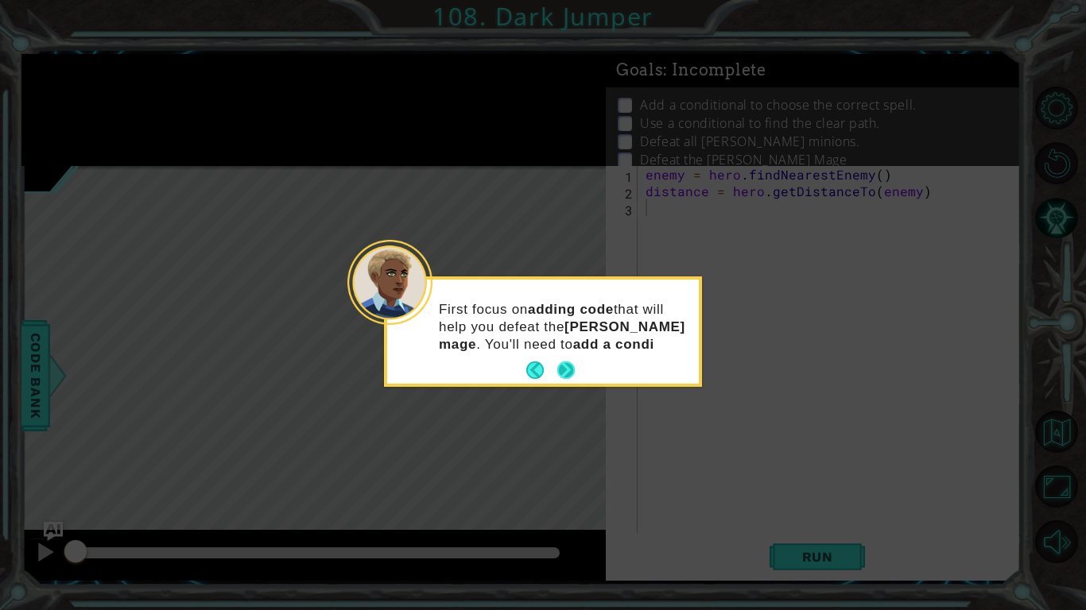
click at [560, 370] on button "Next" at bounding box center [565, 370] width 17 height 17
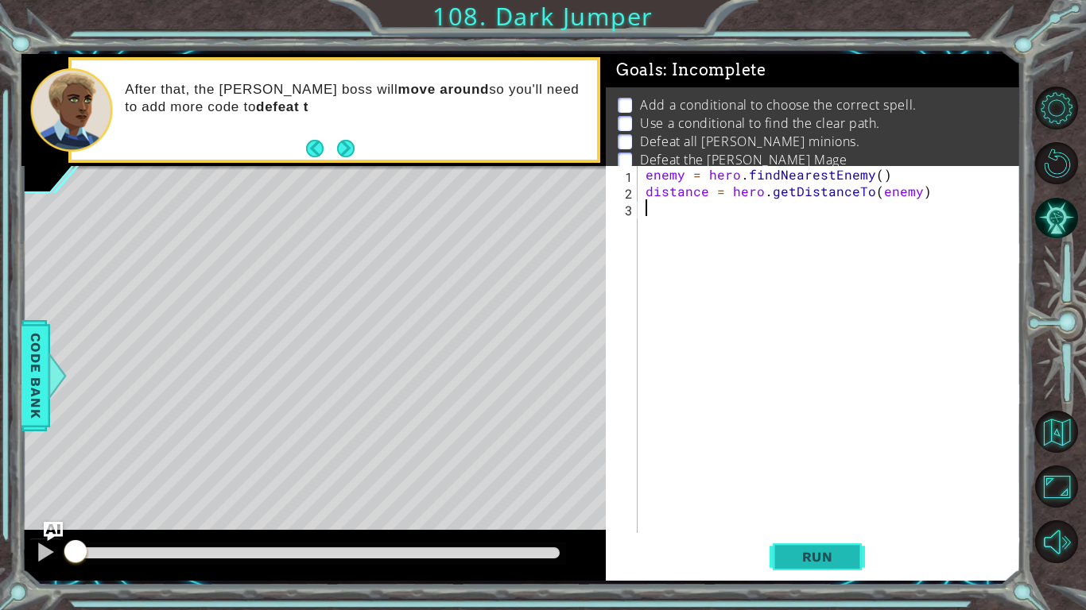
click at [815, 513] on button "Run" at bounding box center [816, 556] width 95 height 41
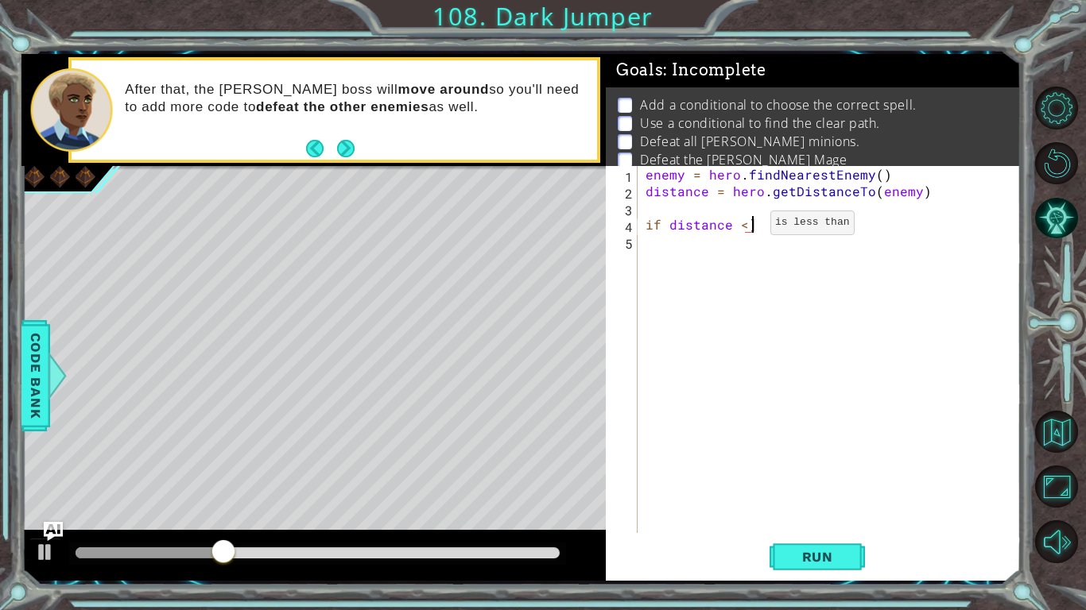
scroll to position [0, 6]
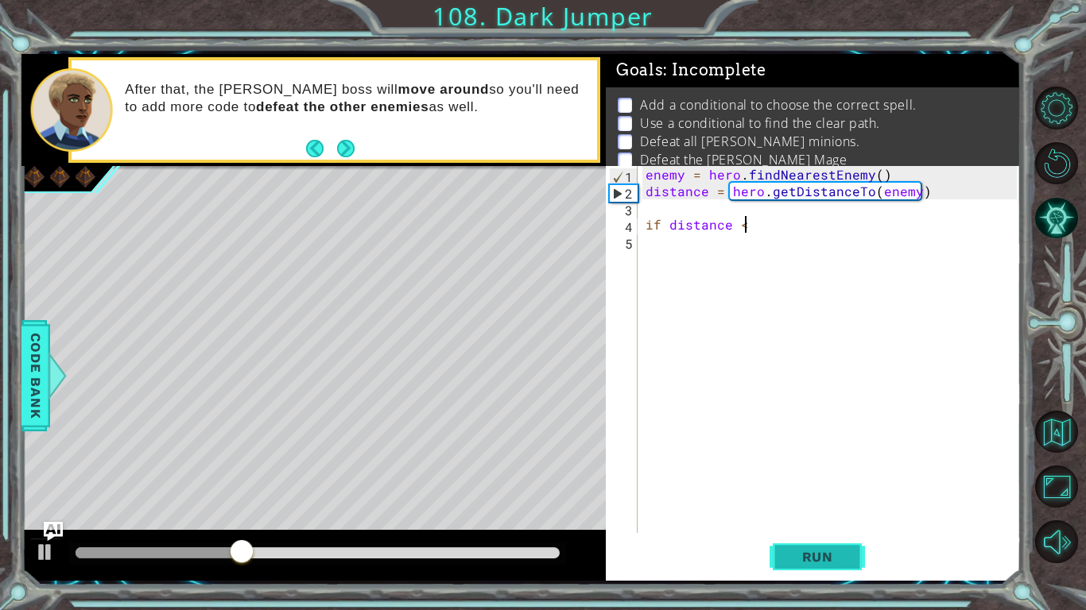
type textarea "if distance <"
click at [814, 513] on button "Run" at bounding box center [816, 556] width 95 height 41
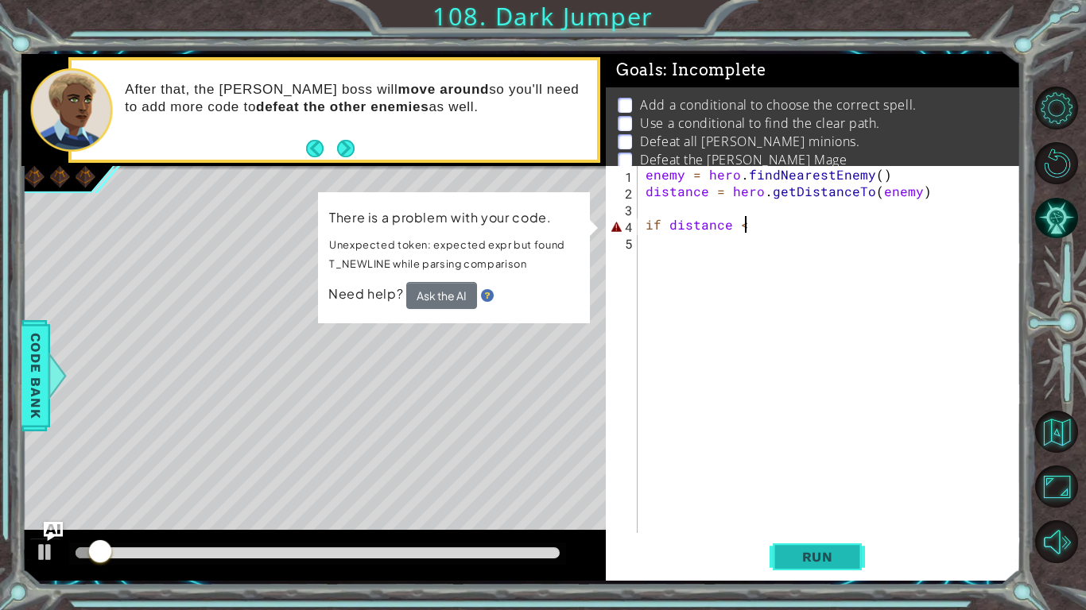
click at [814, 513] on button "Run" at bounding box center [816, 556] width 95 height 41
drag, startPoint x: 762, startPoint y: 230, endPoint x: 636, endPoint y: 224, distance: 126.5
click at [636, 224] on div "if distance < 1 2 3 4 5 enemy = hero . findNearestEnemy ( ) distance = hero . g…" at bounding box center [811, 349] width 411 height 367
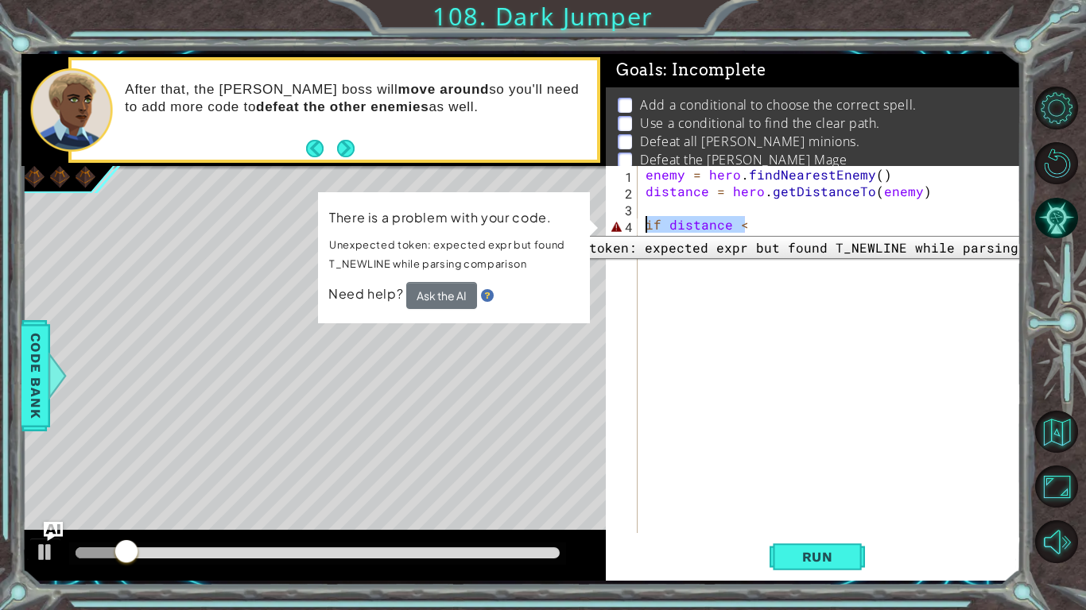
scroll to position [0, 0]
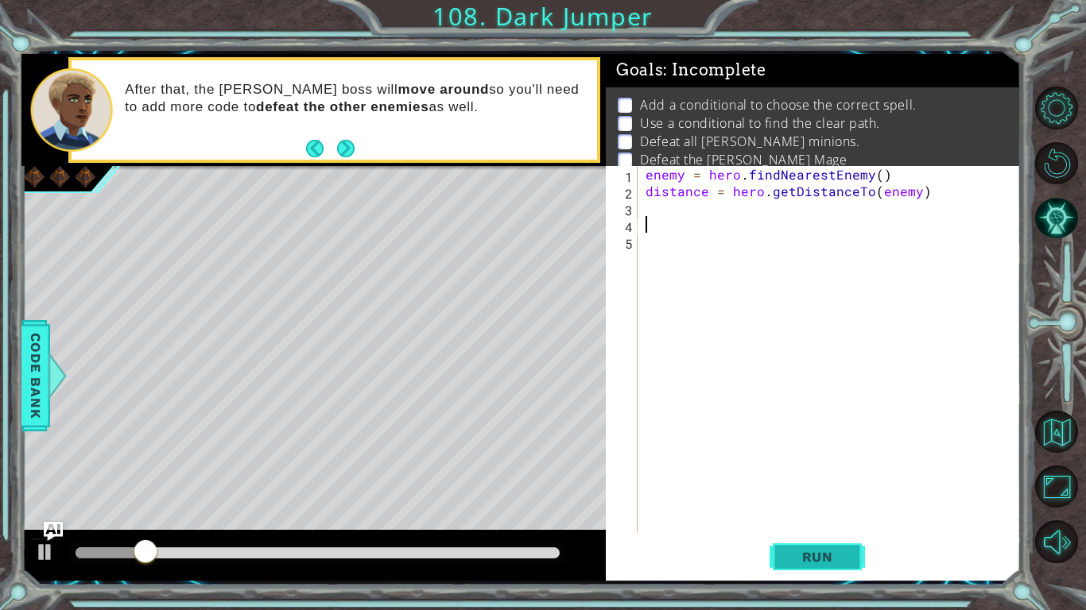
click at [818, 513] on span "Run" at bounding box center [817, 557] width 63 height 16
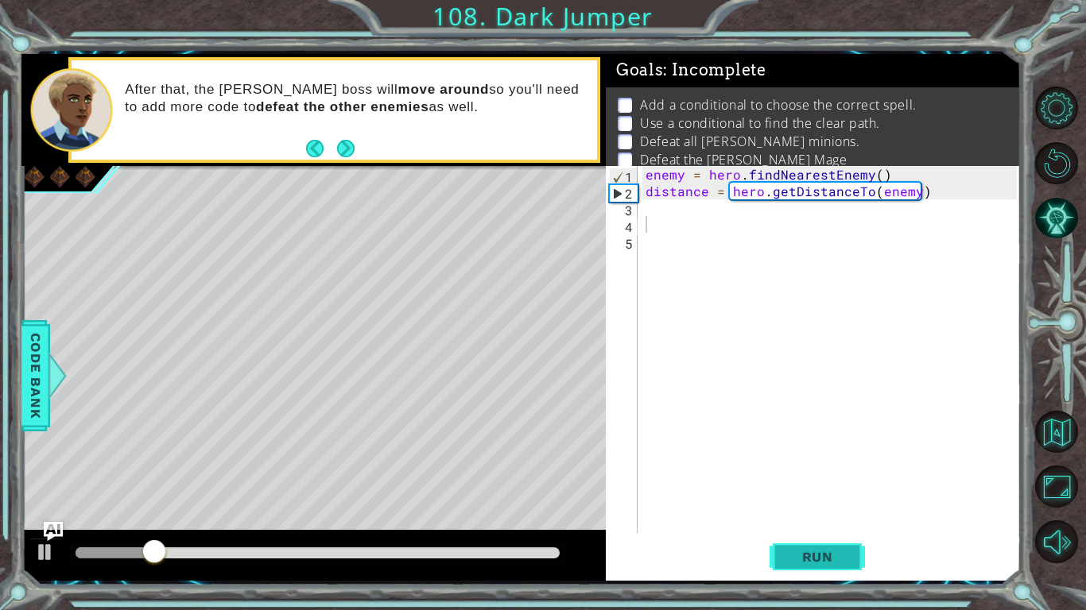
click at [818, 513] on span "Run" at bounding box center [817, 557] width 63 height 16
type textarea "is distance < 5"
type textarea "is distance < 5:"
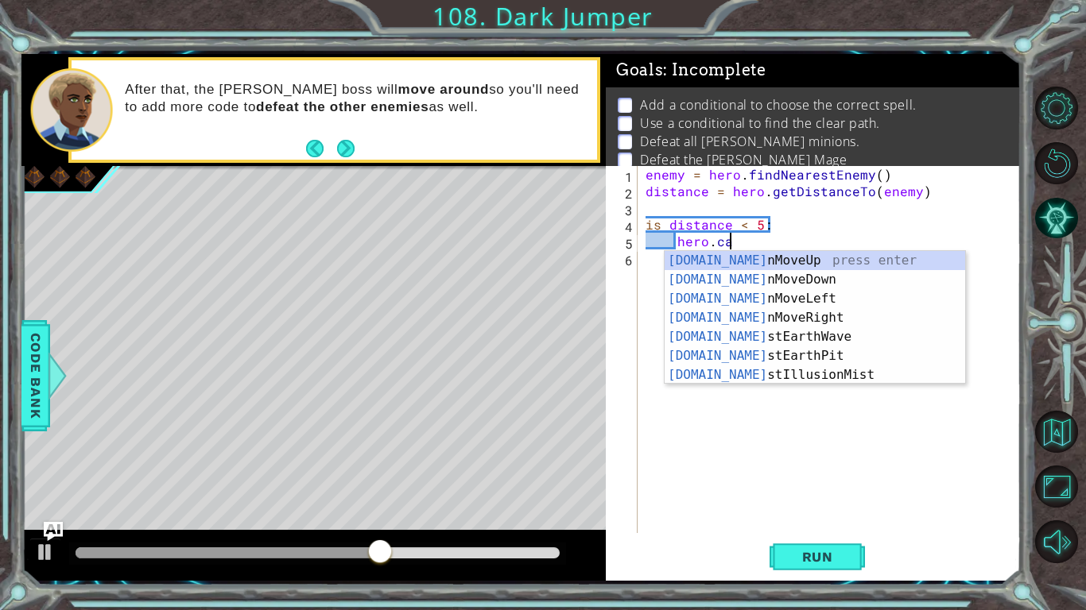
scroll to position [0, 5]
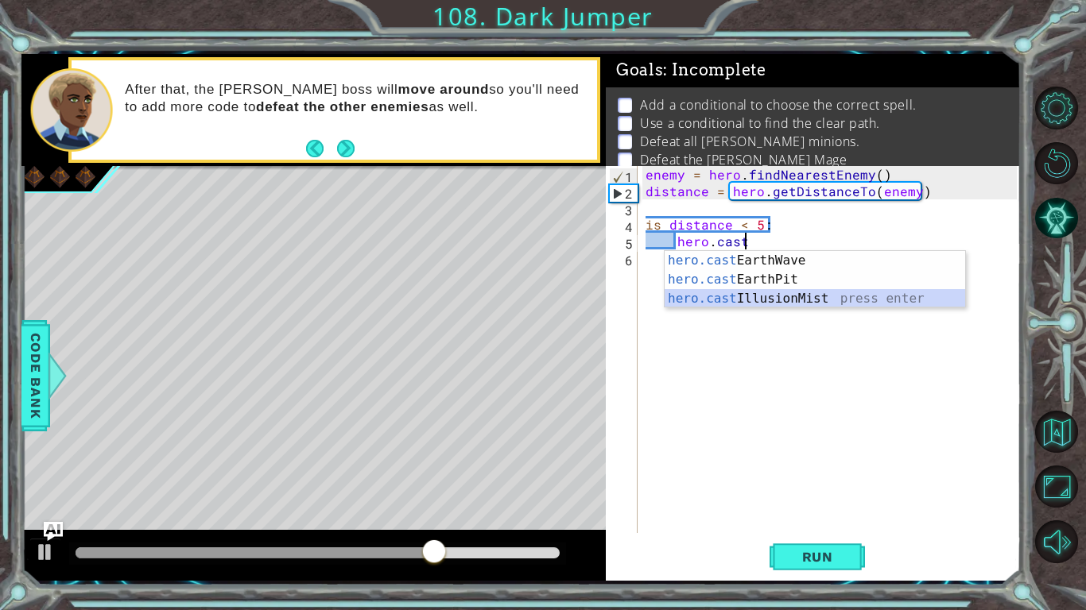
drag, startPoint x: 793, startPoint y: 292, endPoint x: 749, endPoint y: 196, distance: 106.0
click at [749, 196] on body "1 ההההההההההההההההההההההההההההההההההההההההההההההההההההההההההההההההההההההההההההה…" at bounding box center [543, 305] width 1086 height 610
click at [751, 275] on div "hero.cast EarthWave press enter hero.cast EarthPit press enter hero.cast Illusi…" at bounding box center [814, 298] width 300 height 95
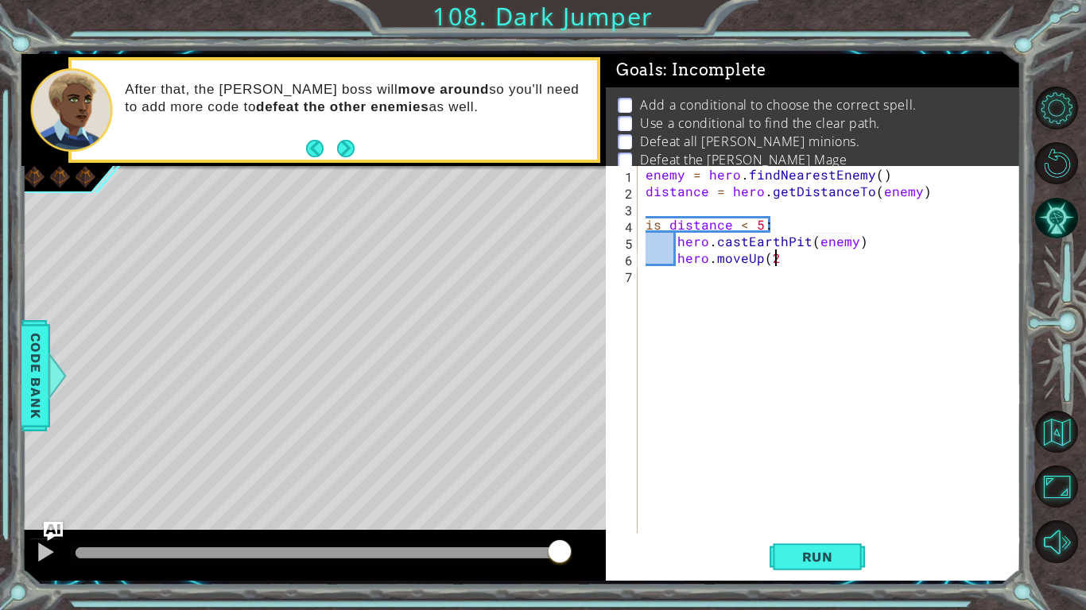
scroll to position [0, 7]
type textarea "hero.moveUp(2)"
type textarea "("
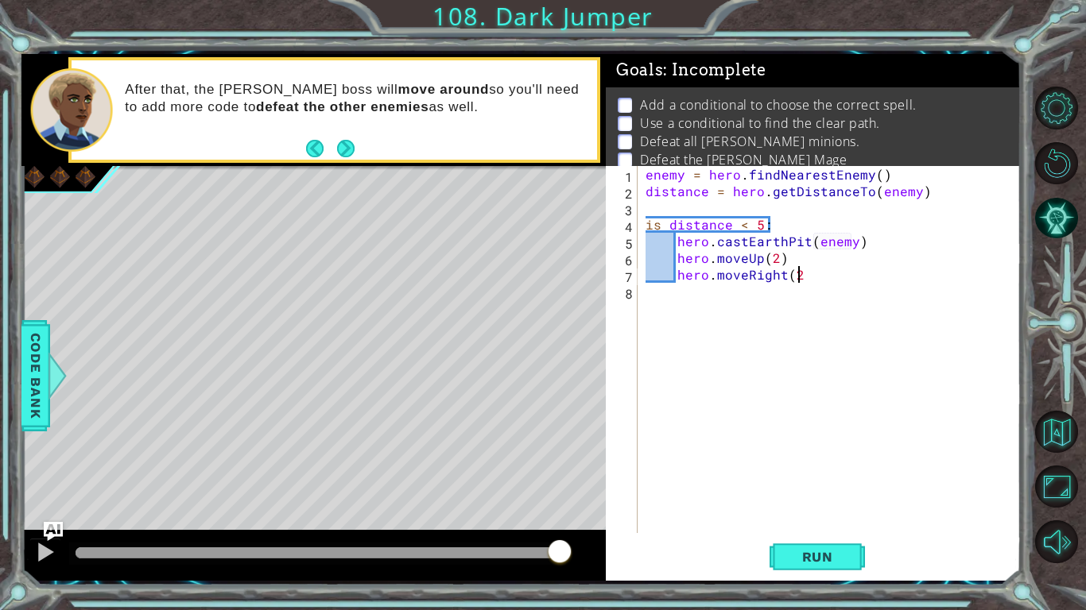
type textarea "hero.moveRight(2)"
type textarea "hero.moveUp(4)"
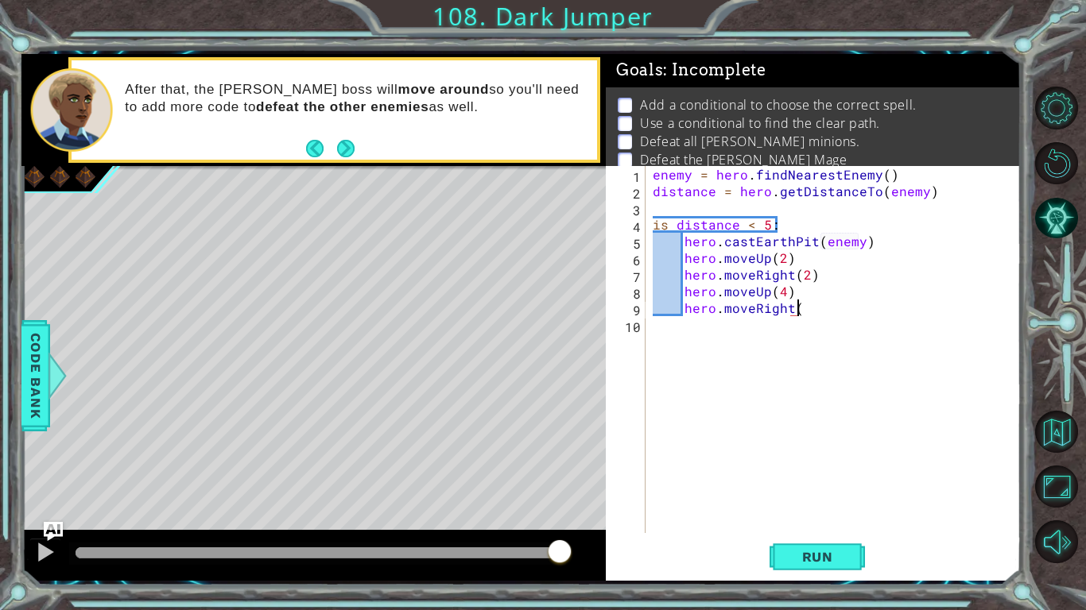
scroll to position [0, 9]
type textarea "hero.moveRight(1)"
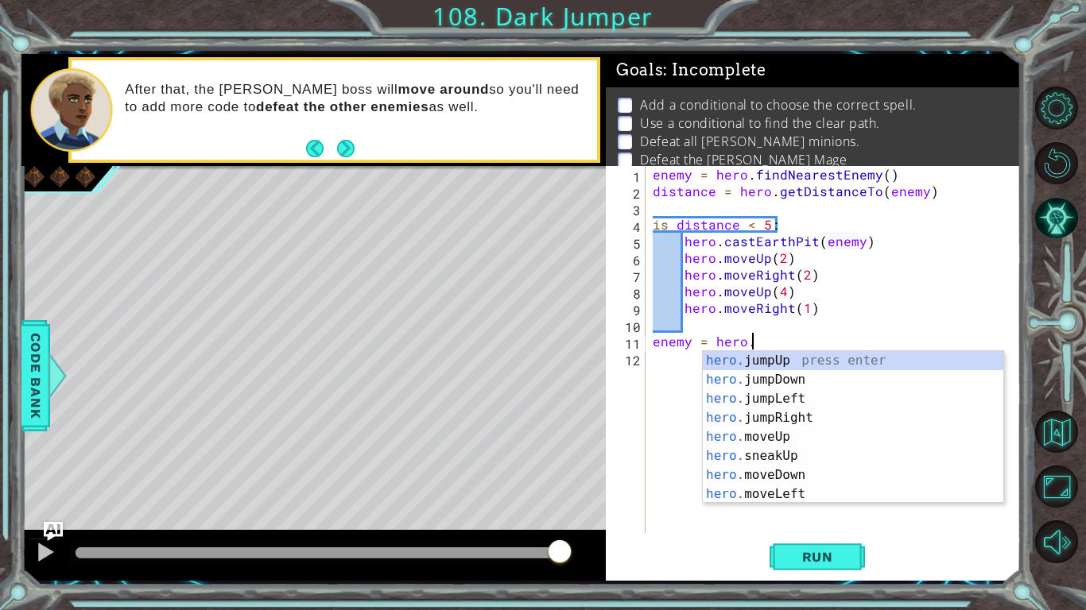
scroll to position [0, 6]
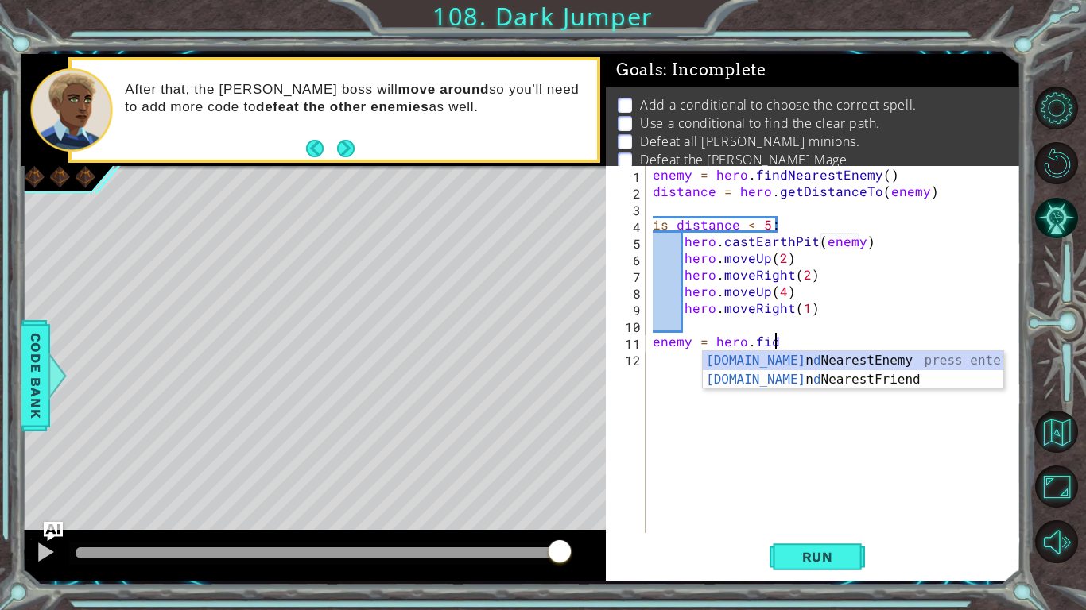
type textarea "enemy = [DOMAIN_NAME]"
click at [800, 360] on div "[DOMAIN_NAME] ndNearestEnemy press enter [DOMAIN_NAME] ndNearestFriend press en…" at bounding box center [853, 389] width 300 height 76
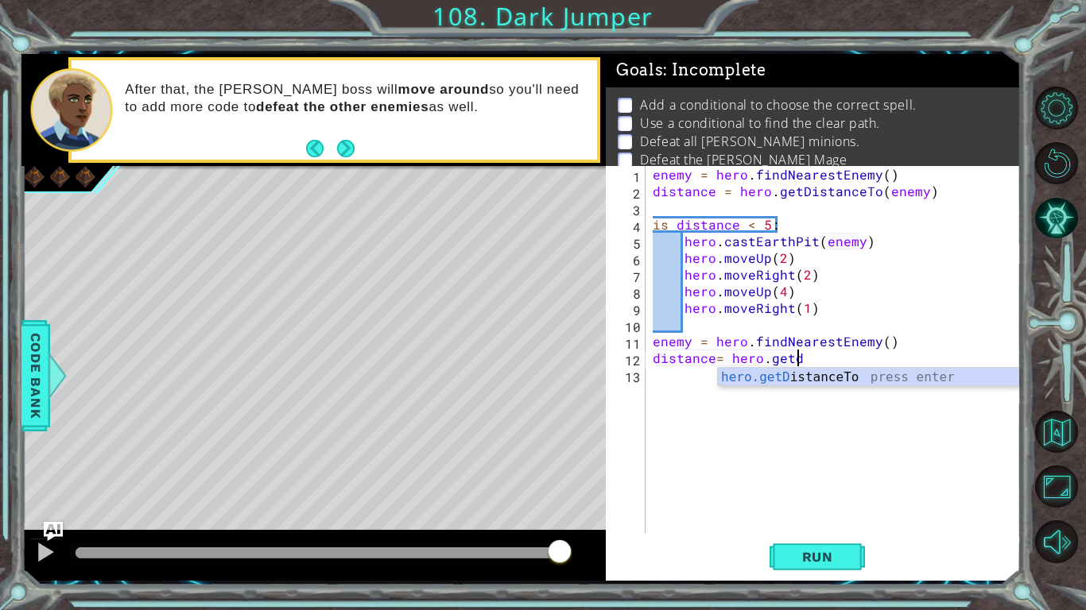
scroll to position [0, 8]
click at [826, 381] on div "hero.get DistanceTo press enter" at bounding box center [868, 396] width 300 height 57
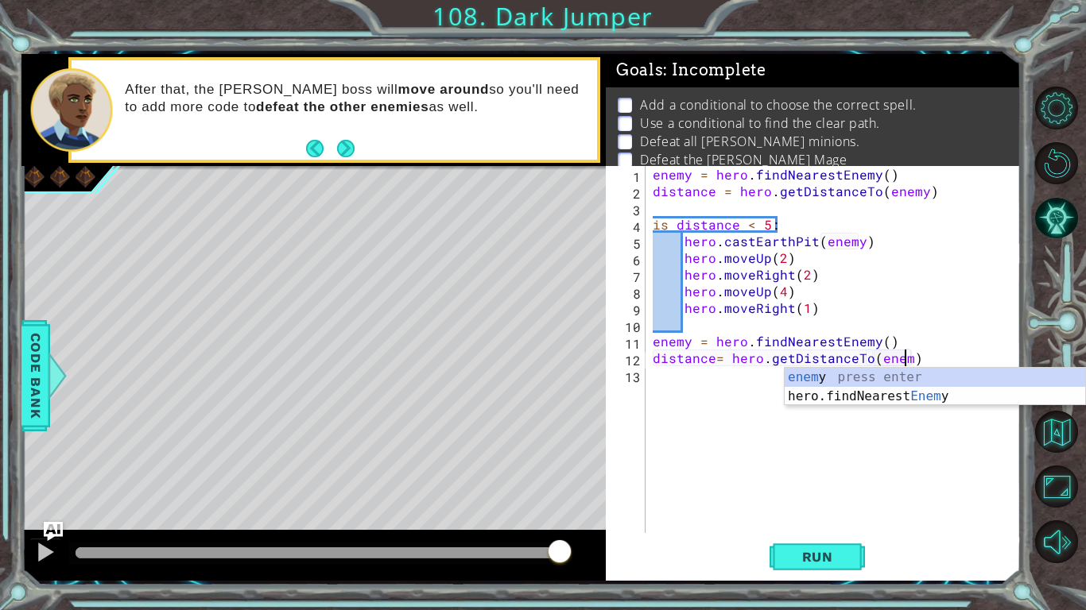
type textarea "distance= hero.getDistanceTo(enemy)"
click at [734, 328] on div "enemy = hero . findNearestEnemy ( ) distance = hero . getDistanceTo ( enemy ) i…" at bounding box center [836, 366] width 375 height 401
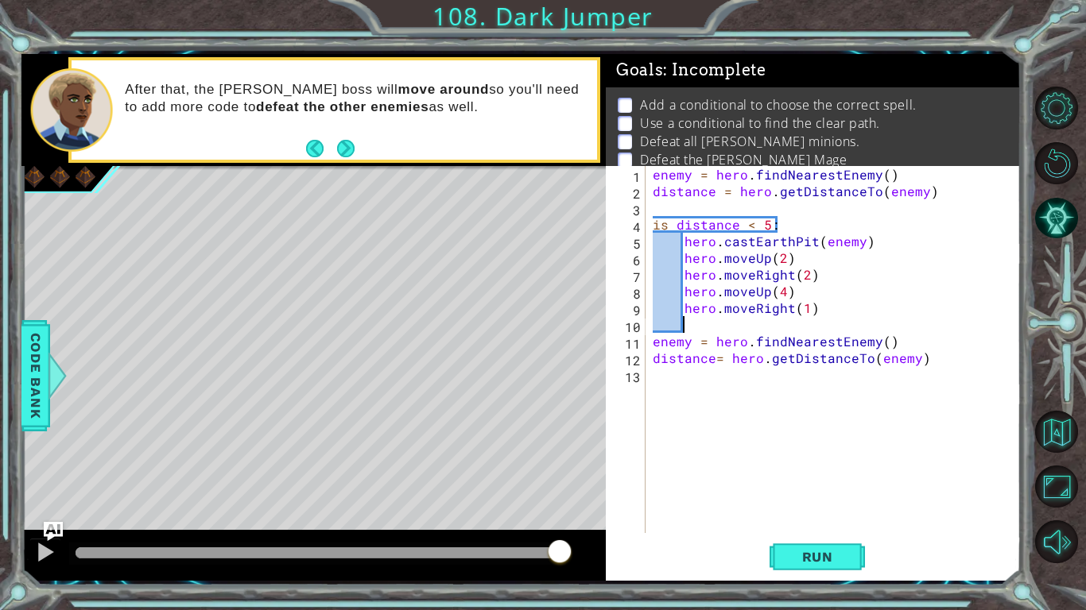
scroll to position [0, 1]
type textarea "e"
type textarea "else:"
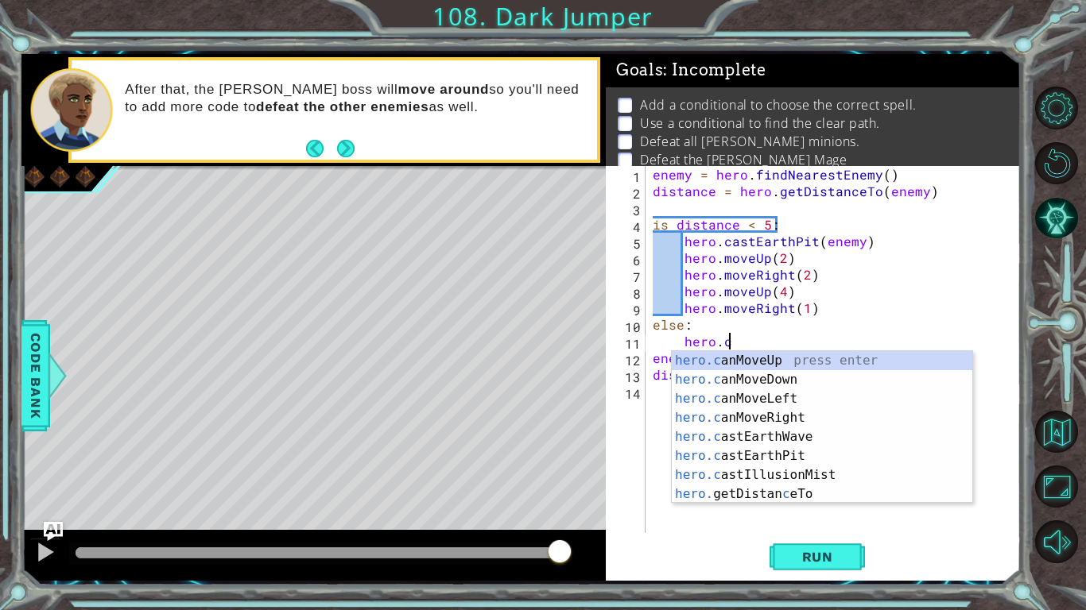
scroll to position [0, 5]
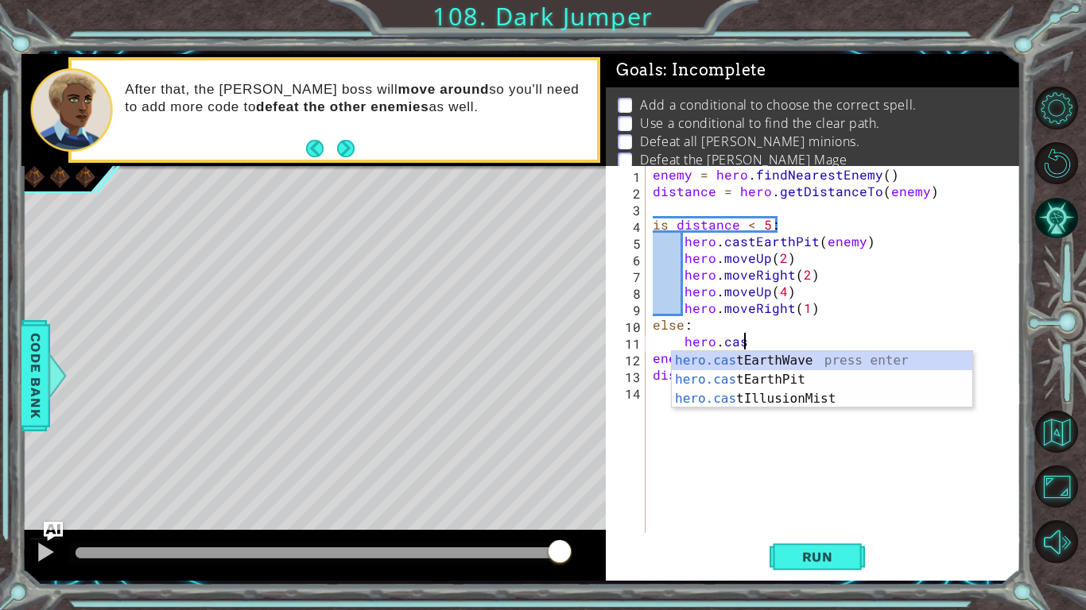
type textarea "hero.cast"
click at [772, 359] on div "hero.cast EarthWave press enter hero.cast EarthPit press enter hero.cast Illusi…" at bounding box center [822, 398] width 300 height 95
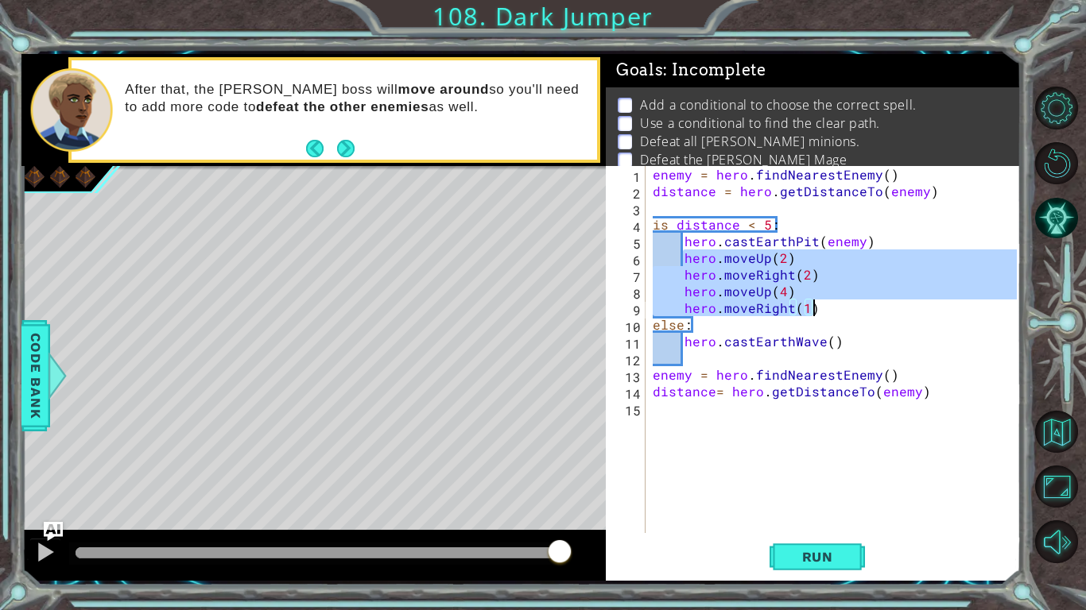
drag, startPoint x: 682, startPoint y: 252, endPoint x: 832, endPoint y: 311, distance: 161.3
click at [832, 311] on div "enemy = hero . findNearestEnemy ( ) distance = hero . getDistanceTo ( enemy ) i…" at bounding box center [836, 366] width 375 height 401
type textarea "hero.moveUp(4) hero.moveRight(1)"
click at [768, 357] on div "enemy = hero . findNearestEnemy ( ) distance = hero . getDistanceTo ( enemy ) i…" at bounding box center [836, 366] width 375 height 401
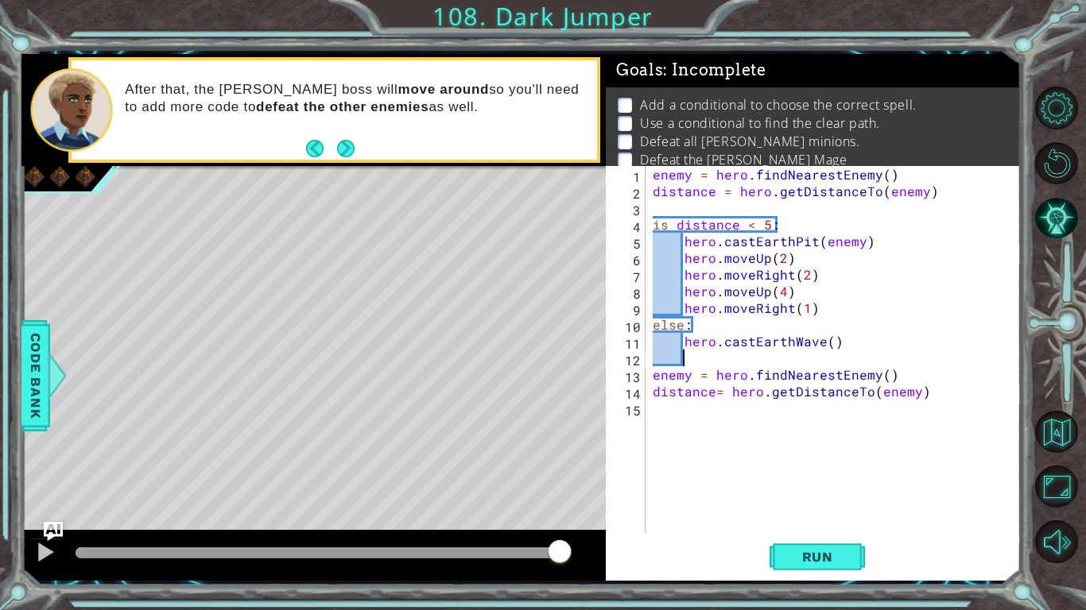
paste textarea "hero.moveRight(1)"
type textarea "hero.moveRight(1)"
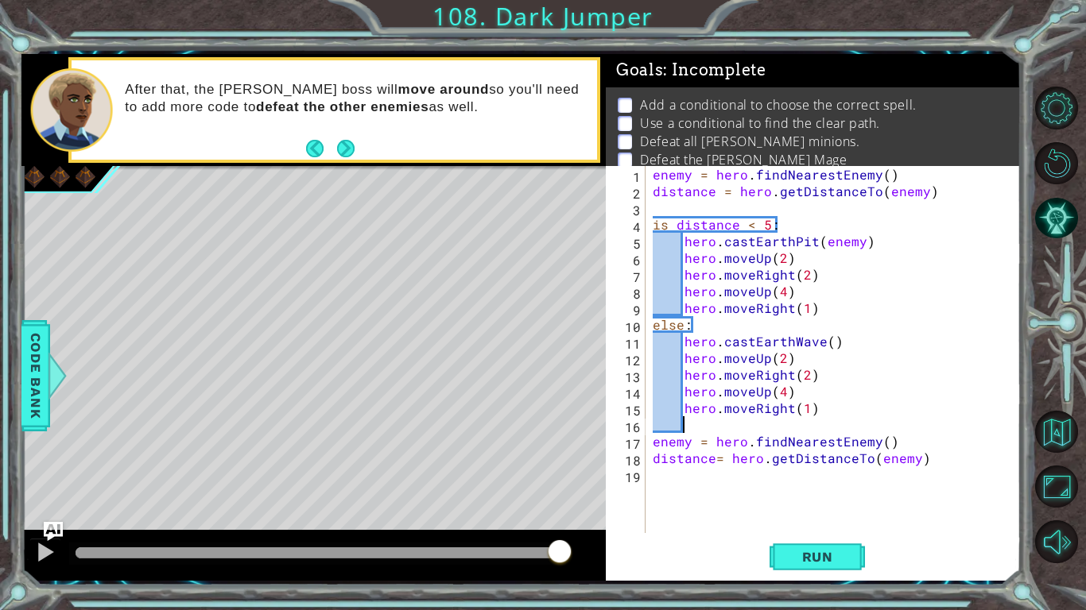
click at [865, 482] on div "enemy = hero . findNearestEnemy ( ) distance = hero . getDistanceTo ( enemy ) i…" at bounding box center [836, 366] width 375 height 401
click at [823, 513] on button "Run" at bounding box center [816, 556] width 95 height 41
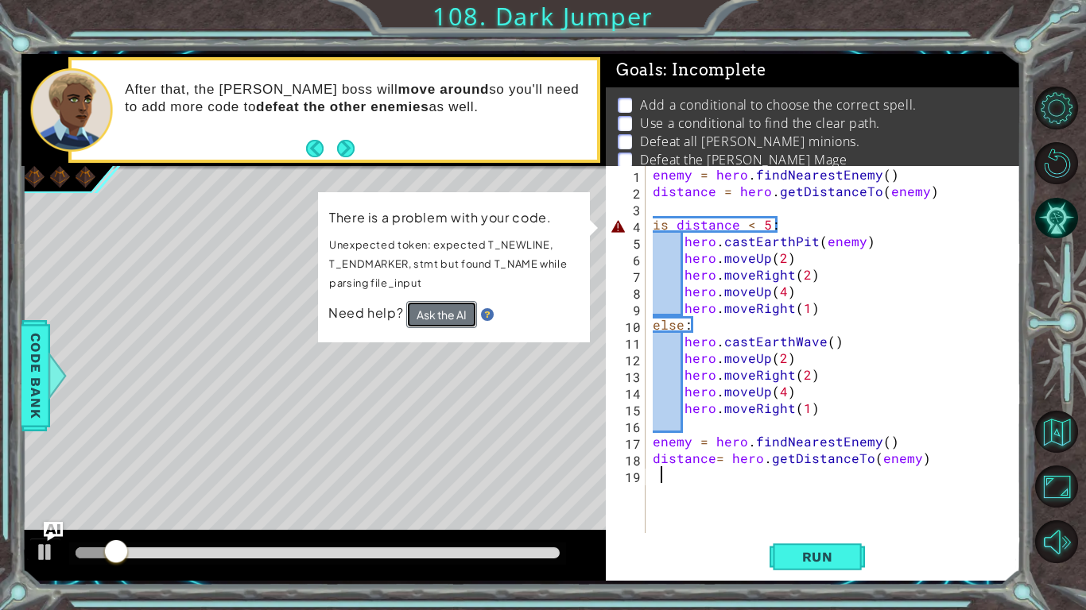
click at [463, 312] on button "Ask the AI" at bounding box center [441, 314] width 71 height 27
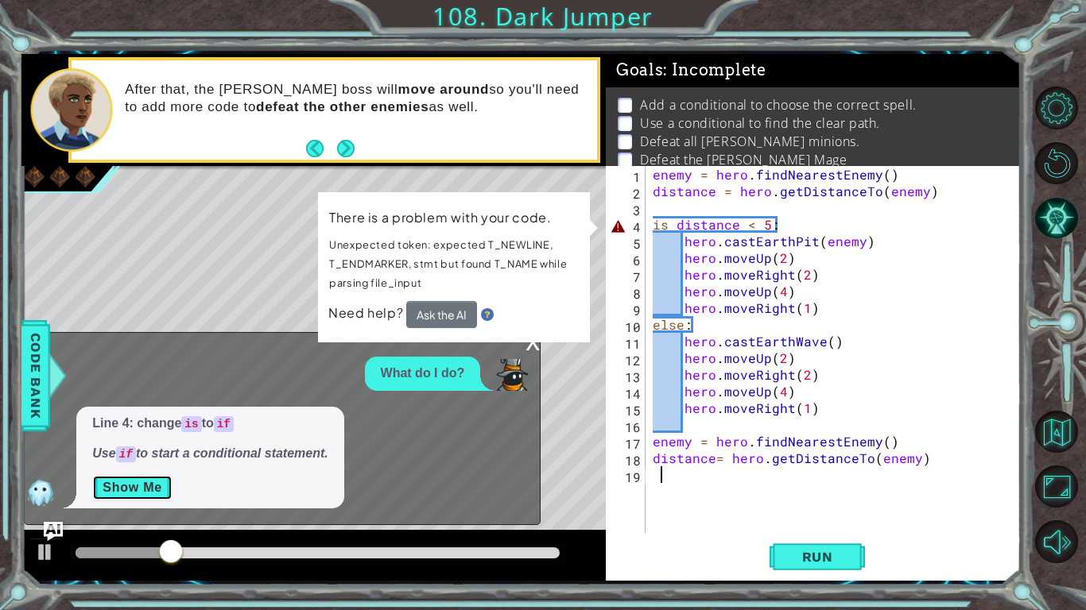
click at [126, 486] on button "Show Me" at bounding box center [132, 487] width 80 height 25
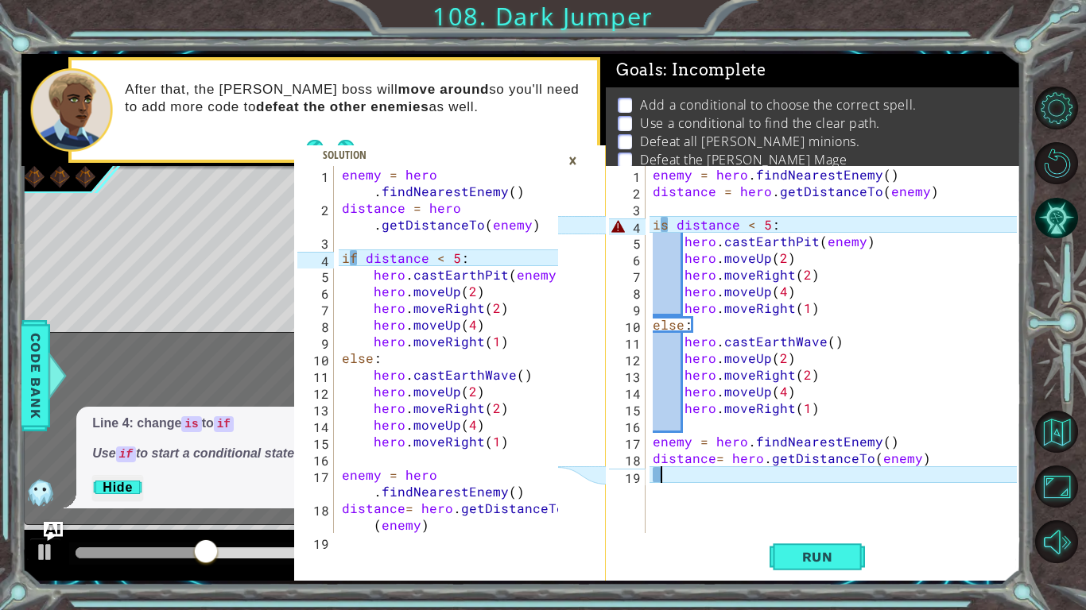
click at [669, 222] on div "enemy = hero . findNearestEnemy ( ) distance = hero . getDistanceTo ( enemy ) i…" at bounding box center [836, 366] width 375 height 401
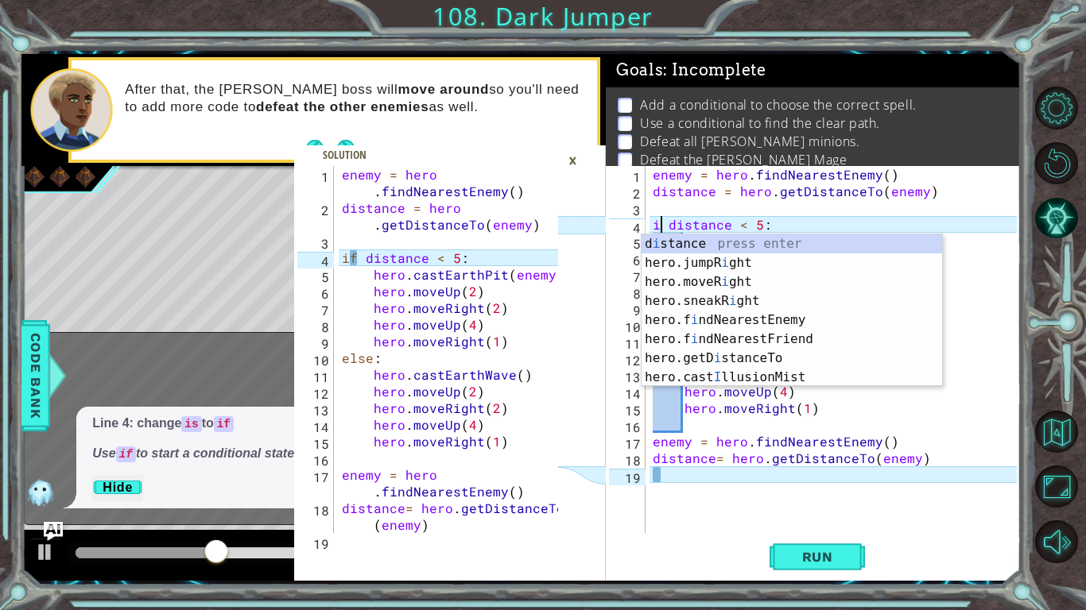
scroll to position [0, 1]
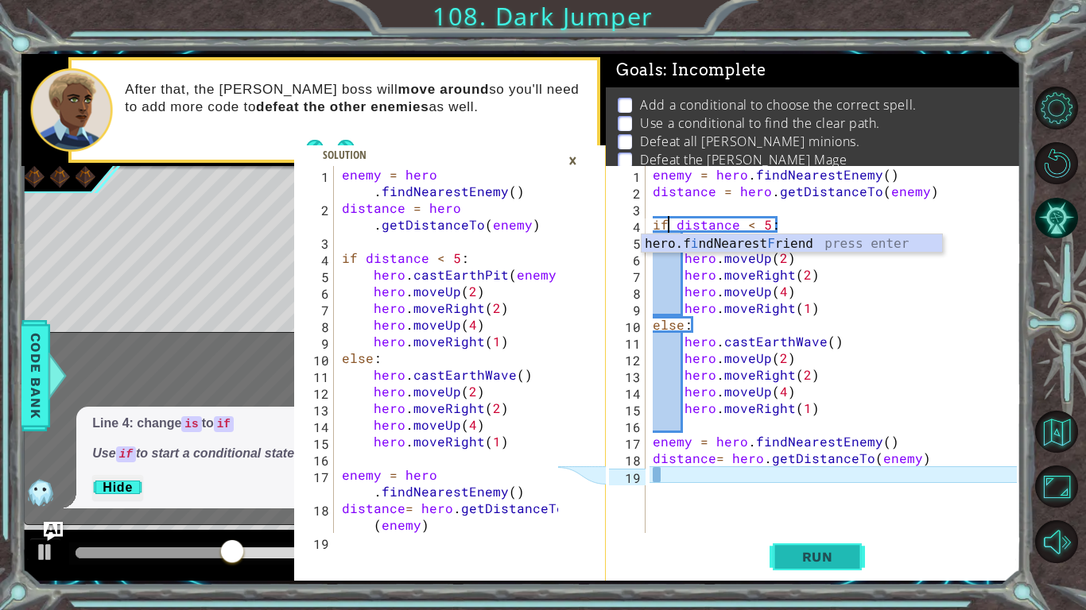
click at [828, 513] on button "Run" at bounding box center [816, 556] width 95 height 41
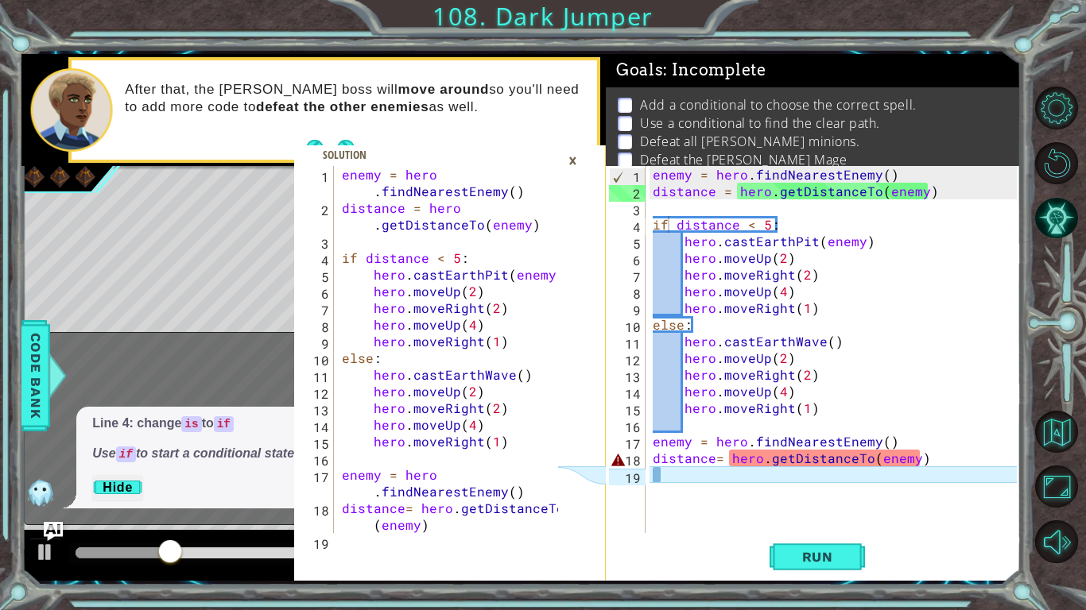
drag, startPoint x: 569, startPoint y: 161, endPoint x: 538, endPoint y: 310, distance: 151.8
click at [538, 310] on div "1 2 3 4 5 6 7 8 9 10 11 12 13 14 15 16 17 18 19 enemy = hero . findNearestEnemy…" at bounding box center [450, 373] width 312 height 415
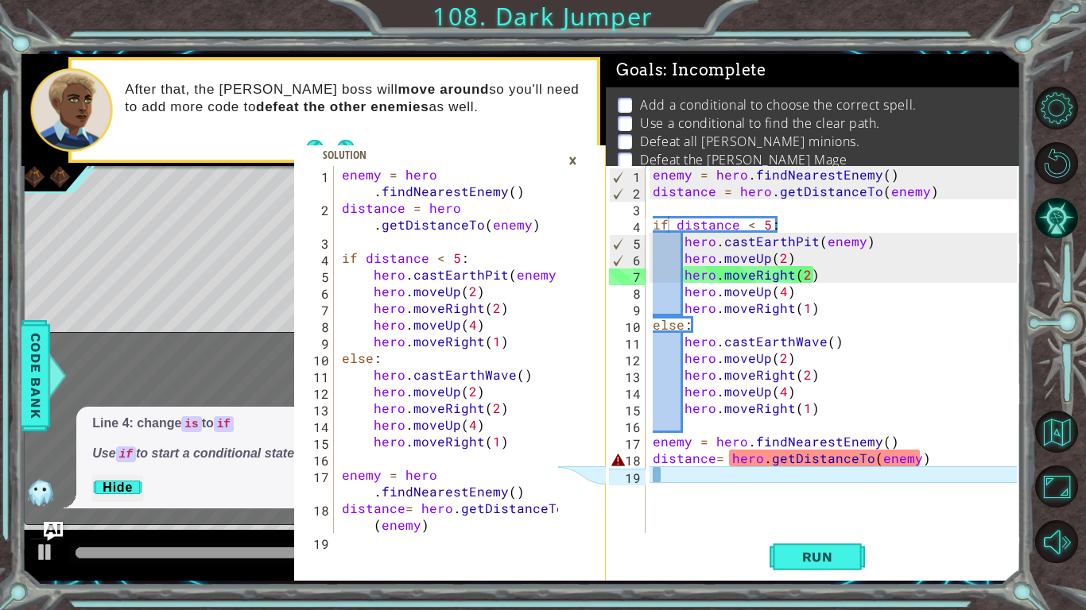
click at [555, 144] on div "1 2 3 4 5 6 7 8 9 10 11 12 13 14 15 16 17 18 19 enemy = hero . findNearestEnemy…" at bounding box center [450, 317] width 312 height 527
click at [573, 149] on div "×" at bounding box center [572, 160] width 25 height 27
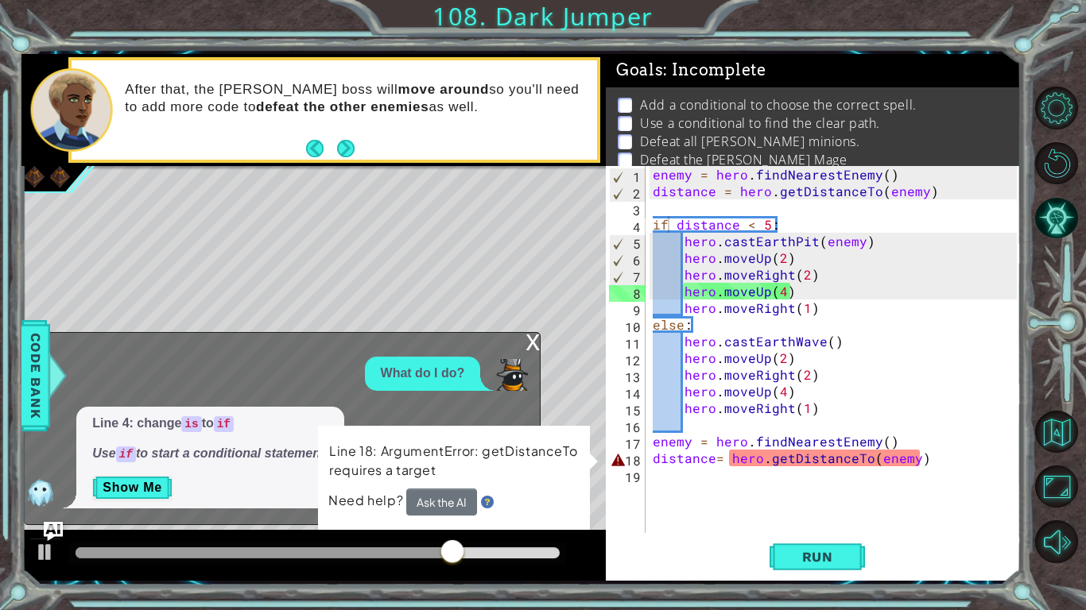
click at [532, 338] on div "x" at bounding box center [532, 341] width 14 height 16
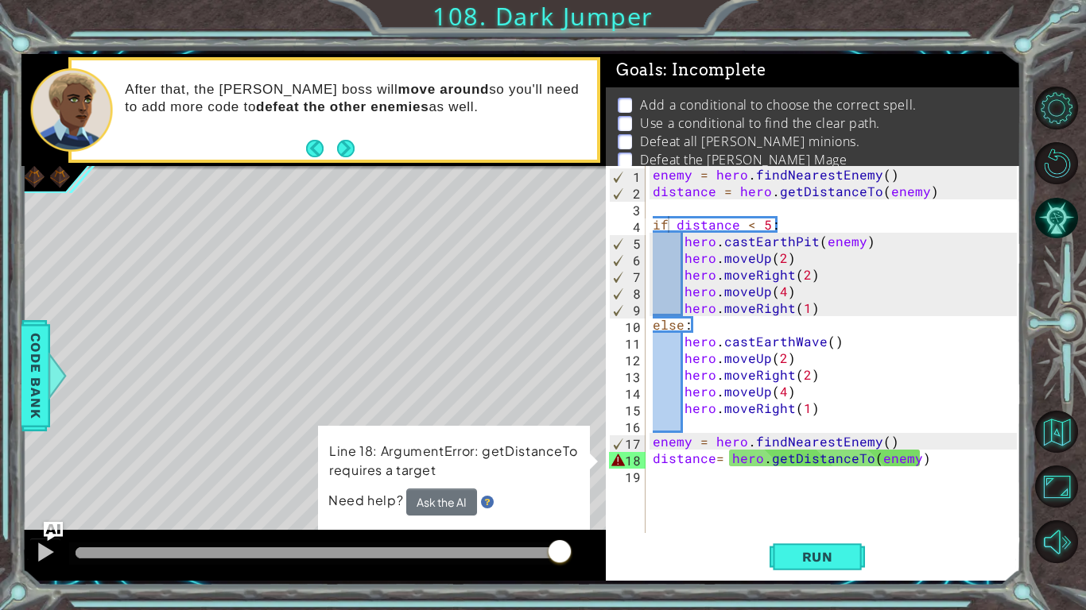
click at [775, 389] on div "enemy = hero . findNearestEnemy ( ) distance = hero . getDistanceTo ( enemy ) i…" at bounding box center [836, 366] width 375 height 401
click at [780, 392] on div "enemy = hero . findNearestEnemy ( ) distance = hero . getDistanceTo ( enemy ) i…" at bounding box center [836, 366] width 375 height 401
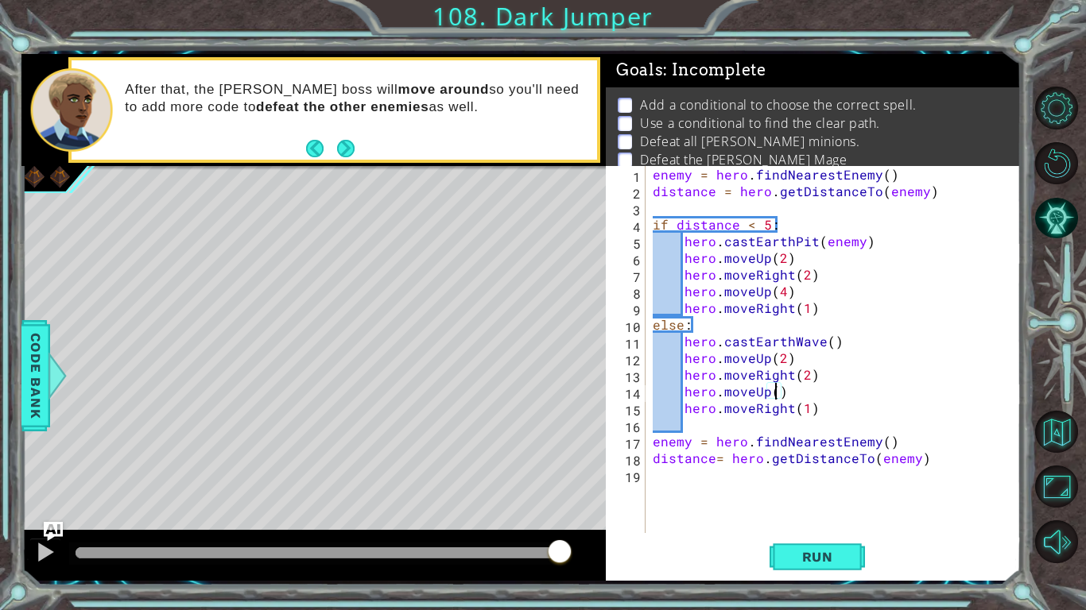
scroll to position [0, 8]
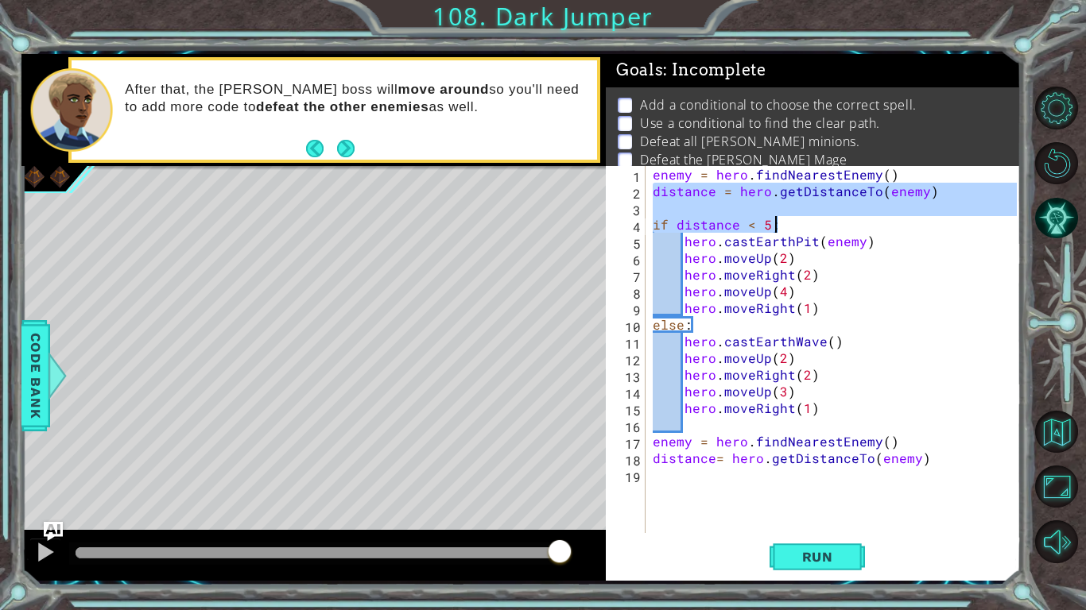
drag, startPoint x: 655, startPoint y: 191, endPoint x: 926, endPoint y: 174, distance: 271.5
click at [926, 174] on div "enemy = hero . findNearestEnemy ( ) distance = hero . getDistanceTo ( enemy ) i…" at bounding box center [836, 366] width 375 height 401
click at [926, 174] on div "enemy = hero . findNearestEnemy ( ) distance = hero . getDistanceTo ( enemy ) i…" at bounding box center [832, 349] width 367 height 367
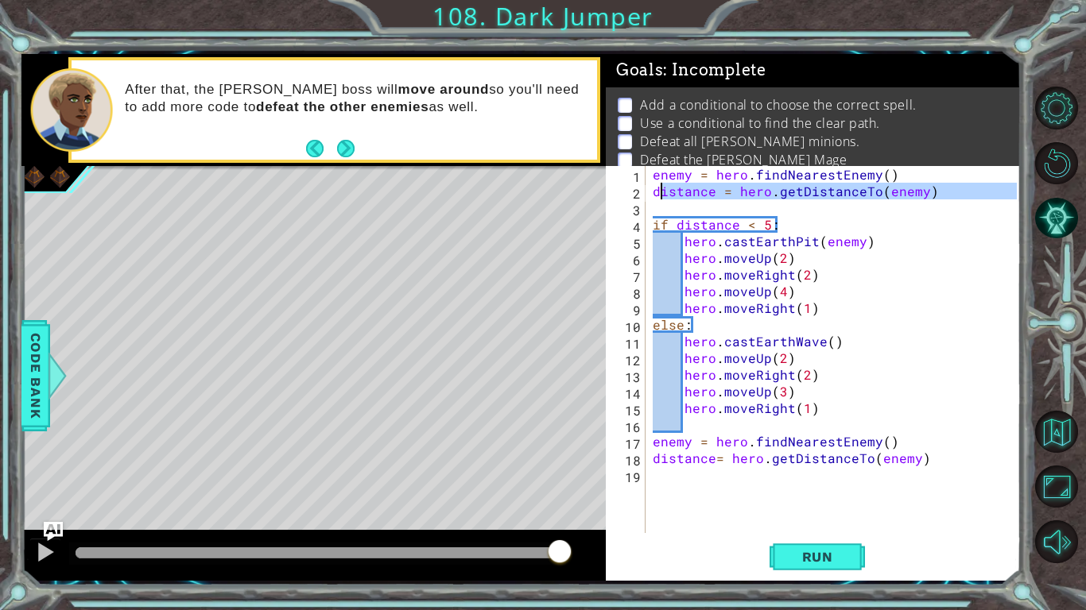
drag, startPoint x: 931, startPoint y: 201, endPoint x: 660, endPoint y: 197, distance: 271.0
click at [660, 197] on div "enemy = hero . findNearestEnemy ( ) distance = hero . getDistanceTo ( enemy ) i…" at bounding box center [836, 366] width 375 height 401
click at [660, 197] on div "enemy = hero . findNearestEnemy ( ) distance = hero . getDistanceTo ( enemy ) i…" at bounding box center [832, 349] width 367 height 367
drag, startPoint x: 654, startPoint y: 196, endPoint x: 949, endPoint y: 193, distance: 294.8
click at [949, 193] on div "enemy = hero . findNearestEnemy ( ) distance = hero . getDistanceTo ( enemy ) i…" at bounding box center [836, 366] width 375 height 401
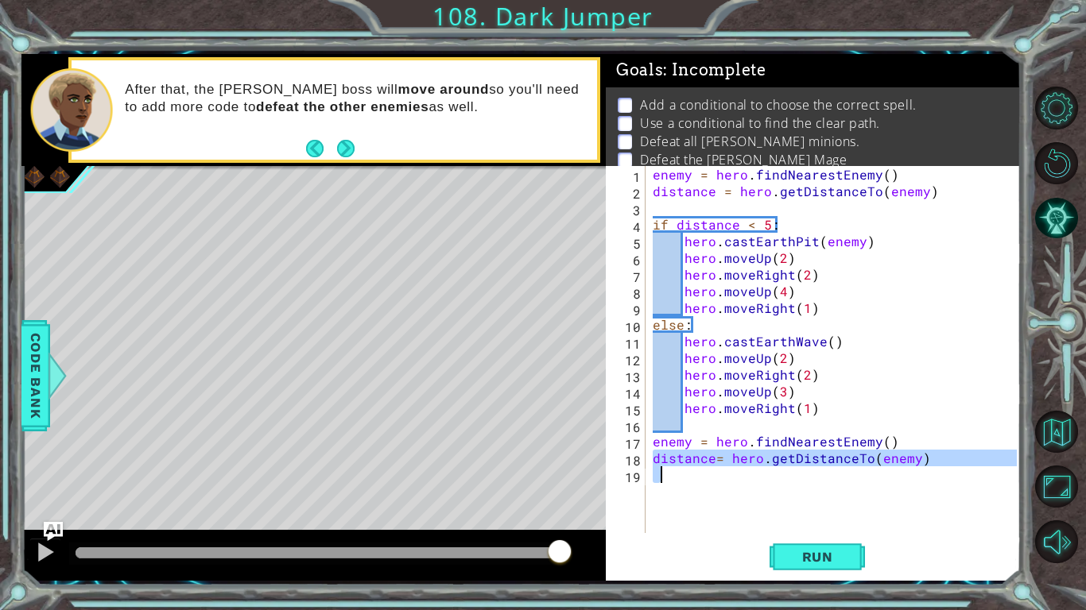
drag, startPoint x: 651, startPoint y: 459, endPoint x: 916, endPoint y: 482, distance: 266.5
click at [916, 482] on div "enemy = hero . findNearestEnemy ( ) distance = hero . getDistanceTo ( enemy ) i…" at bounding box center [836, 366] width 375 height 401
paste textarea "= hero.getDistanceTo(enemy)"
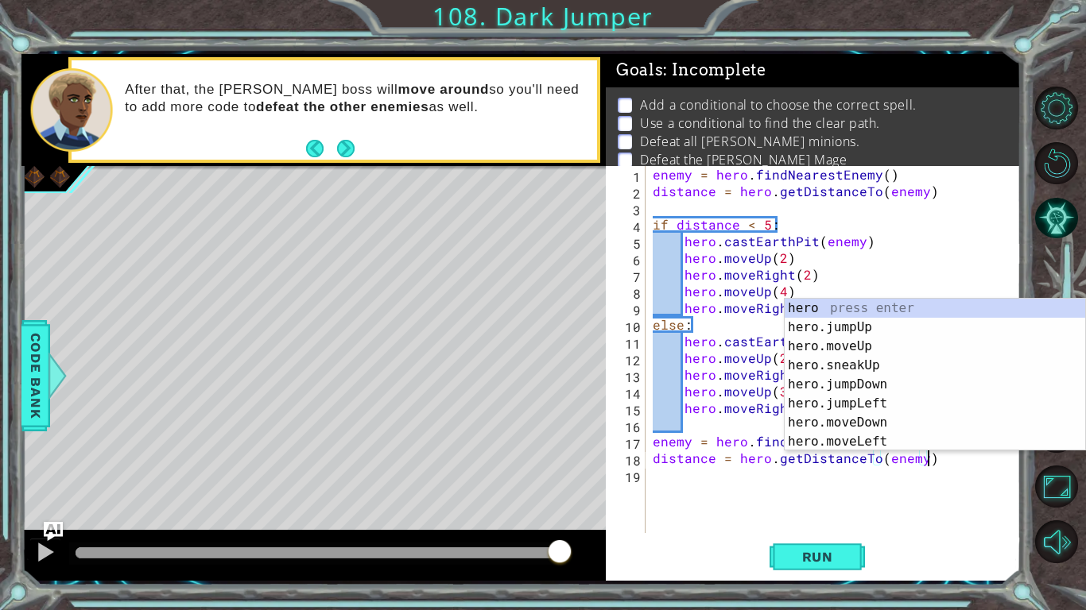
click at [729, 250] on div "enemy = hero . findNearestEnemy ( ) distance = hero . getDistanceTo ( enemy ) i…" at bounding box center [836, 366] width 375 height 401
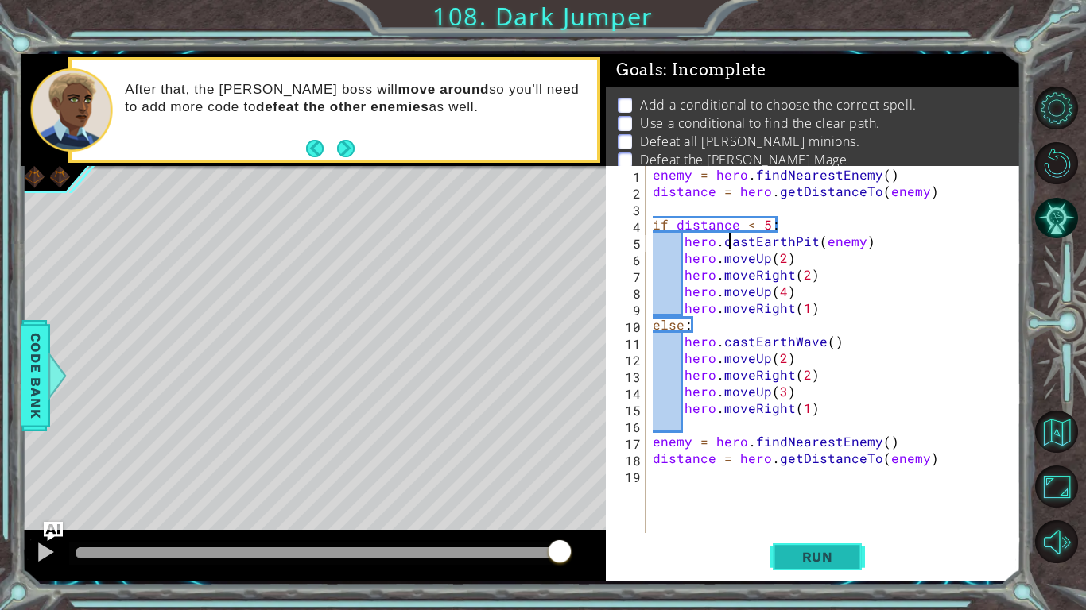
click at [826, 513] on button "Run" at bounding box center [816, 556] width 95 height 41
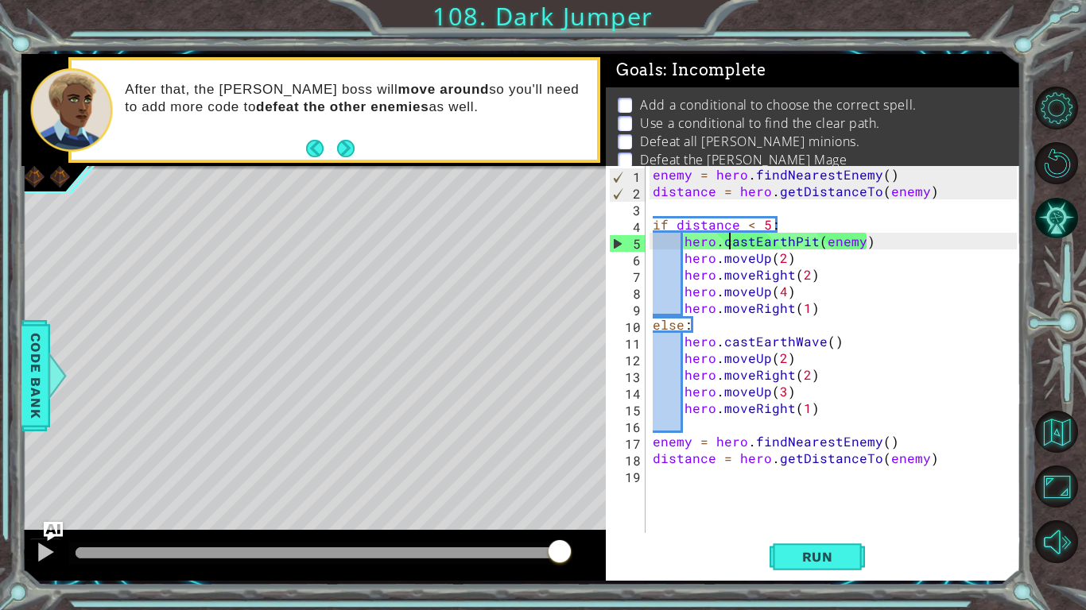
click at [825, 461] on div "enemy = hero . findNearestEnemy ( ) distance = hero . getDistanceTo ( enemy ) i…" at bounding box center [836, 366] width 375 height 401
click at [817, 513] on span "Run" at bounding box center [817, 557] width 63 height 16
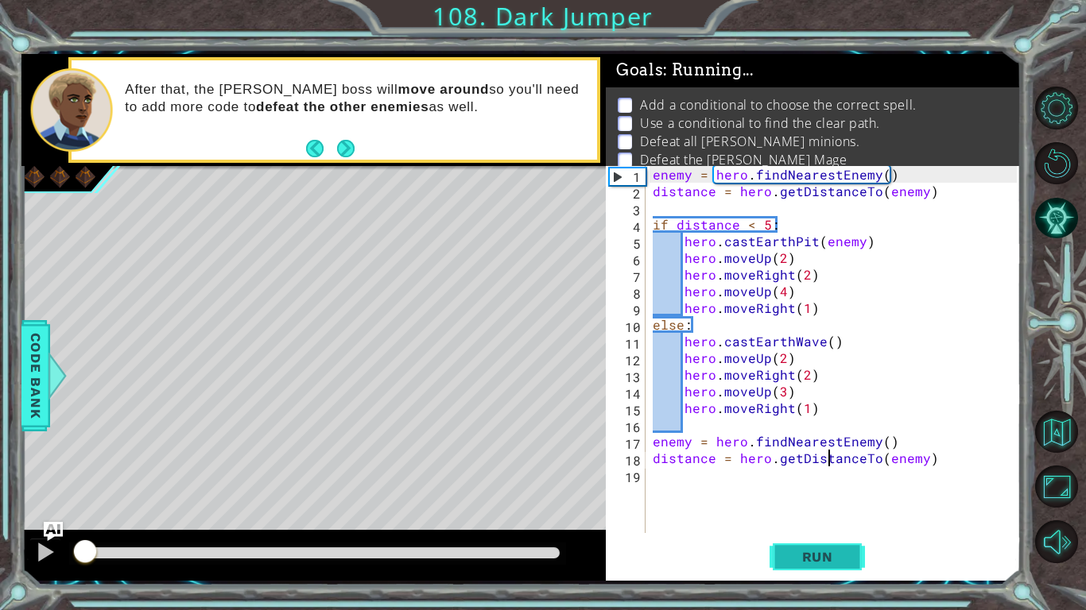
click at [817, 513] on span "Run" at bounding box center [817, 557] width 63 height 16
click at [819, 250] on div "enemy = hero . findNearestEnemy ( ) distance = hero . getDistanceTo ( enemy ) i…" at bounding box center [836, 366] width 375 height 401
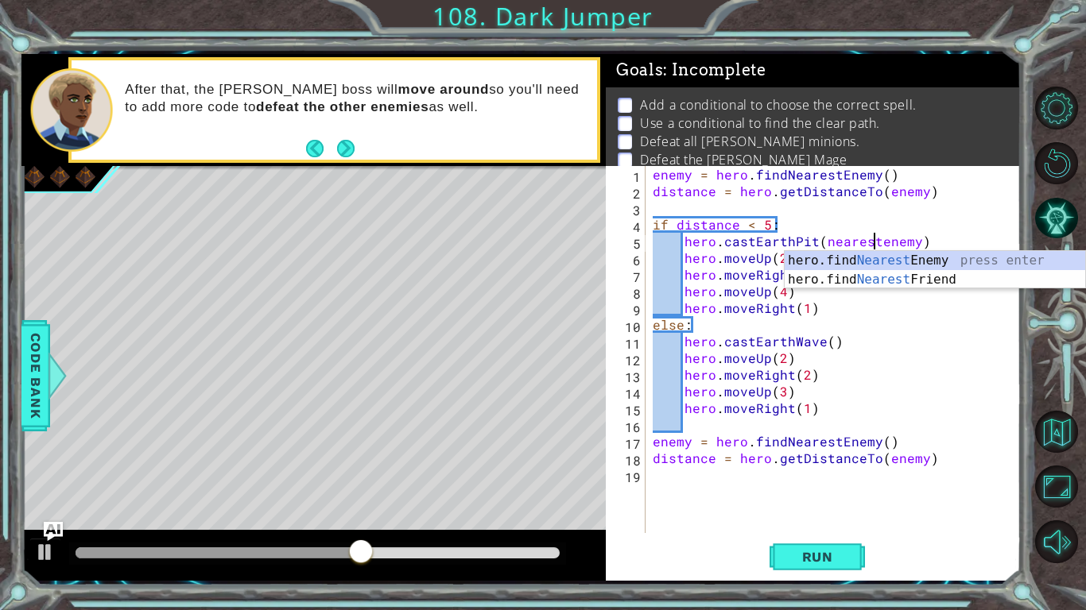
scroll to position [0, 14]
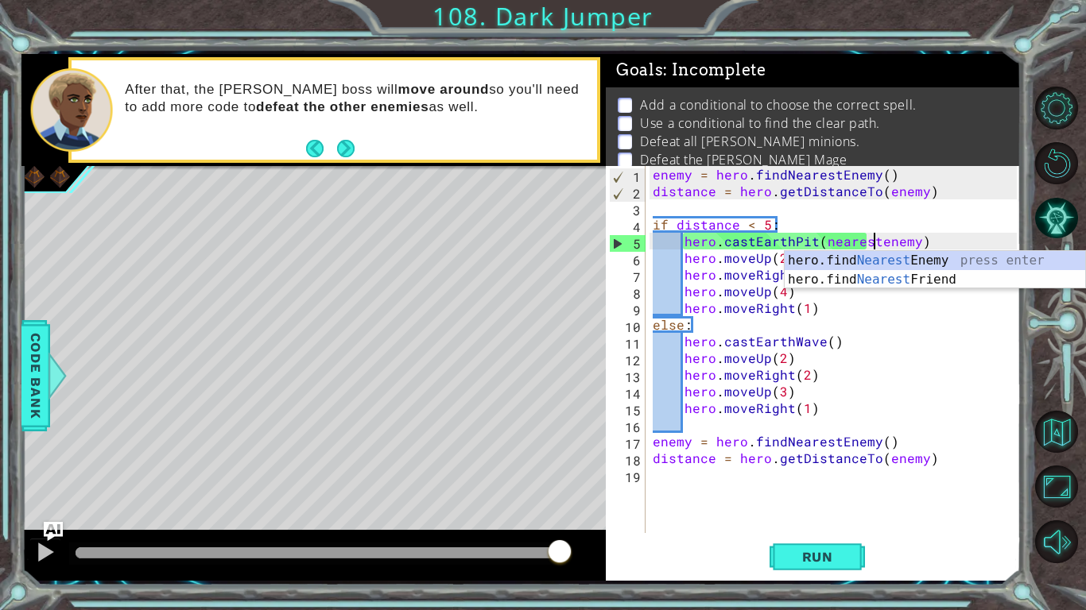
click at [825, 242] on div "enemy = hero . findNearestEnemy ( ) distance = hero . getDistanceTo ( enemy ) i…" at bounding box center [836, 366] width 375 height 401
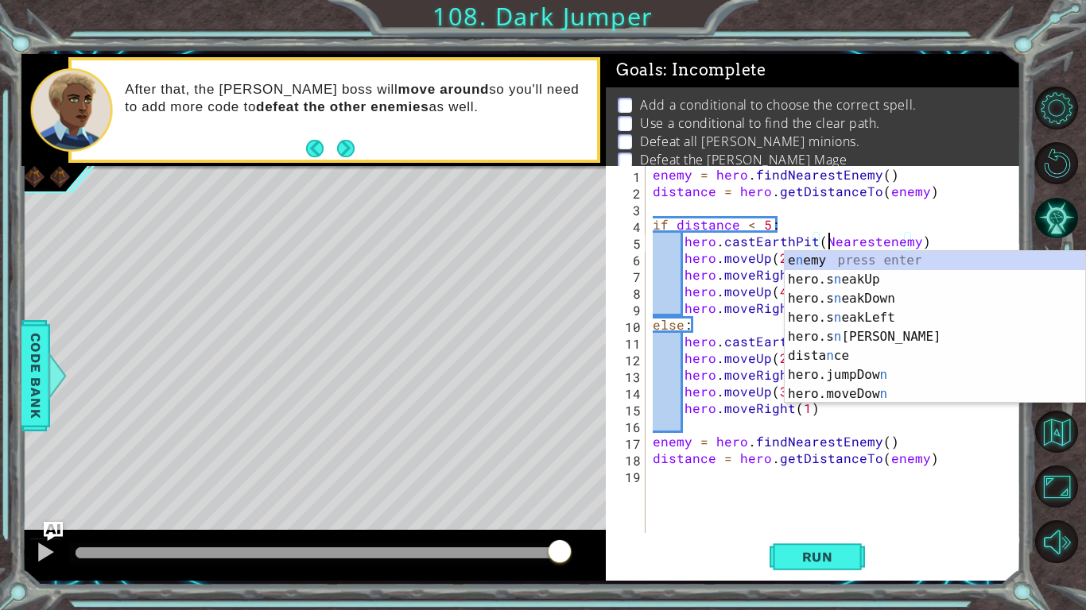
scroll to position [0, 10]
click at [881, 243] on div "enemy = hero . findNearestEnemy ( ) distance = hero . getDistanceTo ( enemy ) i…" at bounding box center [836, 366] width 375 height 401
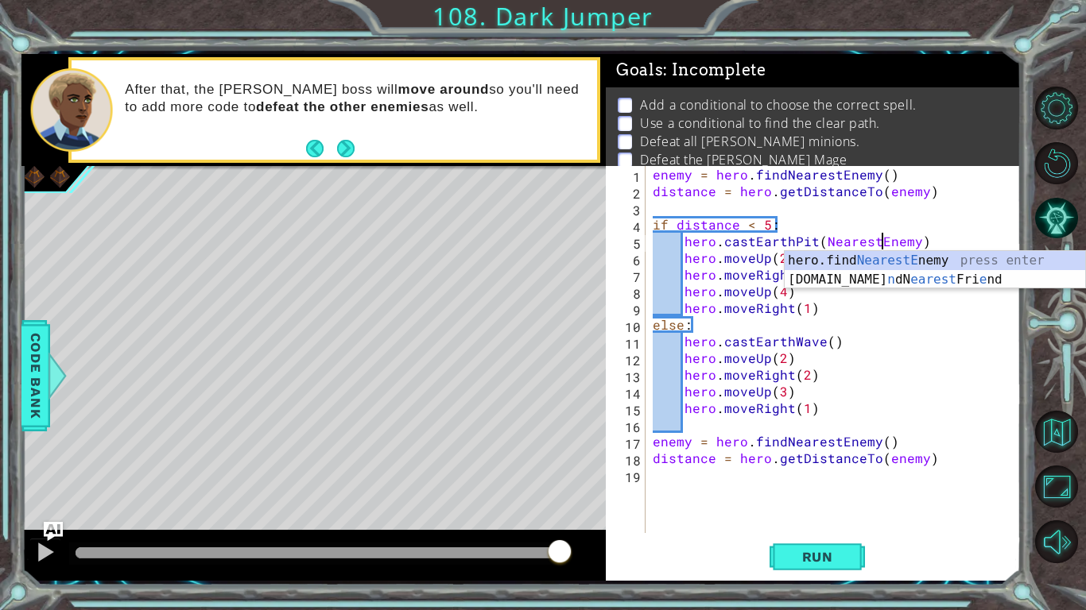
scroll to position [0, 14]
click at [879, 190] on div "enemy = hero . findNearestEnemy ( ) distance = hero . getDistanceTo ( enemy ) i…" at bounding box center [836, 366] width 375 height 401
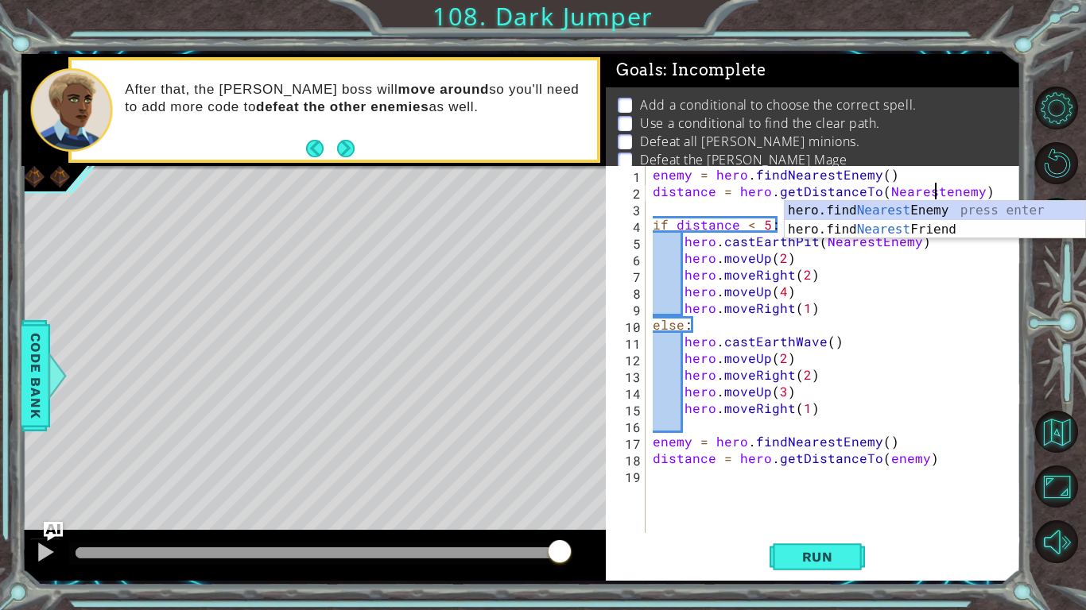
scroll to position [0, 17]
click at [940, 197] on div "enemy = hero . findNearestEnemy ( ) distance = hero . getDistanceTo ( Nearesten…" at bounding box center [836, 366] width 375 height 401
click at [823, 513] on span "Run" at bounding box center [817, 557] width 63 height 16
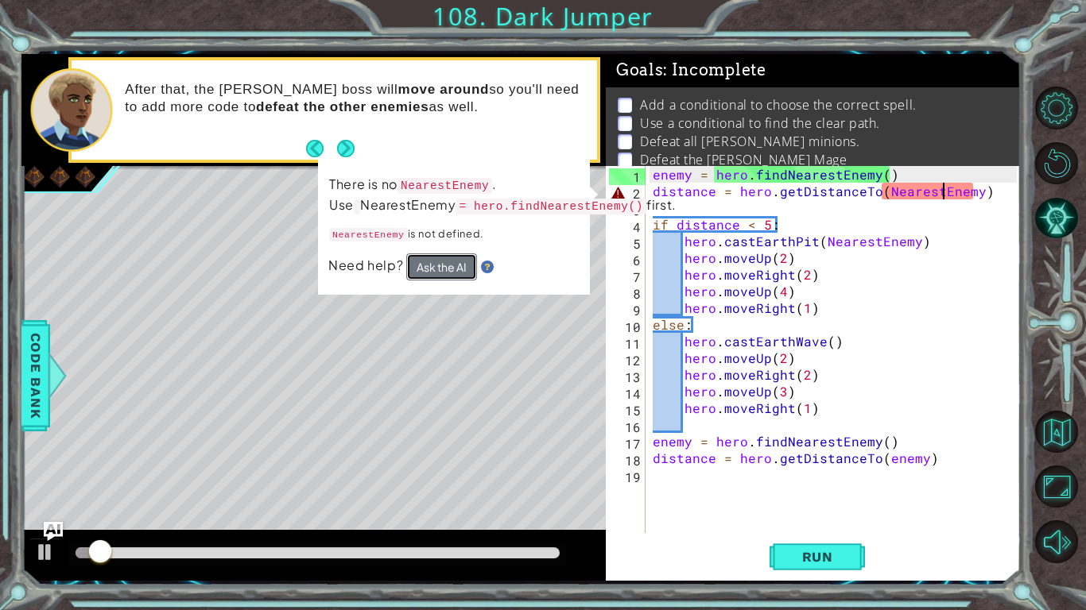
click at [460, 281] on button "Ask the AI" at bounding box center [441, 267] width 71 height 28
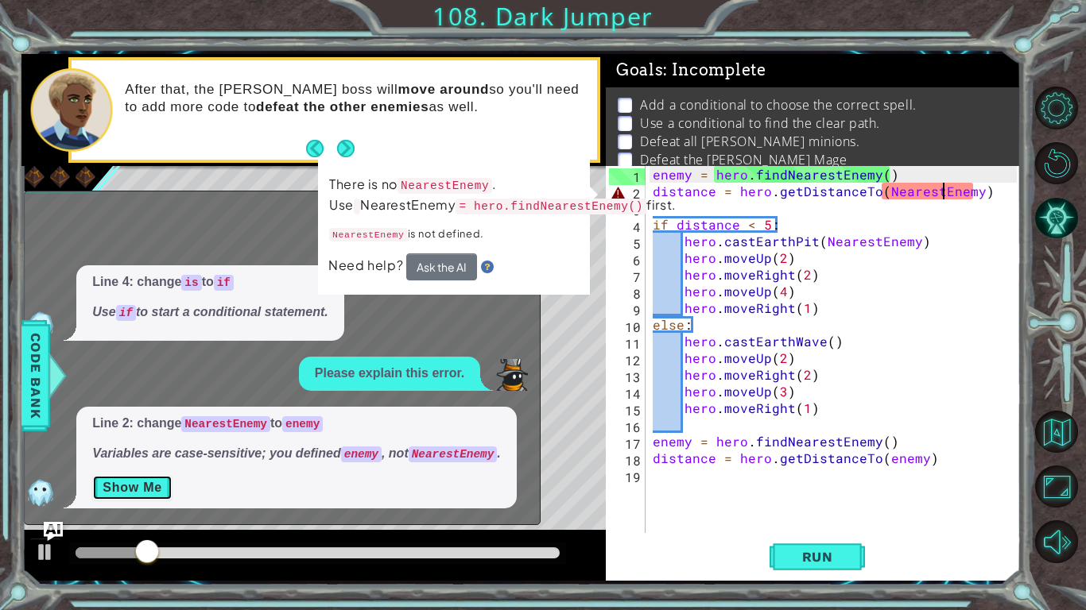
click at [153, 482] on button "Show Me" at bounding box center [132, 487] width 80 height 25
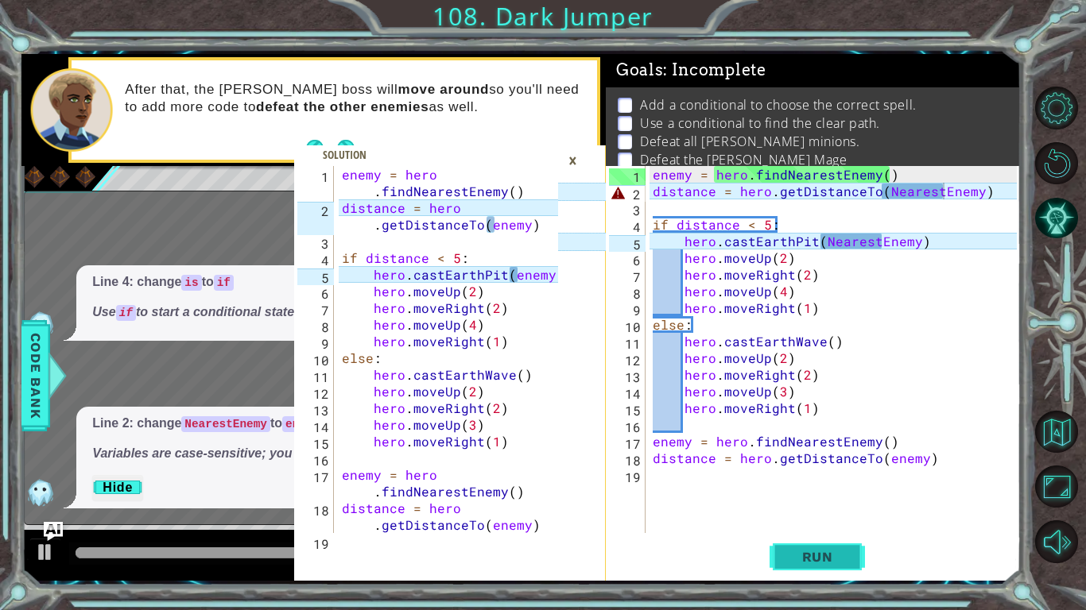
click at [813, 513] on span "Run" at bounding box center [817, 557] width 63 height 16
click at [573, 159] on div "×" at bounding box center [572, 160] width 25 height 27
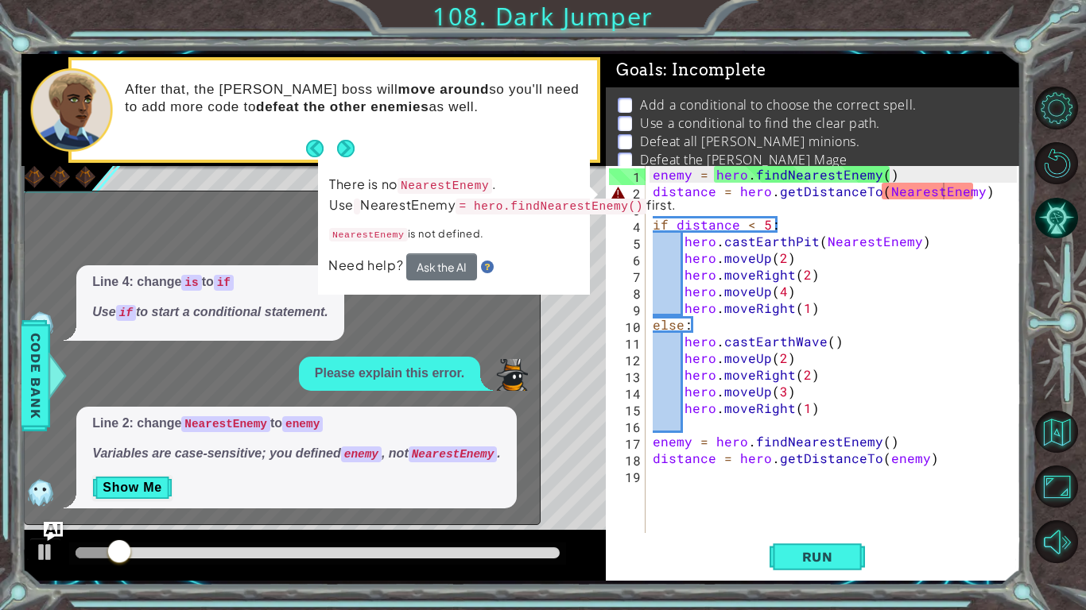
click at [724, 181] on div "enemy = hero . findNearestEnemy ( ) distance = hero . getDistanceTo ( NearestEn…" at bounding box center [836, 366] width 375 height 401
click at [734, 198] on div "enemy = hero . findNearestEnemy ( ) distance = hero . getDistanceTo ( NearestEn…" at bounding box center [836, 366] width 375 height 401
type textarea "distance = hero.getDistanceTo(NearestEnemy)"
click at [928, 200] on div "enemy = hero . findNearestEnemy ( ) distance = hero . getDistanceTo ( NearestEn…" at bounding box center [836, 366] width 375 height 401
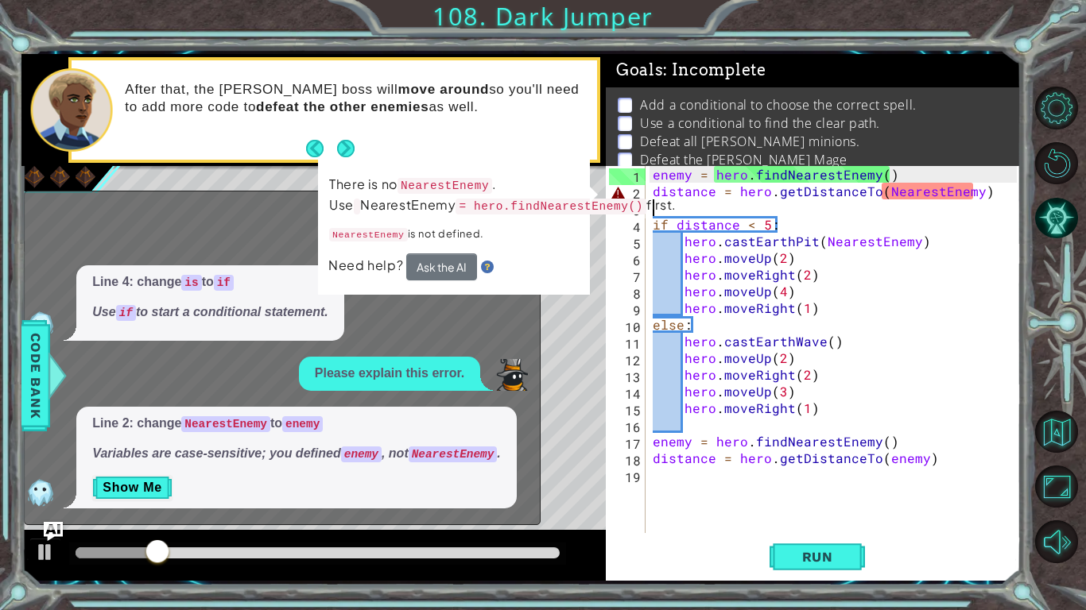
scroll to position [0, 0]
click at [931, 196] on div "enemy = hero . findNearestEnemy ( ) distance = hero . getDistanceTo ( NearestEn…" at bounding box center [836, 366] width 375 height 401
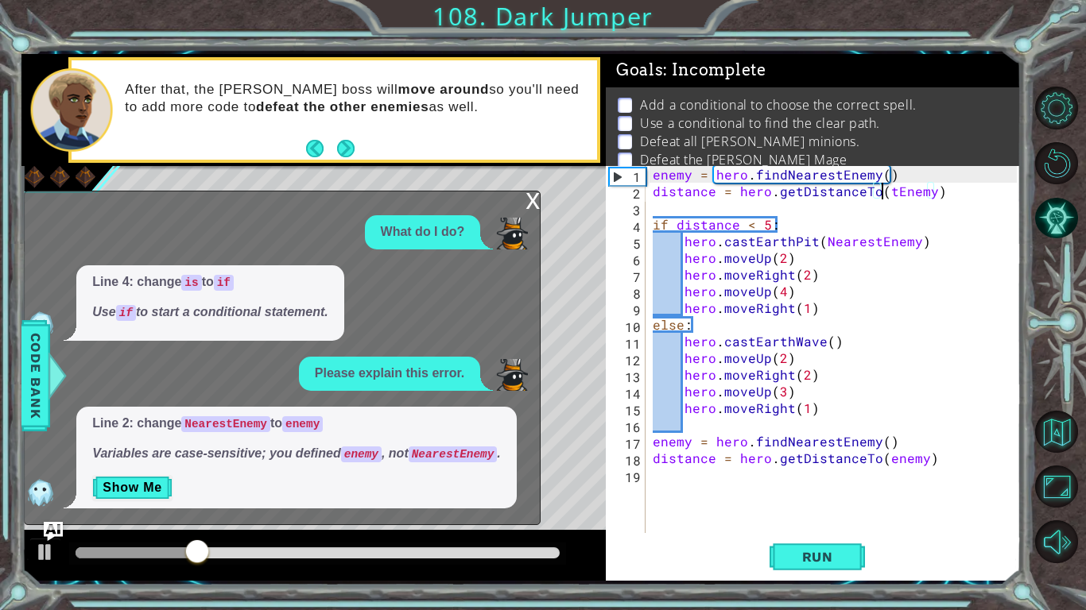
click at [542, 193] on div "Level Map" at bounding box center [388, 400] width 734 height 468
click at [889, 197] on div "enemy = hero . findNearestEnemy ( ) distance = hero . getDistanceTo ( tEnemy ) …" at bounding box center [836, 366] width 375 height 401
click at [888, 196] on div "enemy = hero . findNearestEnemy ( ) distance = hero . getDistanceTo ( tEnemy ) …" at bounding box center [836, 366] width 375 height 401
click at [886, 197] on div "enemy = hero . findNearestEnemy ( ) distance = hero . getDistanceTo ( tEnemy ) …" at bounding box center [836, 366] width 375 height 401
click at [815, 513] on span "Run" at bounding box center [817, 557] width 63 height 16
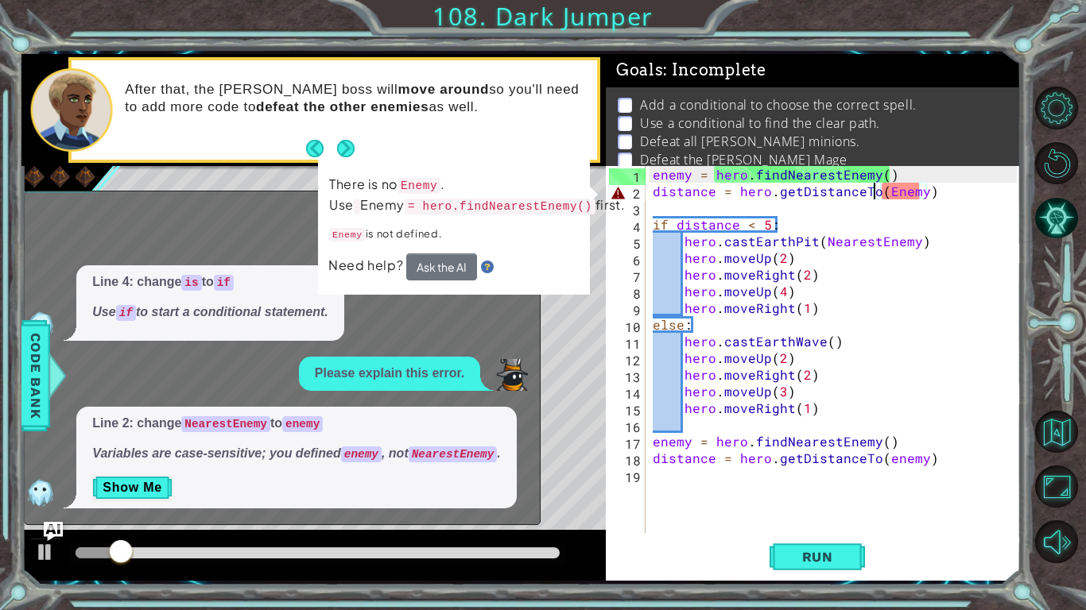
click at [873, 192] on div "enemy = hero . findNearestEnemy ( ) distance = hero . getDistanceTo ( Enemy ) i…" at bounding box center [836, 366] width 375 height 401
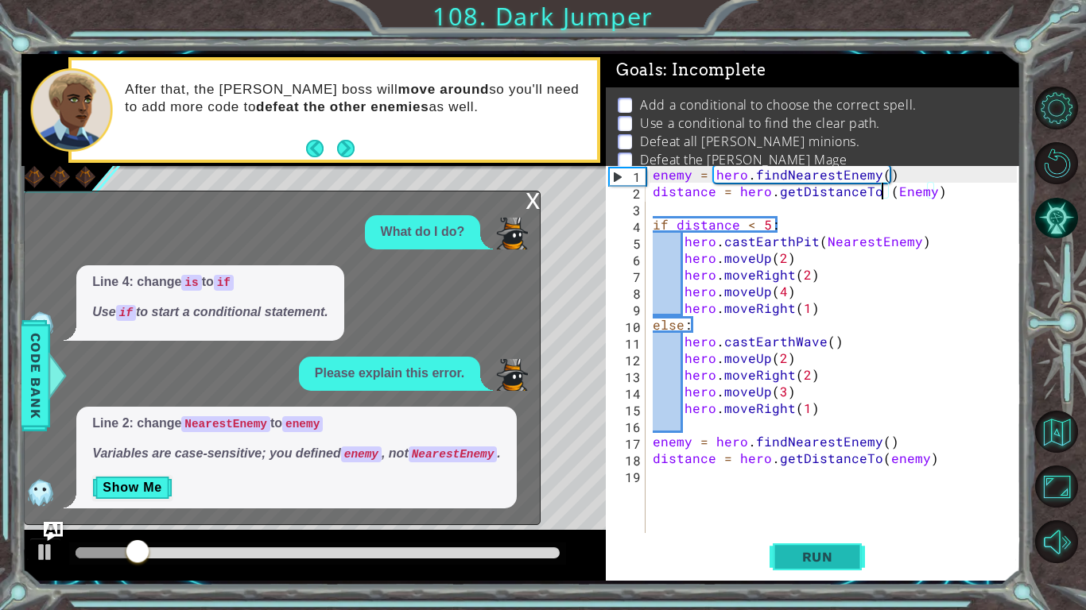
click at [818, 513] on span "Run" at bounding box center [817, 557] width 63 height 16
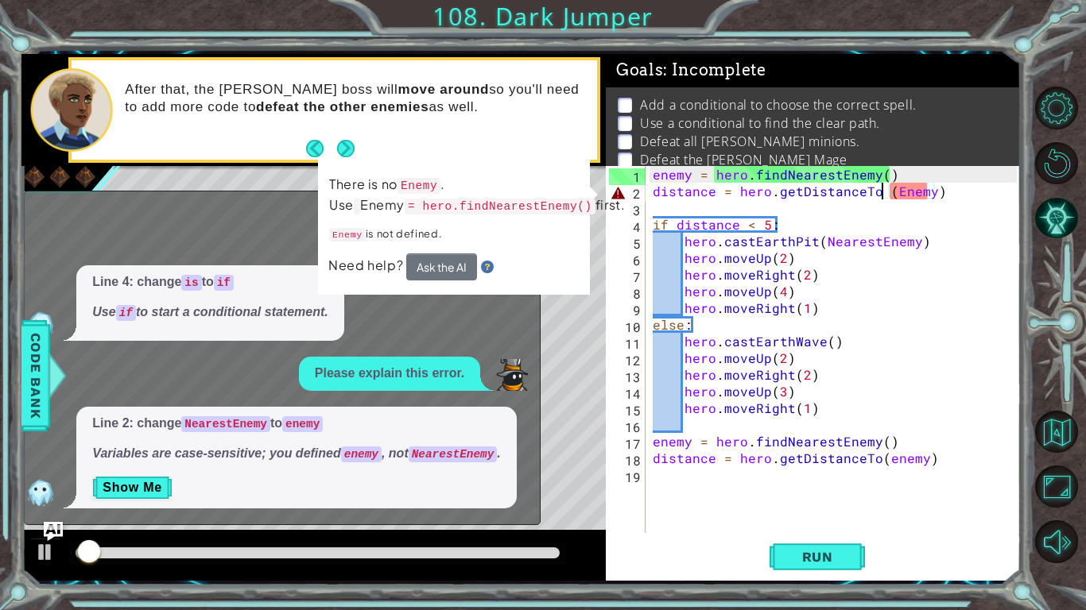
click at [533, 192] on p "There is no Enemy . Use Enemy = hero.findNearestEnemy() first." at bounding box center [476, 195] width 296 height 46
click at [531, 208] on code "= hero.findNearestEnemy()" at bounding box center [499, 207] width 191 height 16
click at [531, 209] on code "= hero.findNearestEnemy()" at bounding box center [499, 207] width 191 height 19
click at [427, 332] on div "Line 4: change is to if Use if to start a conditional statement." at bounding box center [278, 303] width 507 height 76
click at [42, 383] on span "Code Bank" at bounding box center [35, 375] width 25 height 97
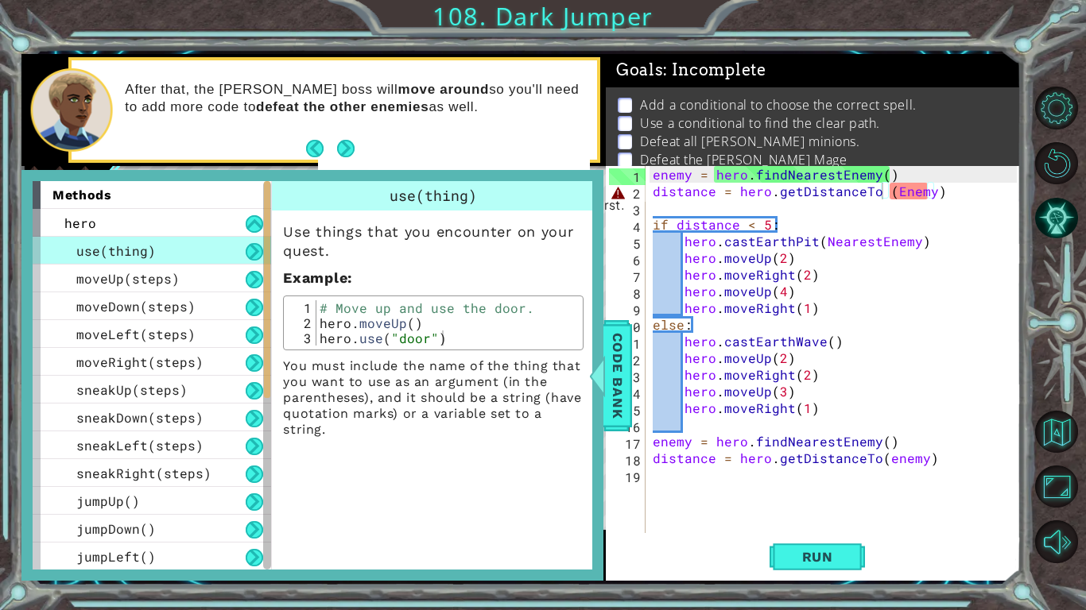
click at [566, 203] on div "use(thing)" at bounding box center [433, 195] width 323 height 29
click at [617, 345] on span "Code Bank" at bounding box center [617, 375] width 25 height 97
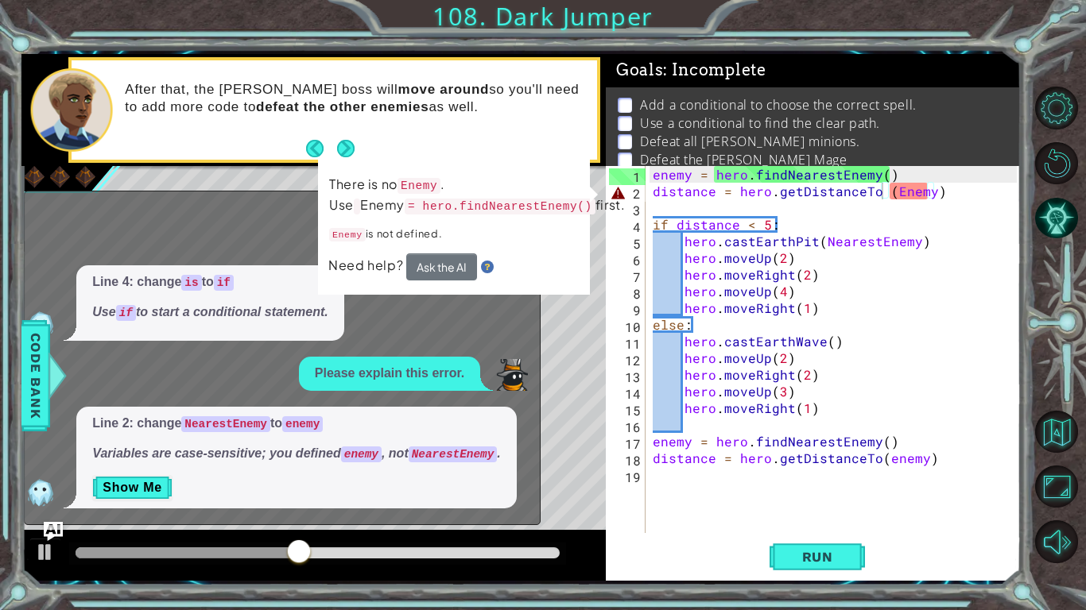
click at [347, 177] on p "There is no Enemy . Use Enemy = hero.findNearestEnemy() first." at bounding box center [477, 195] width 296 height 46
click at [457, 254] on td "There is no Enemy . Use Enemy = hero.findNearestEnemy() first. Enemy is not def…" at bounding box center [476, 213] width 297 height 79
click at [454, 254] on td "There is no Enemy . Use Enemy = hero.findNearestEnemy() first. Enemy is not def…" at bounding box center [477, 213] width 298 height 82
click at [453, 275] on button "Ask the AI" at bounding box center [441, 266] width 71 height 27
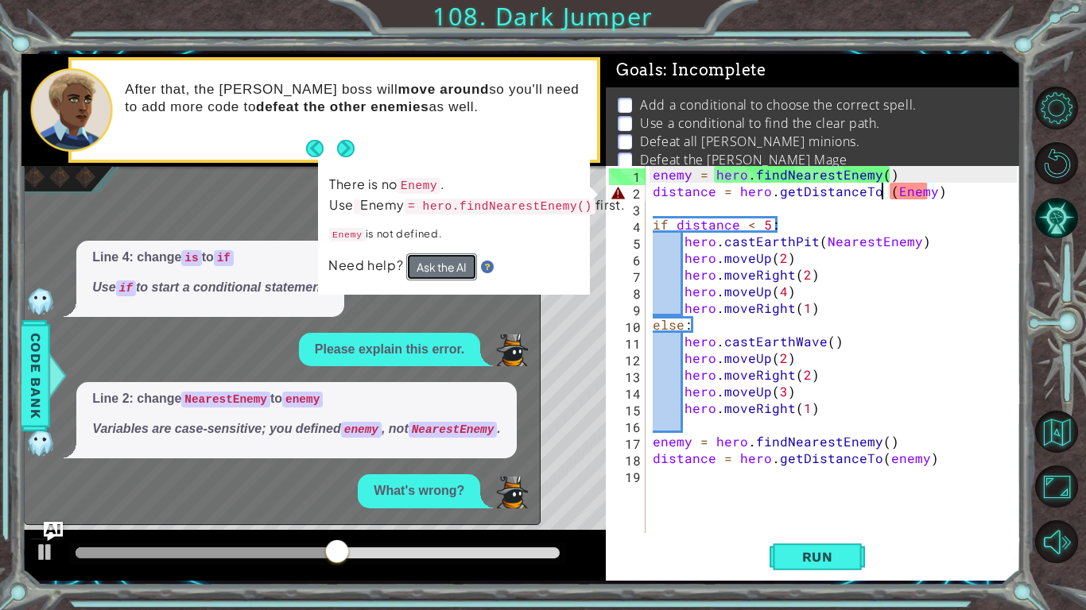
click at [470, 280] on button "Ask the AI" at bounding box center [441, 266] width 71 height 27
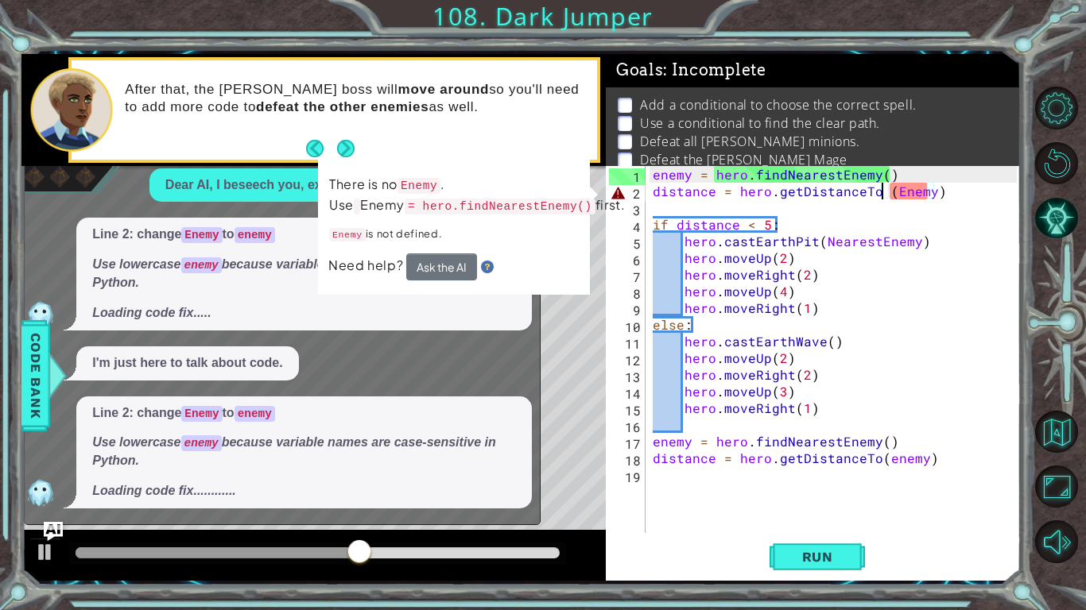
click at [313, 129] on div "After that, the [PERSON_NAME] boss will move around so you'll need to add more …" at bounding box center [355, 110] width 482 height 74
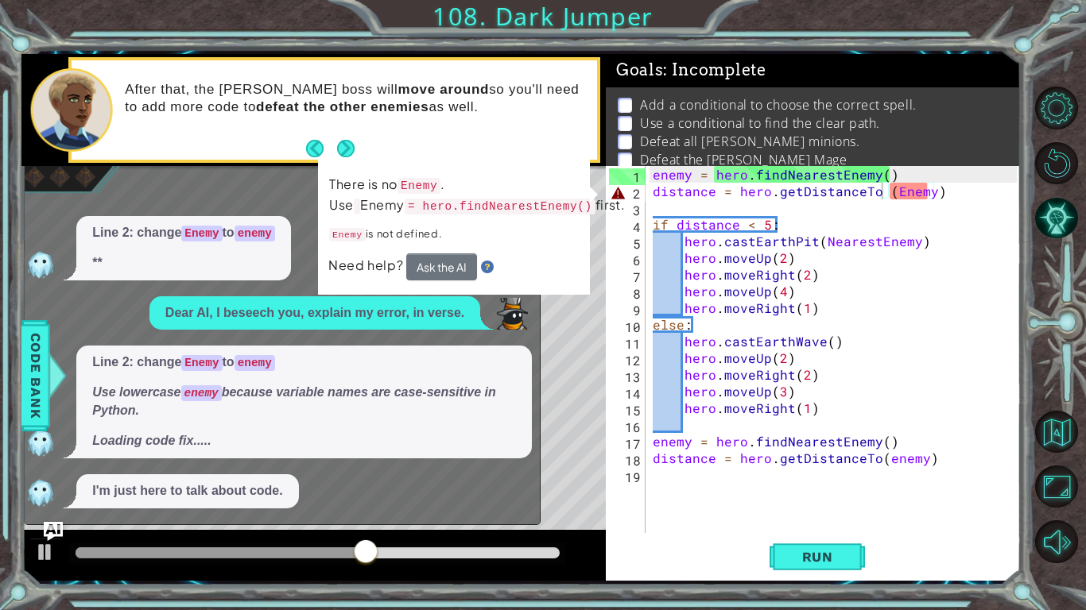
scroll to position [331, 0]
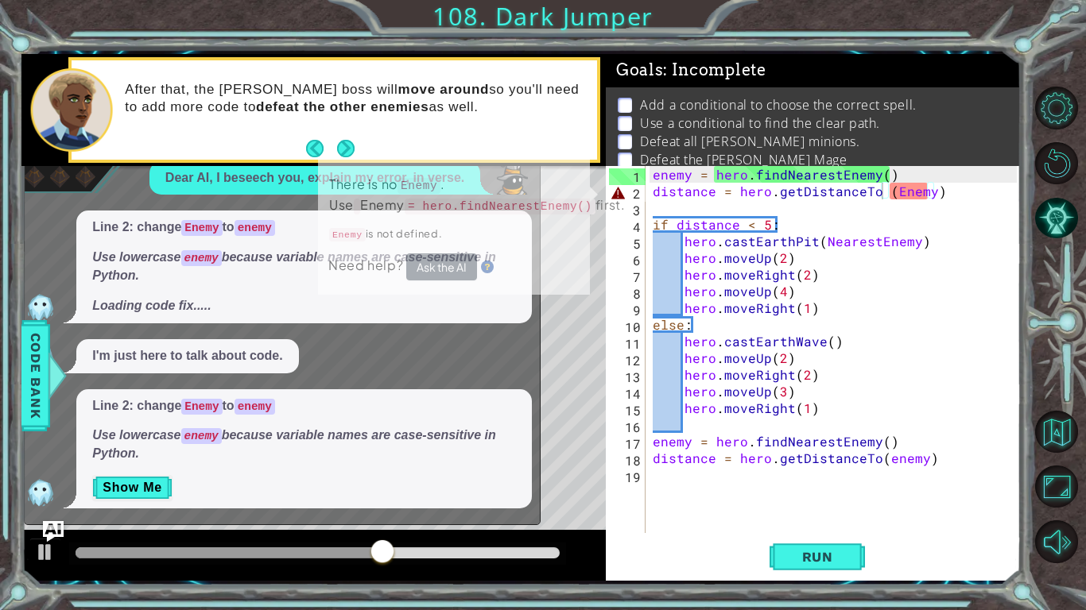
click at [43, 513] on img "Ask AI" at bounding box center [53, 531] width 21 height 21
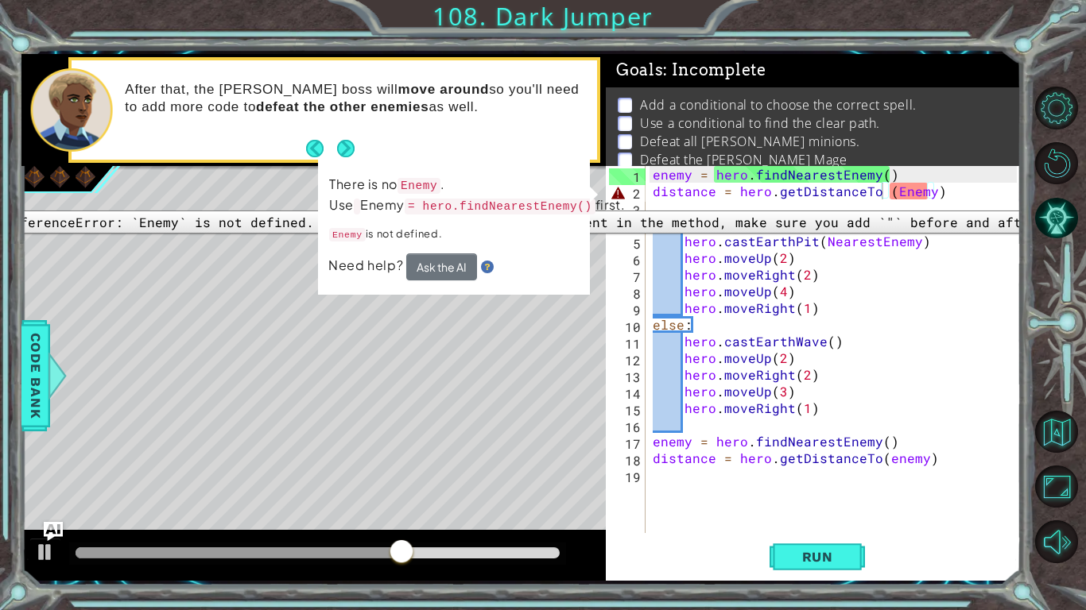
click at [622, 199] on div "2" at bounding box center [627, 193] width 37 height 17
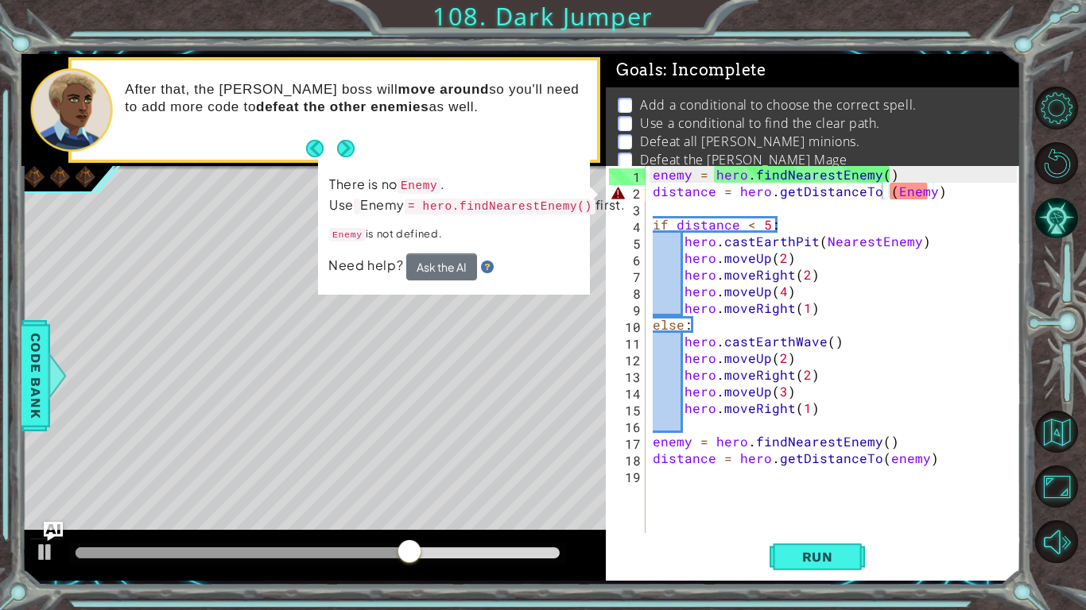
click at [752, 162] on p "Defeat the [PERSON_NAME] Mage" at bounding box center [743, 159] width 207 height 17
click at [925, 188] on div "enemy = hero . findNearestEnemy ( ) distance = hero . getDistanceTo ( Enemy ) i…" at bounding box center [836, 366] width 375 height 401
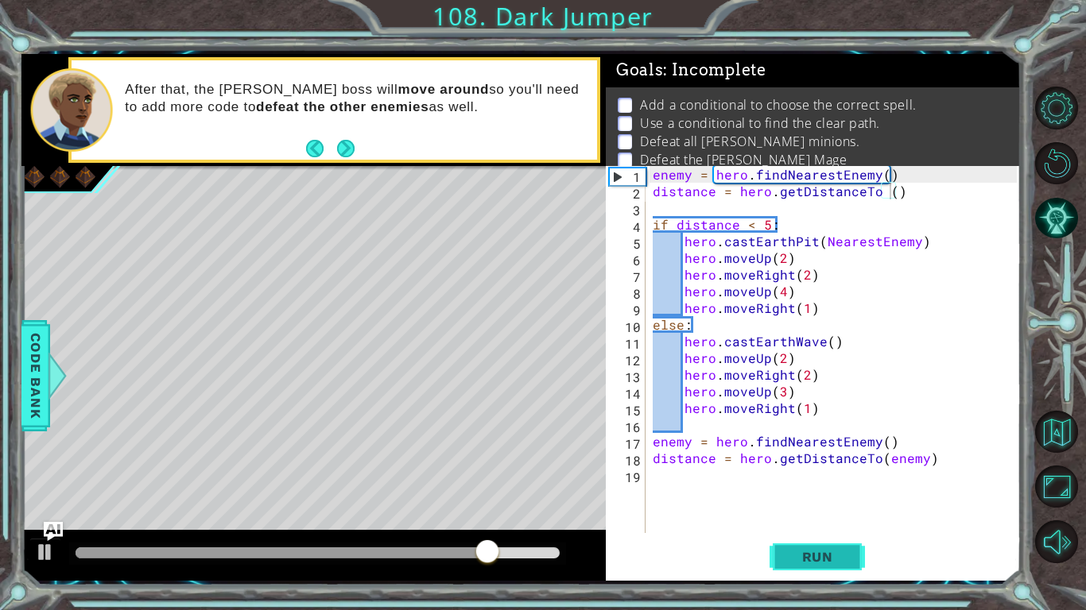
click at [825, 513] on span "Run" at bounding box center [817, 557] width 63 height 16
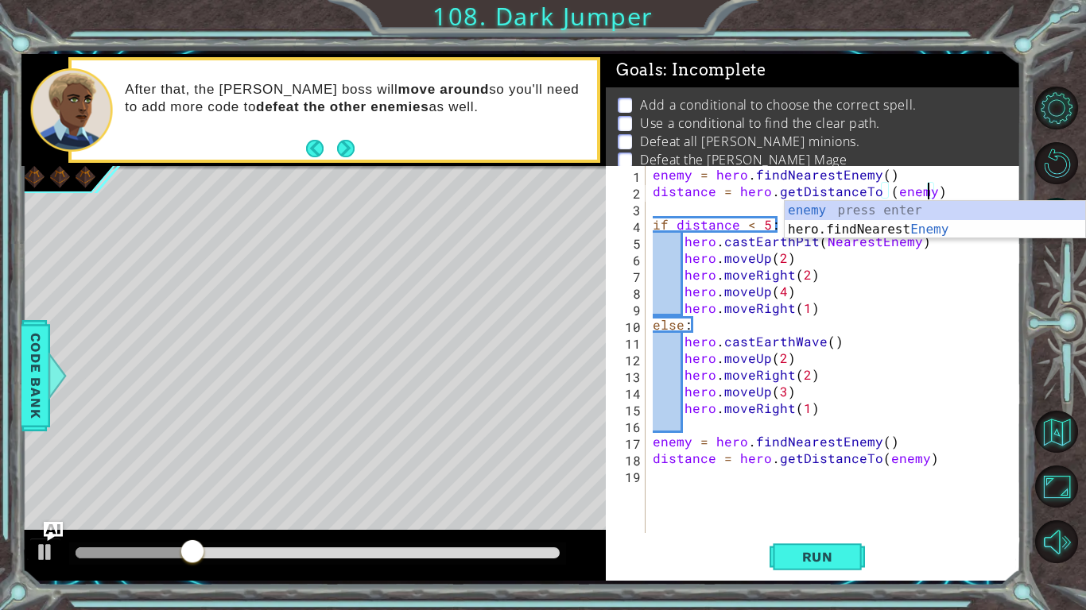
scroll to position [0, 17]
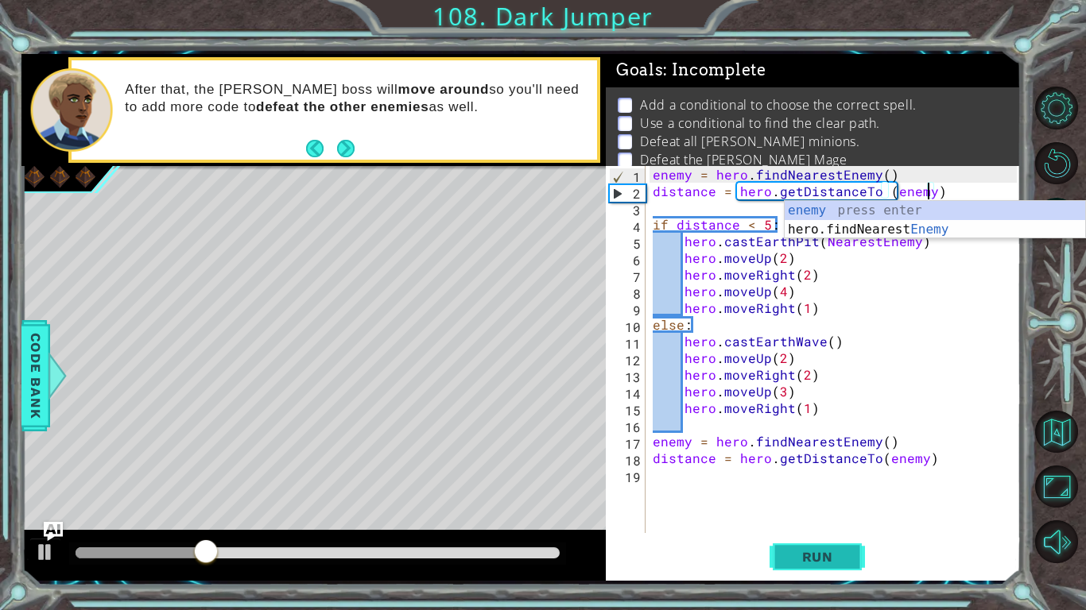
click at [823, 513] on span "Run" at bounding box center [817, 557] width 63 height 16
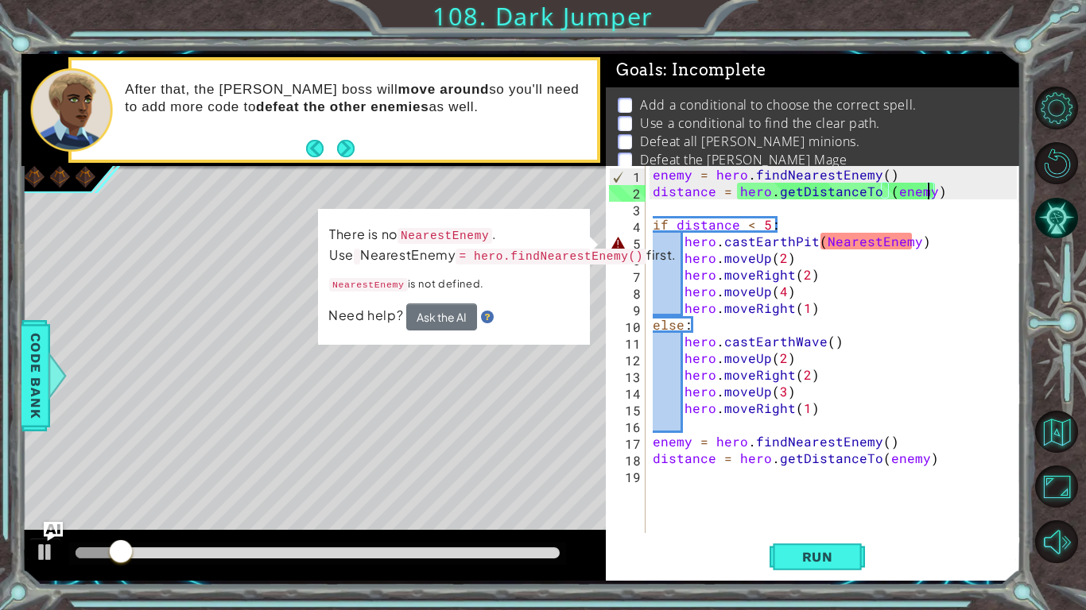
click at [880, 238] on div "enemy = hero . findNearestEnemy ( ) distance = hero . getDistanceTo ( enemy ) i…" at bounding box center [836, 366] width 375 height 401
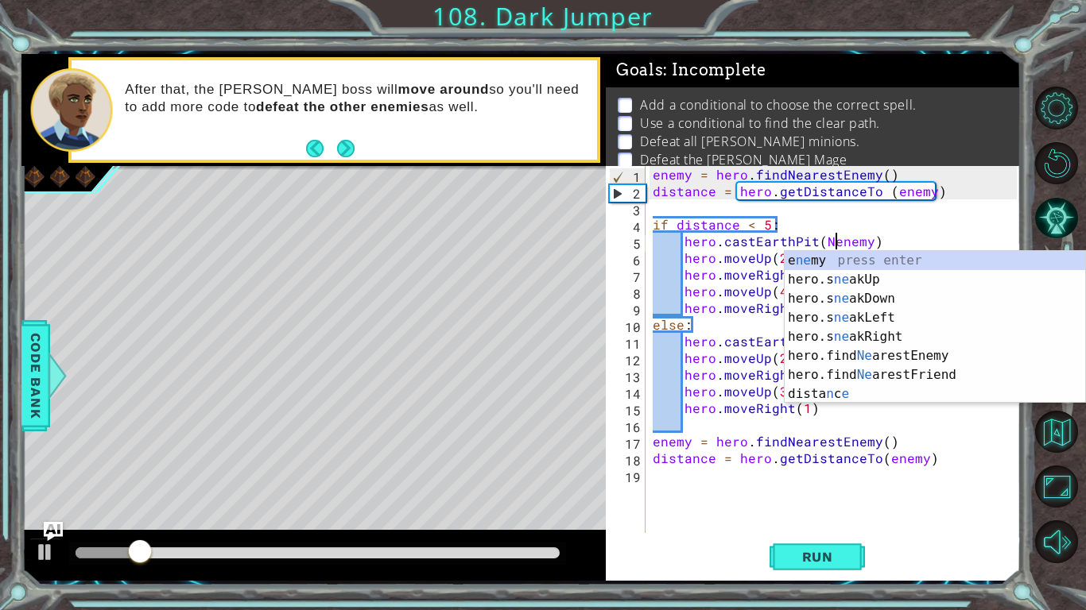
scroll to position [0, 13]
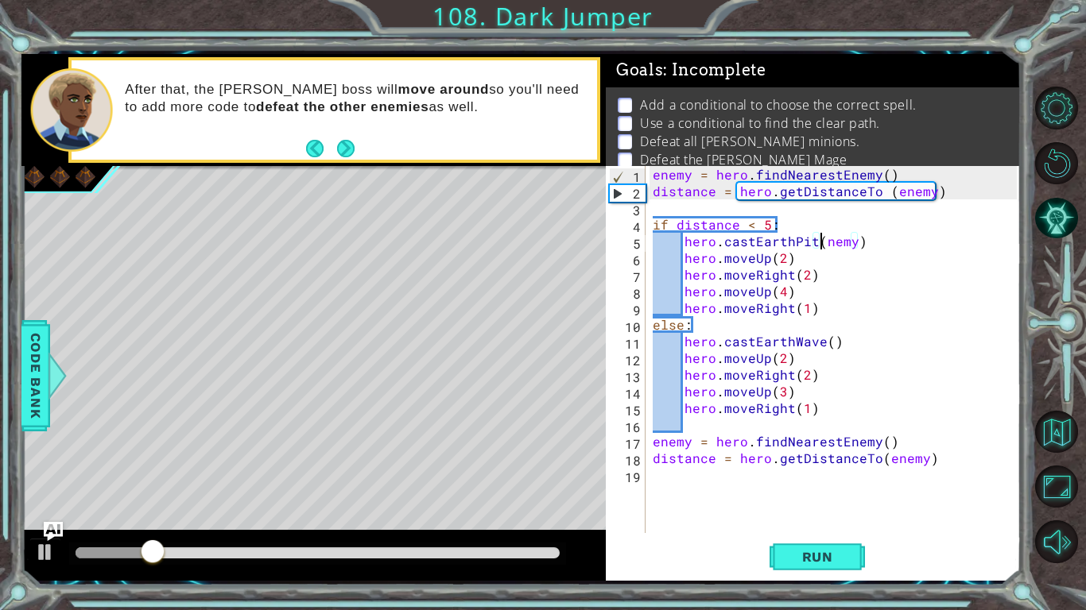
type textarea "hero.castEarthPit(enemy)"
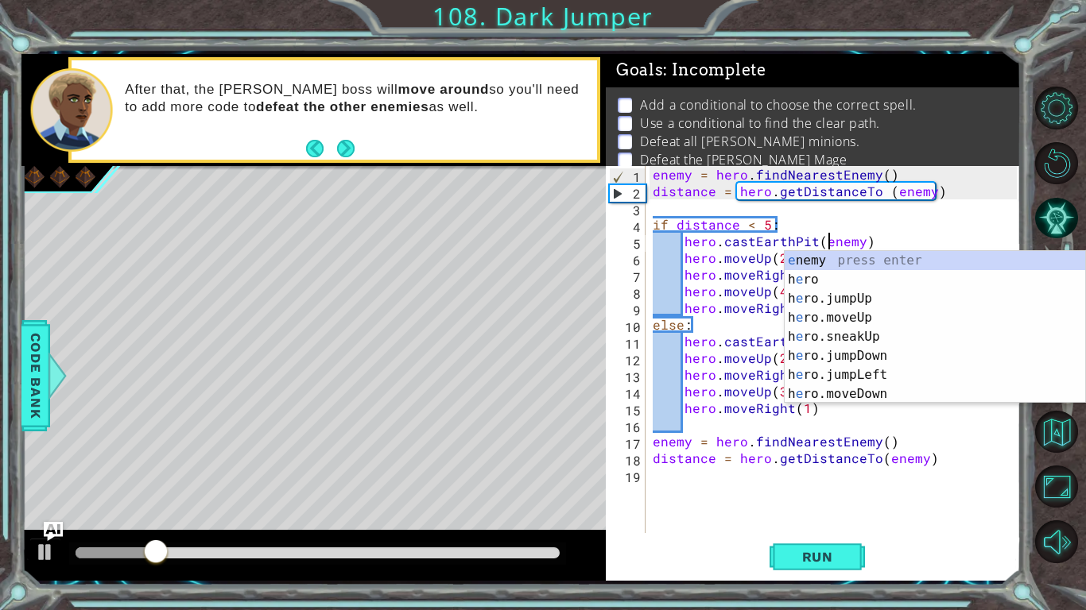
scroll to position [0, 10]
click at [707, 513] on div "enemy = hero . findNearestEnemy ( ) distance = hero . getDistanceTo ( enemy ) i…" at bounding box center [836, 366] width 375 height 401
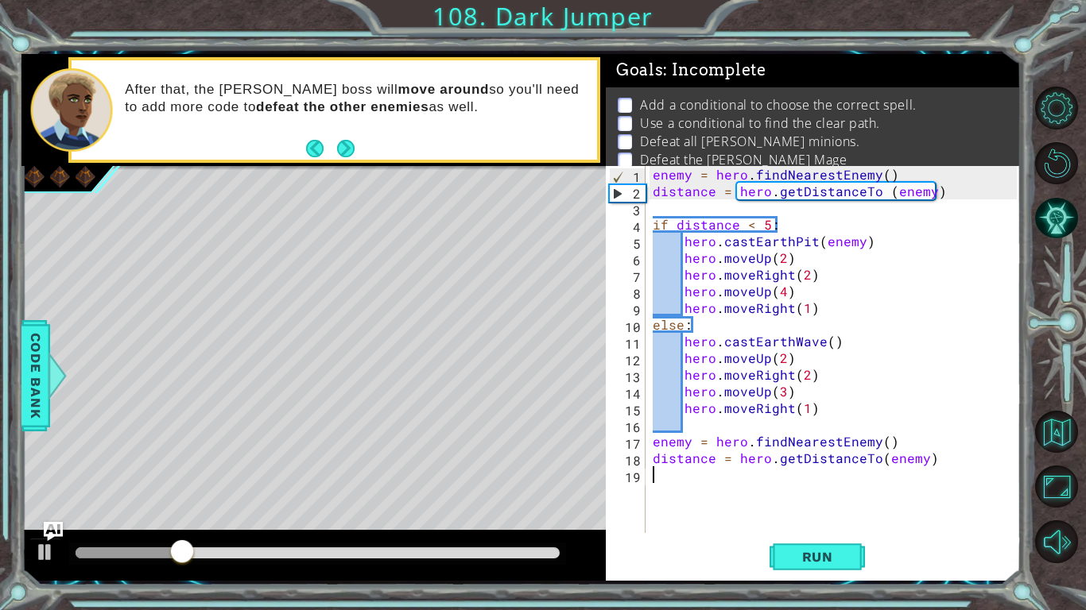
scroll to position [0, 0]
click at [818, 513] on button "Run" at bounding box center [816, 556] width 95 height 41
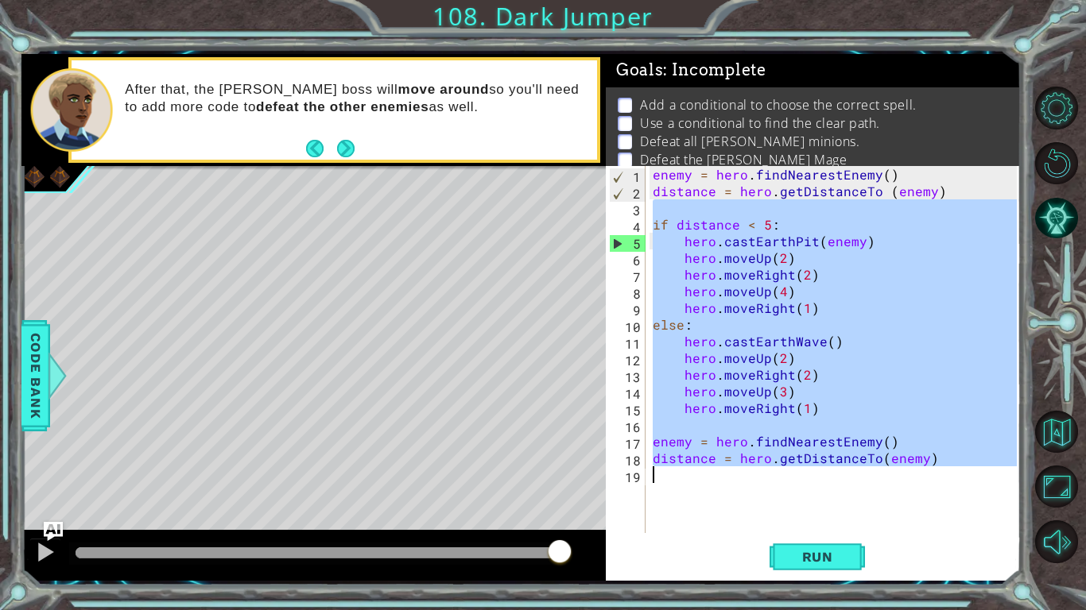
drag, startPoint x: 655, startPoint y: 216, endPoint x: 985, endPoint y: 535, distance: 458.6
click at [985, 513] on div "1 2 3 4 5 6 7 8 9 10 11 12 13 14 15 16 17 18 19 enemy = hero . findNearestEnemy…" at bounding box center [813, 373] width 415 height 415
type textarea "distance = hero.getDistanceTo(enemy)"
